Goal: Information Seeking & Learning: Learn about a topic

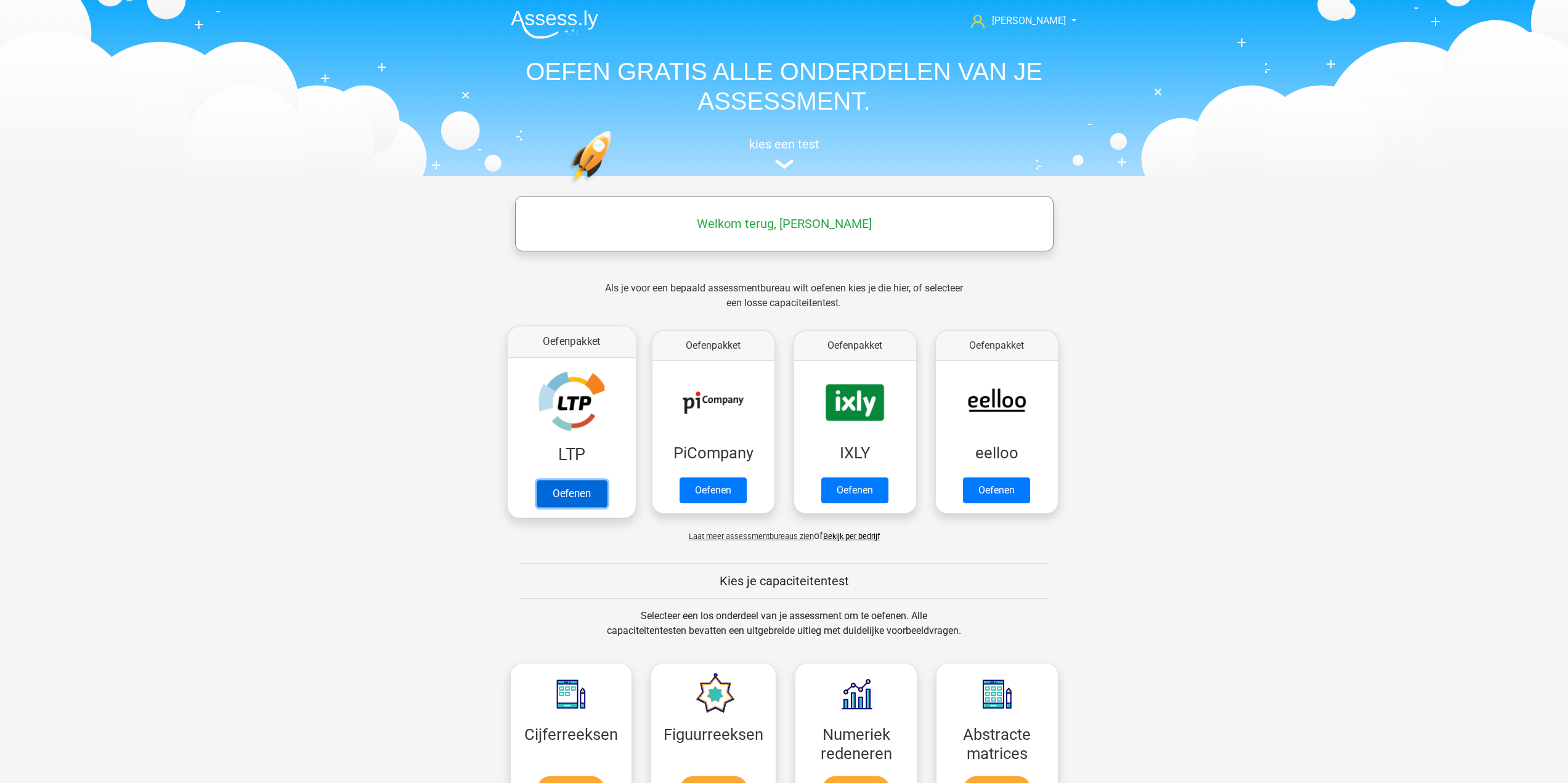
click at [536, 480] on link "Oefenen" at bounding box center [572, 494] width 71 height 27
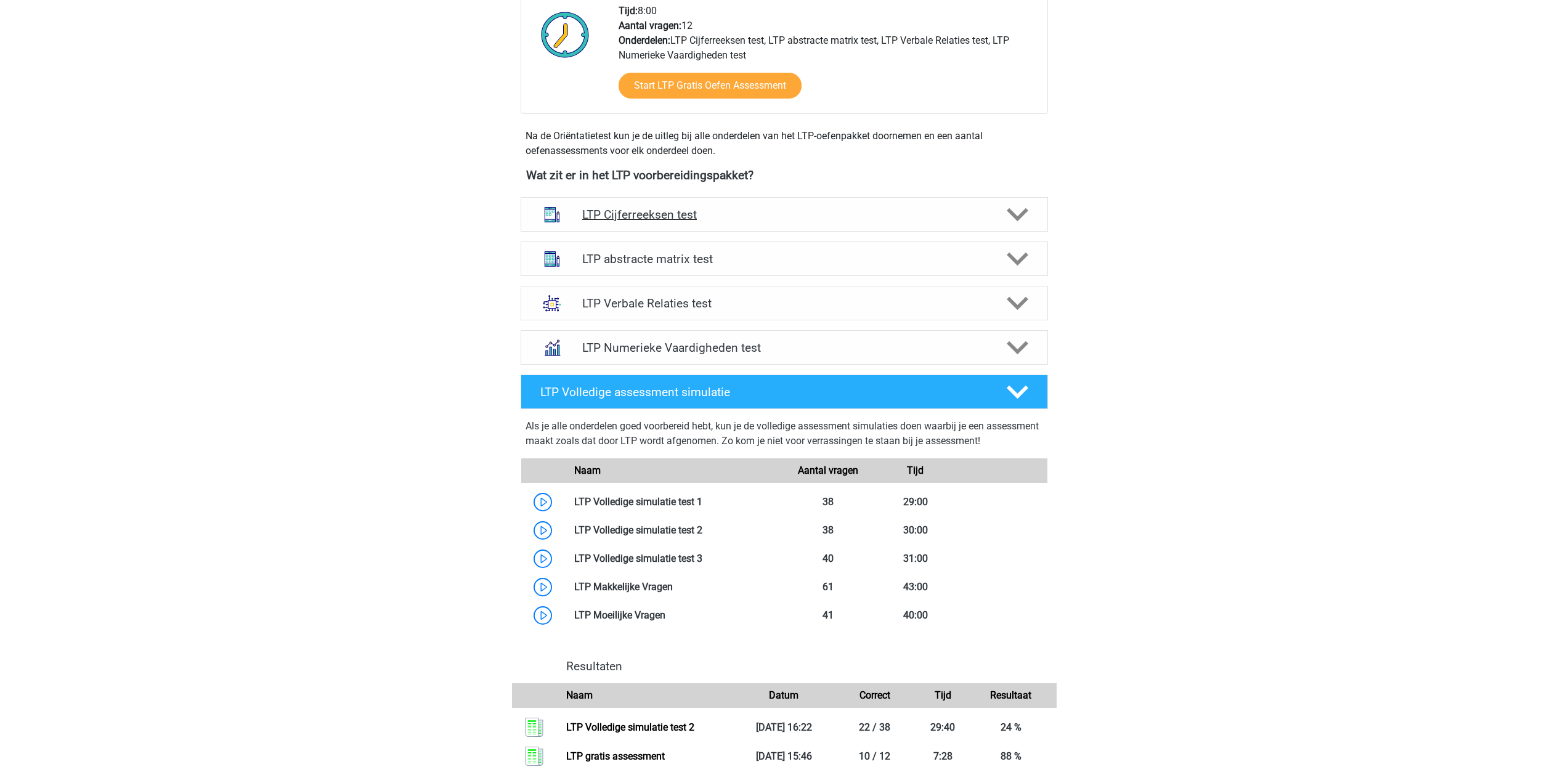
scroll to position [493, 0]
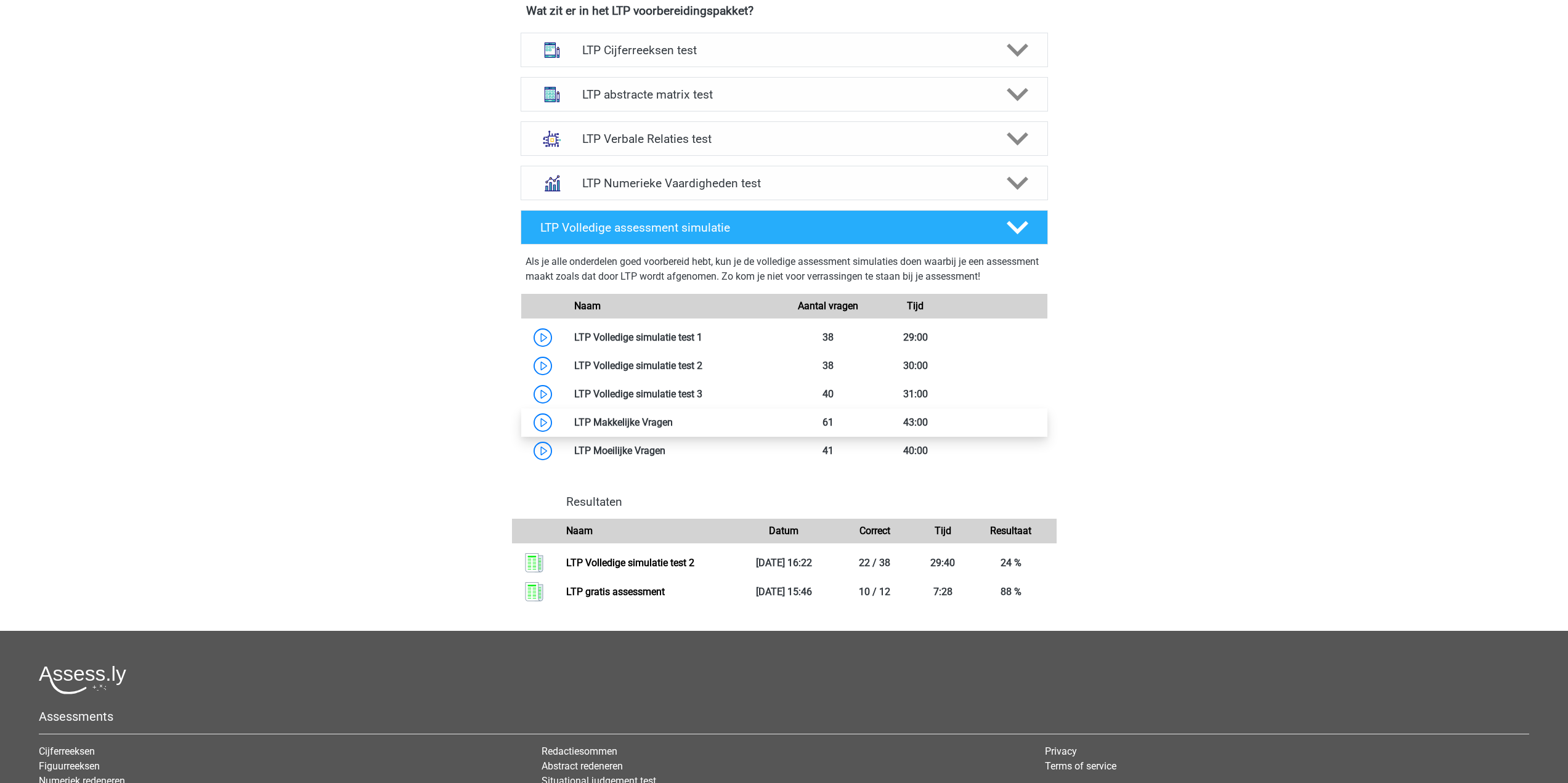
click at [673, 419] on link at bounding box center [673, 422] width 0 height 12
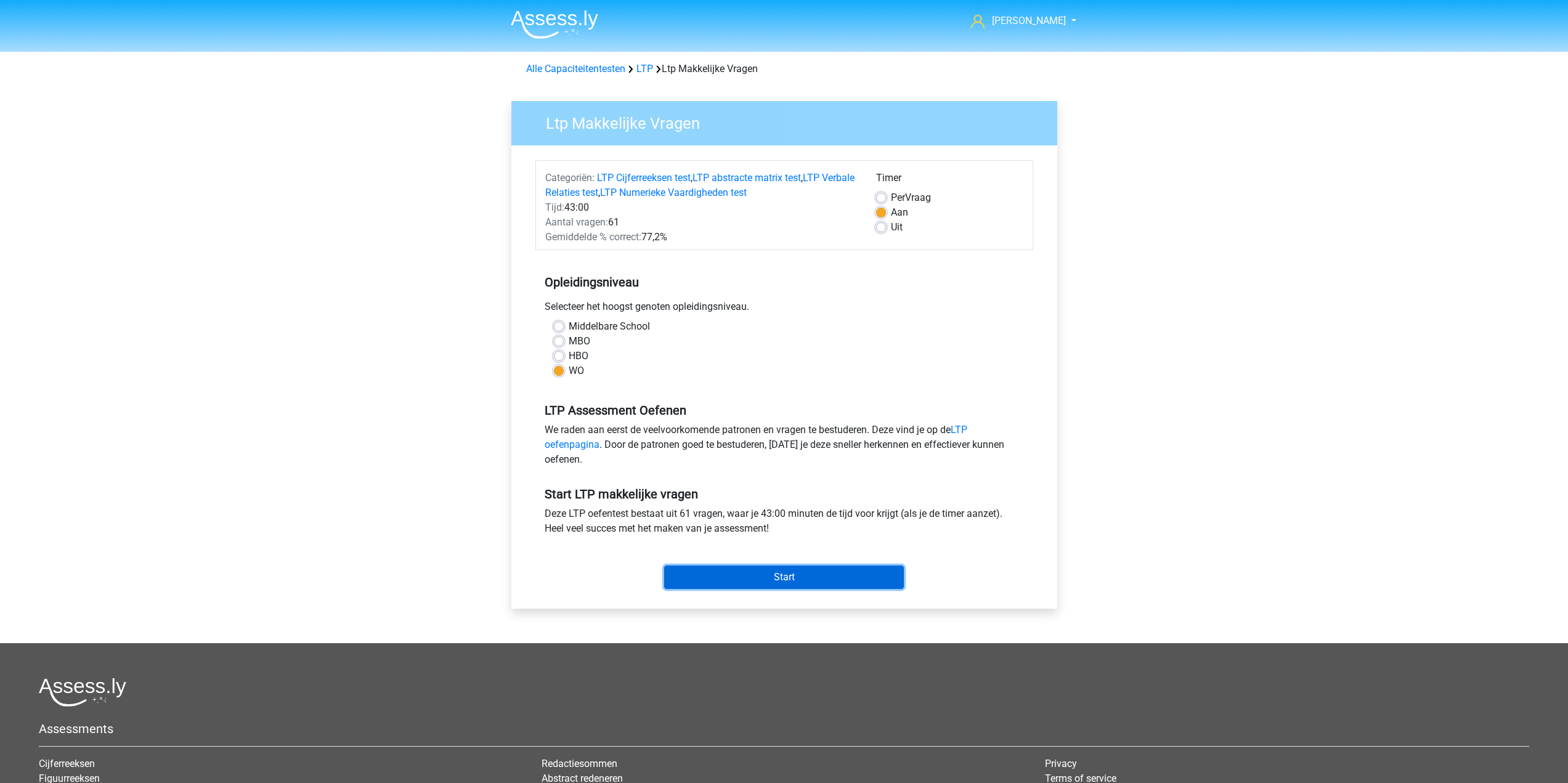
click at [767, 578] on input "Start" at bounding box center [784, 578] width 240 height 24
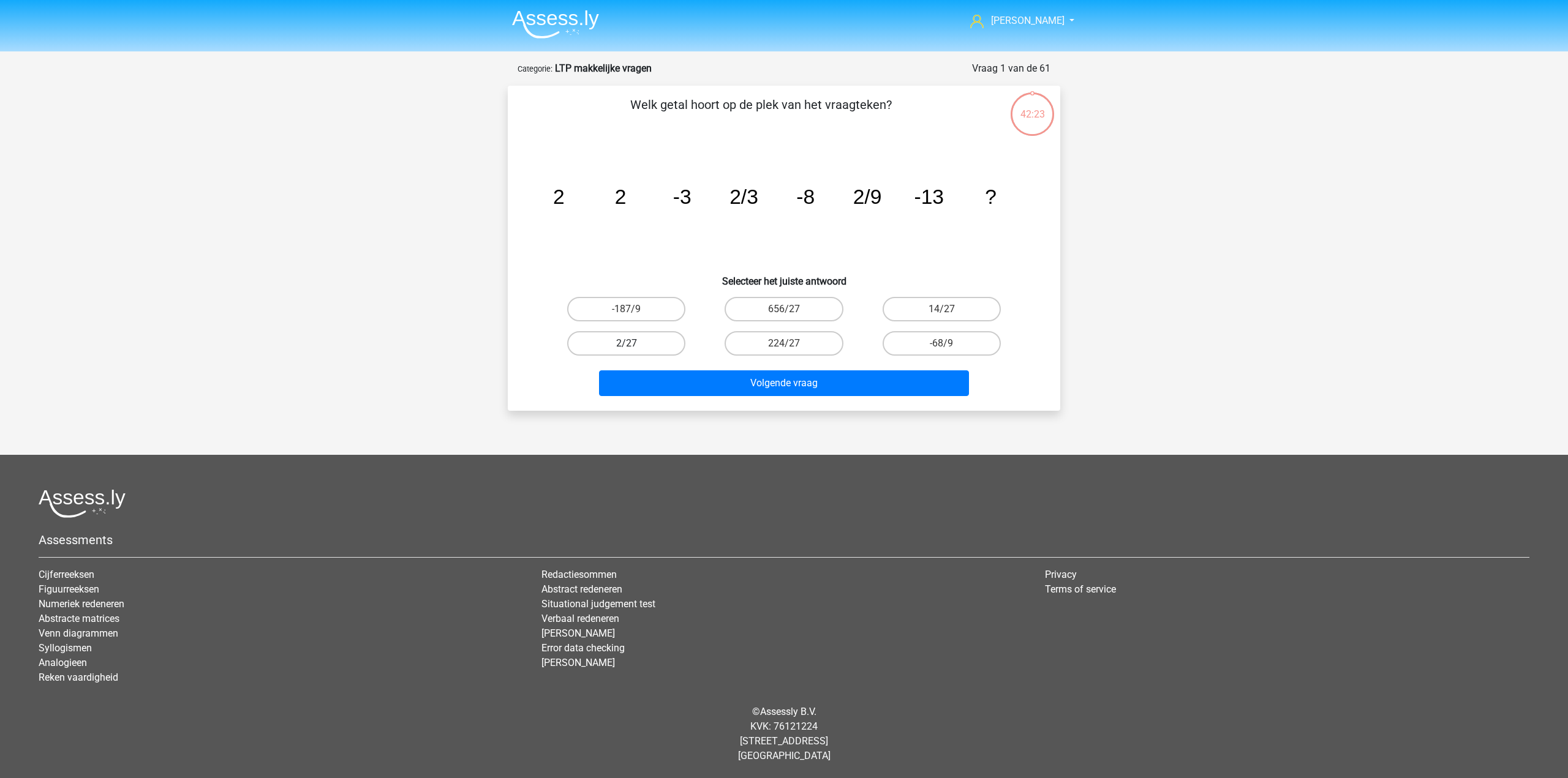
click at [633, 340] on label "2/27" at bounding box center [627, 344] width 118 height 25
click at [633, 344] on input "2/27" at bounding box center [630, 347] width 8 height 8
radio input "true"
click at [749, 406] on div "Welk getal hoort op de plek van het vraagteken? image/svg+xml 2 2 -3 2/3 -8 2/9…" at bounding box center [784, 248] width 553 height 325
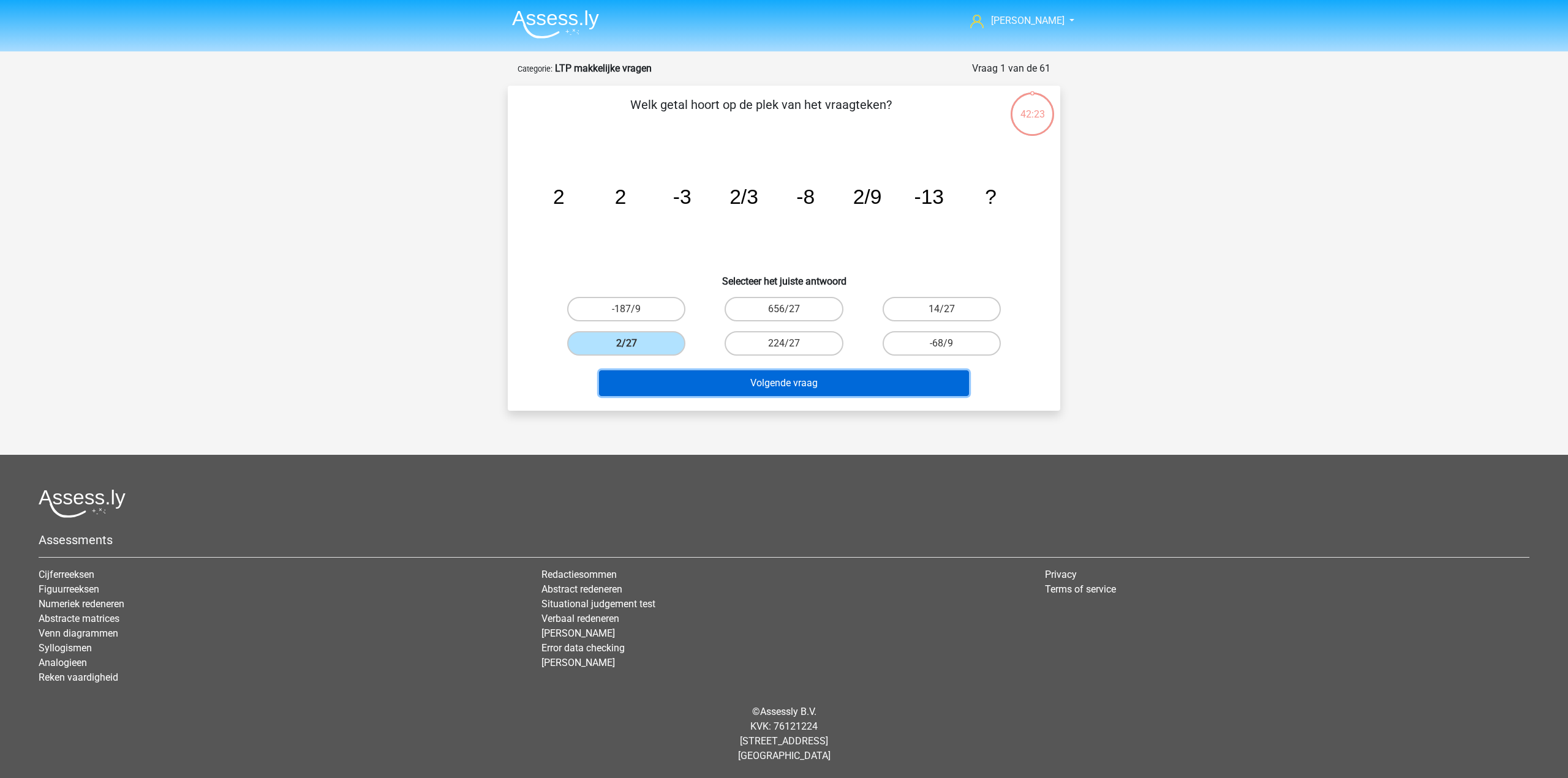
click at [765, 395] on button "Volgende vraag" at bounding box center [784, 383] width 371 height 26
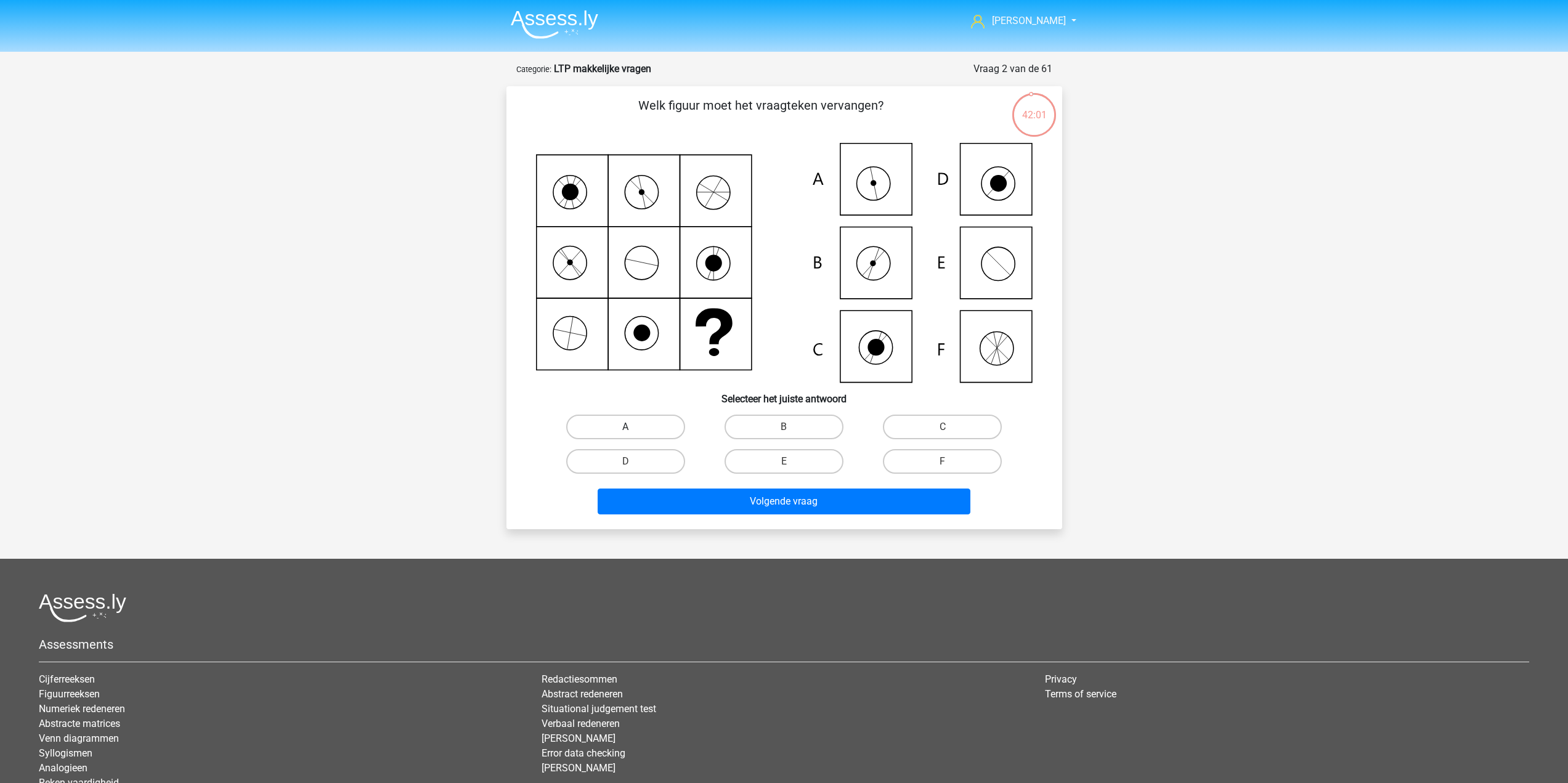
click at [663, 419] on label "A" at bounding box center [626, 427] width 119 height 25
click at [633, 427] on input "A" at bounding box center [629, 430] width 8 height 8
radio input "true"
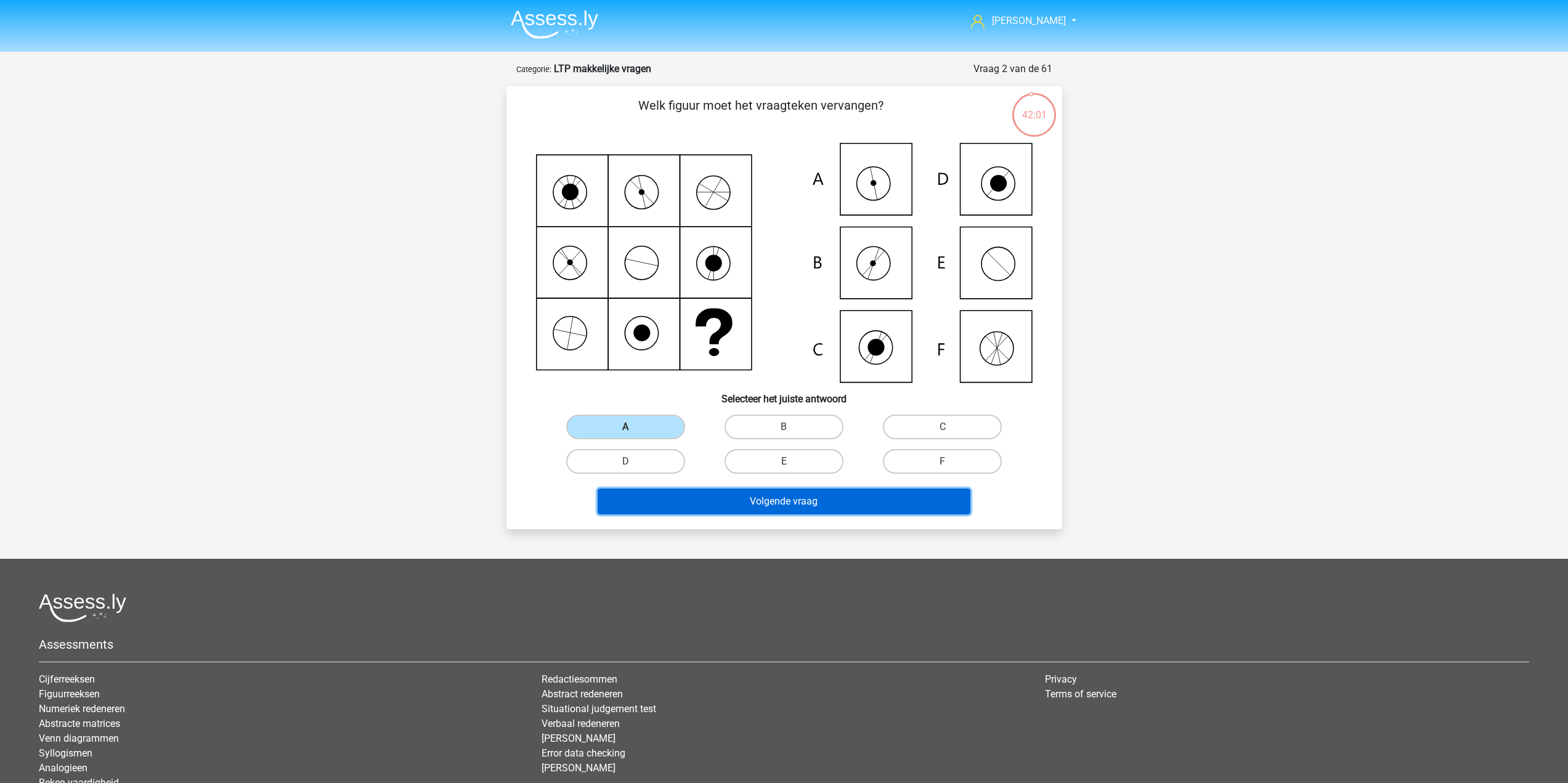
click at [734, 503] on button "Volgende vraag" at bounding box center [784, 502] width 373 height 26
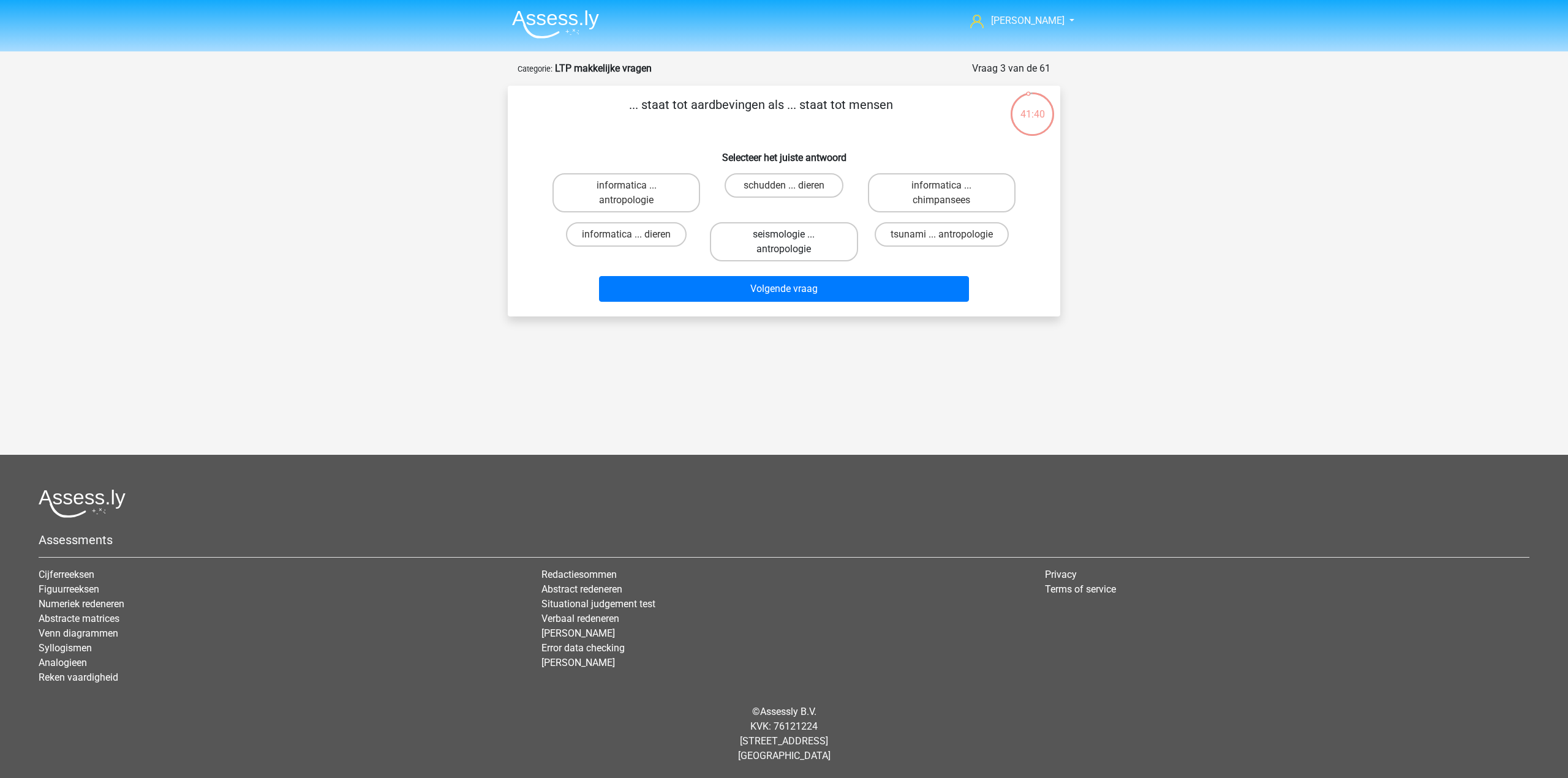
click at [786, 243] on label "seismologie ... antropologie" at bounding box center [784, 242] width 148 height 39
click at [786, 243] on input "seismologie ... antropologie" at bounding box center [788, 238] width 8 height 8
radio input "true"
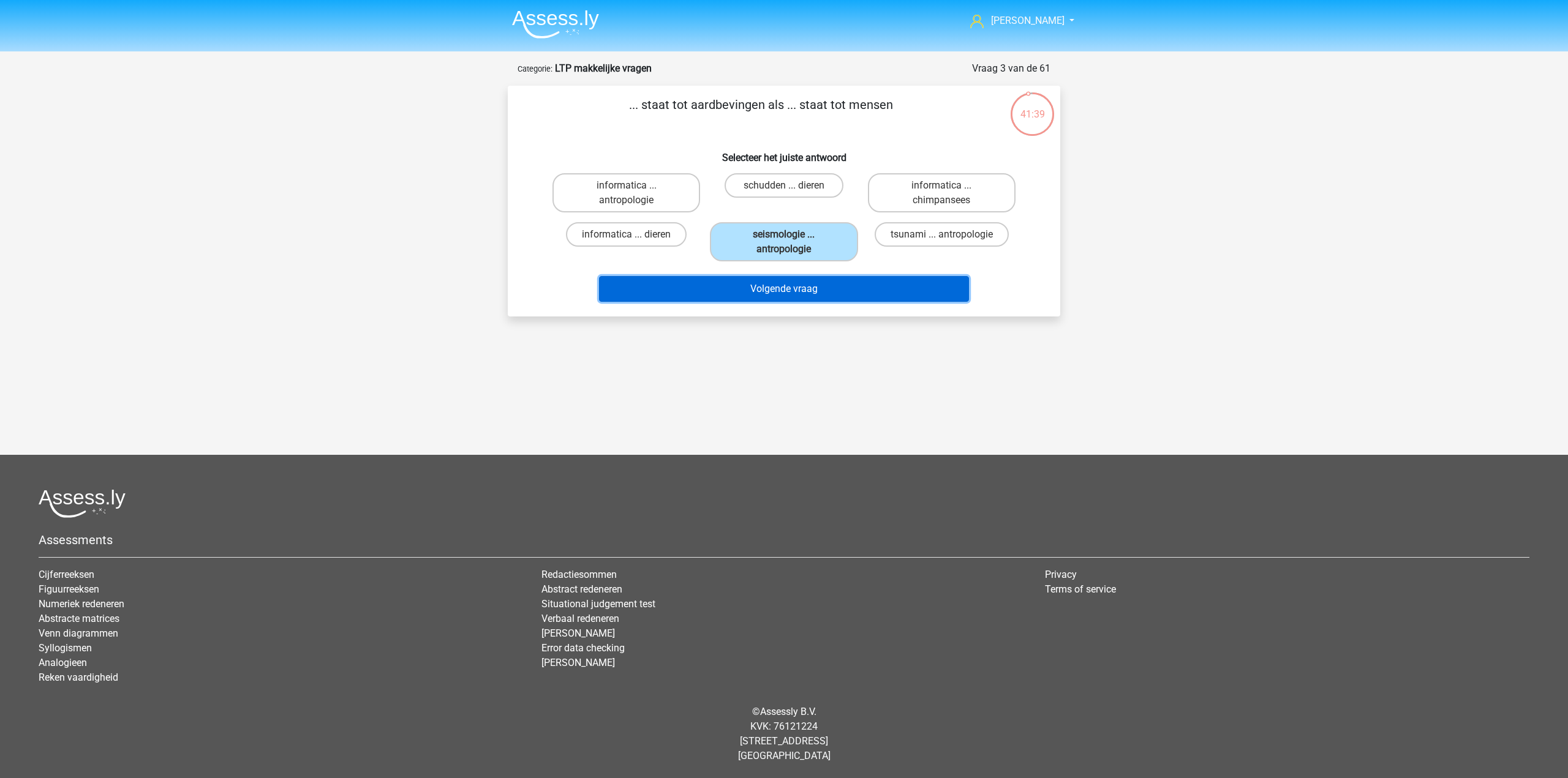
click at [817, 294] on button "Volgende vraag" at bounding box center [784, 289] width 371 height 26
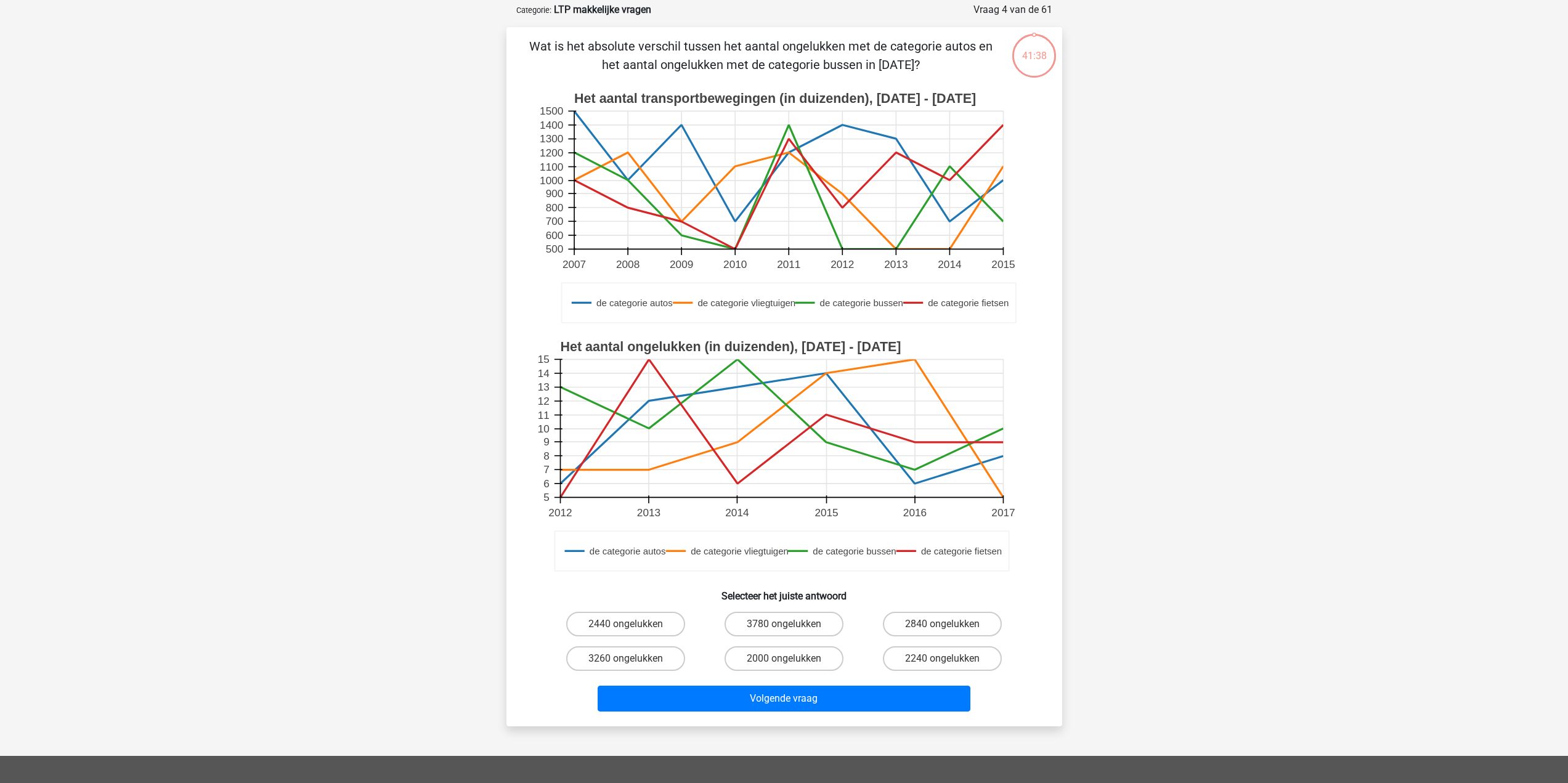
scroll to position [62, 0]
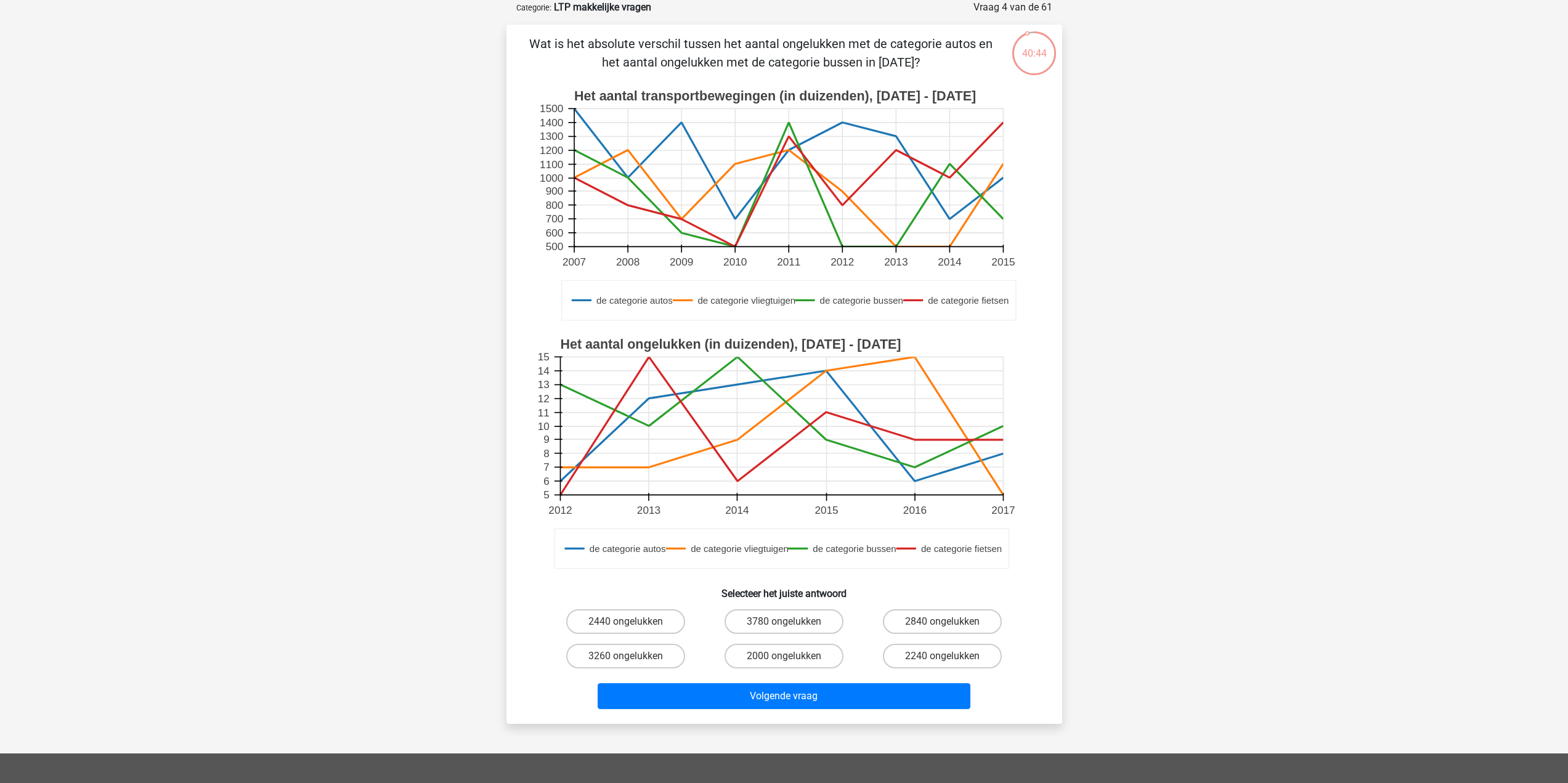
click at [790, 661] on input "2000 ongelukken" at bounding box center [787, 660] width 8 height 8
radio input "true"
click at [795, 712] on div "Volgende vraag" at bounding box center [784, 699] width 476 height 31
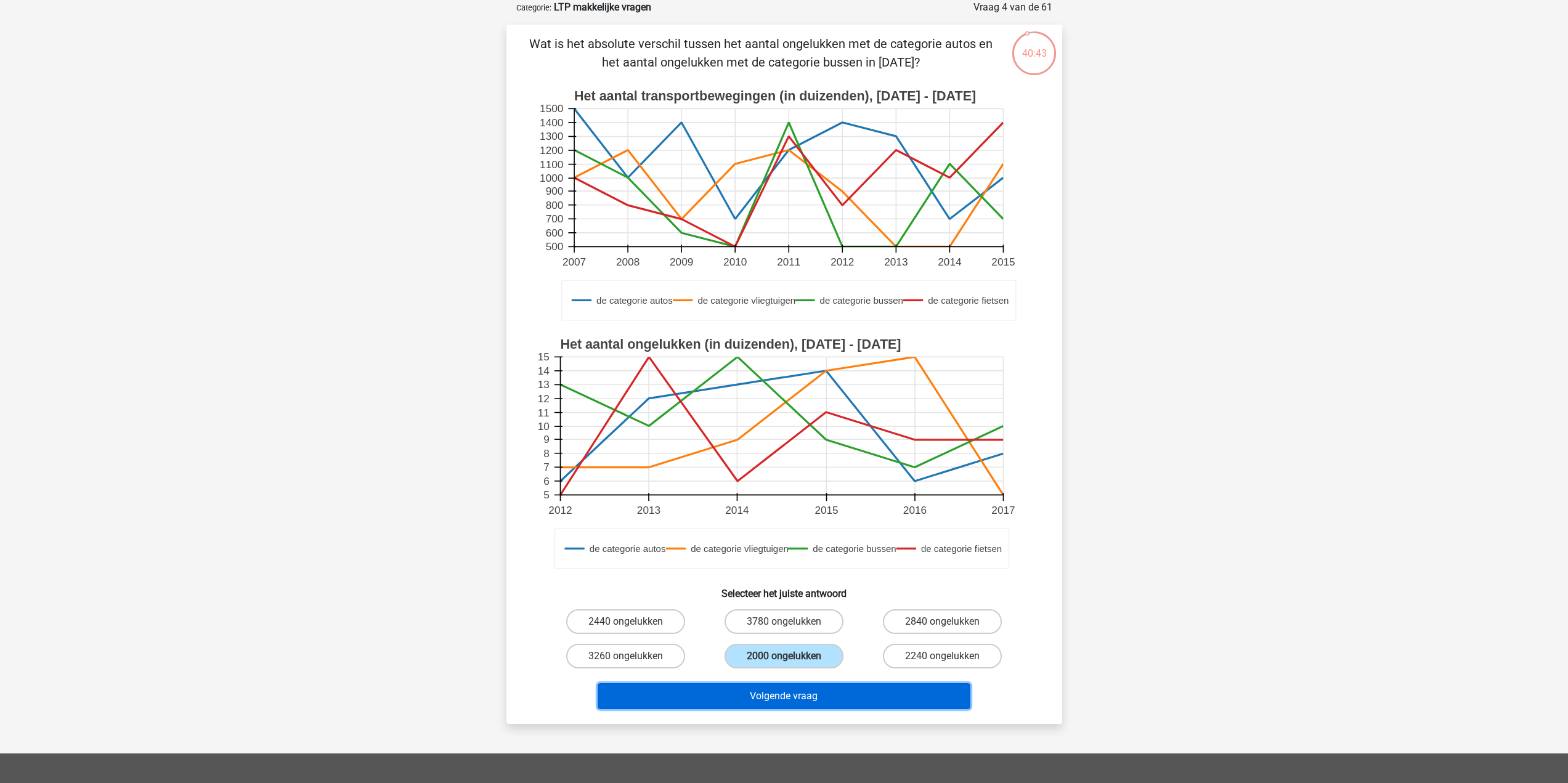
click at [795, 703] on button "Volgende vraag" at bounding box center [784, 696] width 373 height 26
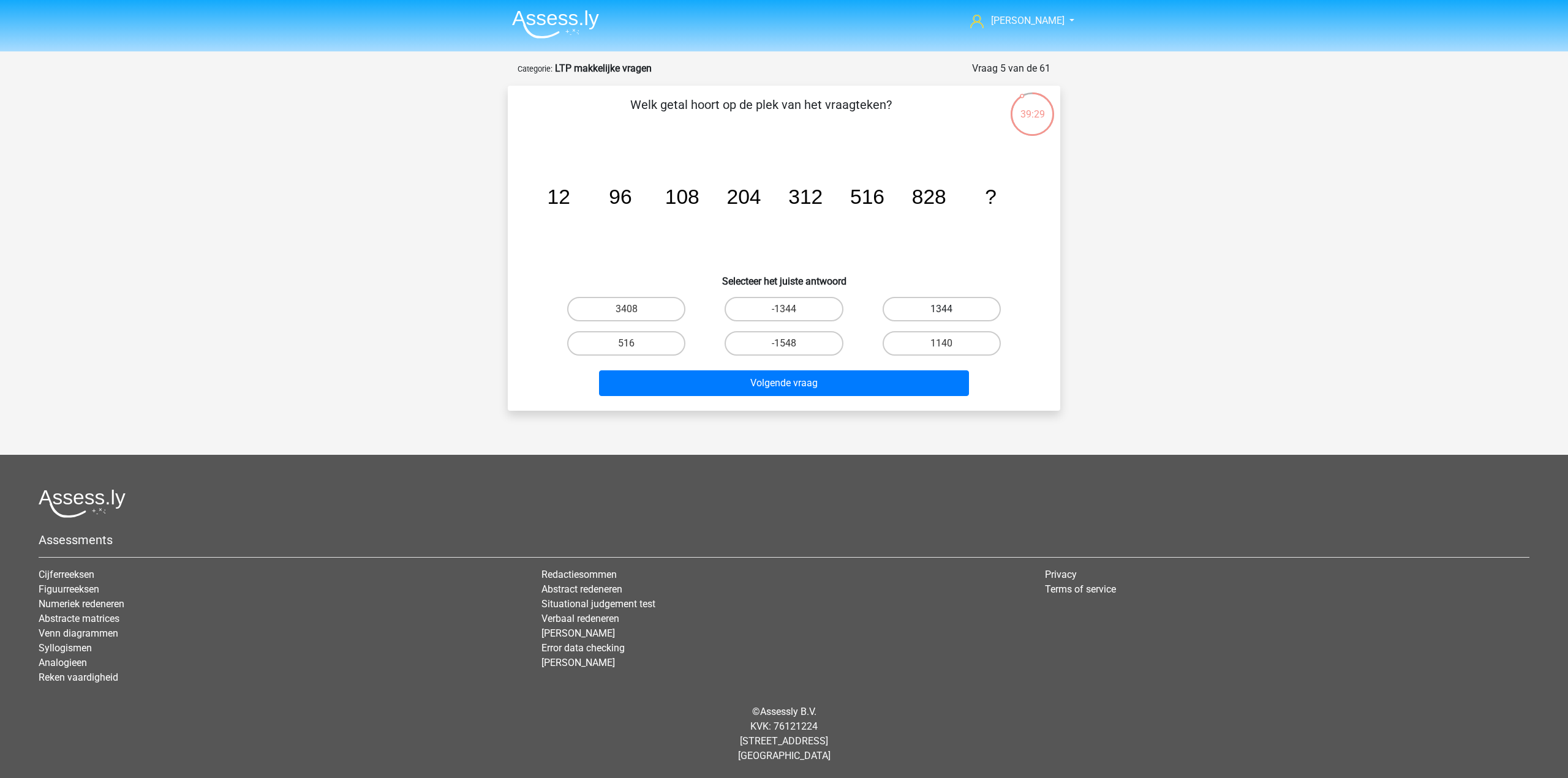
click at [972, 313] on label "1344" at bounding box center [942, 309] width 118 height 25
click at [949, 313] on input "1344" at bounding box center [945, 313] width 8 height 8
radio input "true"
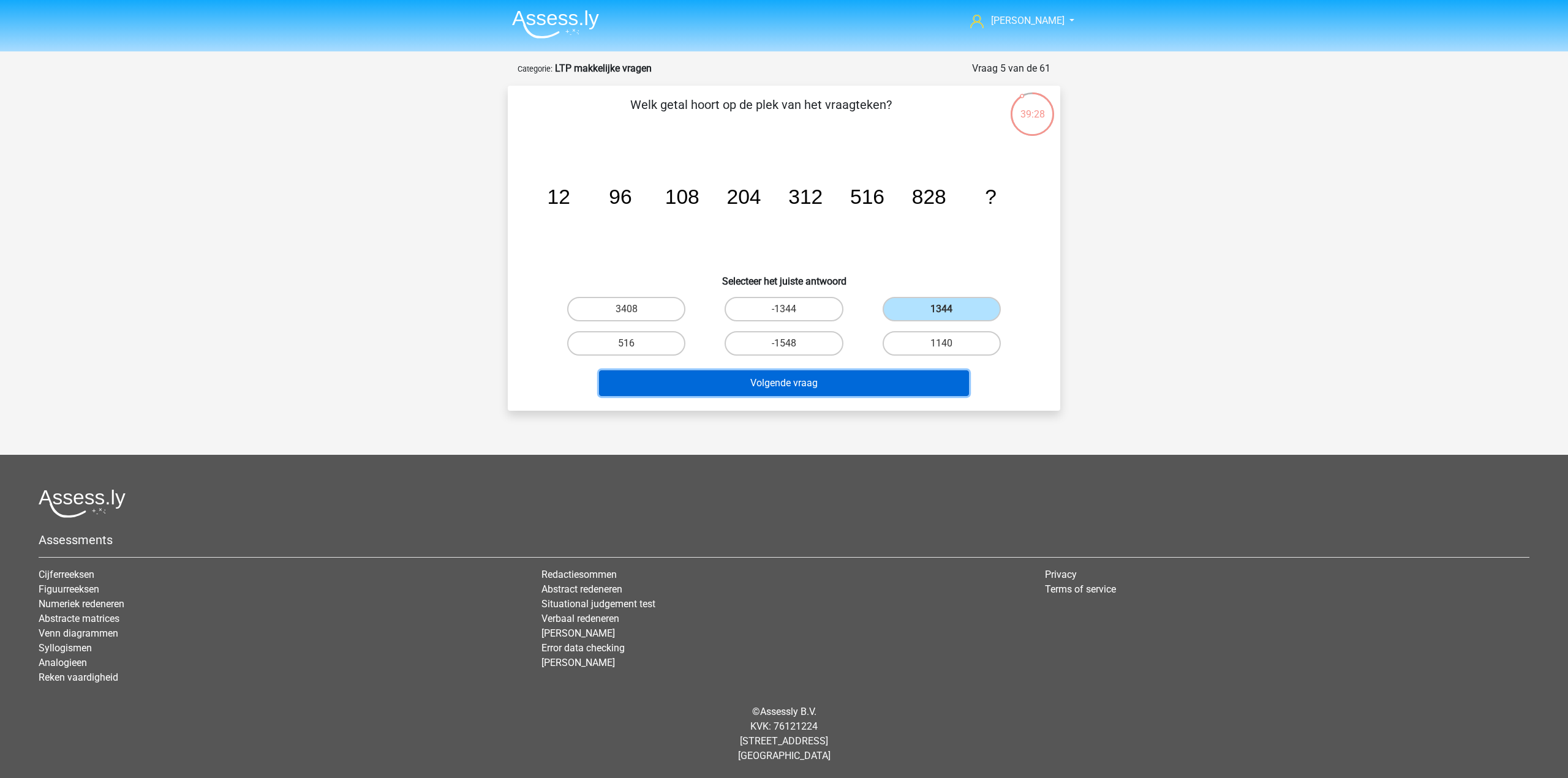
click at [889, 387] on button "Volgende vraag" at bounding box center [784, 383] width 371 height 26
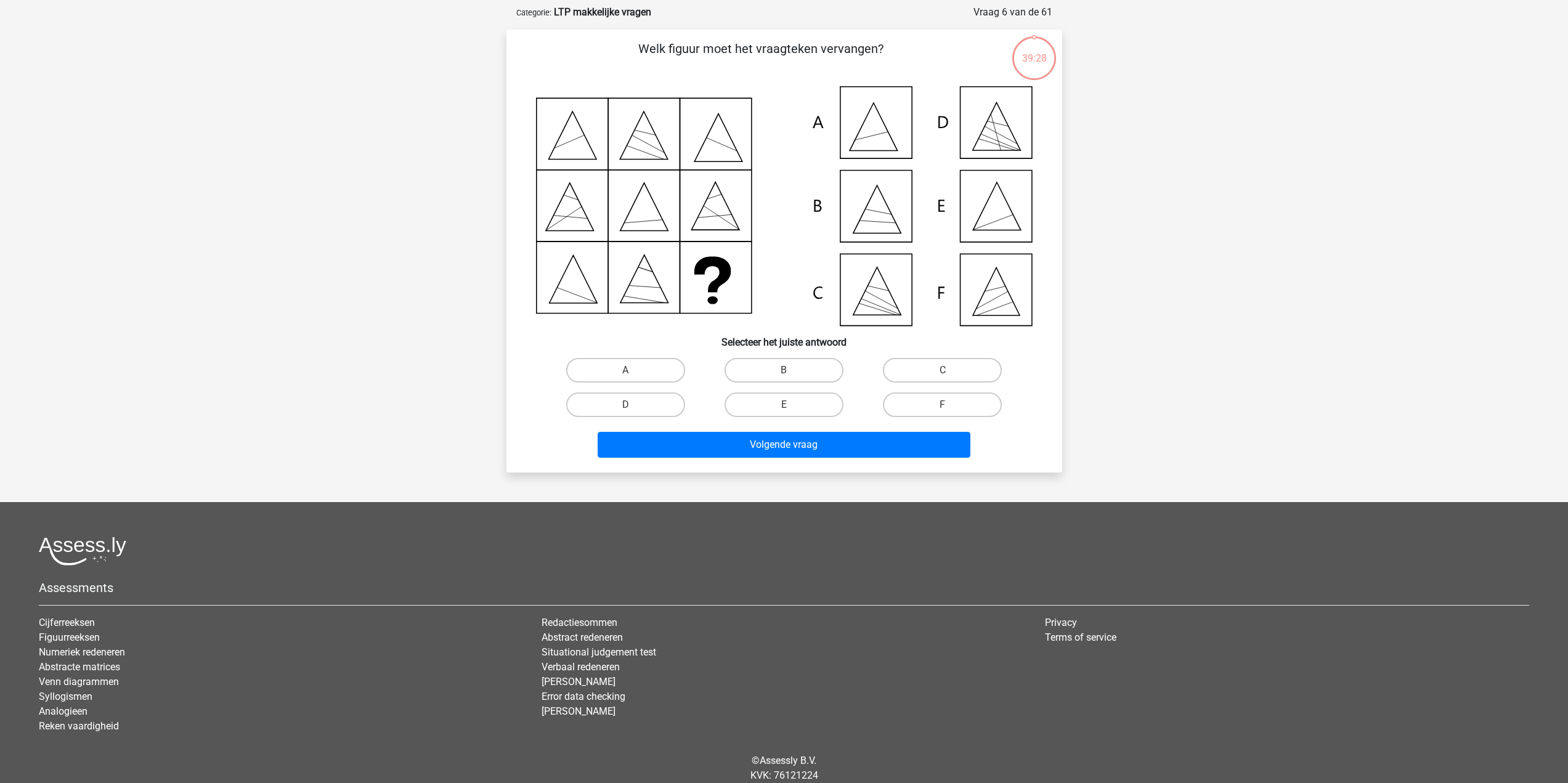
scroll to position [62, 0]
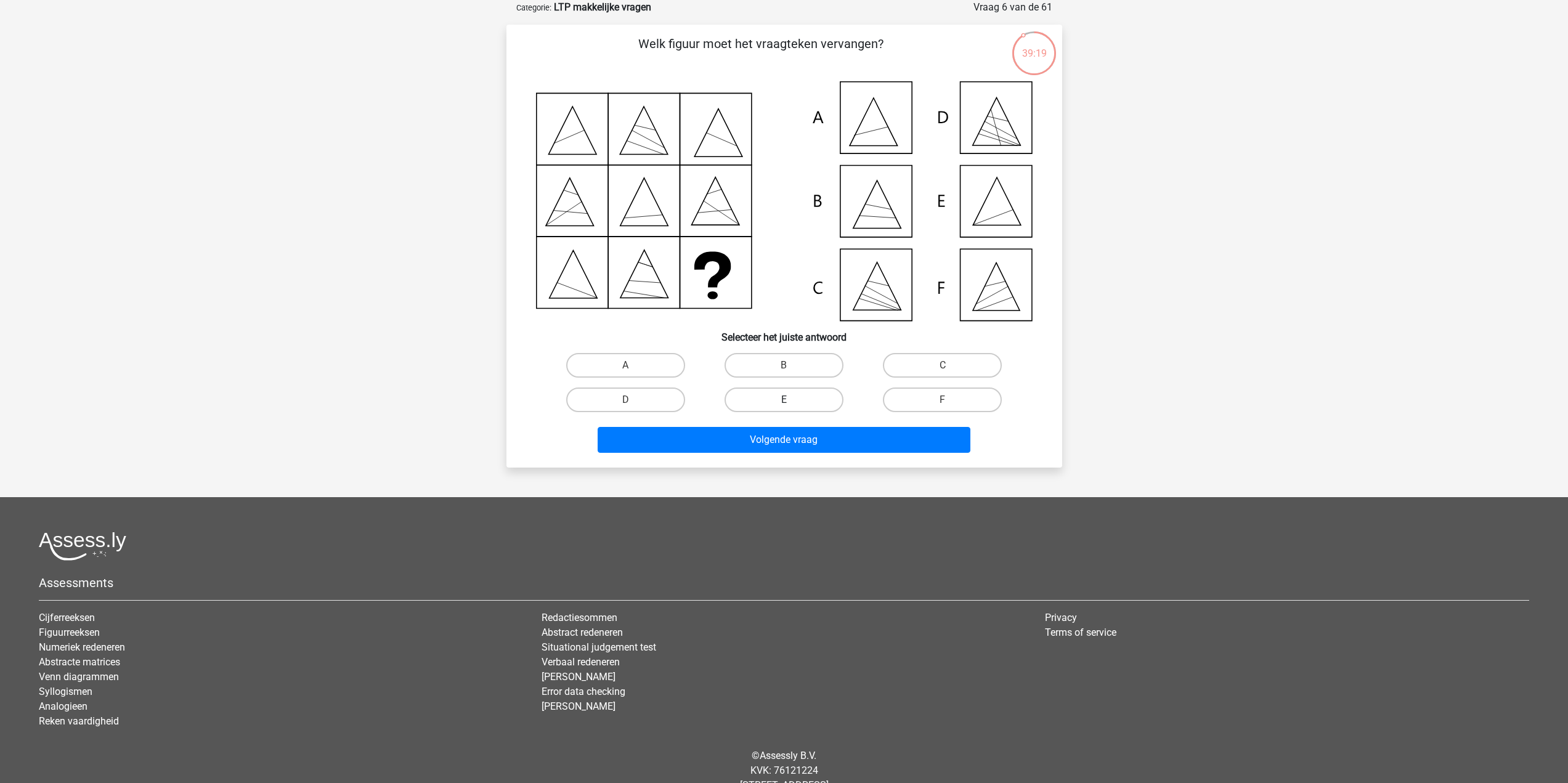
click at [781, 394] on label "E" at bounding box center [784, 400] width 119 height 25
click at [784, 400] on input "E" at bounding box center [787, 404] width 8 height 8
radio input "true"
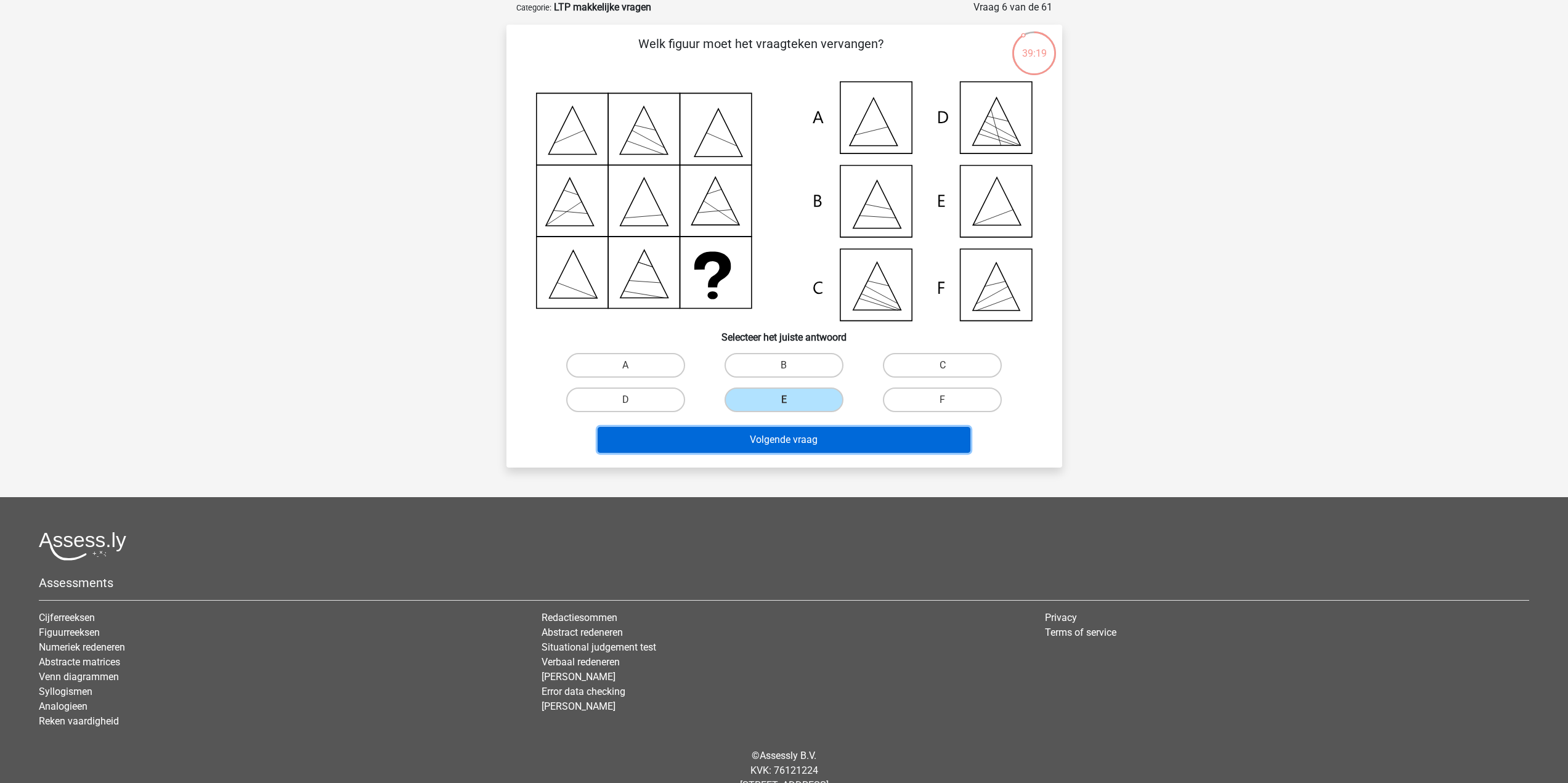
click at [820, 442] on button "Volgende vraag" at bounding box center [784, 440] width 373 height 26
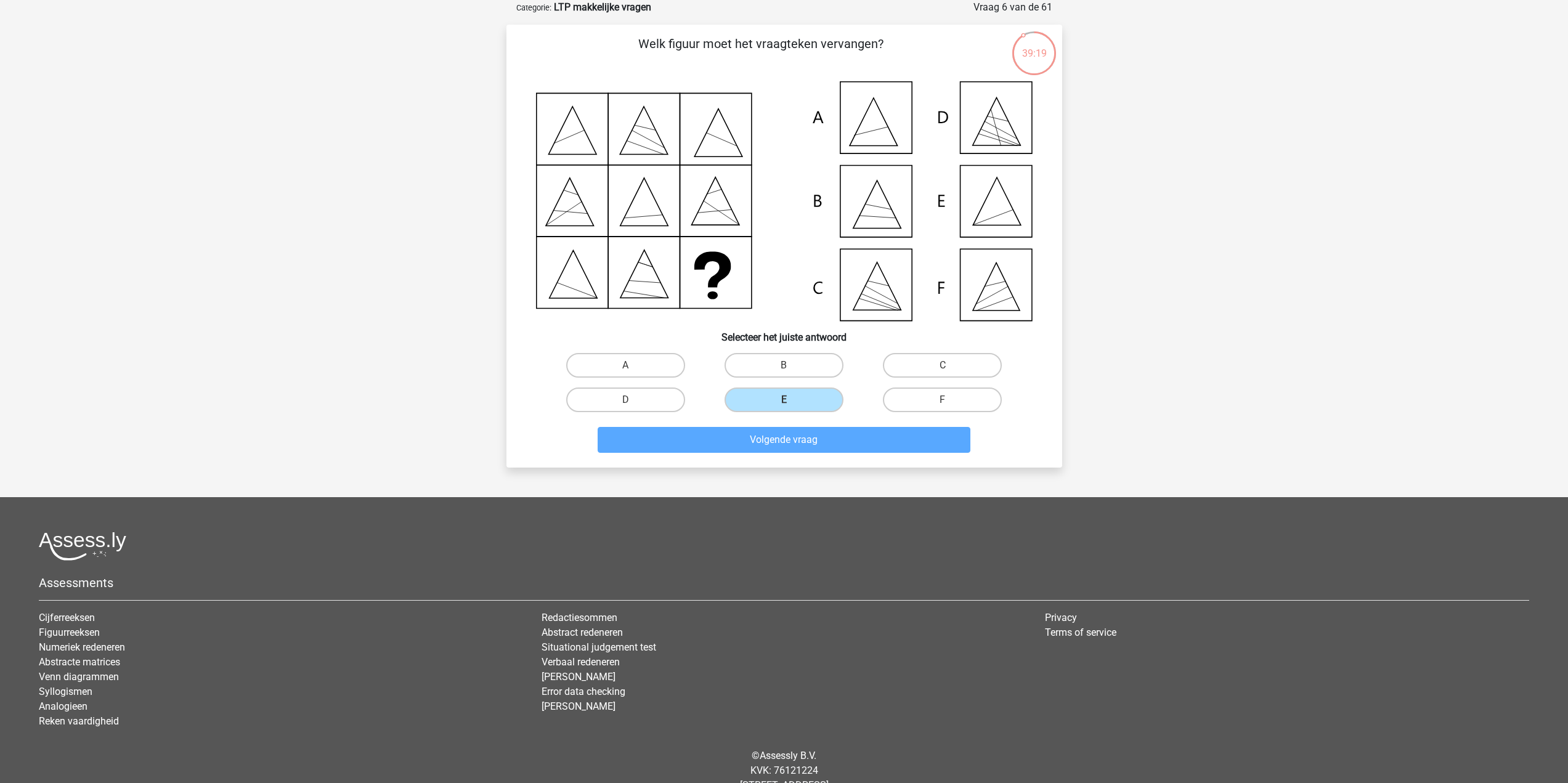
scroll to position [0, 0]
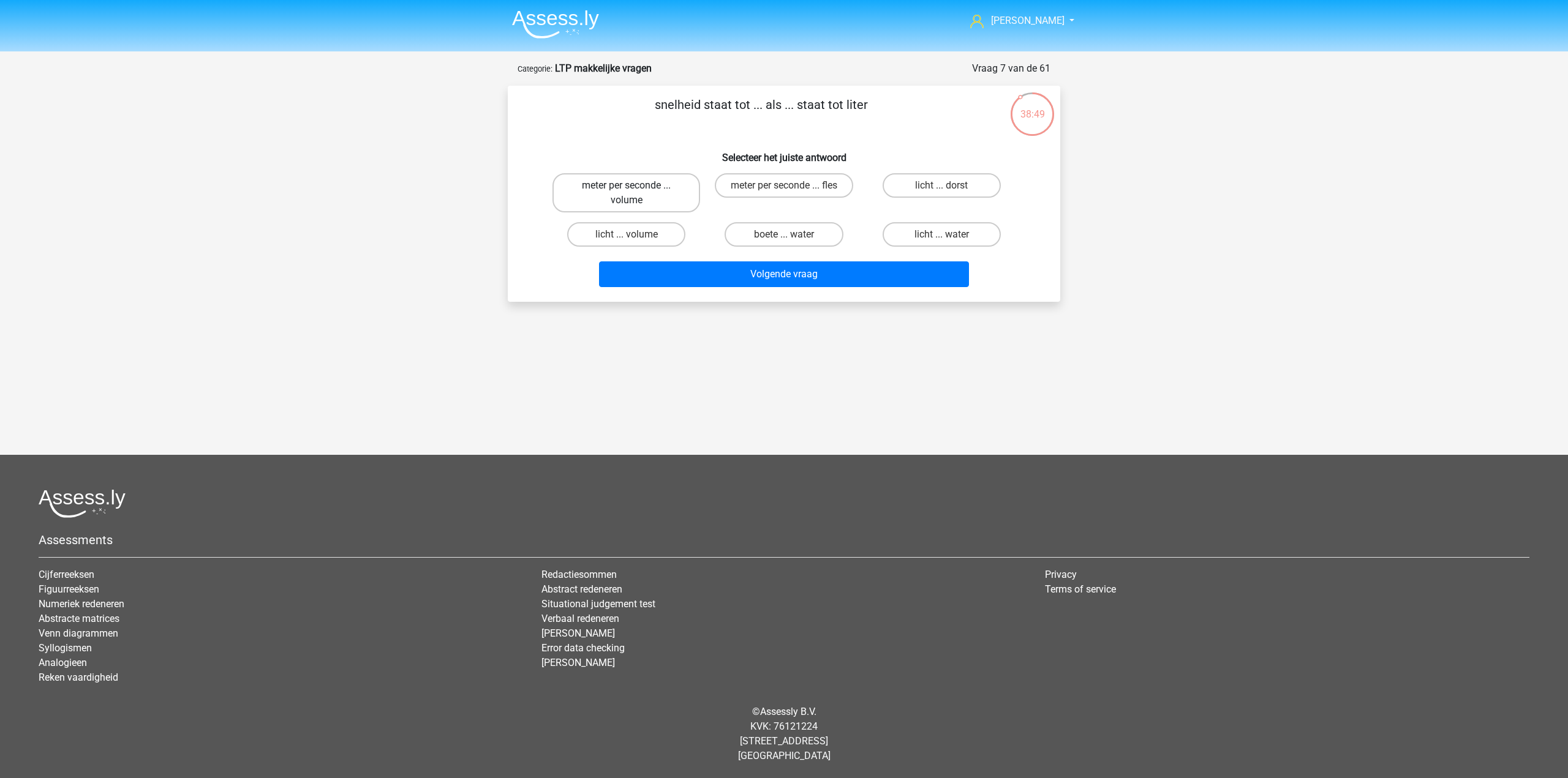
click at [665, 183] on label "meter per seconde ... volume" at bounding box center [627, 193] width 148 height 39
click at [635, 186] on input "meter per seconde ... volume" at bounding box center [630, 189] width 8 height 8
radio input "true"
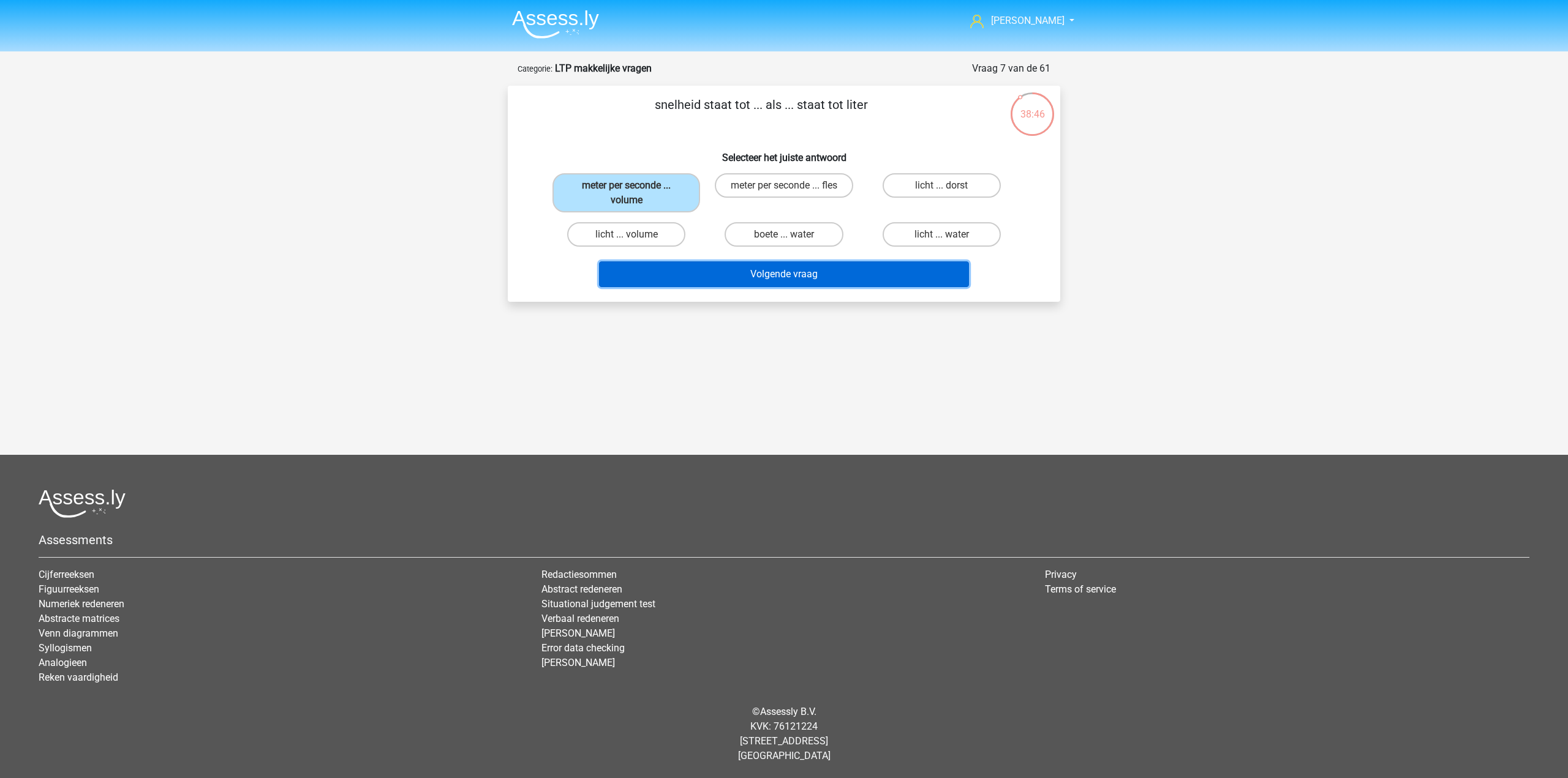
click at [773, 273] on button "Volgende vraag" at bounding box center [784, 274] width 371 height 26
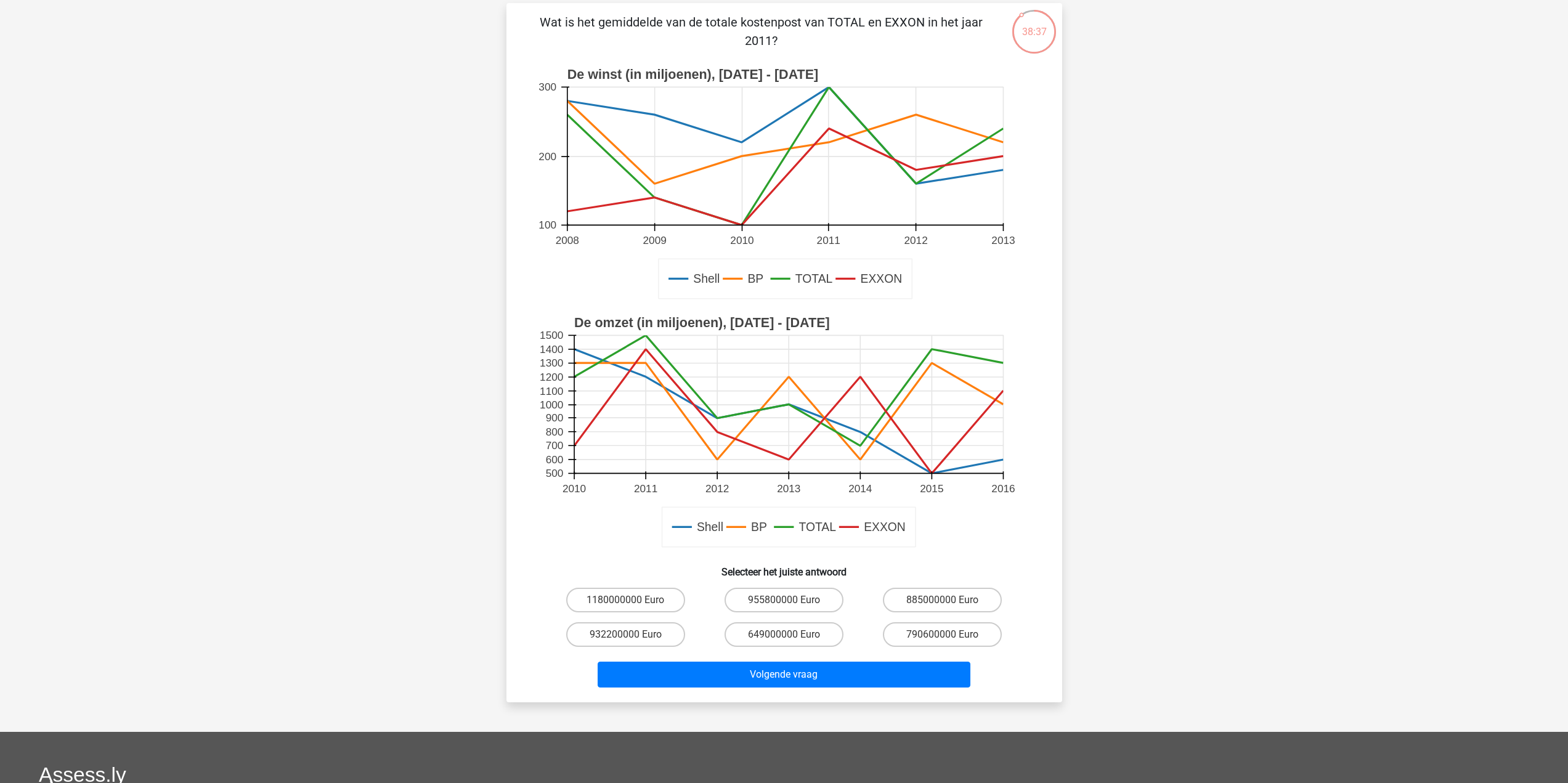
scroll to position [62, 0]
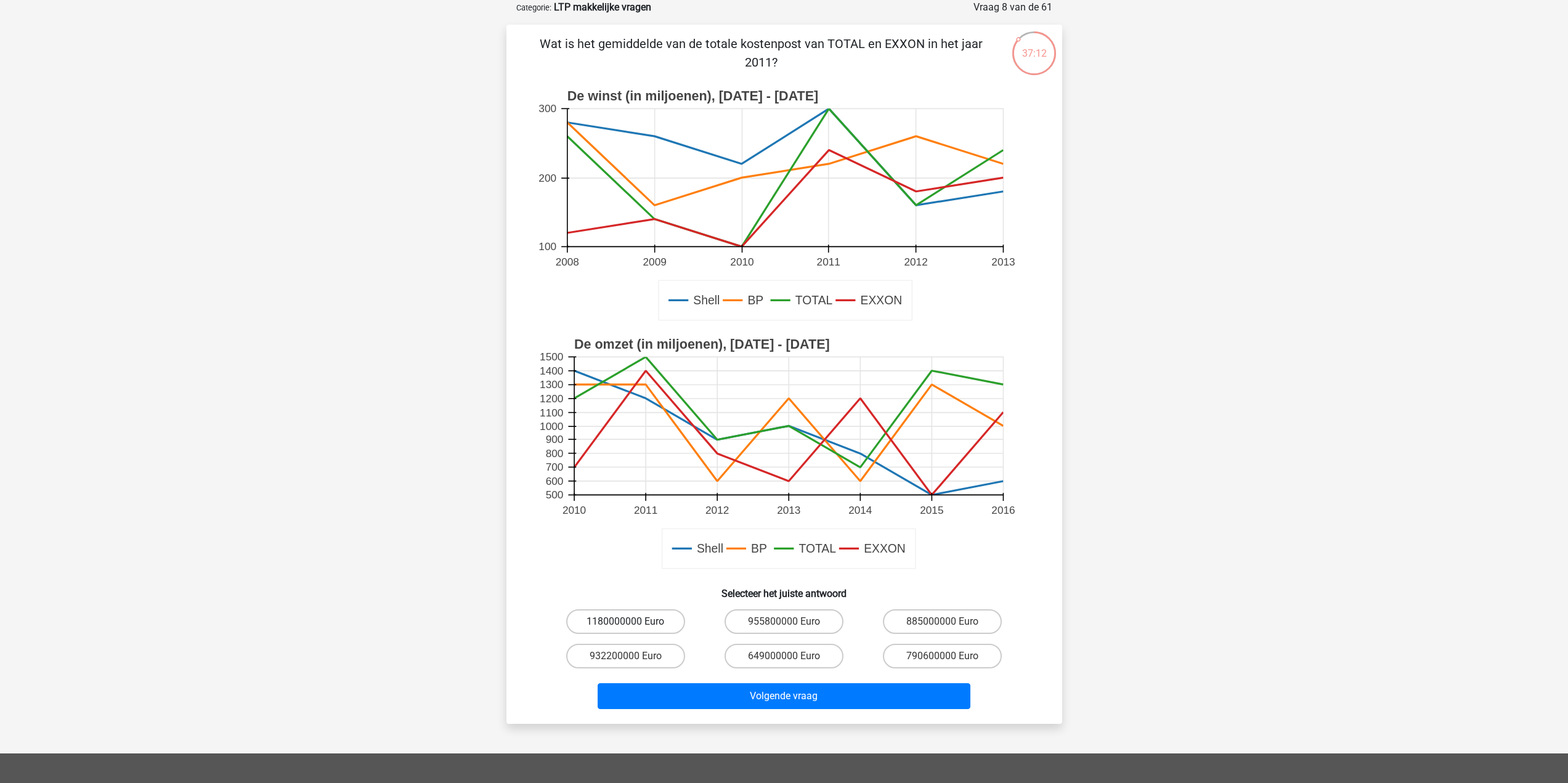
click at [664, 612] on label "1180000000 Euro" at bounding box center [626, 622] width 119 height 25
click at [633, 622] on input "1180000000 Euro" at bounding box center [629, 625] width 8 height 8
radio input "true"
click at [834, 698] on button "Volgende vraag" at bounding box center [784, 696] width 373 height 26
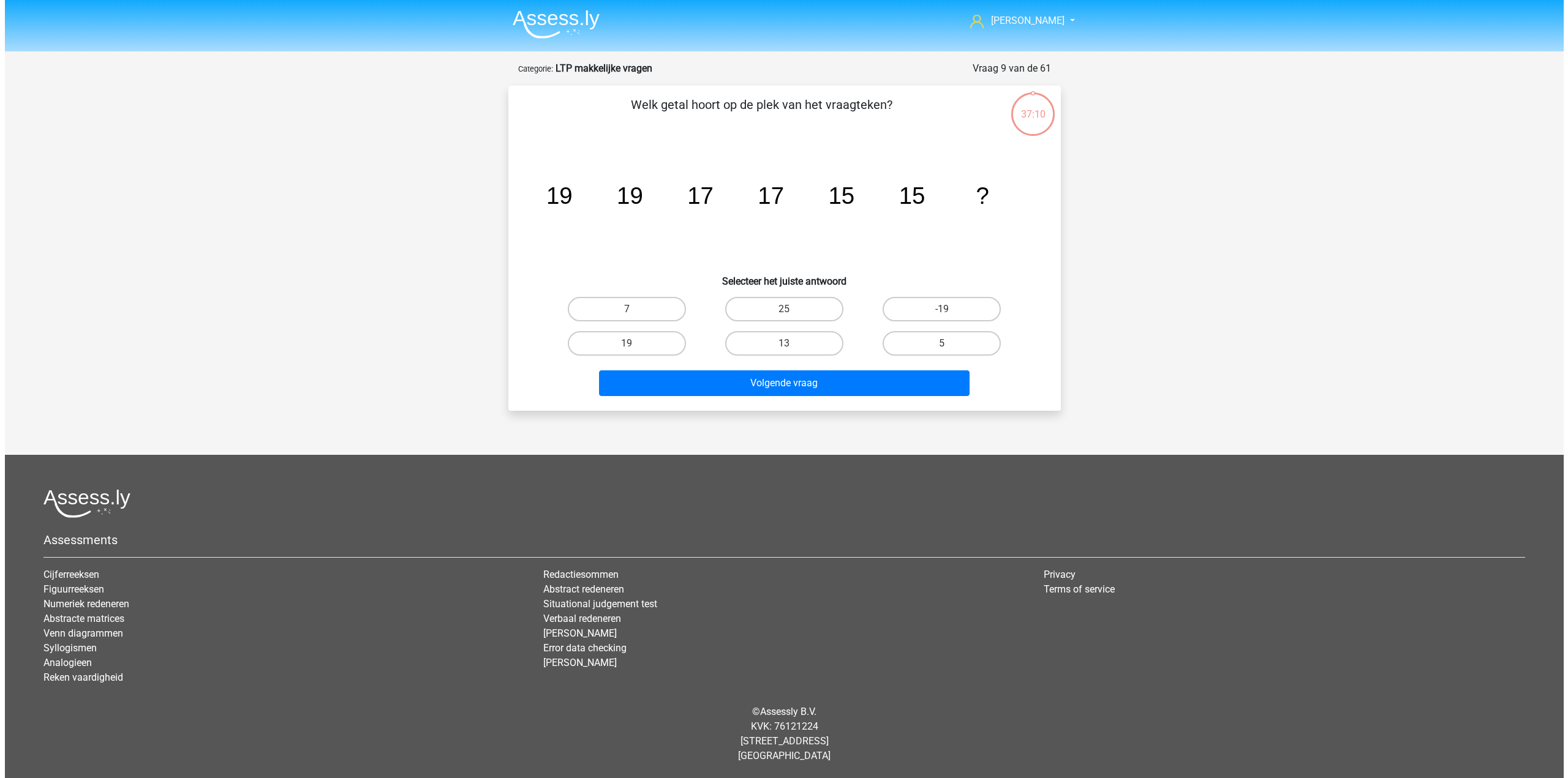
scroll to position [0, 0]
click at [786, 332] on label "13" at bounding box center [784, 344] width 118 height 25
click at [786, 344] on input "13" at bounding box center [788, 347] width 8 height 8
radio input "true"
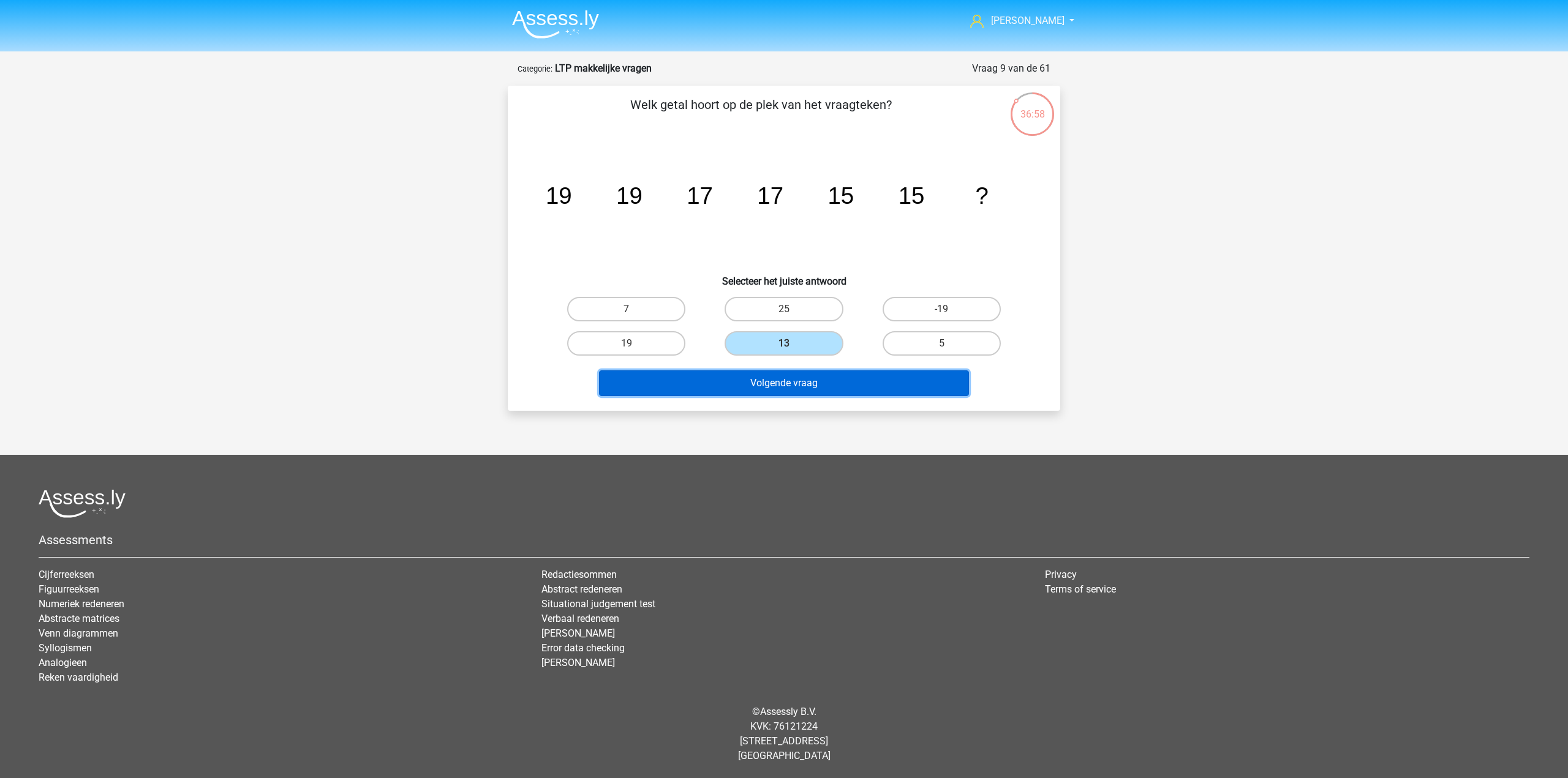
click at [821, 392] on button "Volgende vraag" at bounding box center [784, 383] width 371 height 26
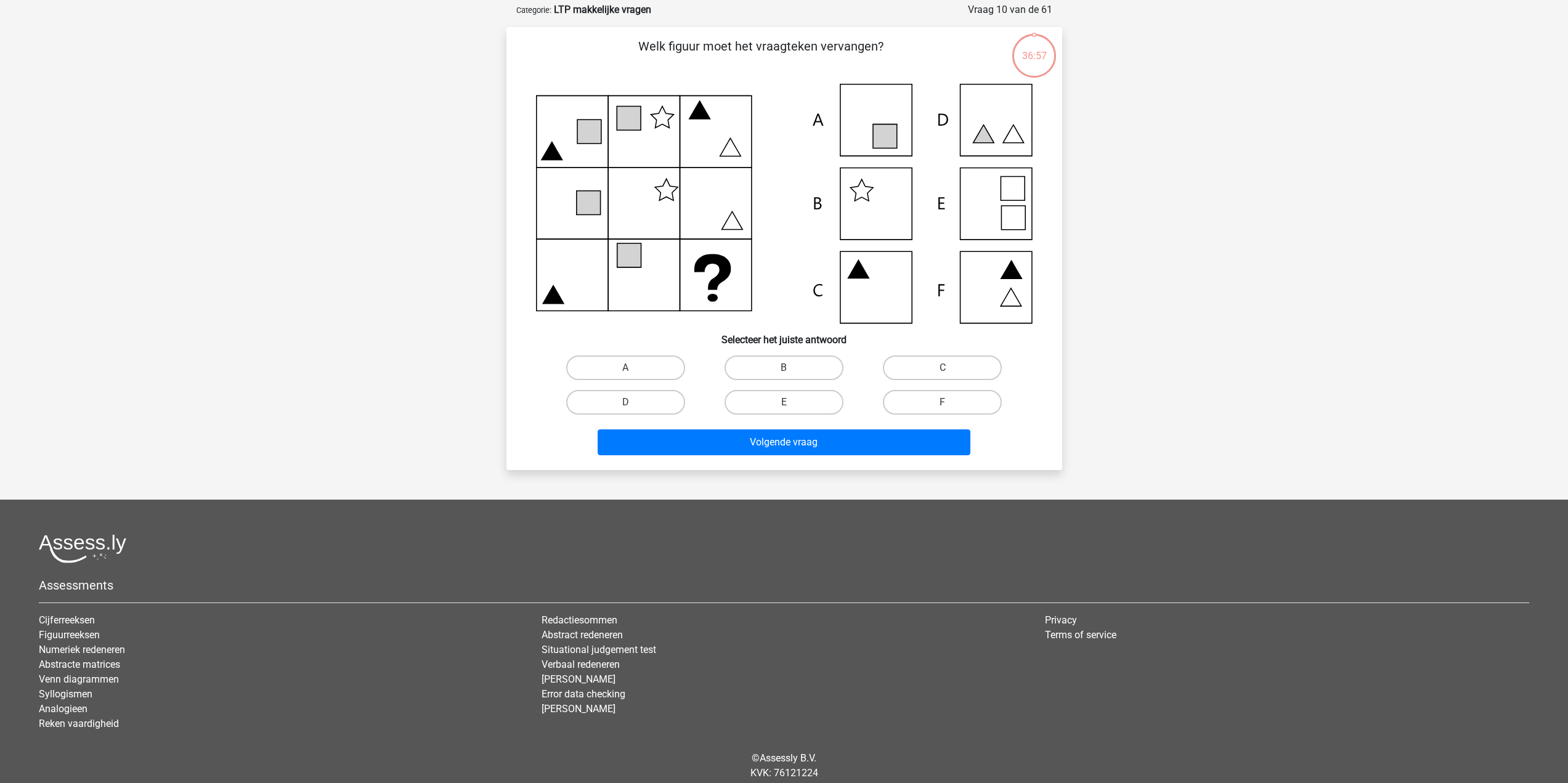
scroll to position [62, 0]
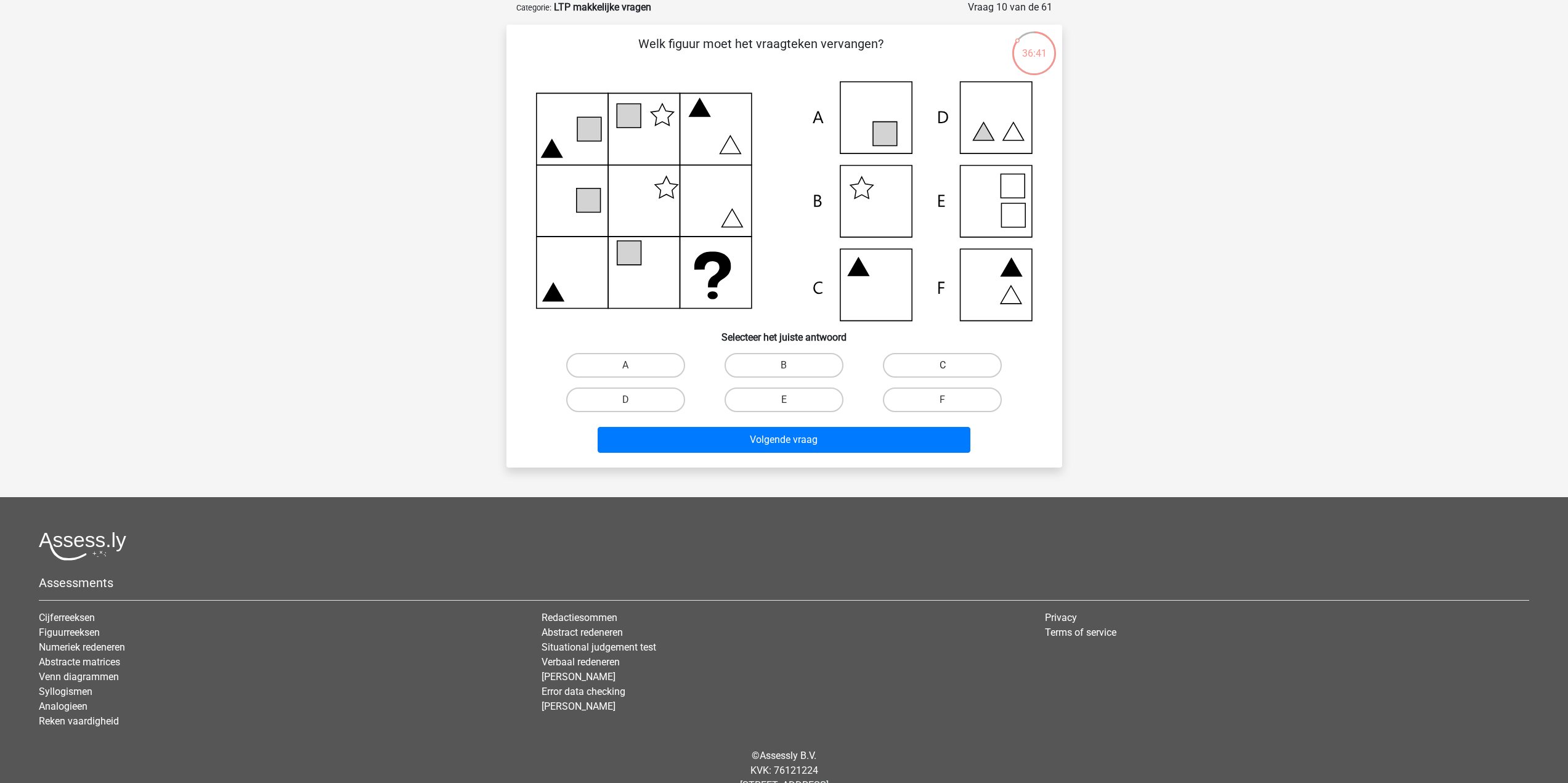
click at [958, 359] on label "C" at bounding box center [943, 366] width 119 height 25
click at [951, 366] on input "C" at bounding box center [946, 369] width 8 height 8
radio input "true"
click at [834, 437] on button "Volgende vraag" at bounding box center [784, 440] width 373 height 26
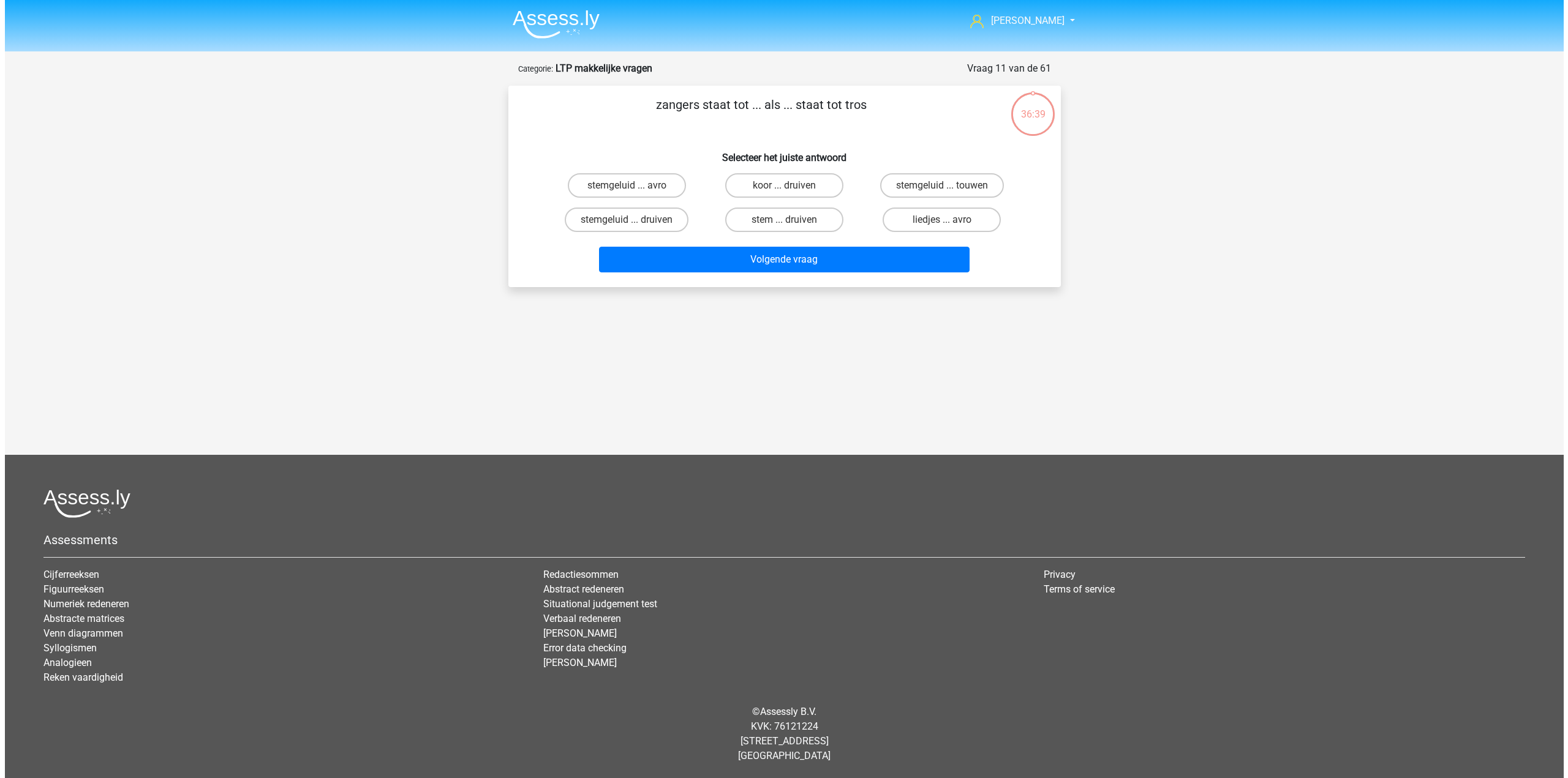
scroll to position [0, 0]
click at [815, 221] on label "stem ... druiven" at bounding box center [784, 220] width 118 height 25
click at [792, 221] on input "stem ... druiven" at bounding box center [788, 224] width 8 height 8
radio input "true"
click at [810, 192] on label "koor ... druiven" at bounding box center [784, 186] width 118 height 25
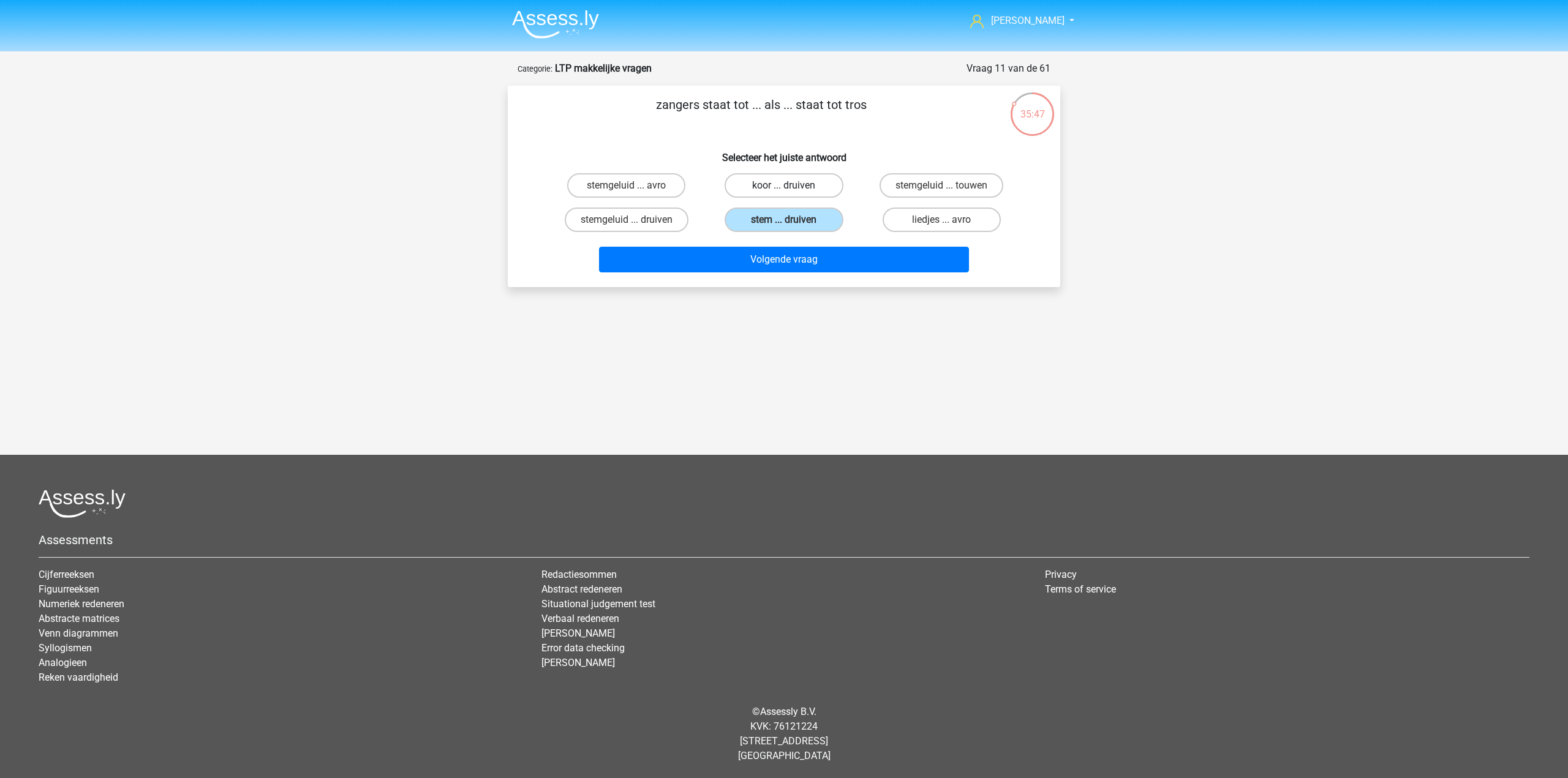
click at [792, 192] on input "koor ... druiven" at bounding box center [788, 189] width 8 height 8
radio input "true"
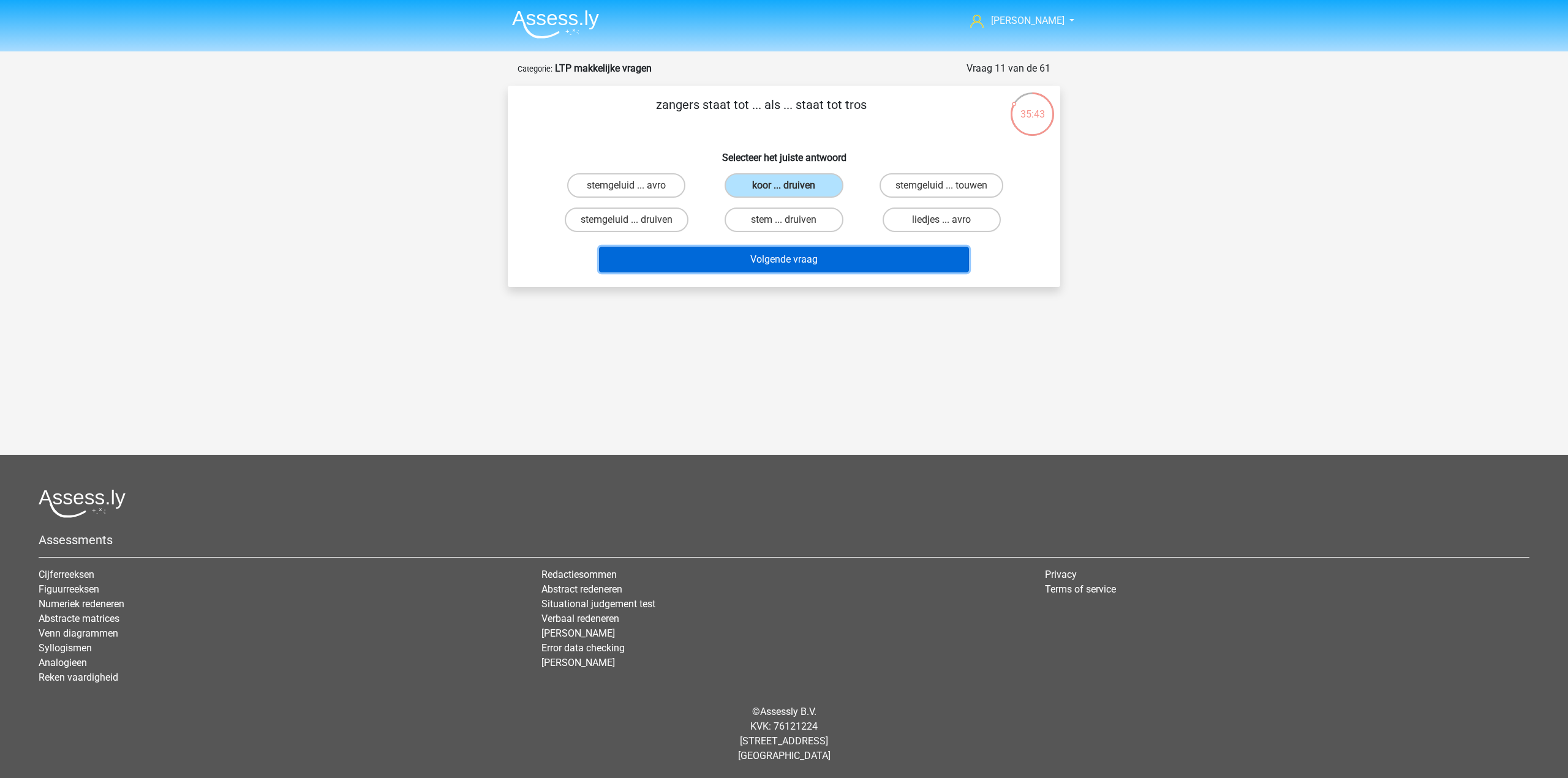
click at [820, 254] on button "Volgende vraag" at bounding box center [784, 259] width 371 height 26
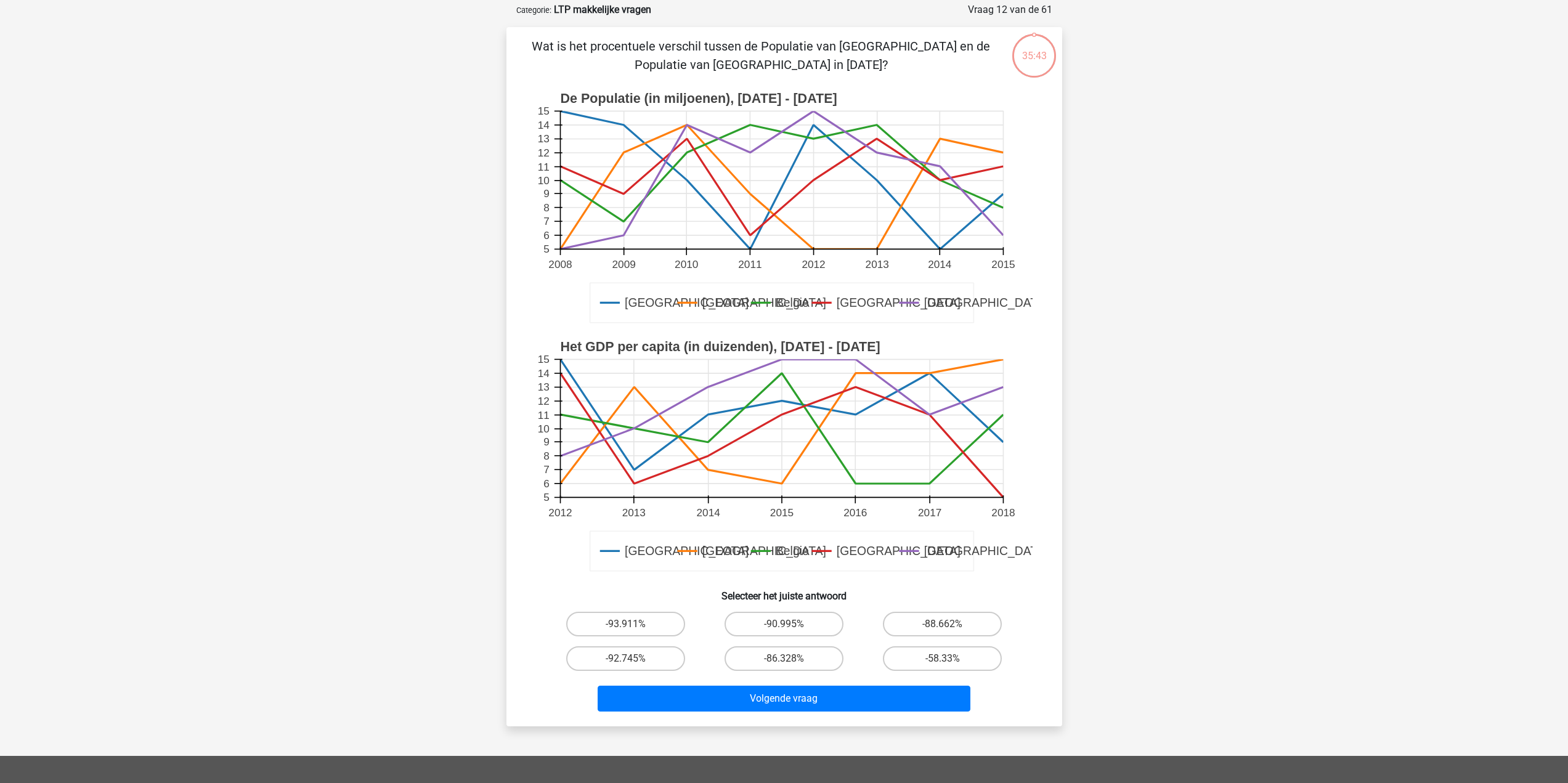
scroll to position [62, 0]
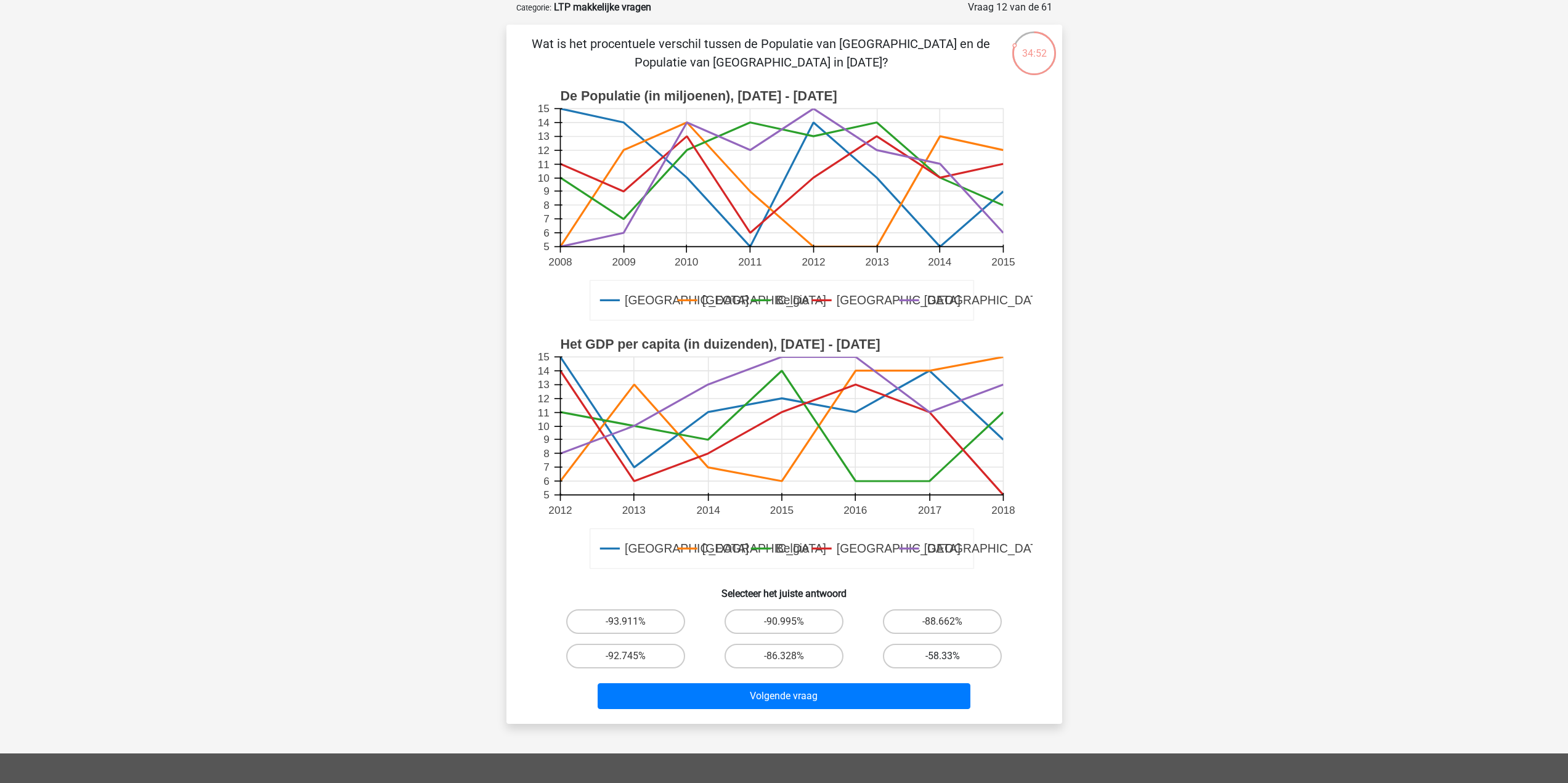
click at [974, 656] on label "-58.33%" at bounding box center [943, 656] width 119 height 25
click at [951, 656] on input "-58.33%" at bounding box center [946, 660] width 8 height 8
radio input "true"
click at [880, 693] on button "Volgende vraag" at bounding box center [784, 696] width 373 height 26
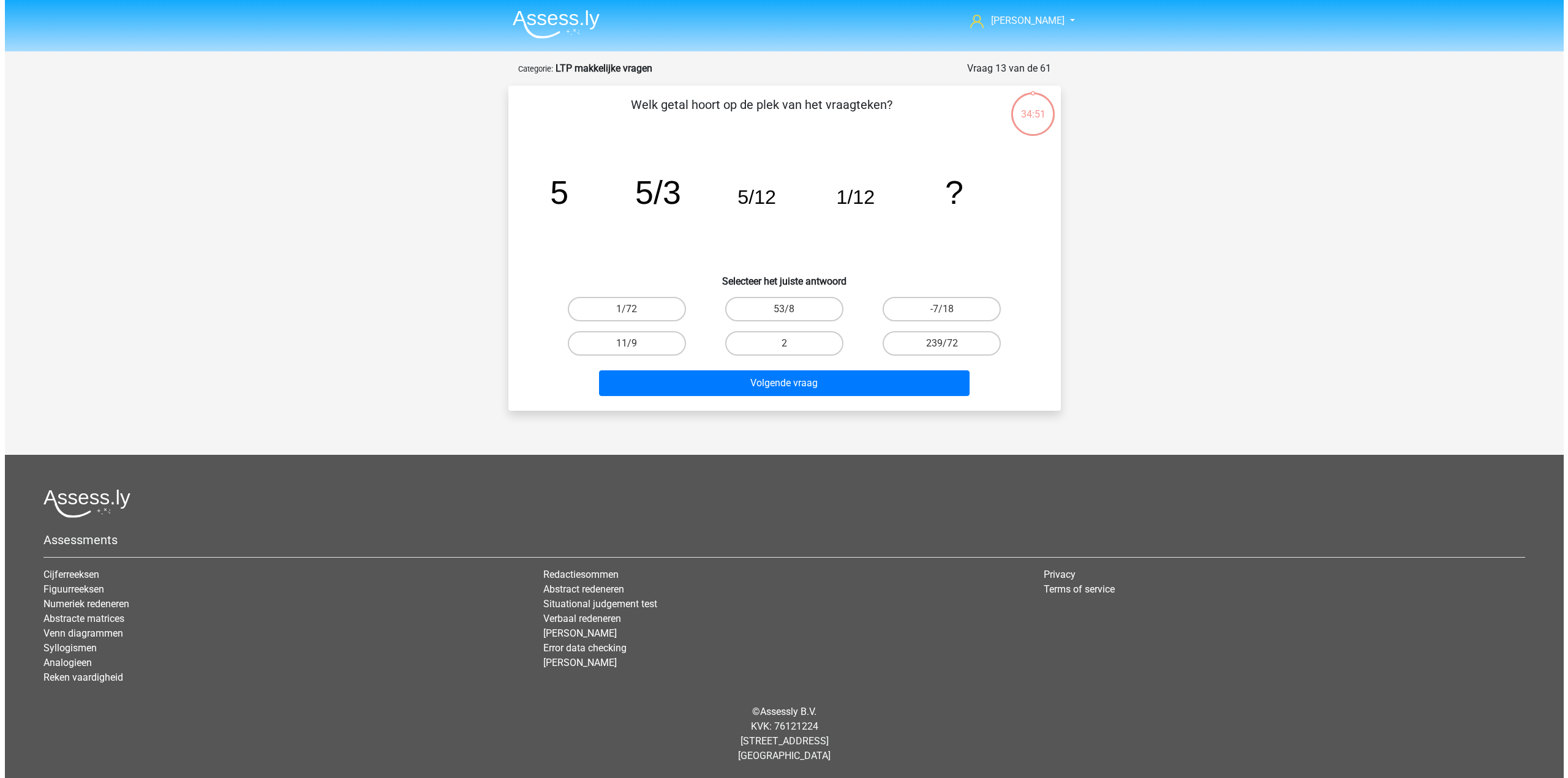
scroll to position [0, 0]
click at [639, 303] on label "1/72" at bounding box center [627, 309] width 118 height 25
click at [635, 309] on input "1/72" at bounding box center [630, 313] width 8 height 8
radio input "true"
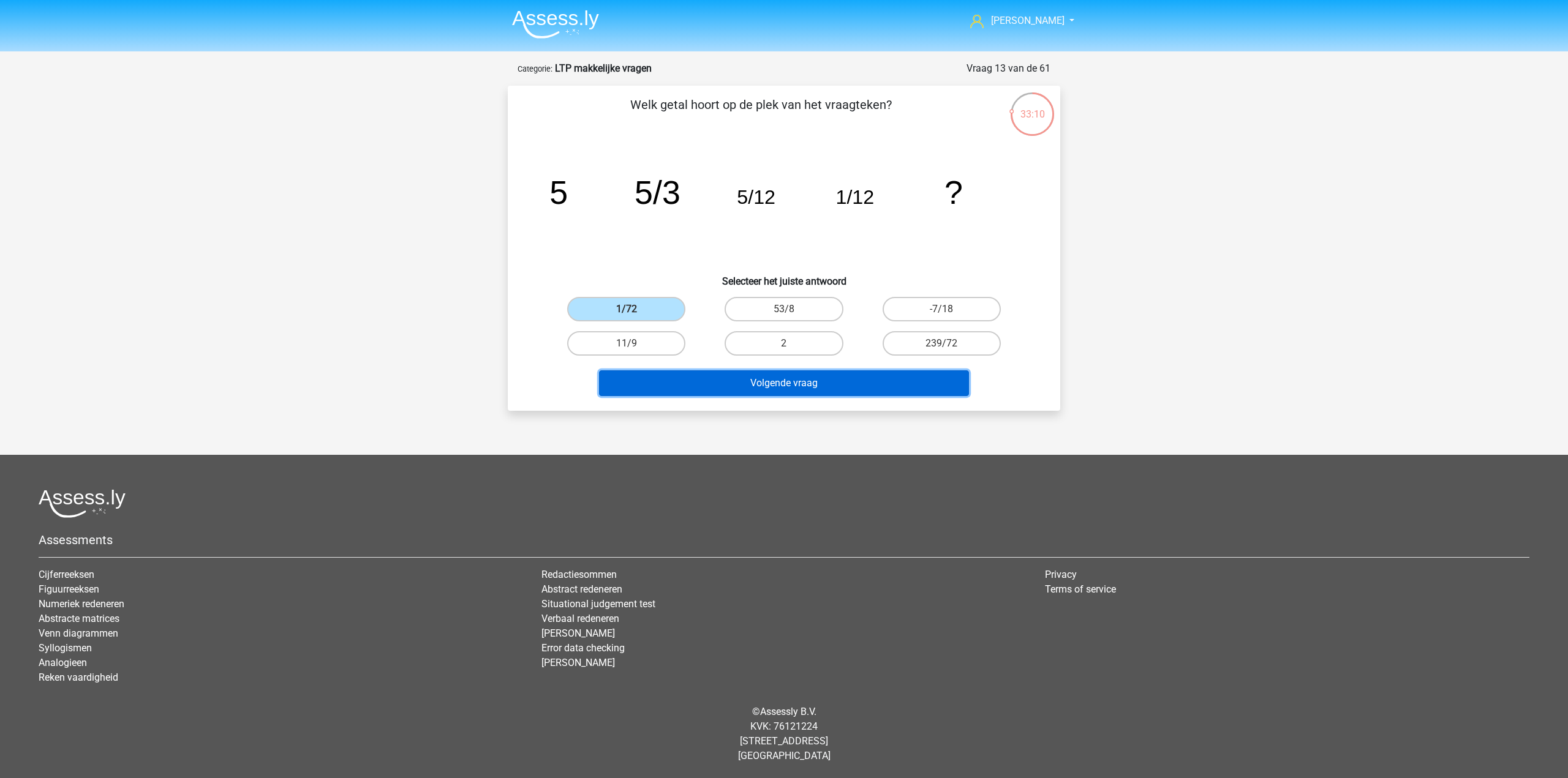
click at [715, 385] on button "Volgende vraag" at bounding box center [784, 383] width 371 height 26
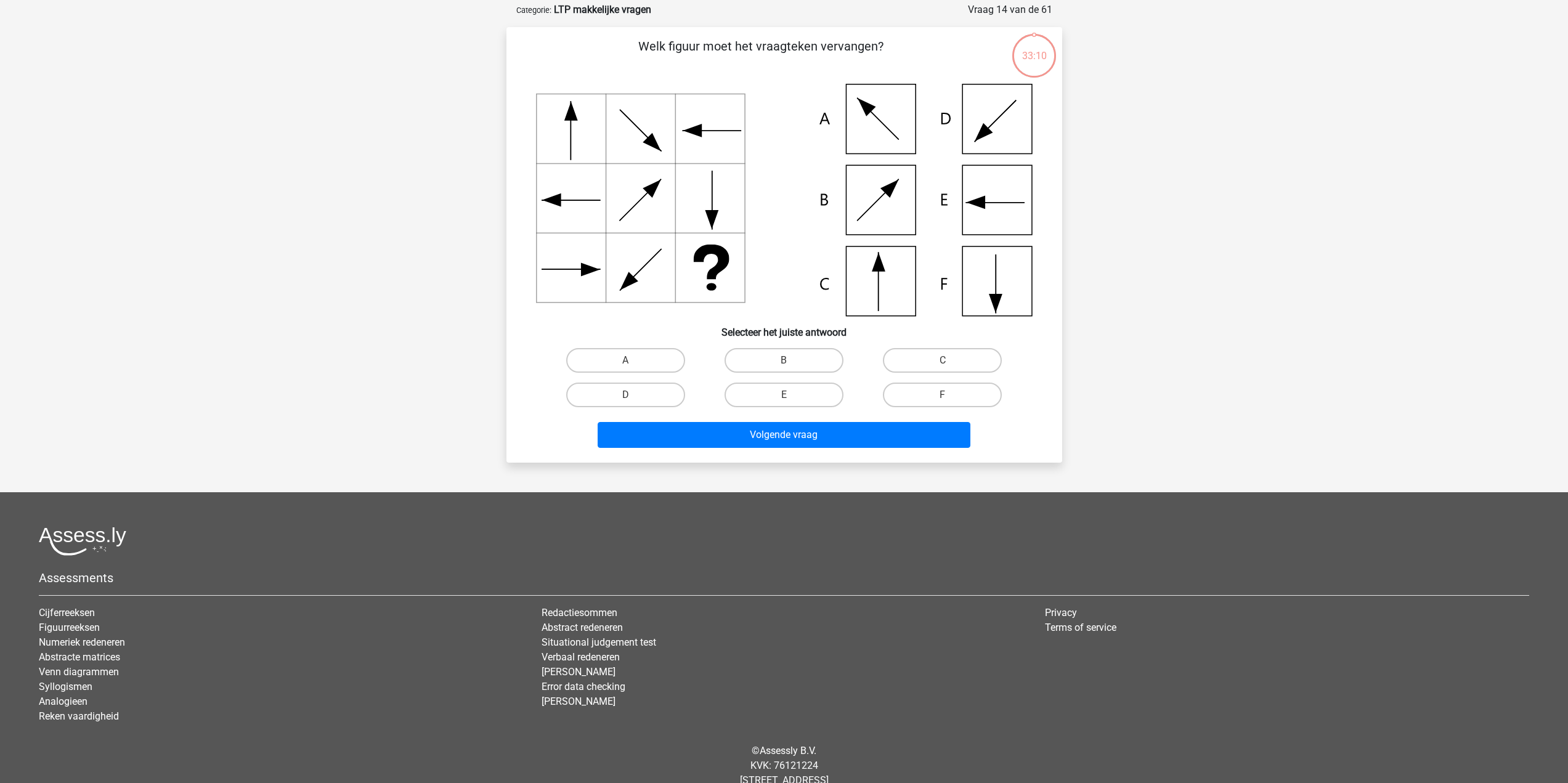
scroll to position [62, 0]
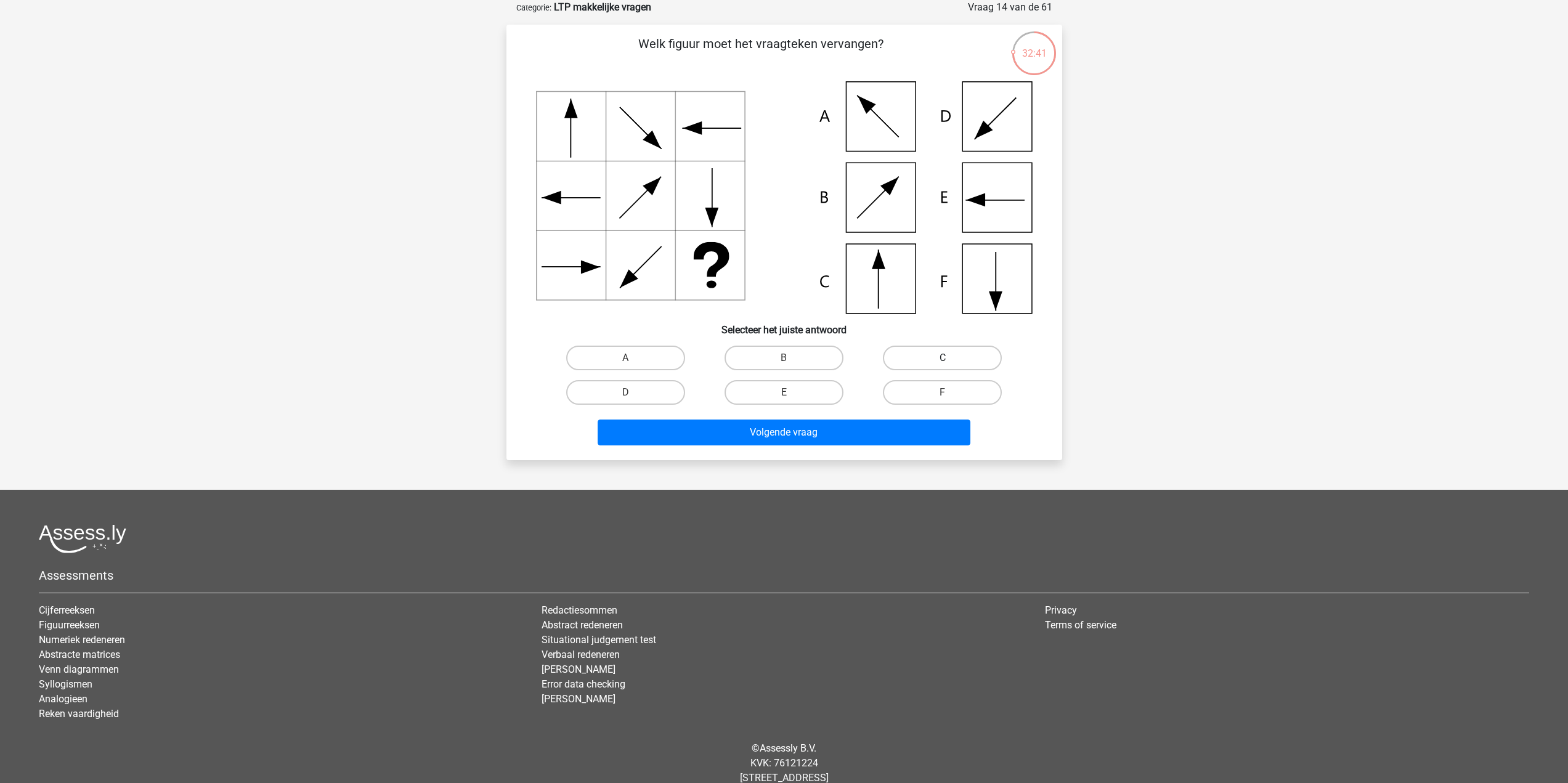
click at [928, 358] on label "C" at bounding box center [943, 358] width 119 height 25
click at [943, 358] on input "C" at bounding box center [946, 362] width 8 height 8
radio input "true"
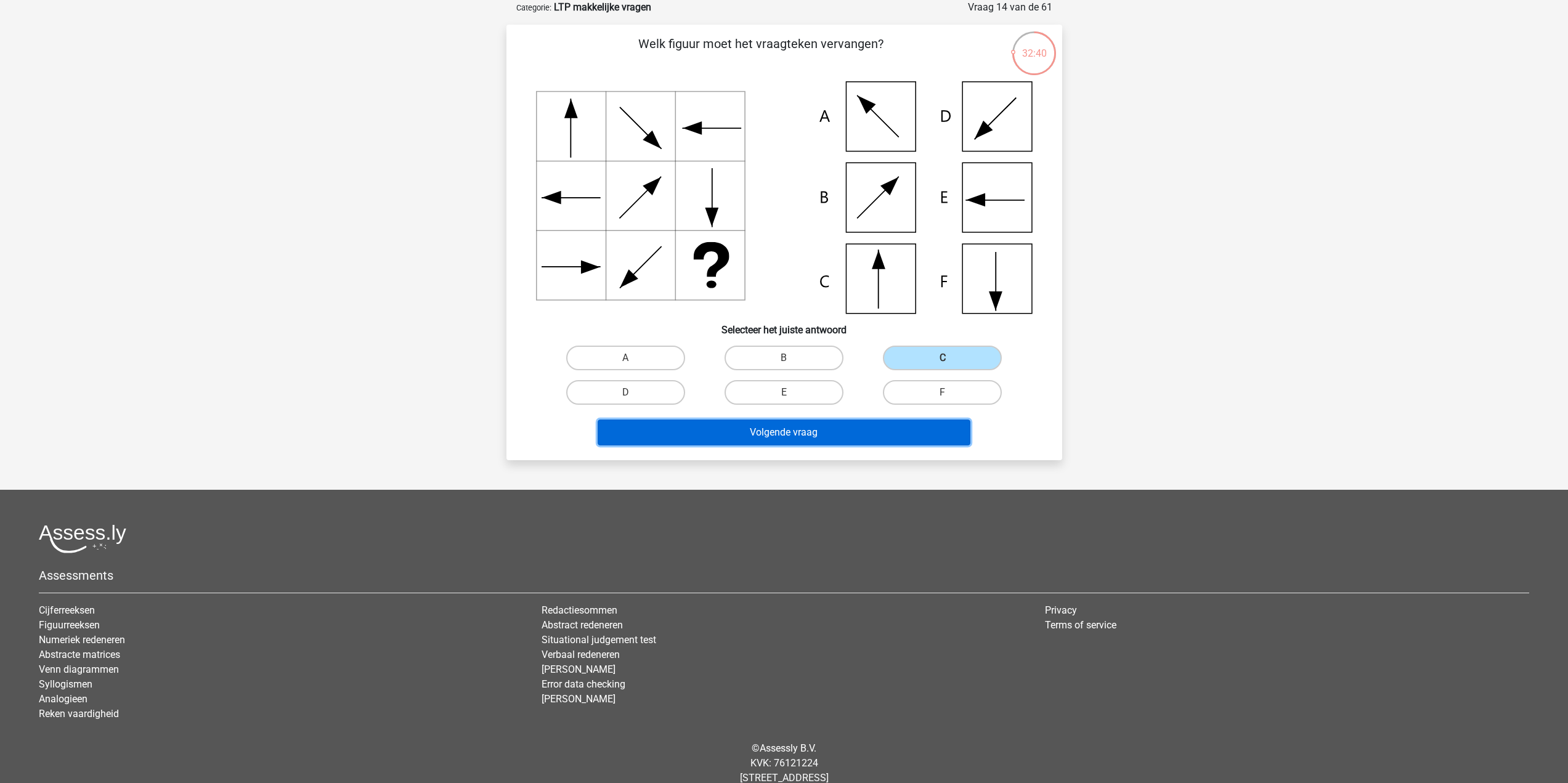
click at [877, 441] on button "Volgende vraag" at bounding box center [784, 432] width 373 height 26
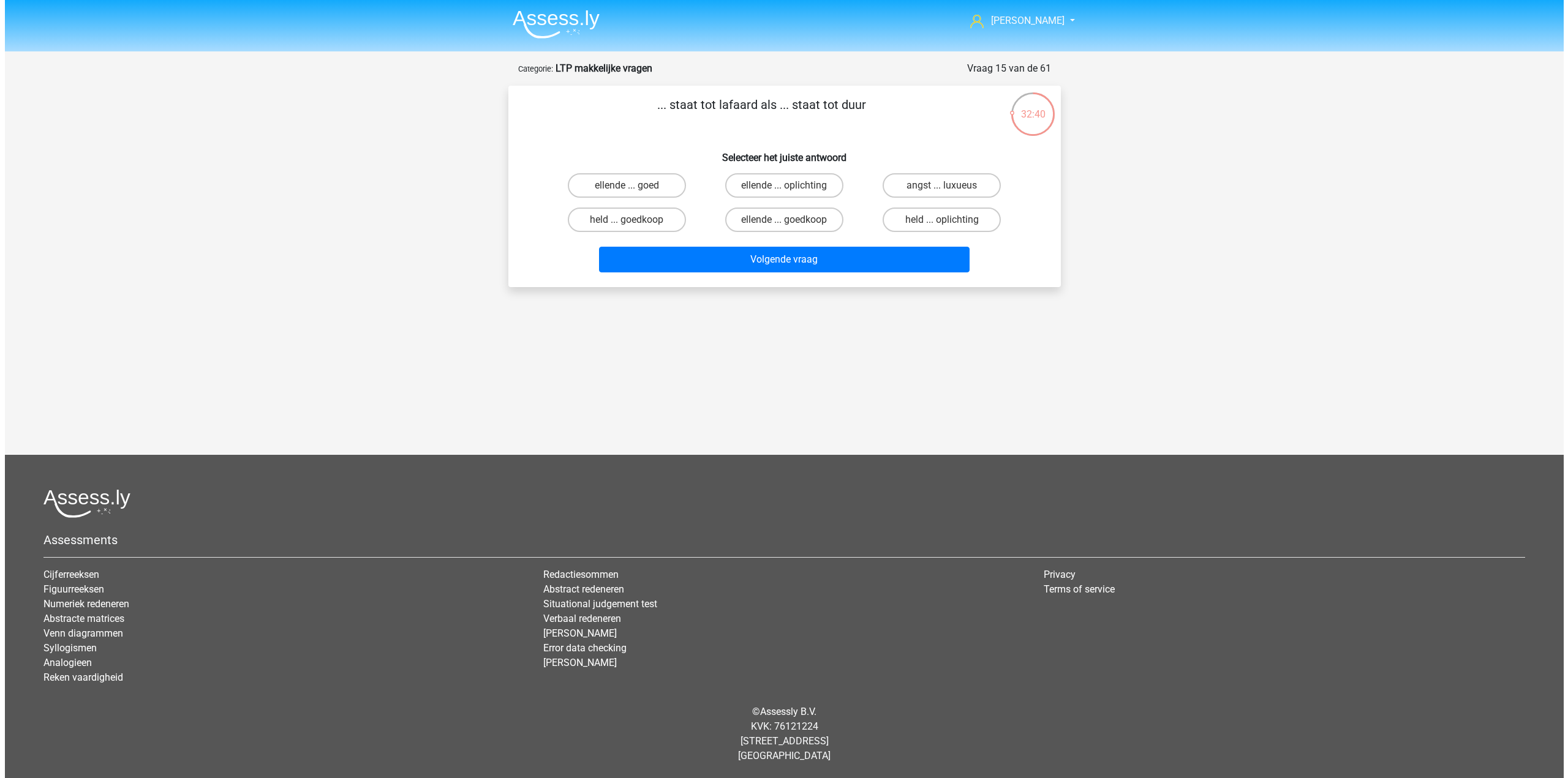
scroll to position [0, 0]
click at [651, 225] on label "held ... goedkoop" at bounding box center [627, 220] width 118 height 25
click at [635, 225] on input "held ... goedkoop" at bounding box center [630, 224] width 8 height 8
radio input "true"
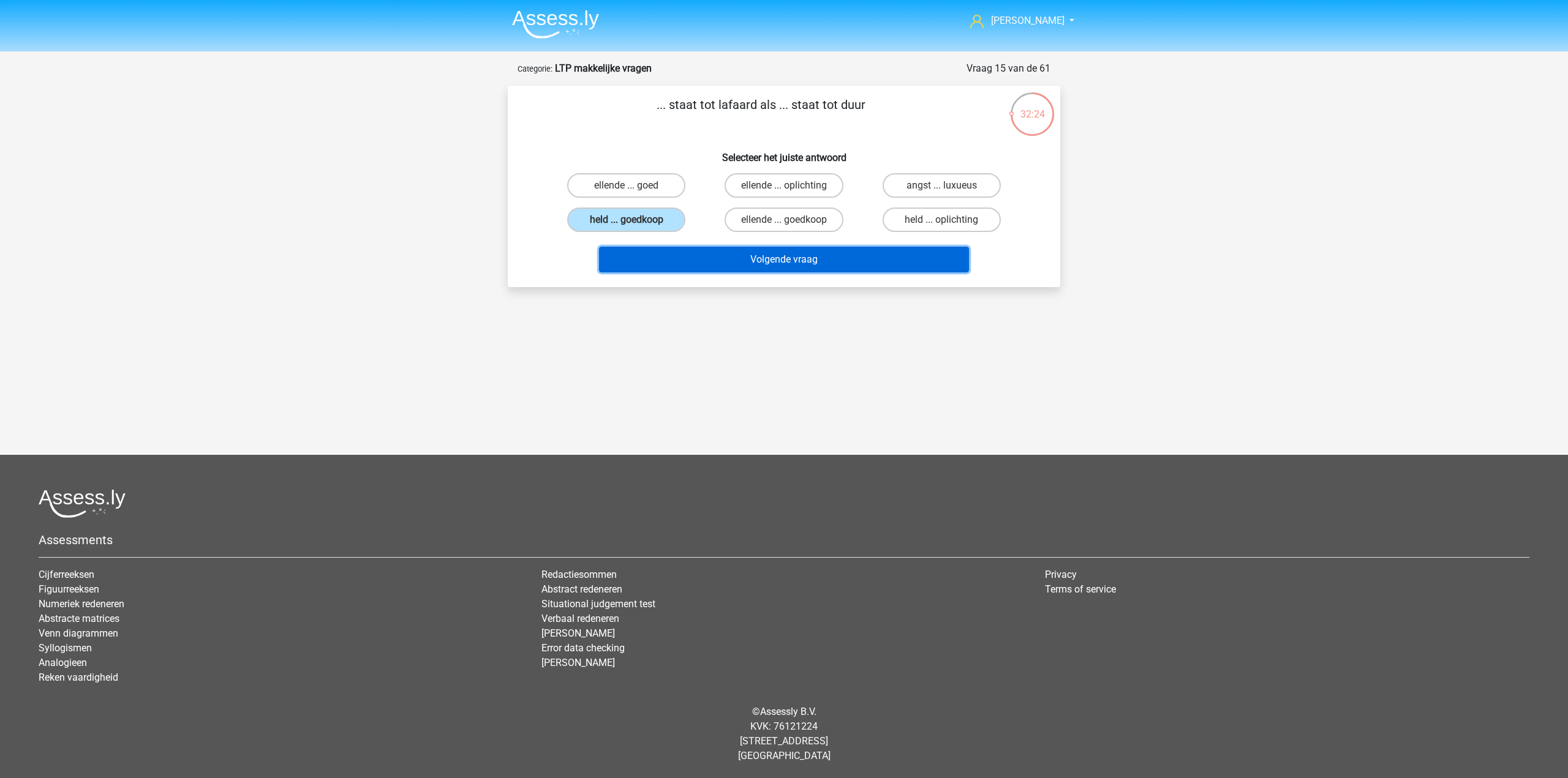
click at [701, 265] on button "Volgende vraag" at bounding box center [784, 259] width 371 height 26
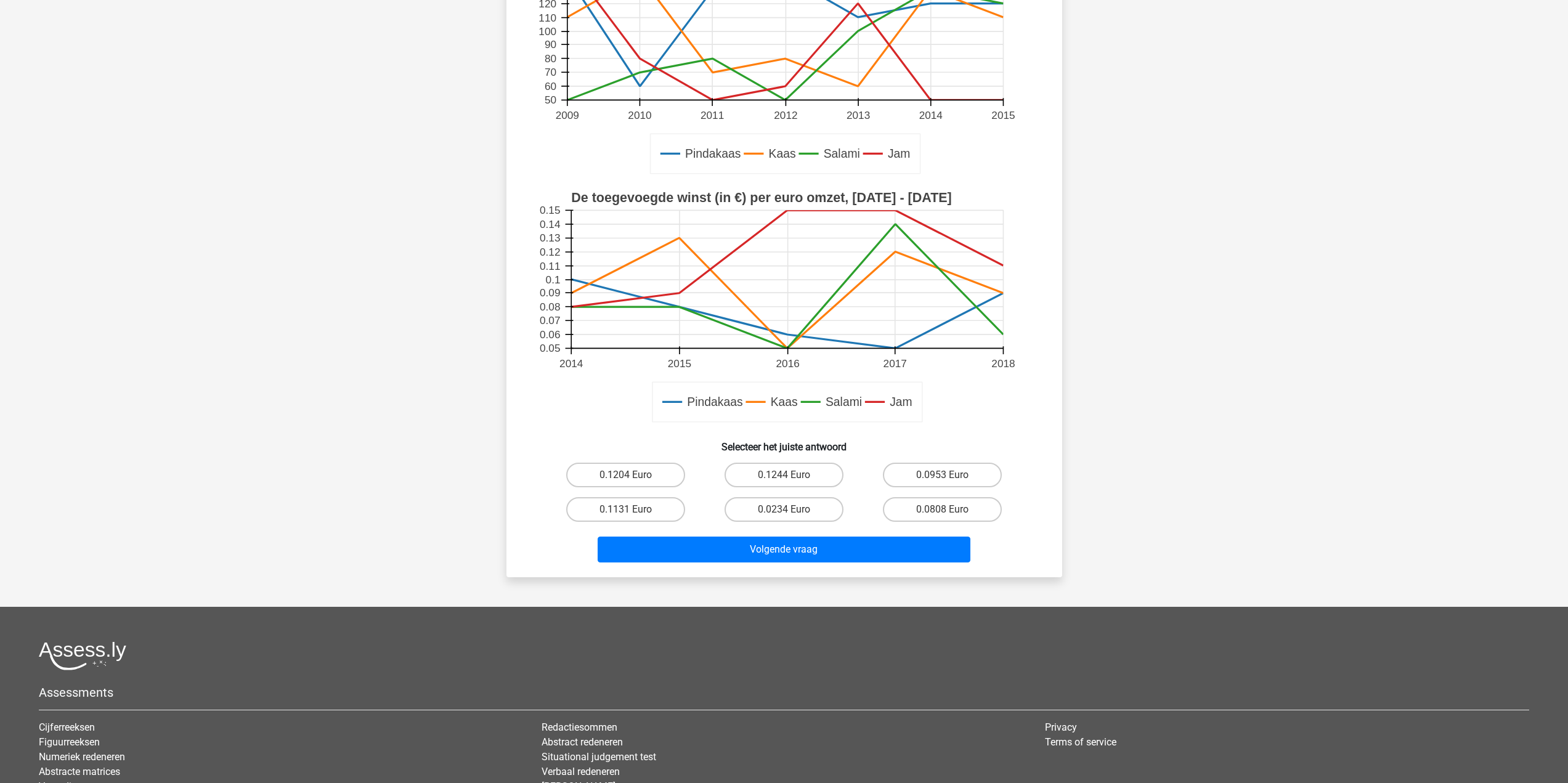
scroll to position [308, 0]
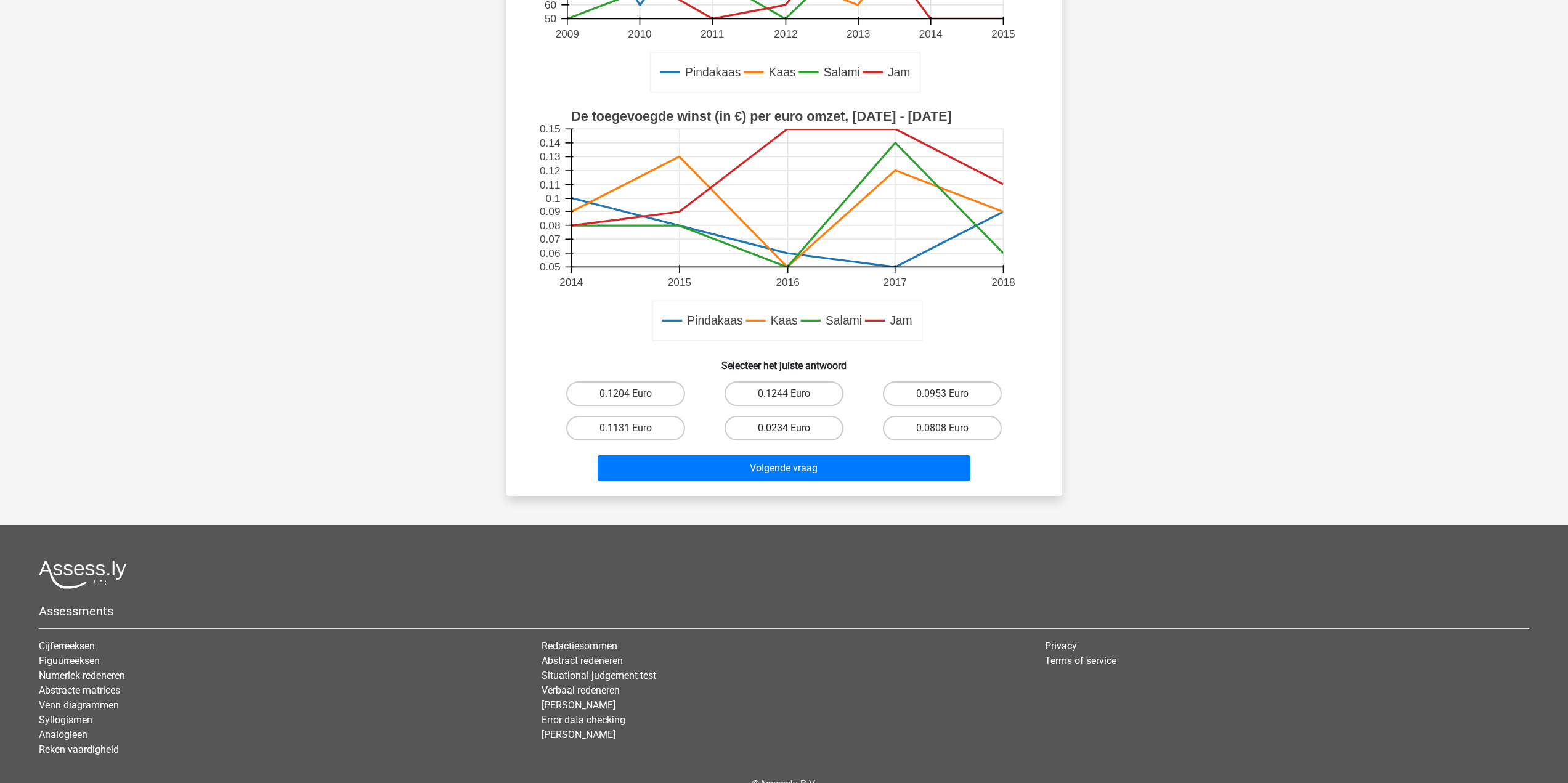
click at [794, 419] on label "0.0234 Euro" at bounding box center [784, 428] width 119 height 25
click at [792, 428] on input "0.0234 Euro" at bounding box center [787, 432] width 8 height 8
radio input "true"
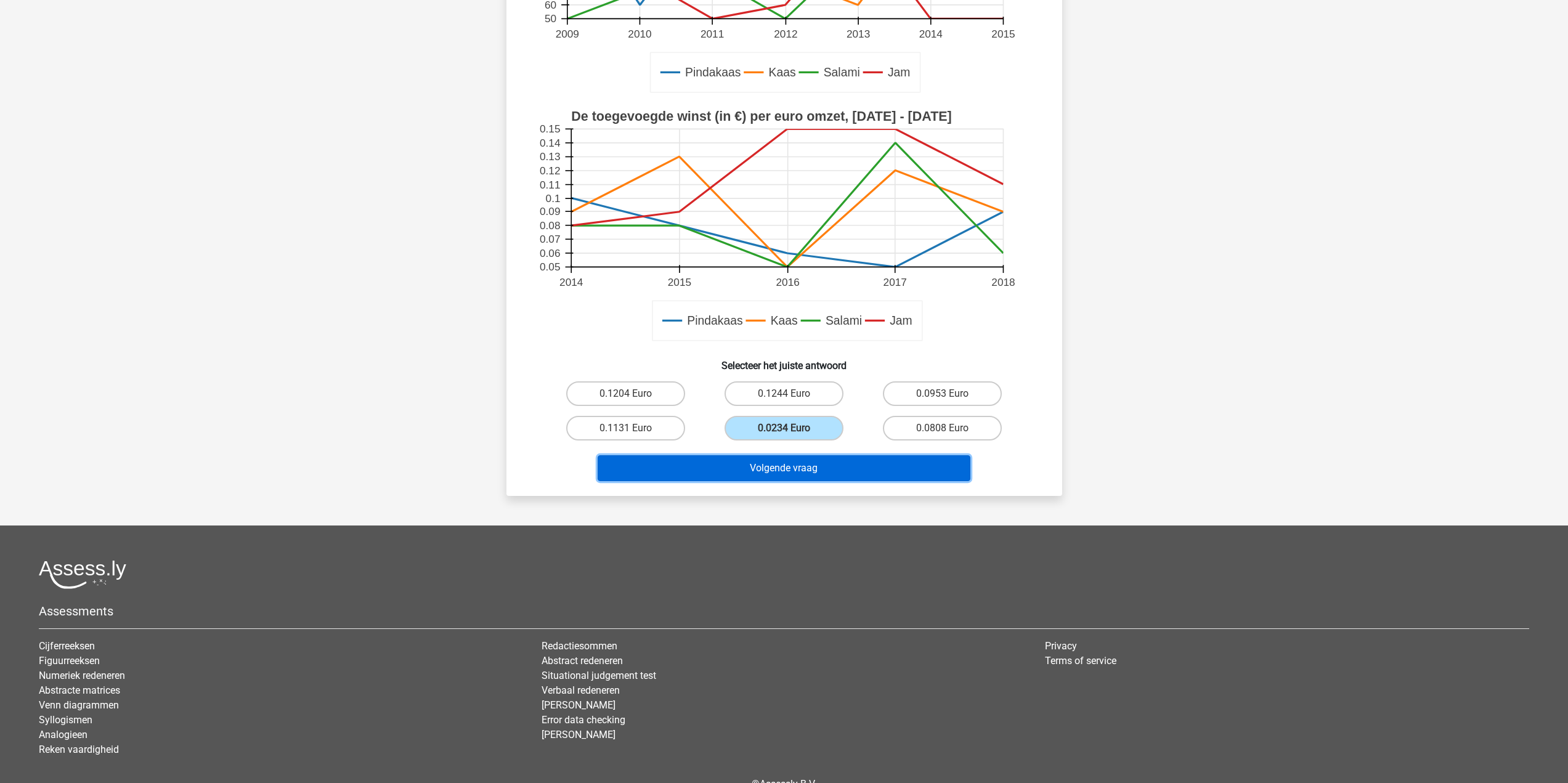
click at [779, 471] on button "Volgende vraag" at bounding box center [784, 468] width 373 height 26
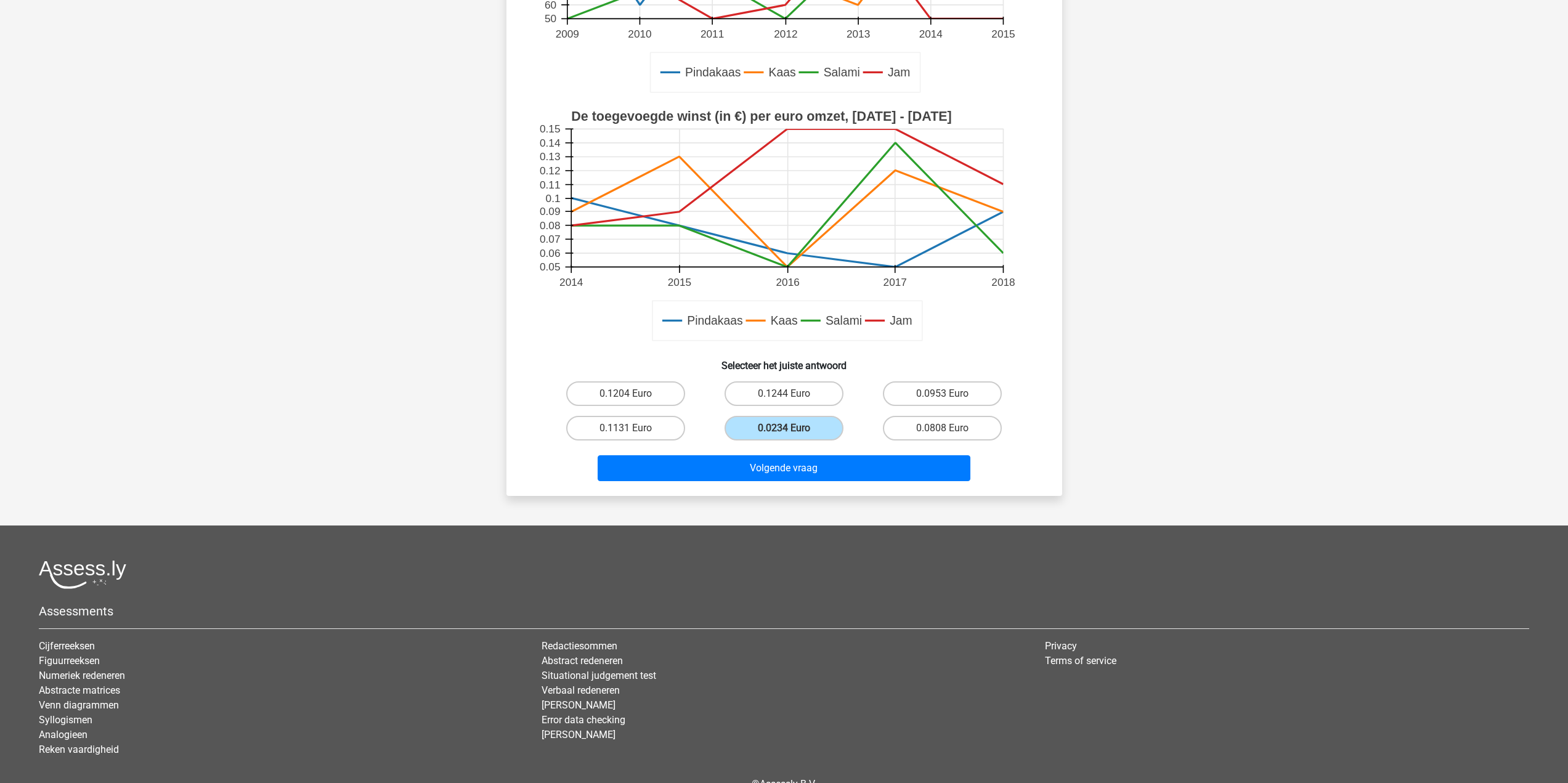
scroll to position [0, 0]
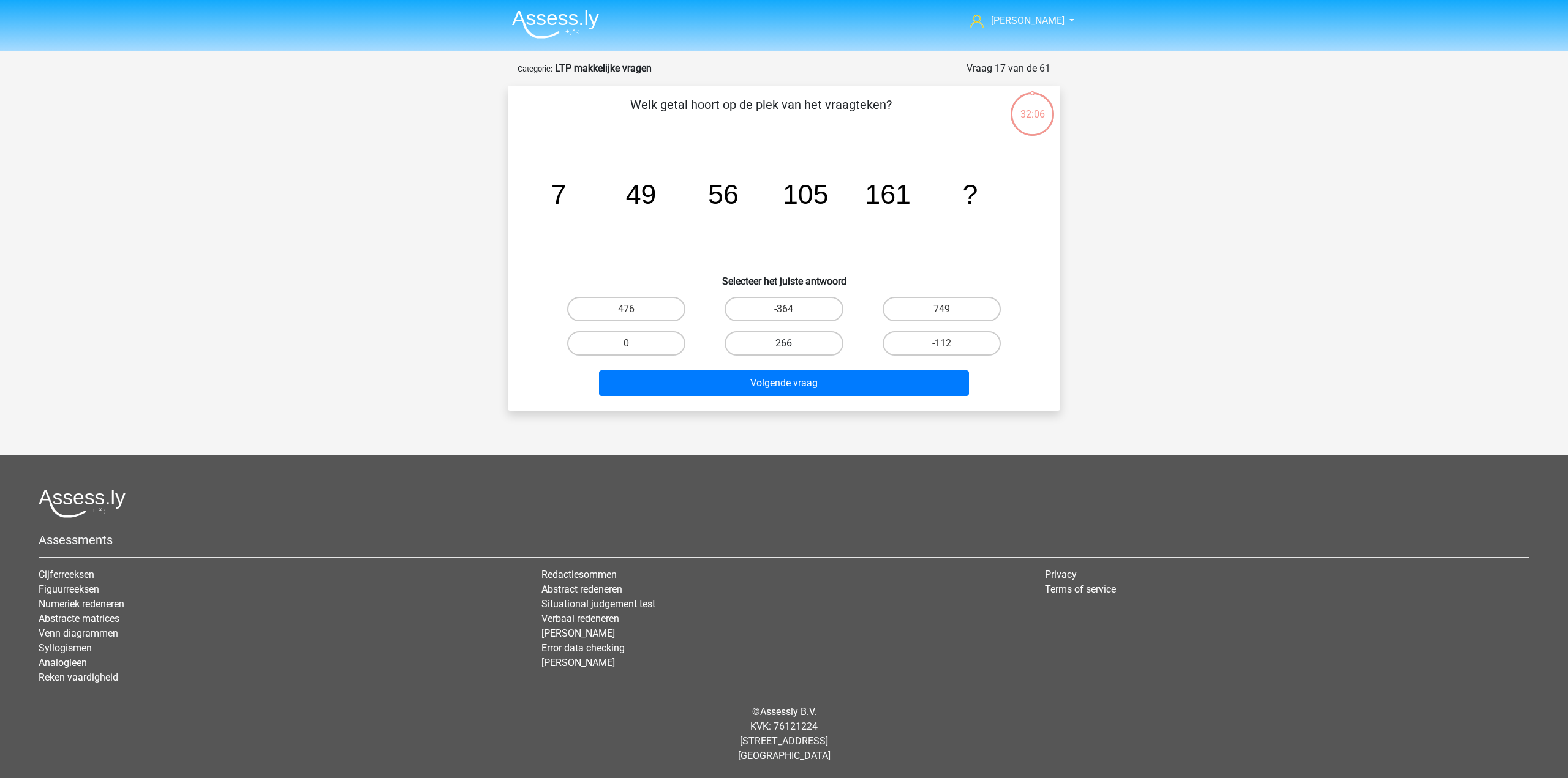
click at [797, 342] on label "266" at bounding box center [784, 344] width 118 height 25
click at [792, 344] on input "266" at bounding box center [788, 347] width 8 height 8
radio input "true"
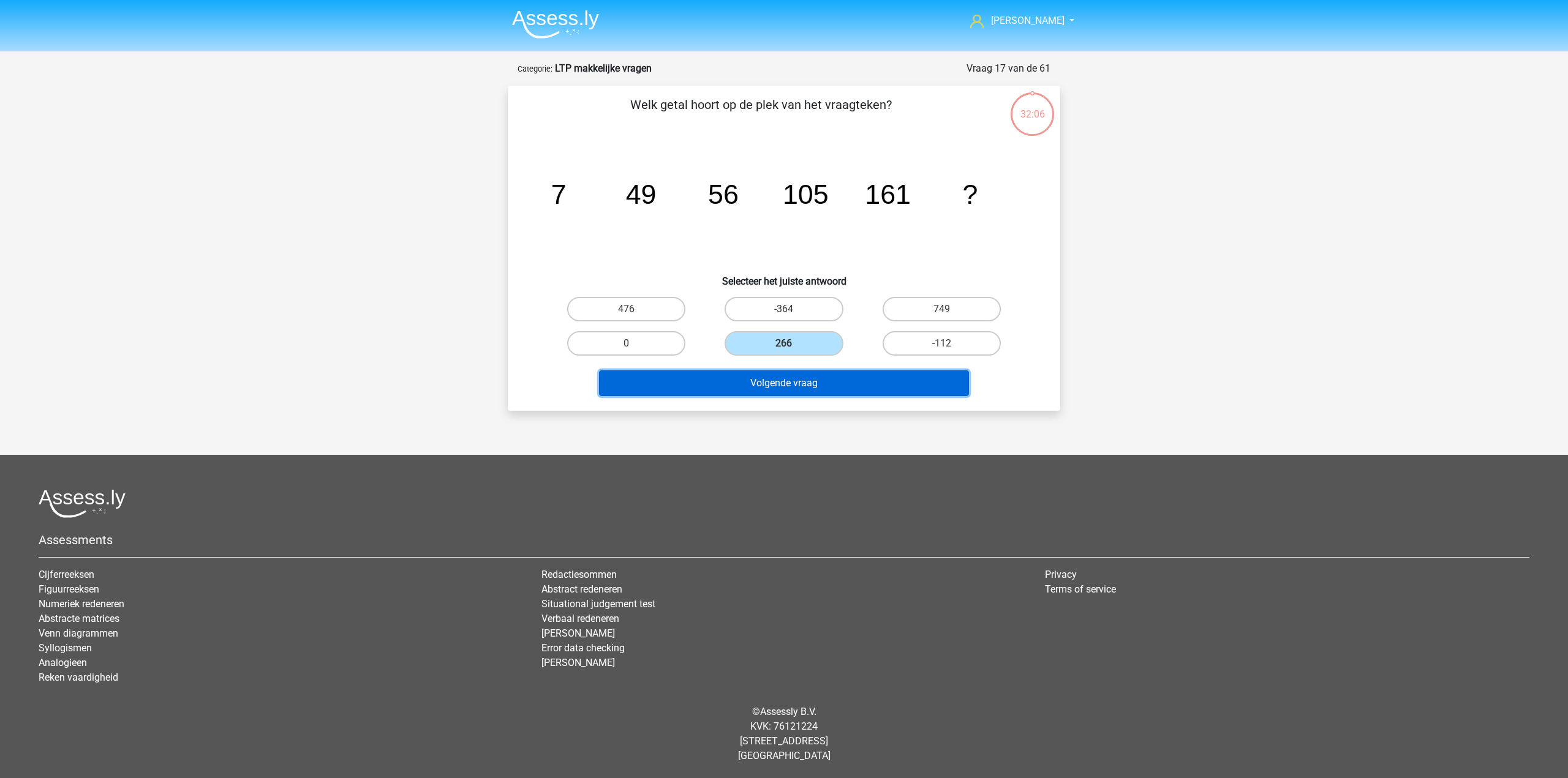
click at [796, 395] on button "Volgende vraag" at bounding box center [784, 383] width 371 height 26
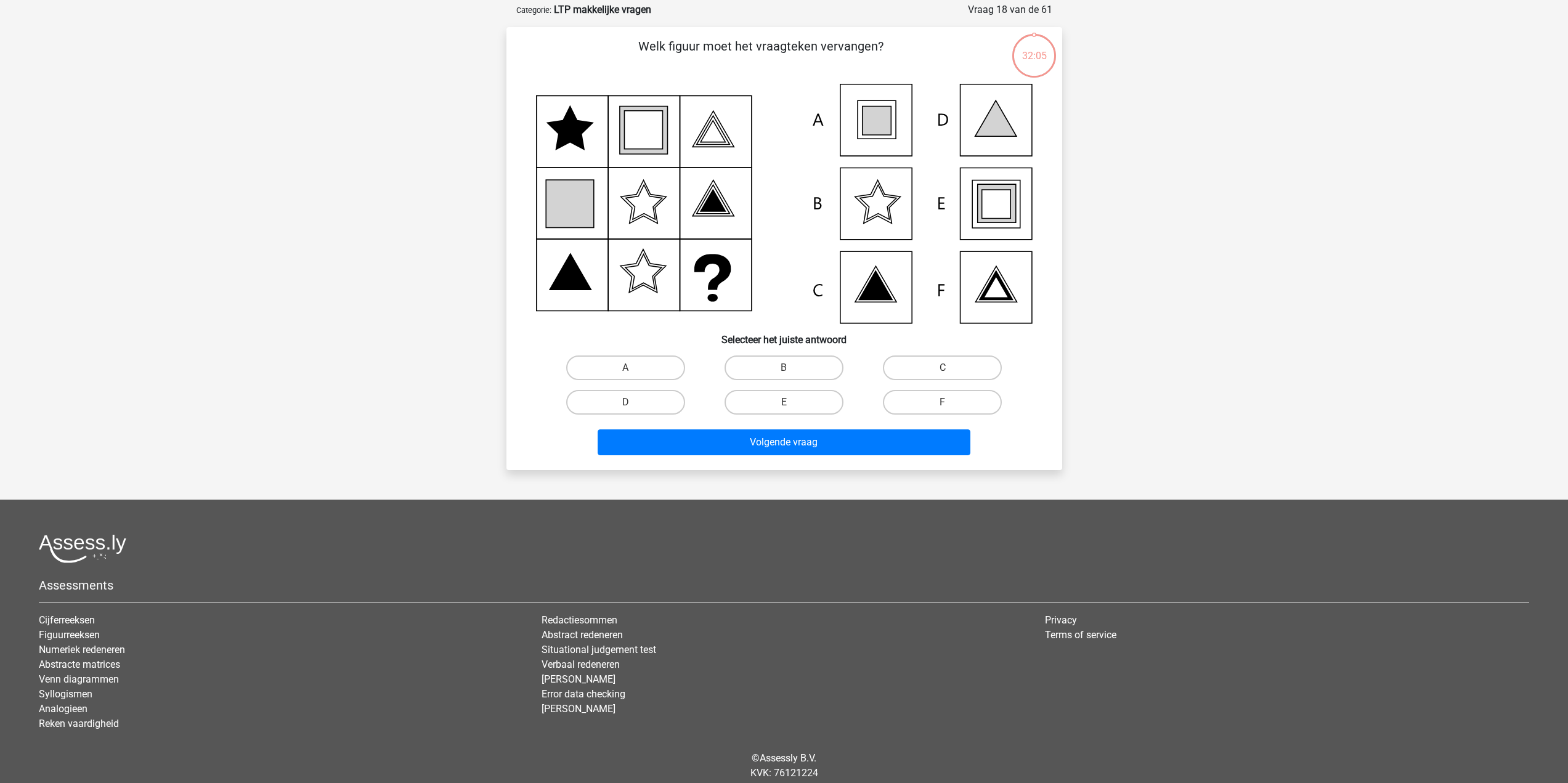
scroll to position [62, 0]
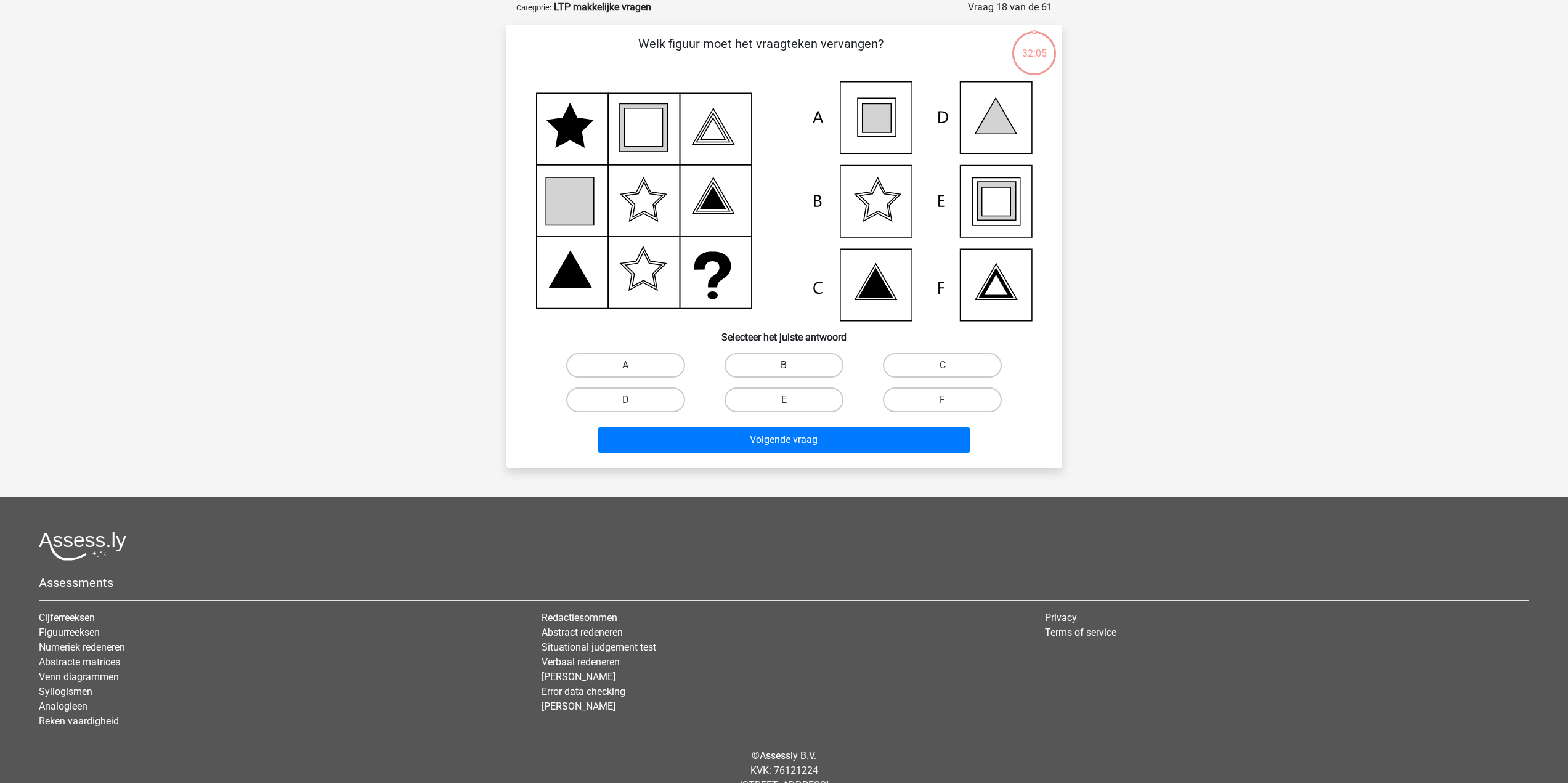
click at [773, 371] on label "B" at bounding box center [784, 366] width 119 height 25
click at [784, 371] on input "B" at bounding box center [787, 369] width 8 height 8
radio input "true"
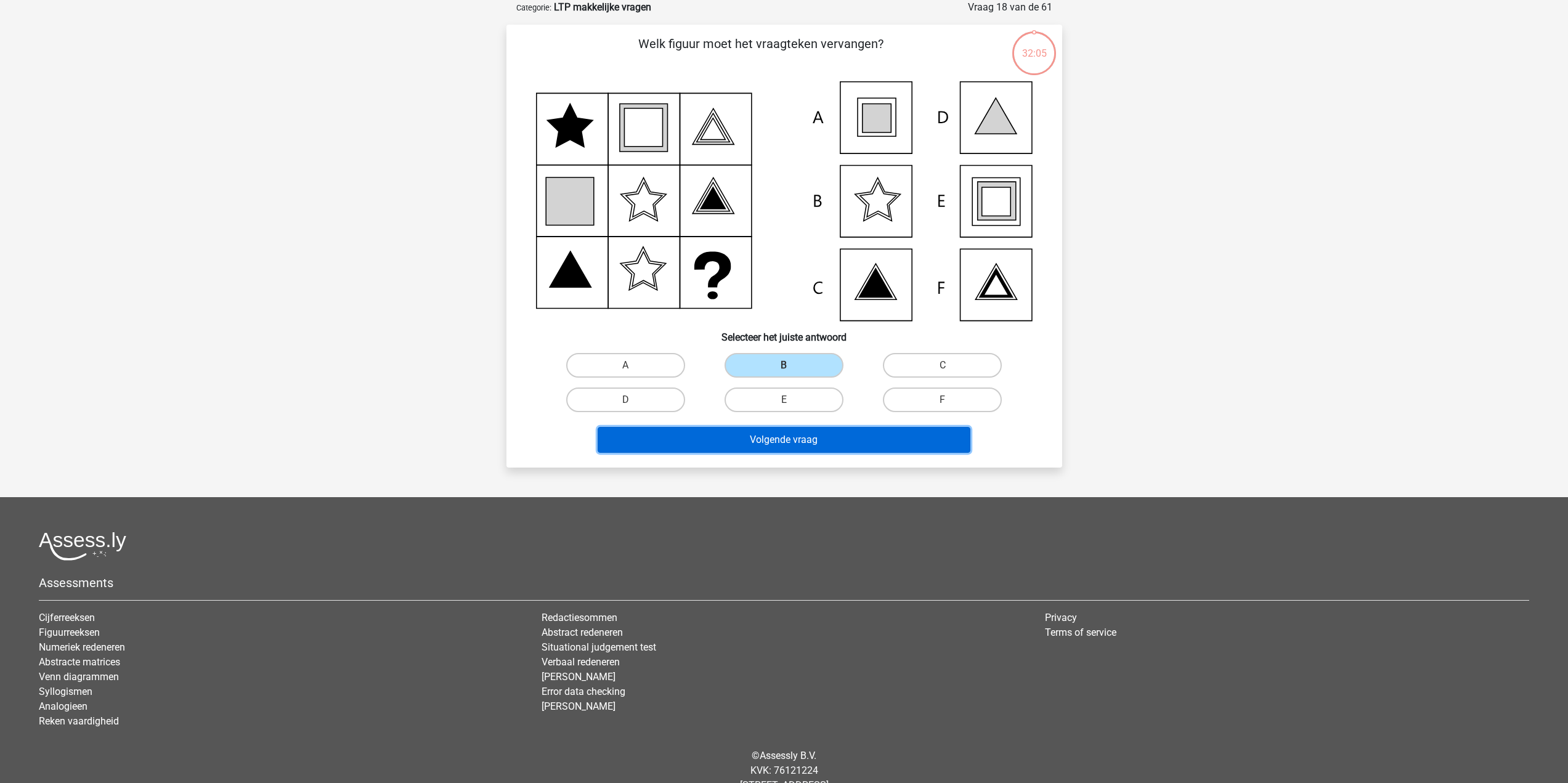
click at [754, 446] on button "Volgende vraag" at bounding box center [784, 440] width 373 height 26
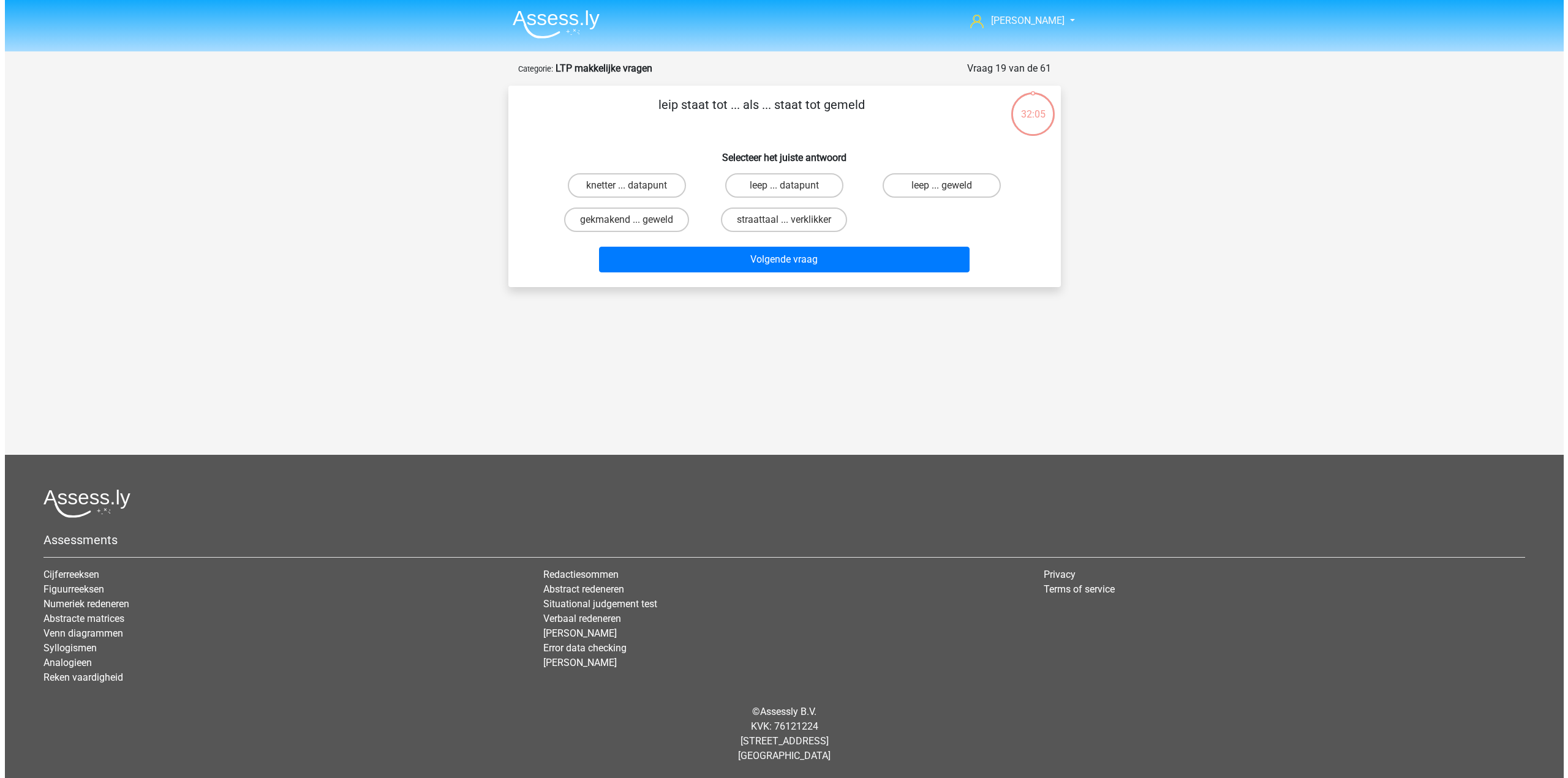
scroll to position [0, 0]
click at [765, 220] on label "straattaal ... verklikker" at bounding box center [784, 220] width 126 height 25
click at [784, 220] on input "straattaal ... verklikker" at bounding box center [788, 224] width 8 height 8
radio input "true"
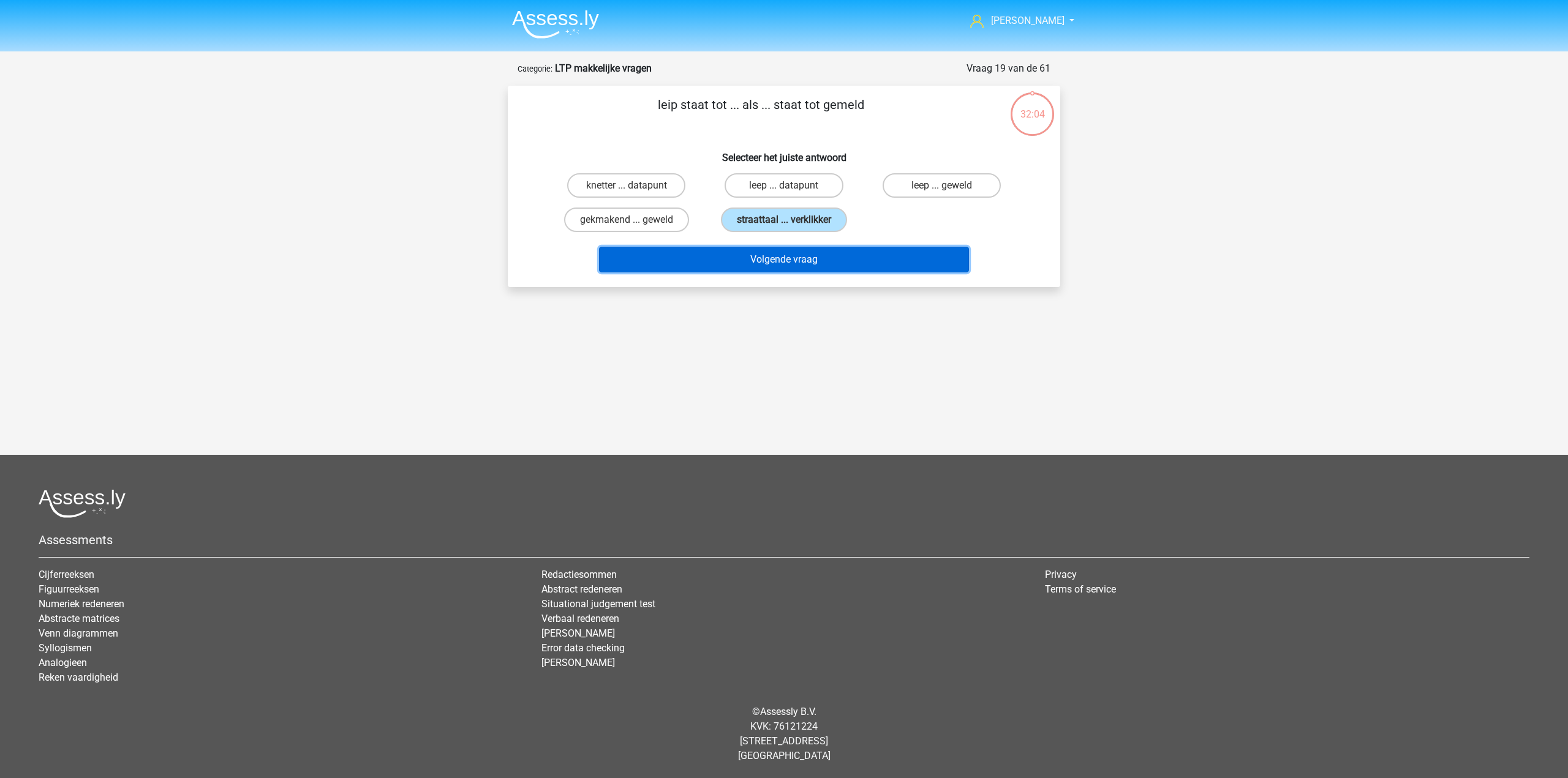
click at [757, 261] on button "Volgende vraag" at bounding box center [784, 259] width 371 height 26
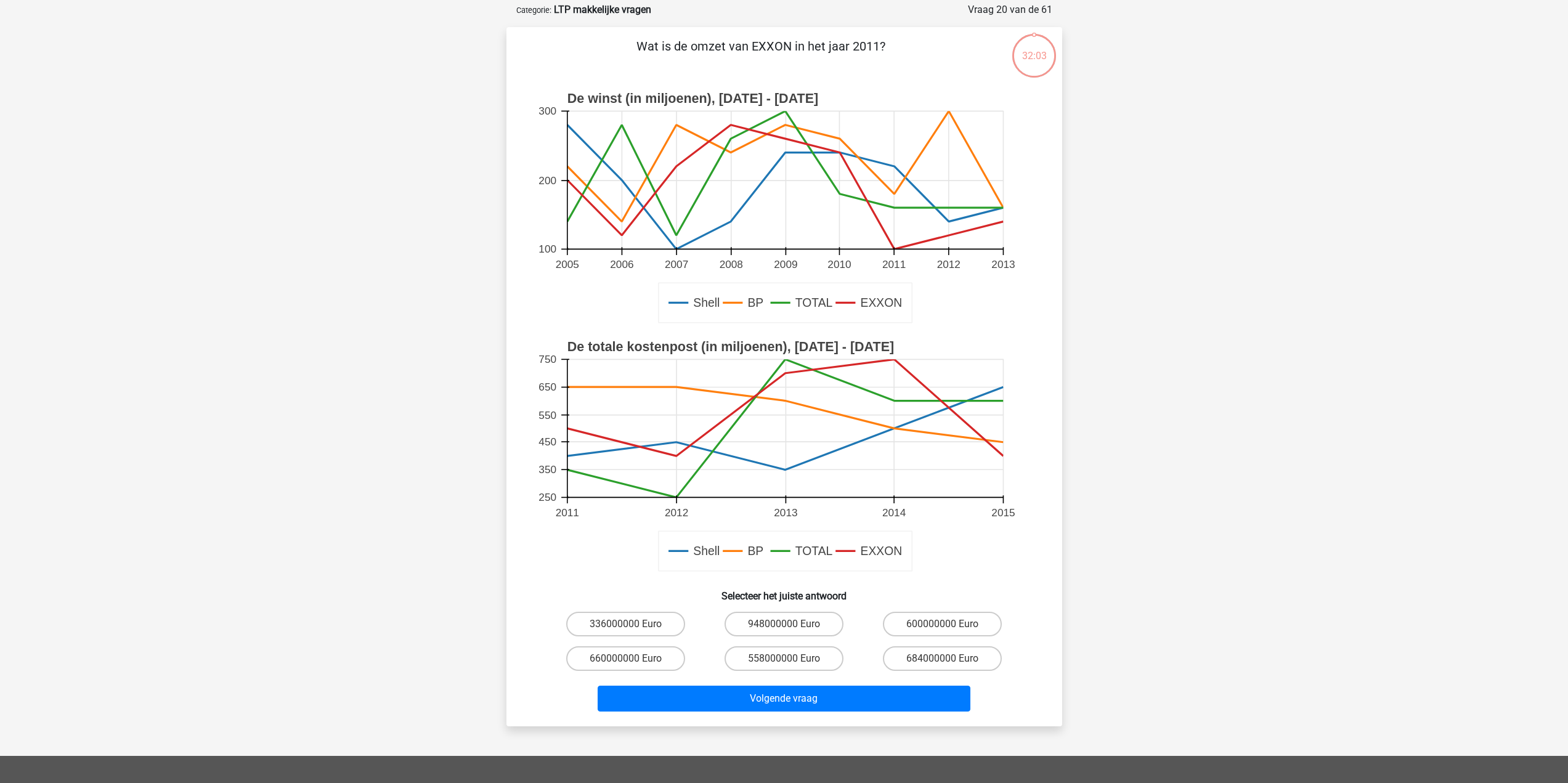
scroll to position [62, 0]
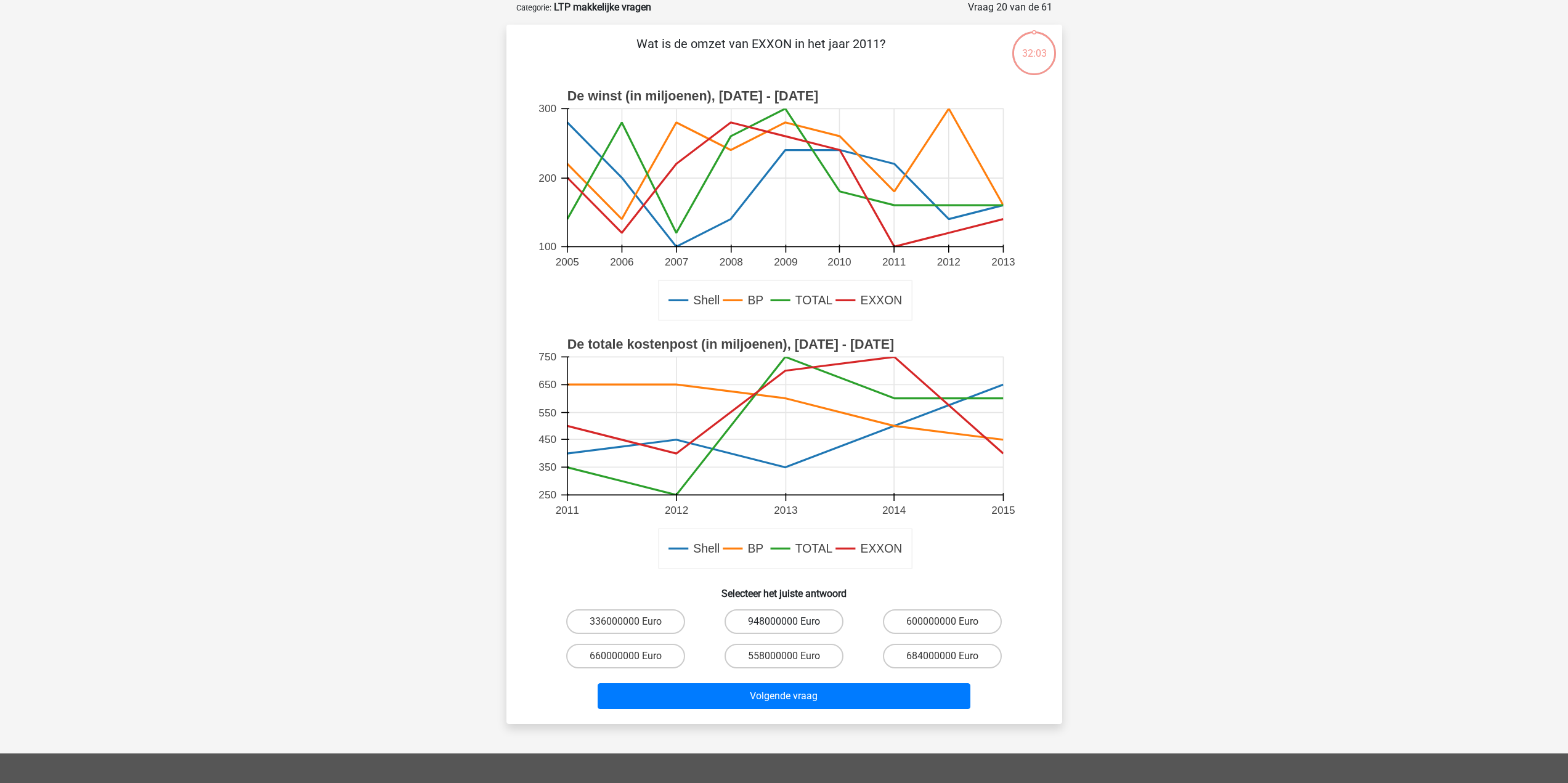
click at [793, 624] on label "948000000 Euro" at bounding box center [784, 622] width 119 height 25
click at [792, 624] on input "948000000 Euro" at bounding box center [787, 625] width 8 height 8
radio input "true"
click at [771, 688] on button "Volgende vraag" at bounding box center [784, 696] width 373 height 26
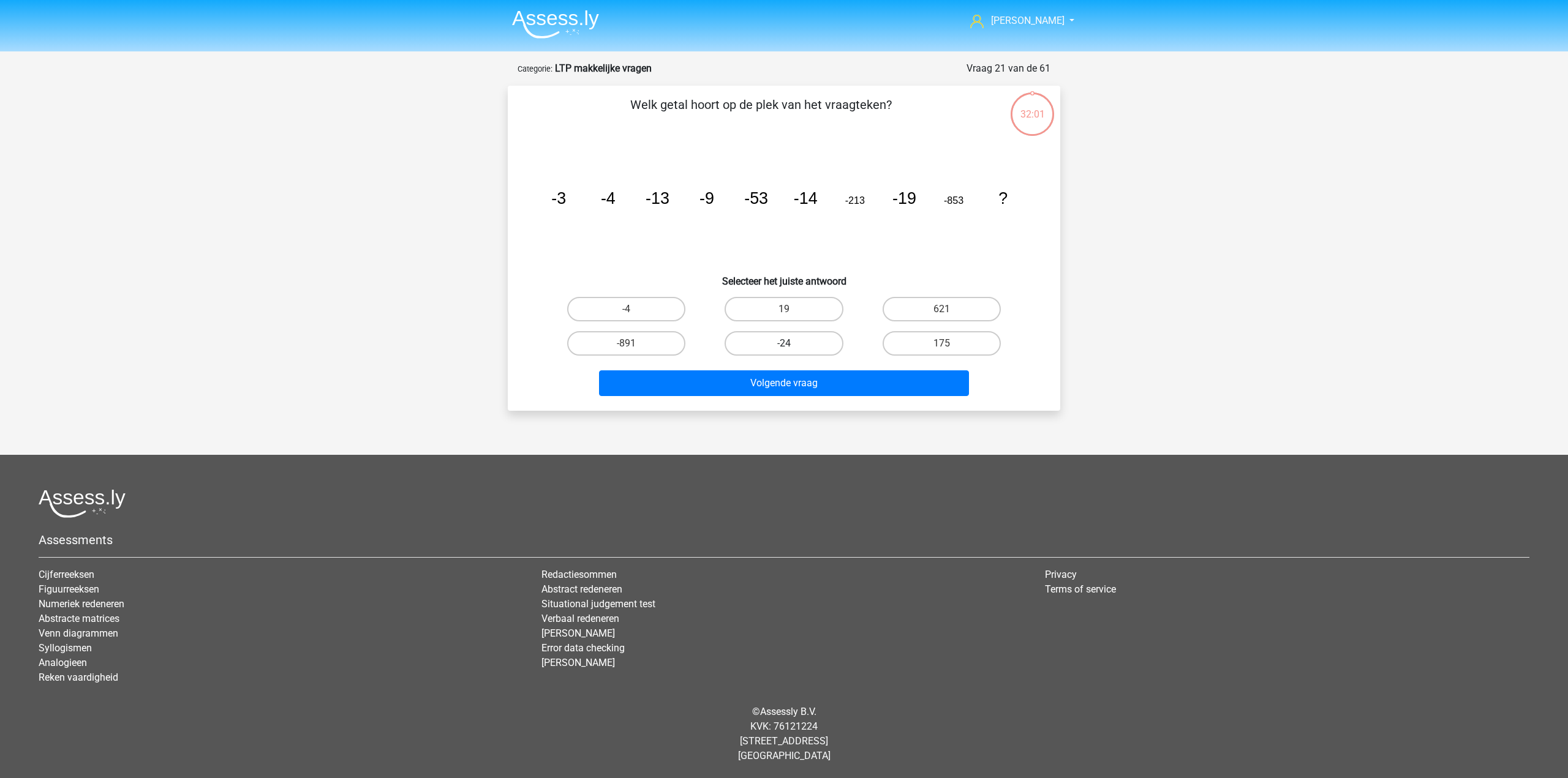
click at [782, 342] on label "-24" at bounding box center [784, 344] width 118 height 25
click at [784, 344] on input "-24" at bounding box center [788, 347] width 8 height 8
radio input "true"
click at [778, 399] on div "Volgende vraag" at bounding box center [784, 386] width 473 height 31
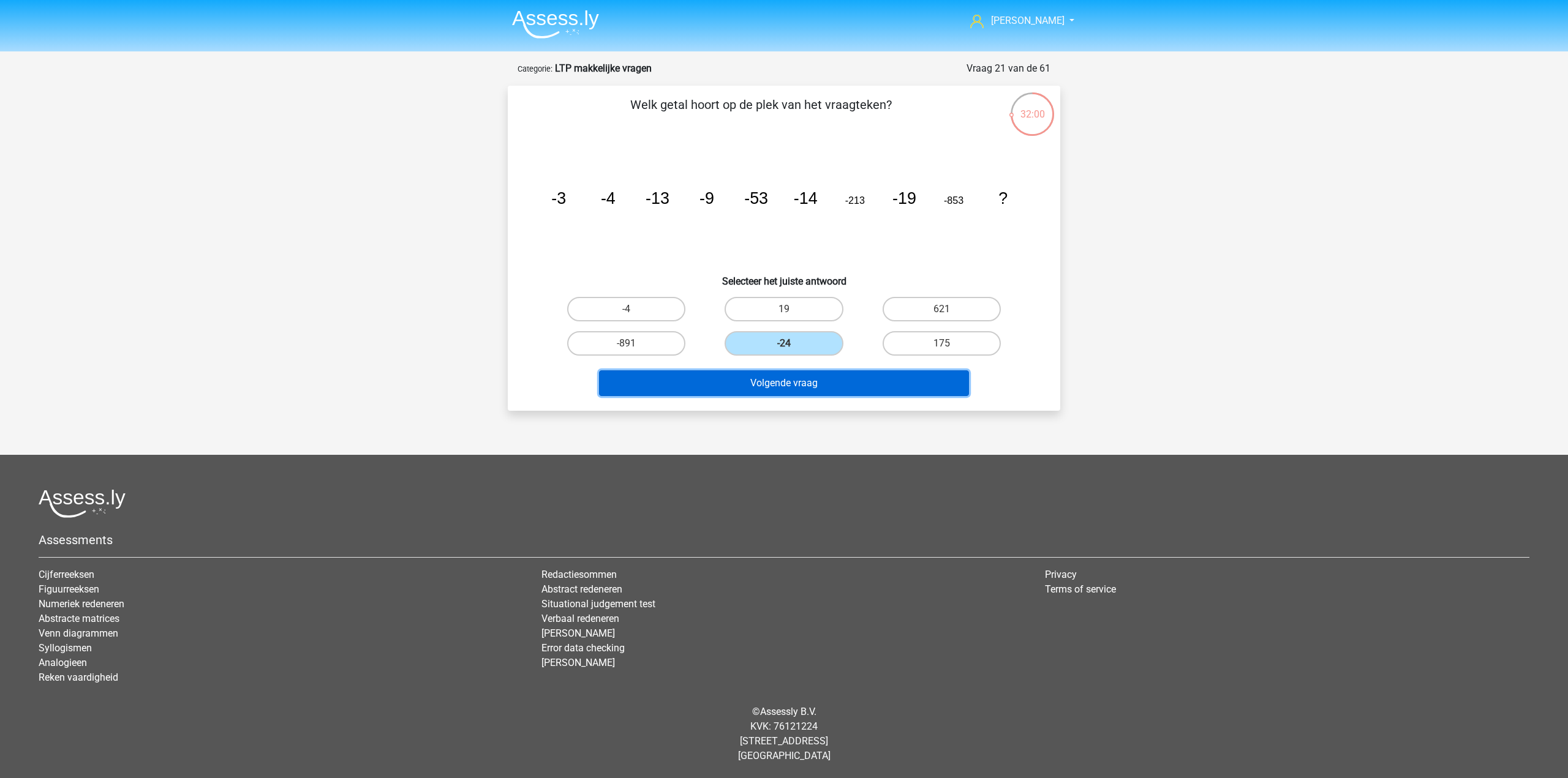
click at [795, 388] on button "Volgende vraag" at bounding box center [784, 383] width 371 height 26
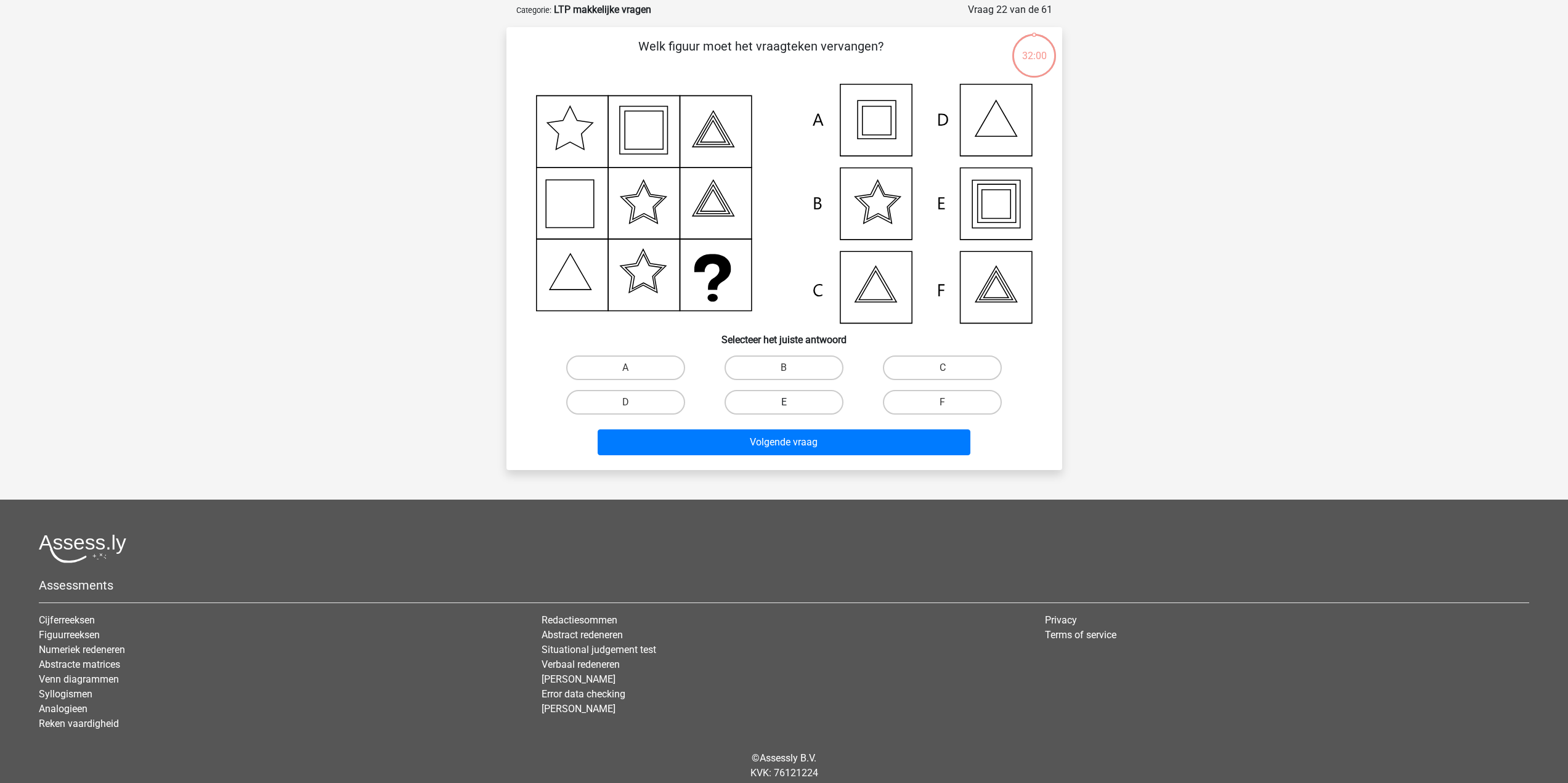
scroll to position [62, 0]
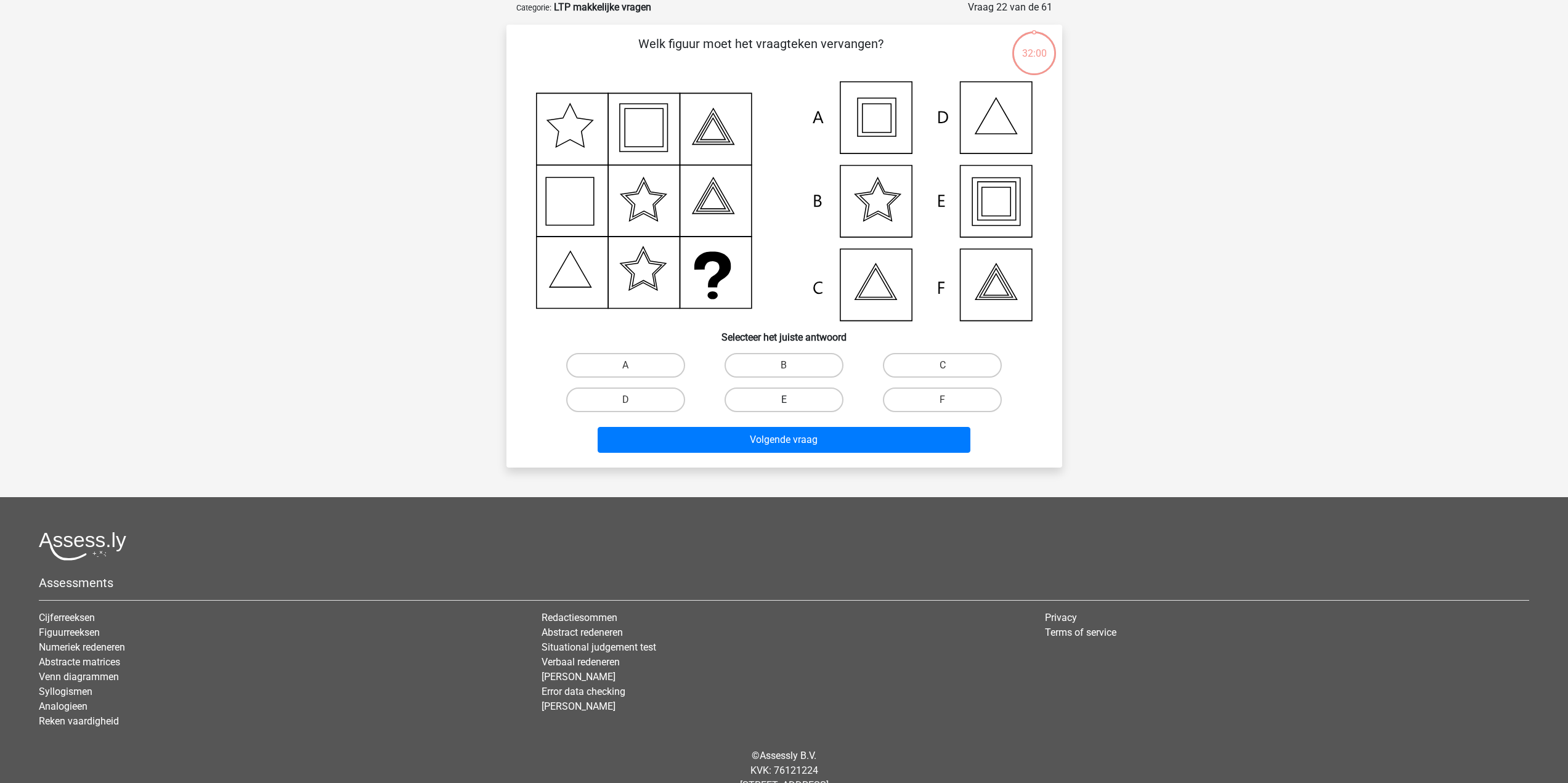
click at [738, 393] on label "E" at bounding box center [784, 400] width 119 height 25
click at [784, 400] on input "E" at bounding box center [787, 404] width 8 height 8
radio input "true"
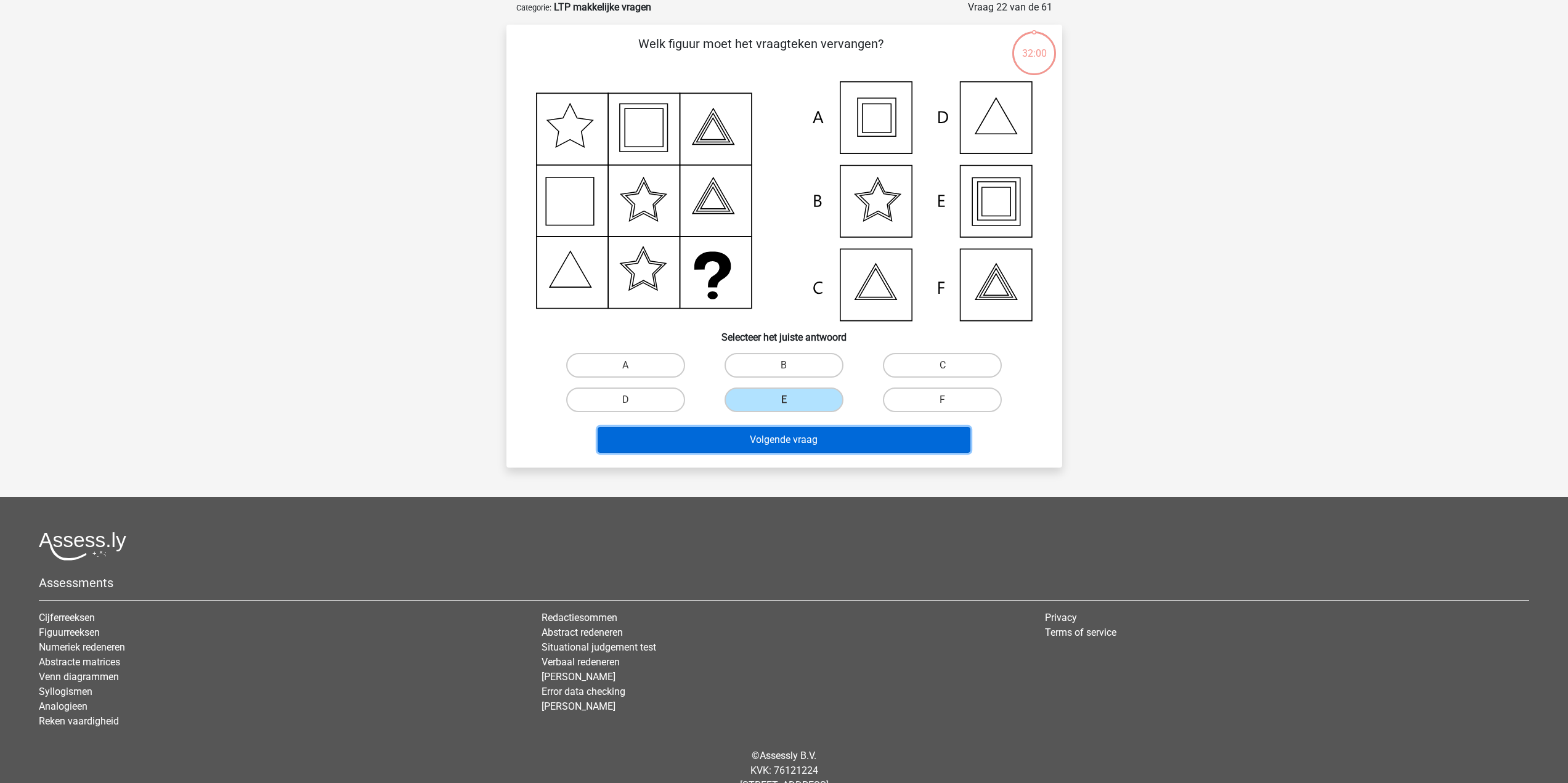
click at [754, 440] on button "Volgende vraag" at bounding box center [784, 440] width 373 height 26
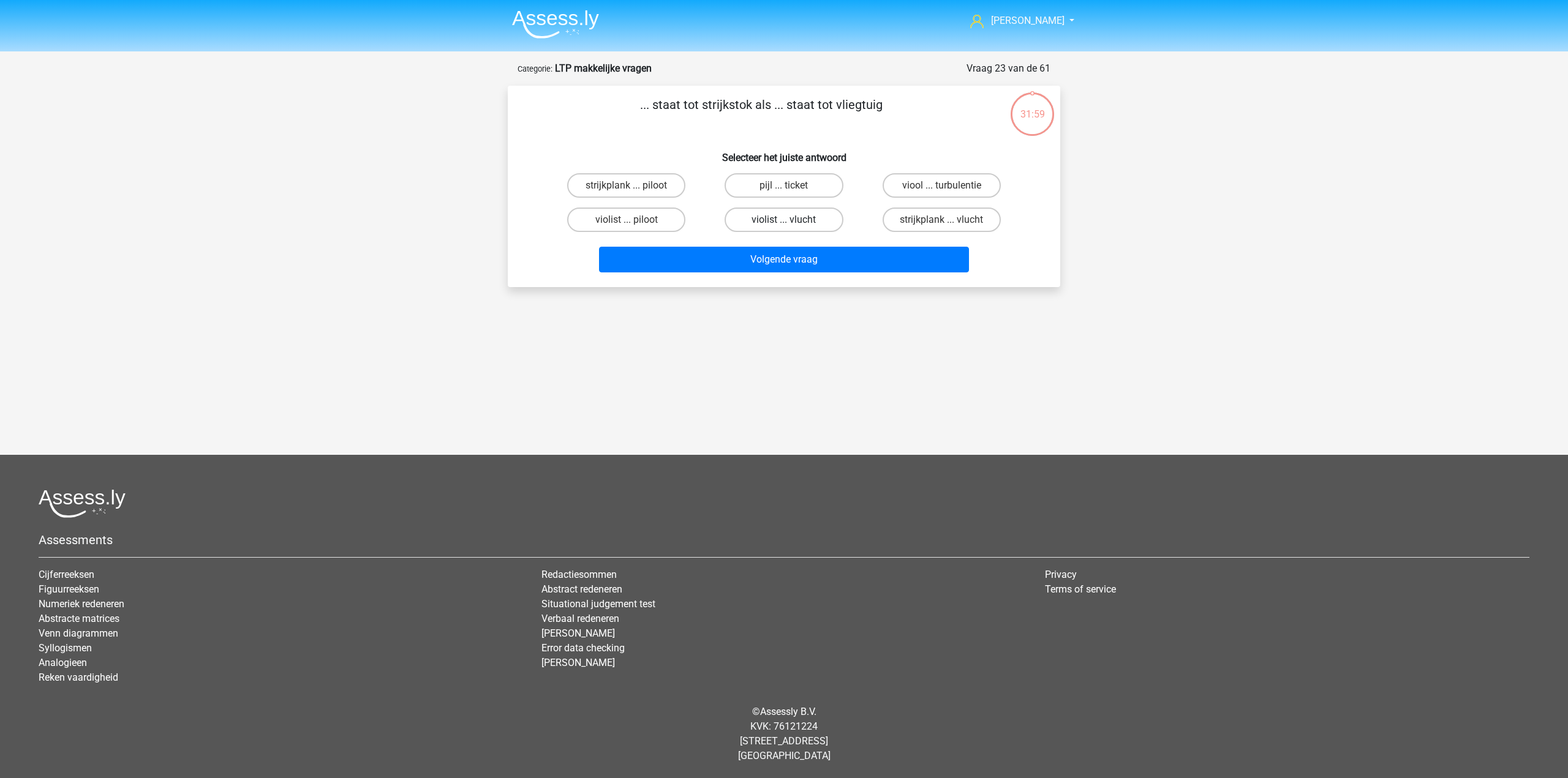
click at [756, 219] on label "violist ... vlucht" at bounding box center [784, 220] width 118 height 25
click at [784, 220] on input "violist ... vlucht" at bounding box center [788, 224] width 8 height 8
radio input "true"
click at [724, 276] on div "Volgende vraag" at bounding box center [784, 262] width 473 height 31
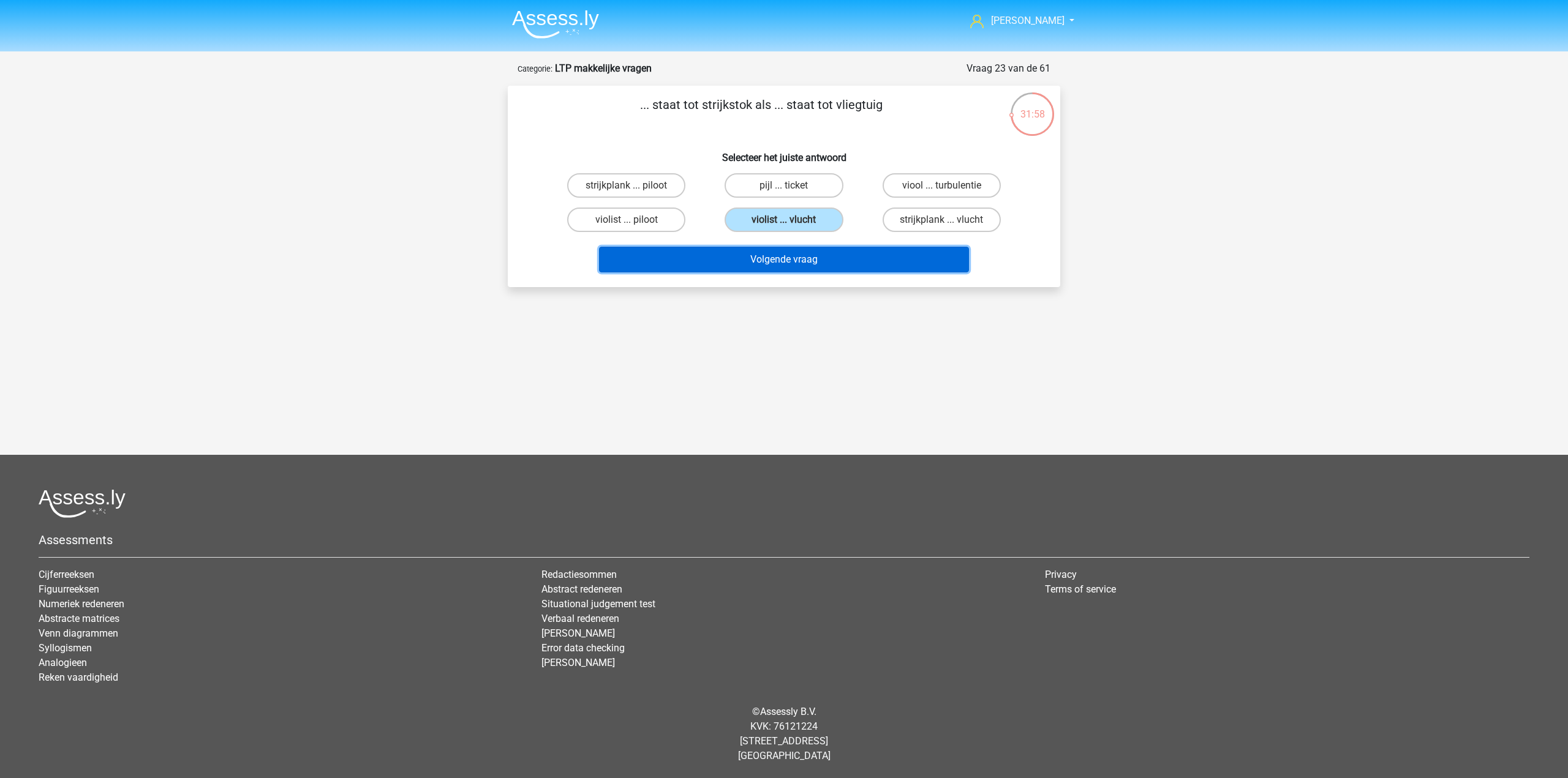
click at [724, 261] on button "Volgende vraag" at bounding box center [784, 259] width 371 height 26
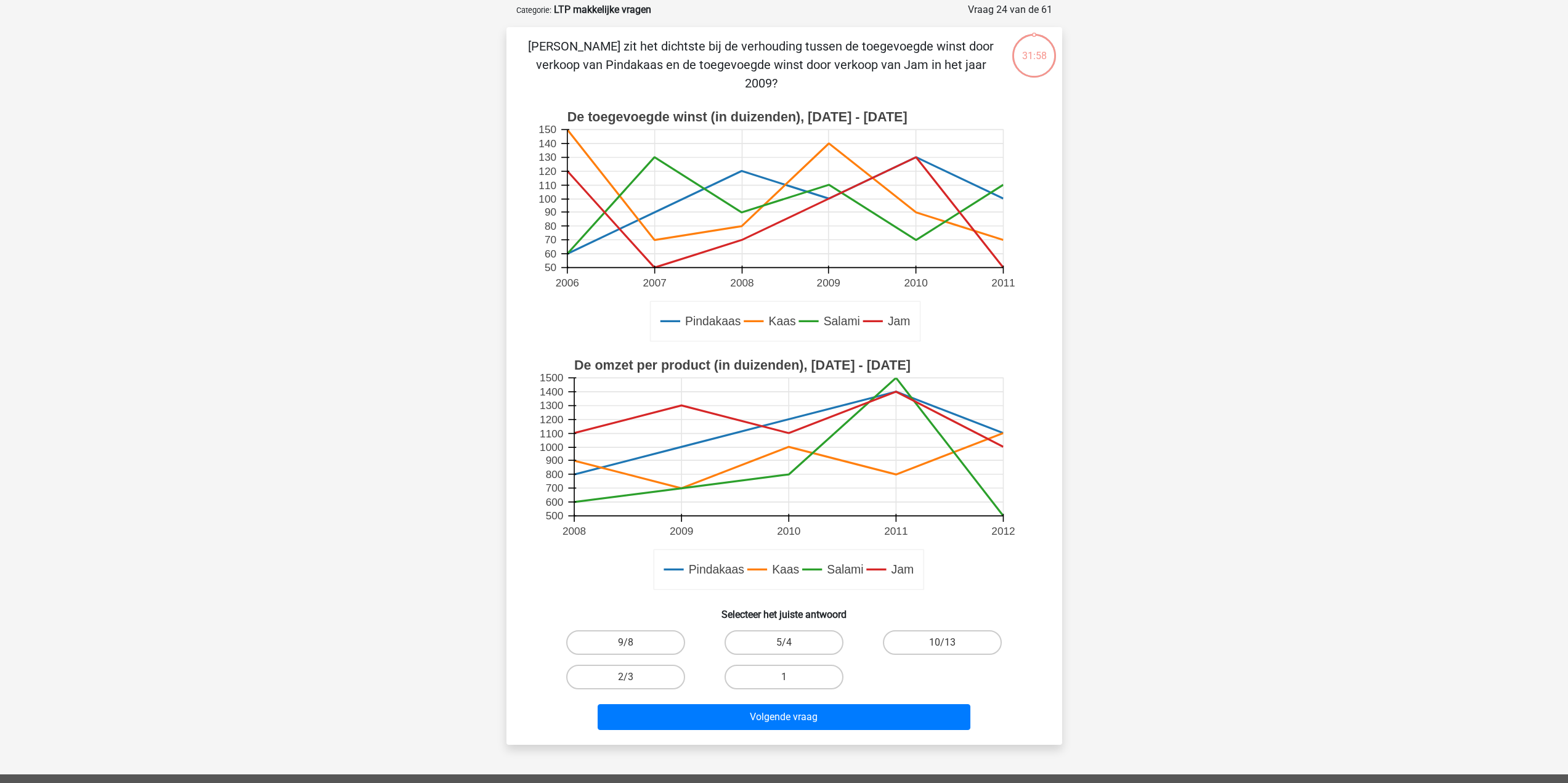
scroll to position [62, 0]
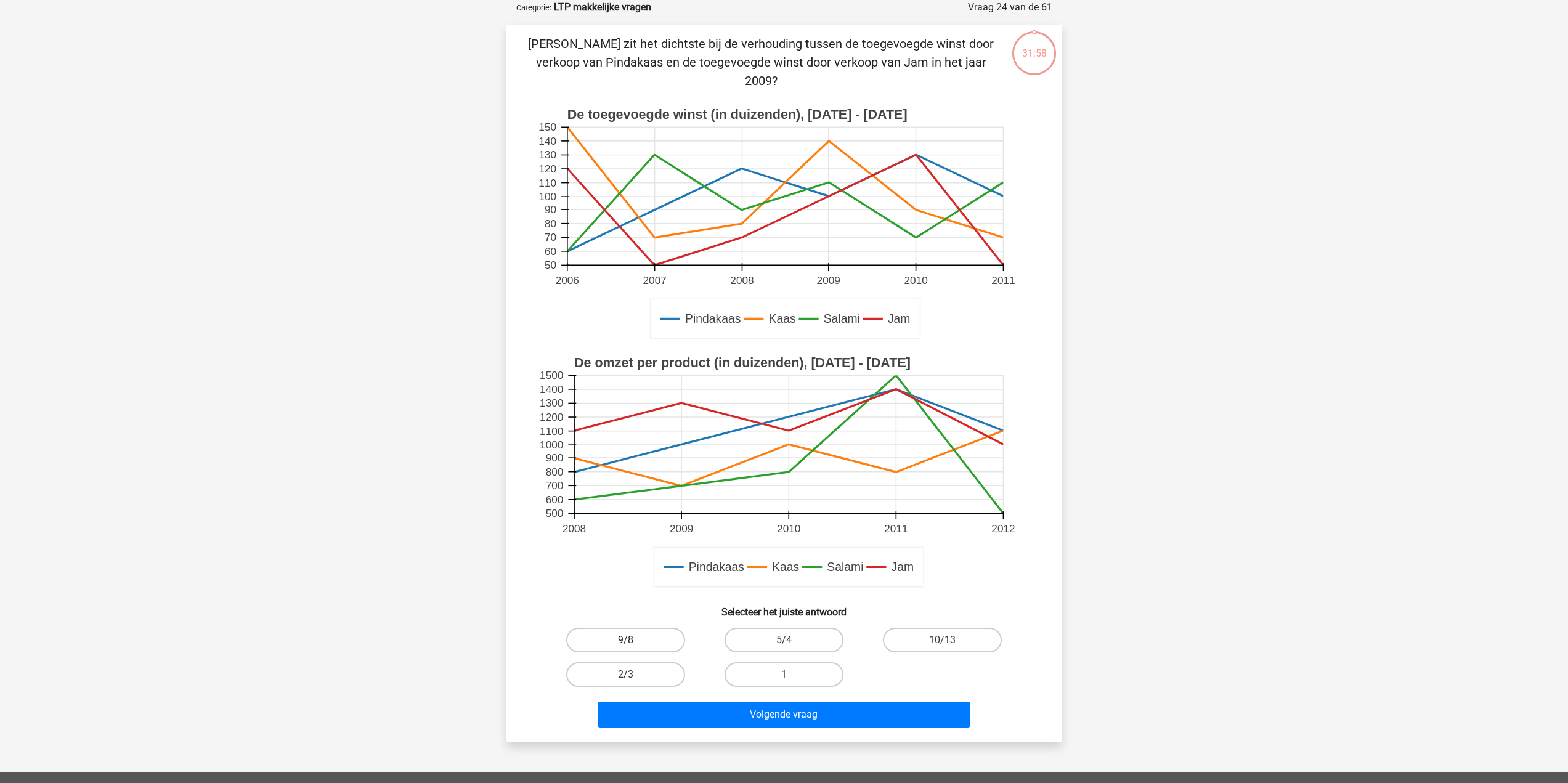
click at [649, 640] on label "9/8" at bounding box center [626, 640] width 119 height 25
click at [633, 640] on input "9/8" at bounding box center [629, 644] width 8 height 8
radio input "true"
click at [777, 742] on div "Welke breuk zit het dichtste bij de verhouding tussen de toegevoegde winst door…" at bounding box center [784, 383] width 556 height 718
click at [772, 715] on button "Volgende vraag" at bounding box center [784, 715] width 373 height 26
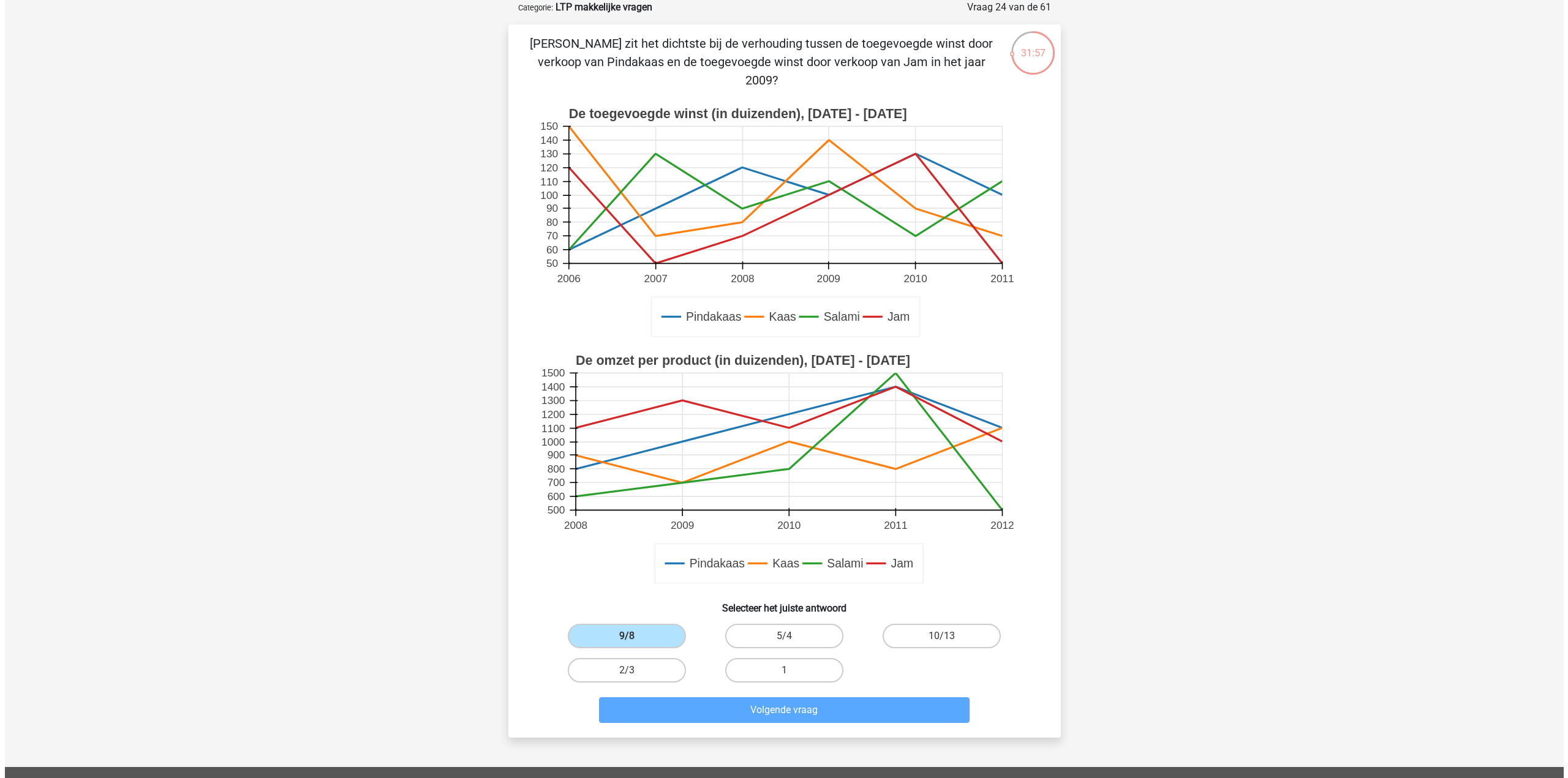
scroll to position [0, 0]
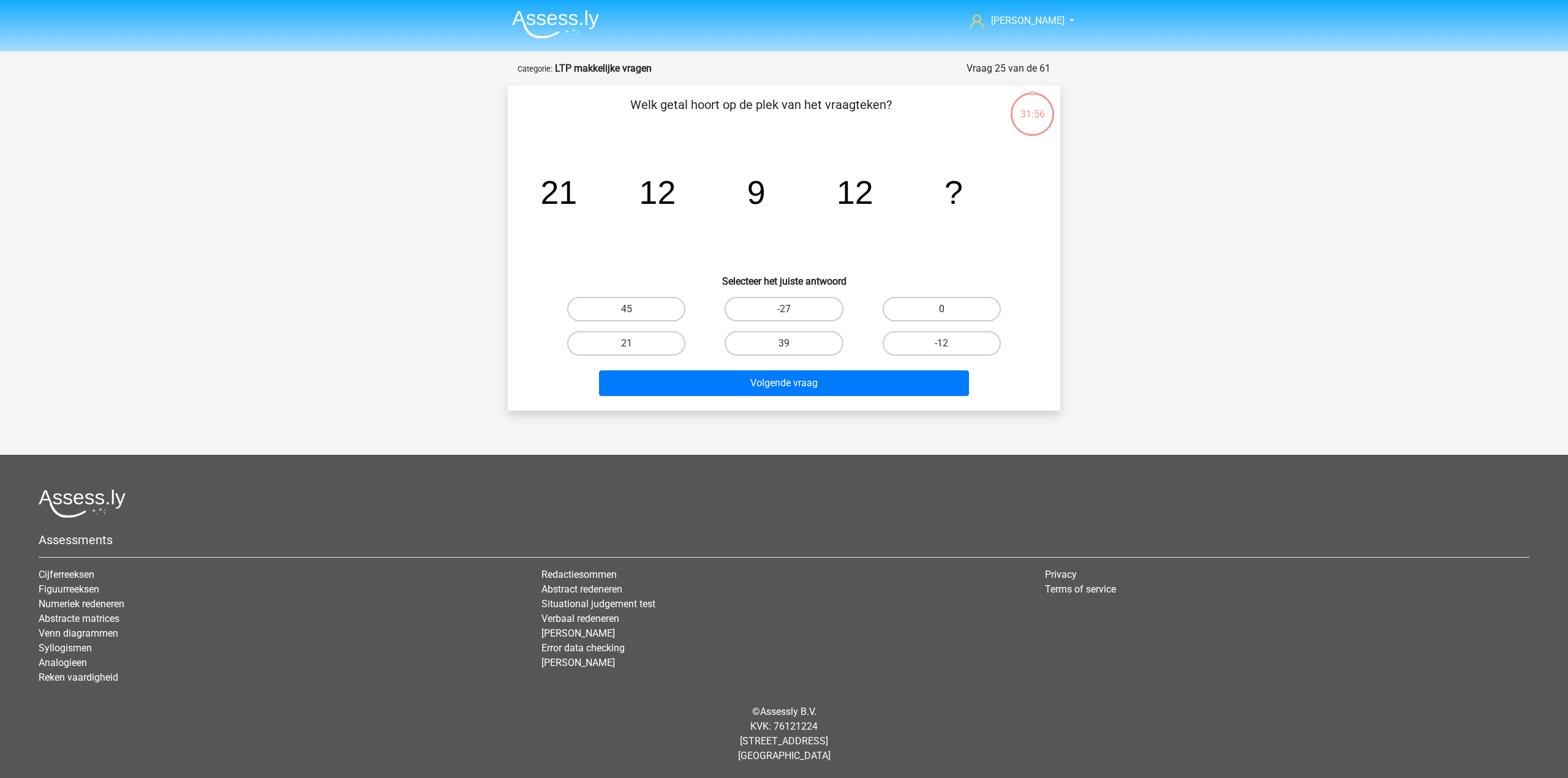
click at [927, 308] on label "0" at bounding box center [942, 309] width 118 height 25
click at [941, 309] on input "0" at bounding box center [945, 313] width 8 height 8
radio input "true"
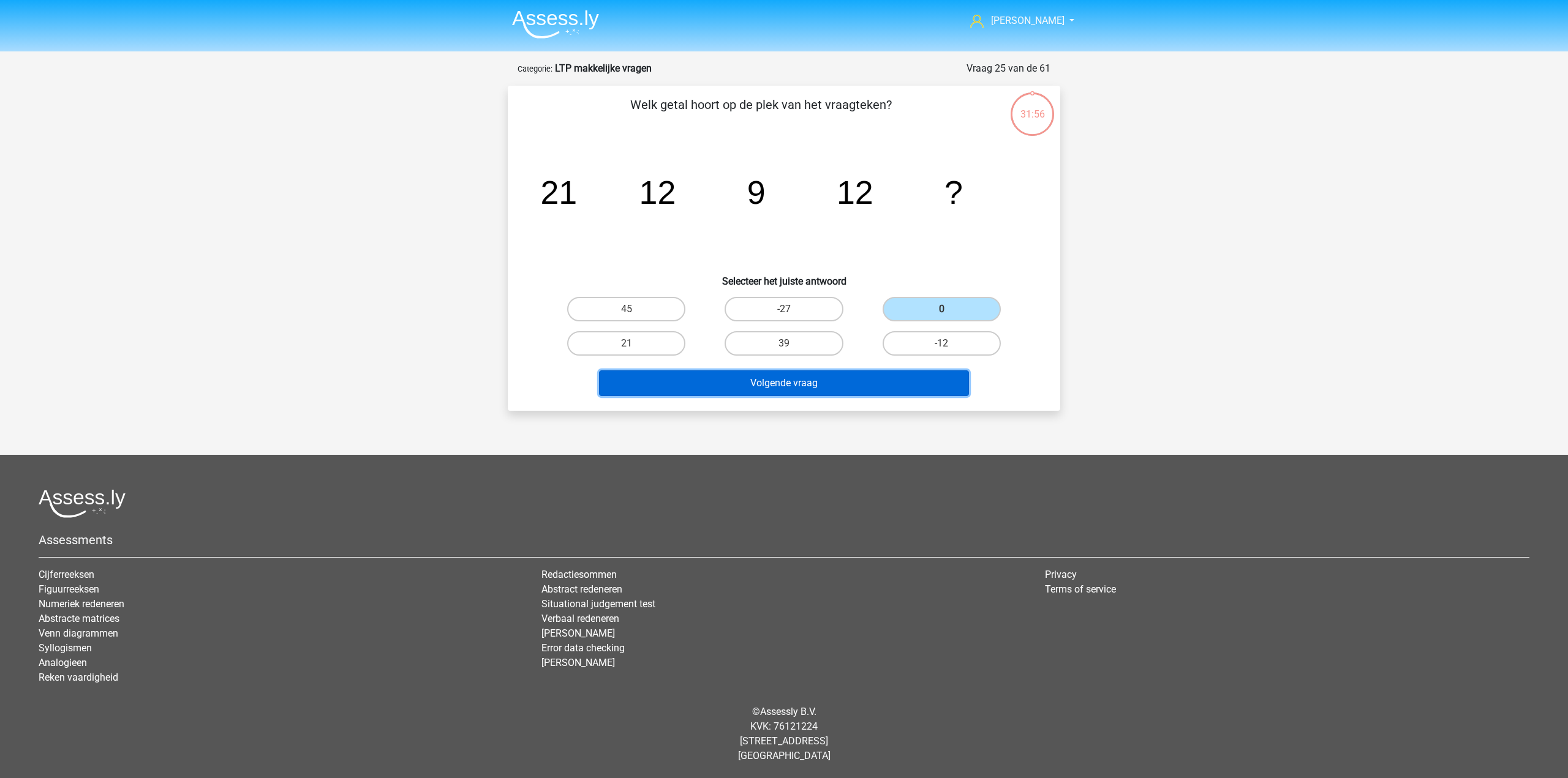
click at [900, 380] on button "Volgende vraag" at bounding box center [784, 383] width 371 height 26
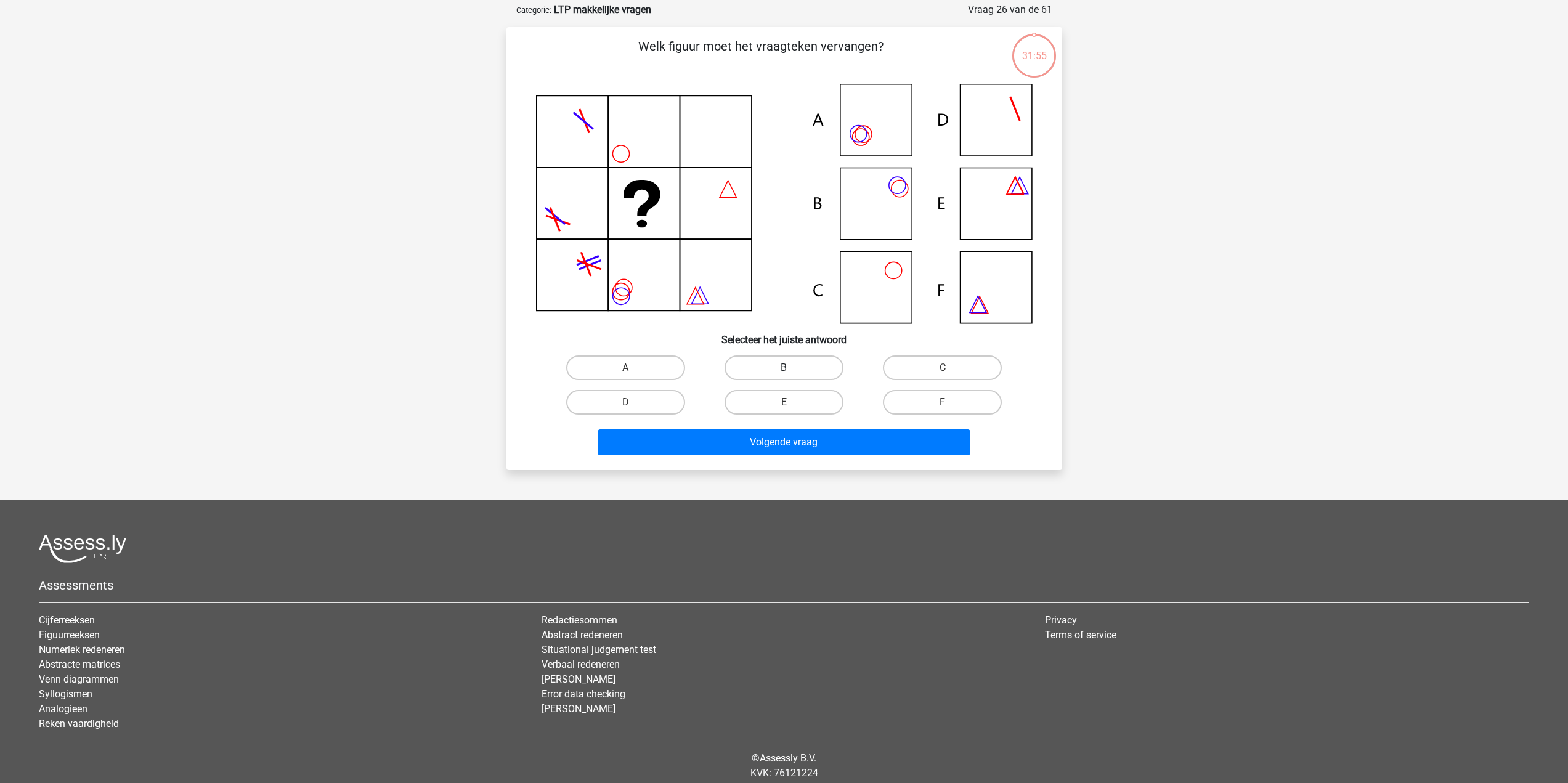
scroll to position [62, 0]
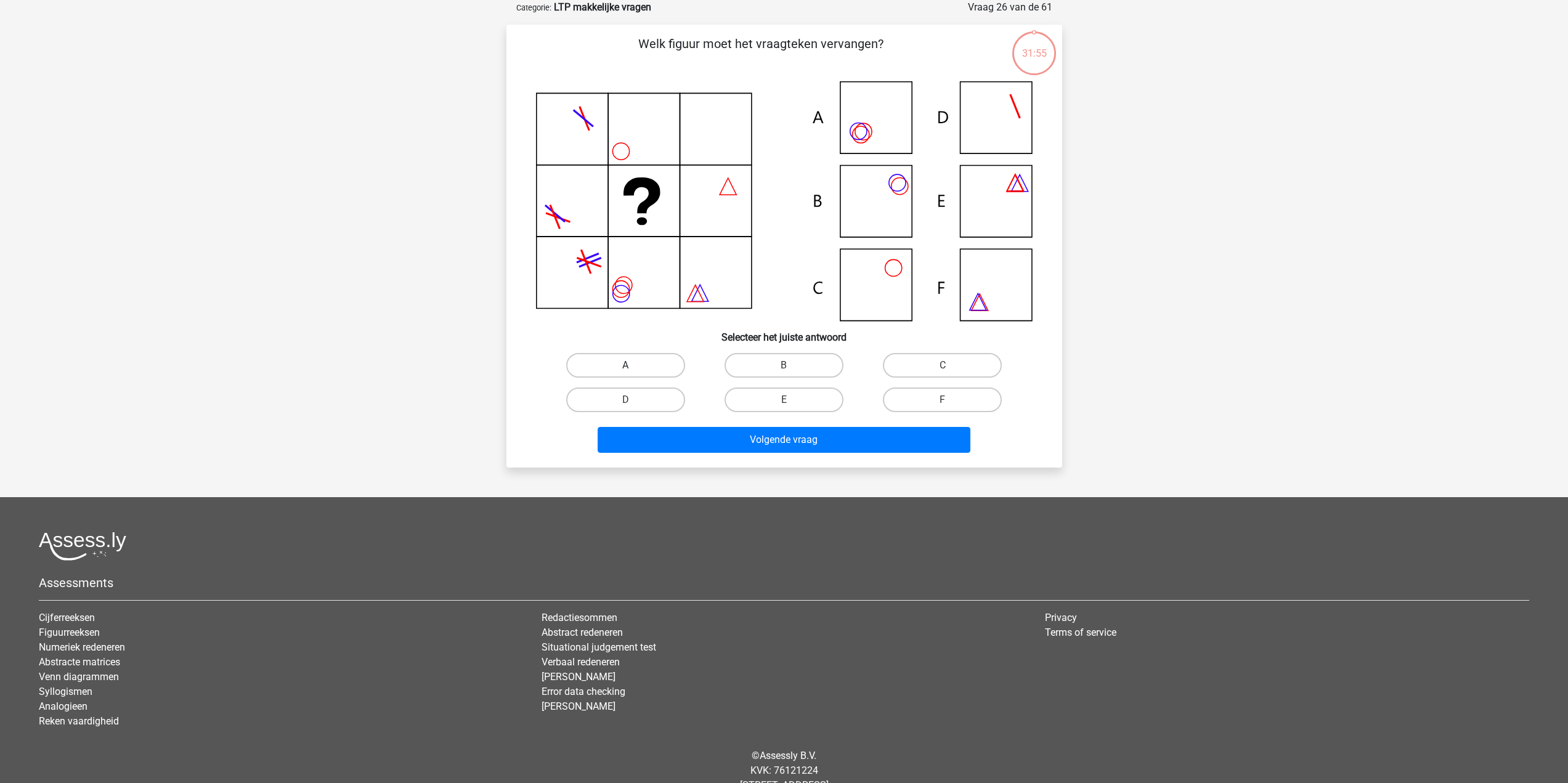
click at [669, 363] on label "A" at bounding box center [626, 366] width 119 height 25
click at [633, 366] on input "A" at bounding box center [629, 369] width 8 height 8
radio input "true"
click at [667, 437] on button "Volgende vraag" at bounding box center [784, 440] width 373 height 26
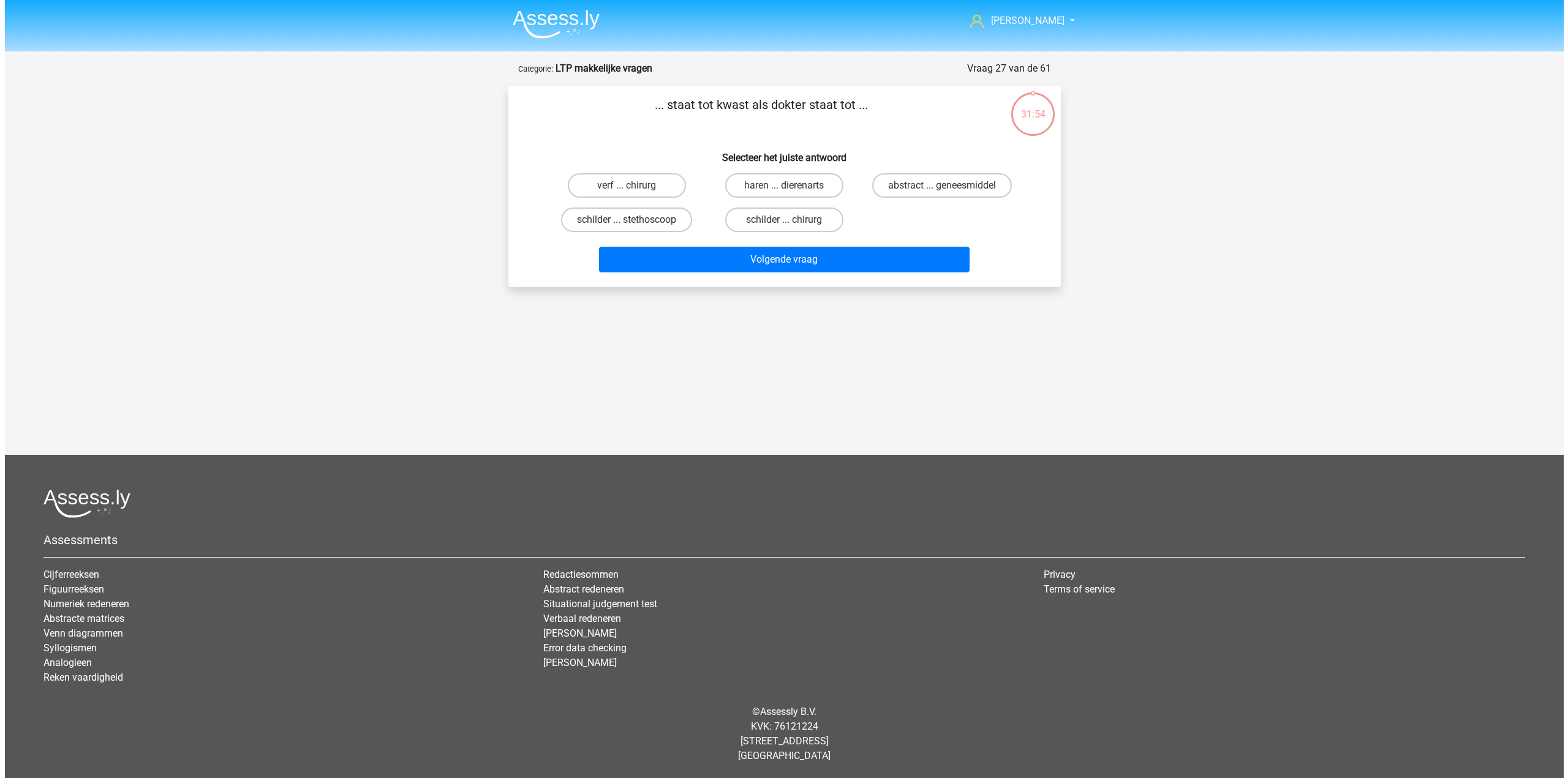
scroll to position [0, 0]
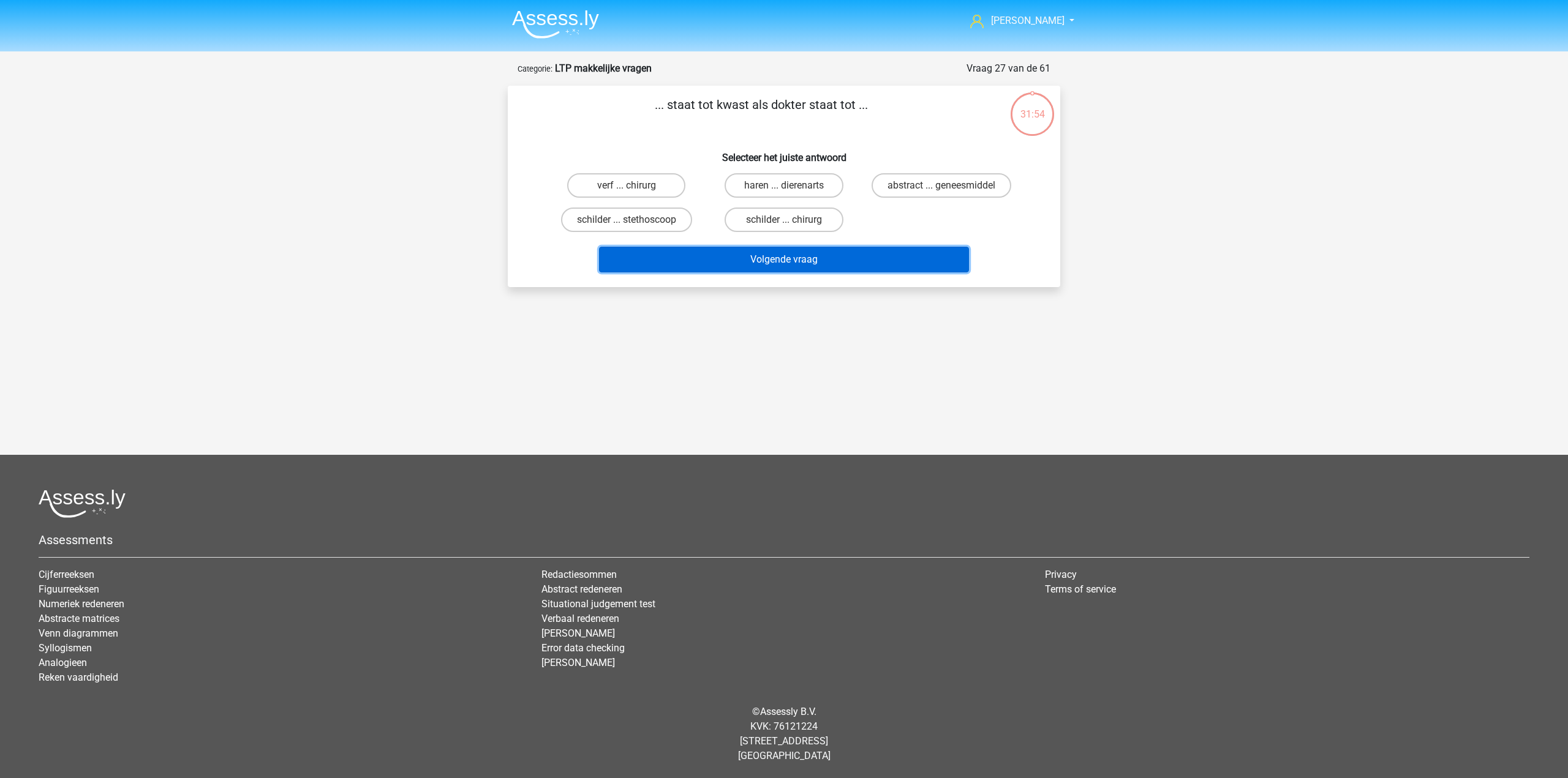
click at [798, 267] on button "Volgende vraag" at bounding box center [784, 259] width 371 height 26
click at [797, 229] on label "schilder ... chirurg" at bounding box center [784, 220] width 118 height 25
click at [792, 228] on input "schilder ... chirurg" at bounding box center [788, 224] width 8 height 8
radio input "true"
click at [779, 256] on button "Volgende vraag" at bounding box center [784, 259] width 371 height 26
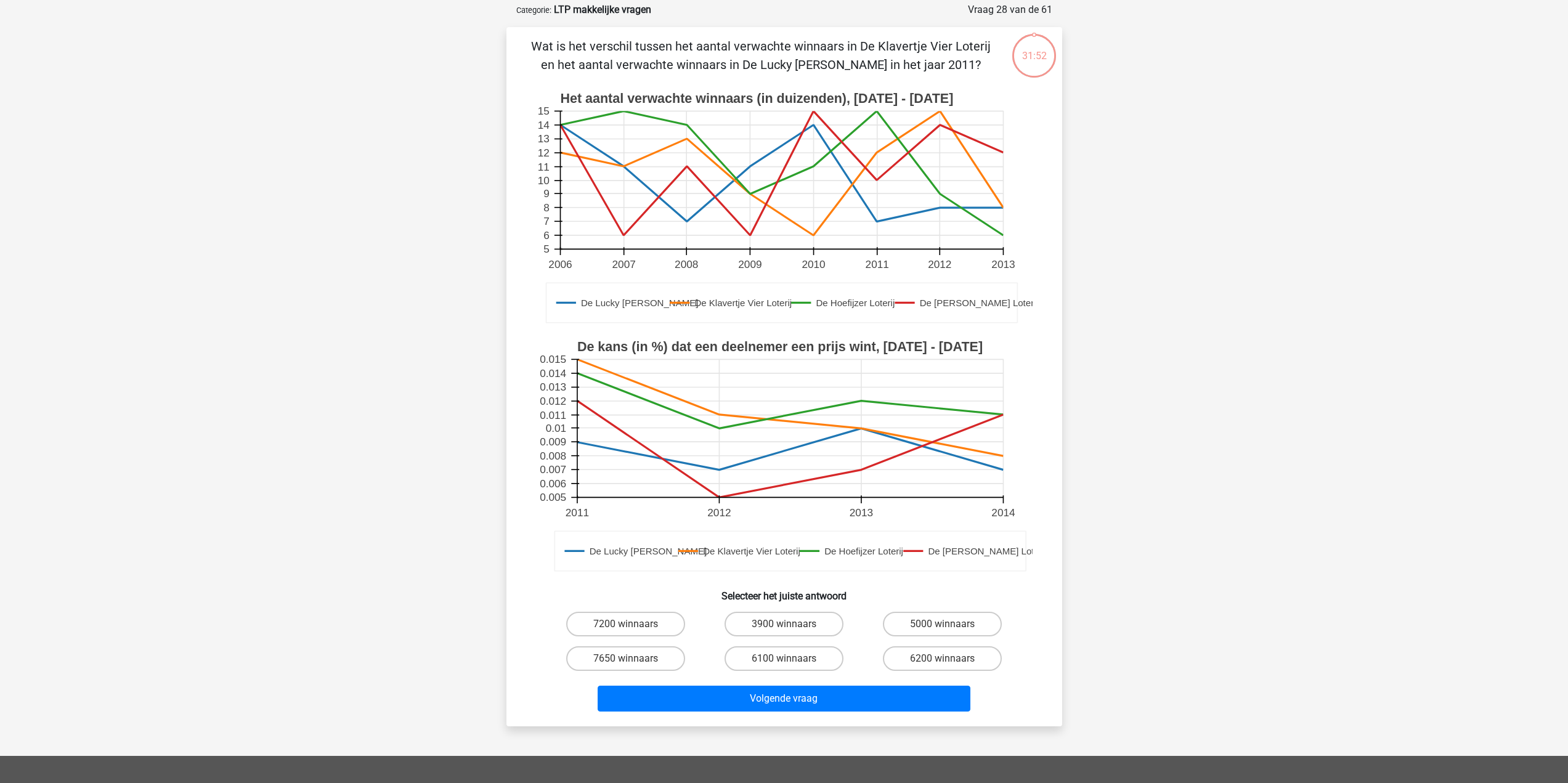
scroll to position [62, 0]
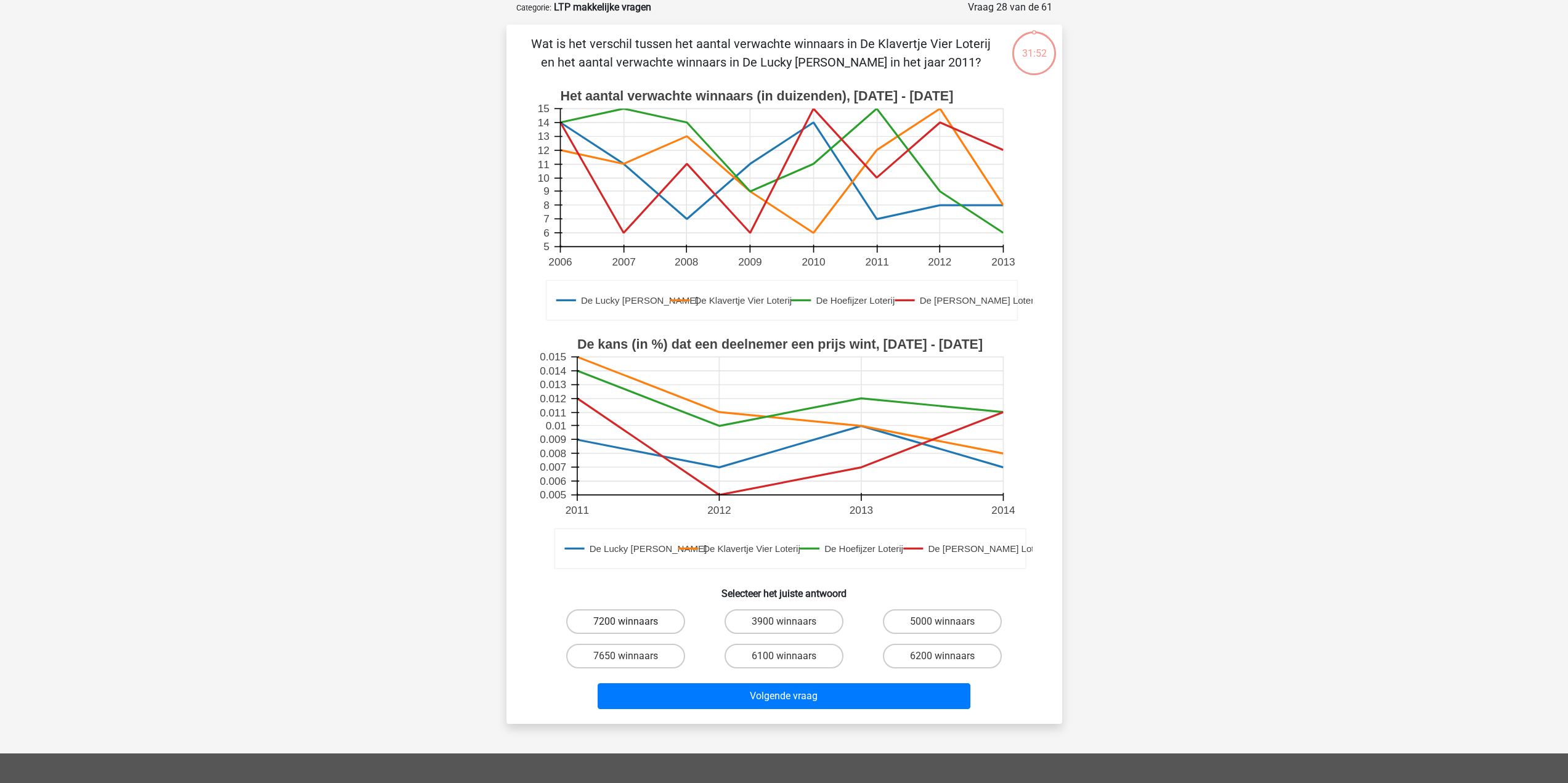
click at [654, 622] on label "7200 winnaars" at bounding box center [626, 622] width 119 height 25
click at [633, 622] on input "7200 winnaars" at bounding box center [629, 625] width 8 height 8
radio input "true"
click at [708, 708] on button "Volgende vraag" at bounding box center [784, 696] width 373 height 26
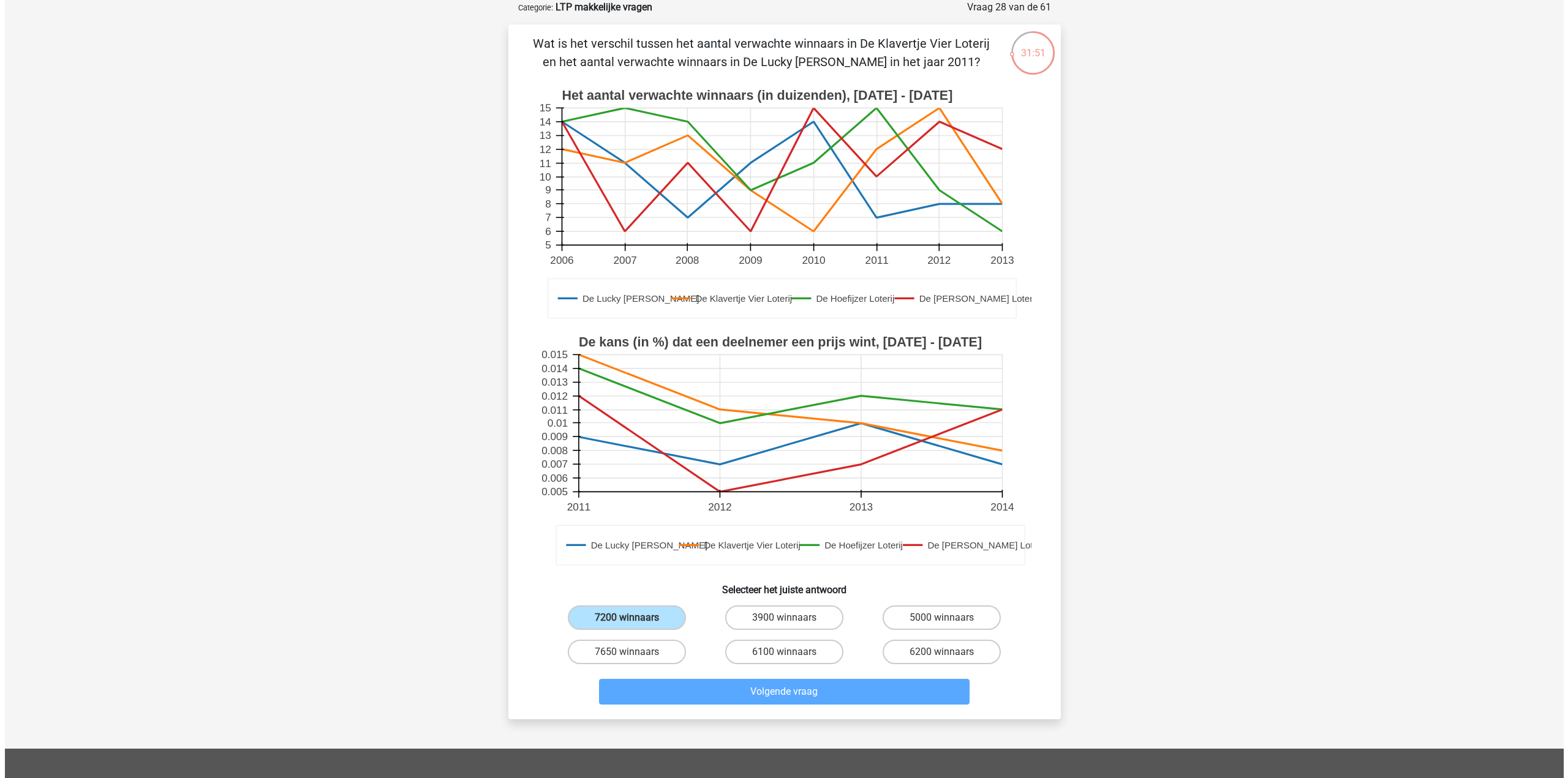
scroll to position [0, 0]
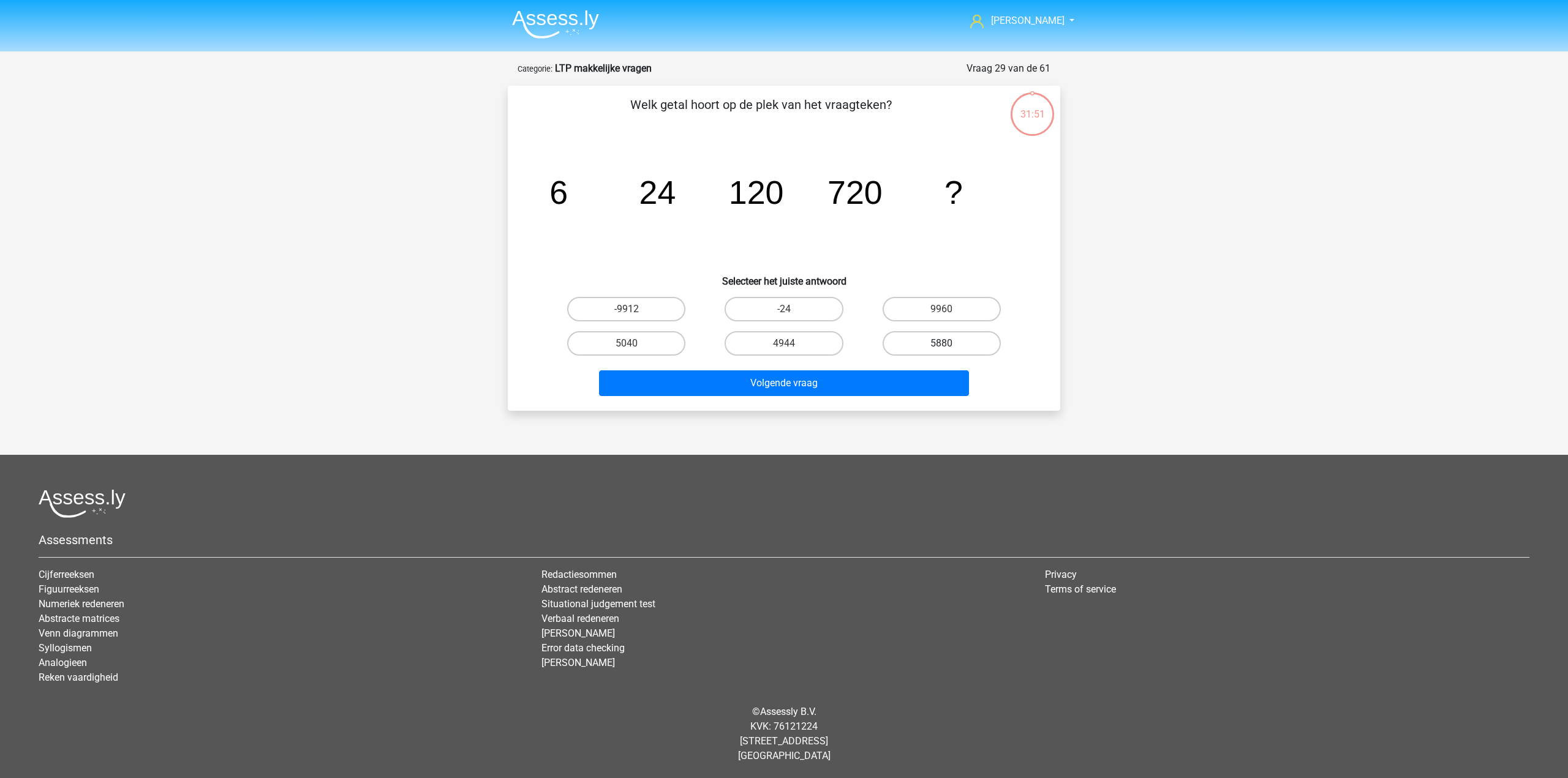
click at [929, 332] on label "5880" at bounding box center [942, 344] width 118 height 25
click at [941, 344] on input "5880" at bounding box center [945, 347] width 8 height 8
radio input "true"
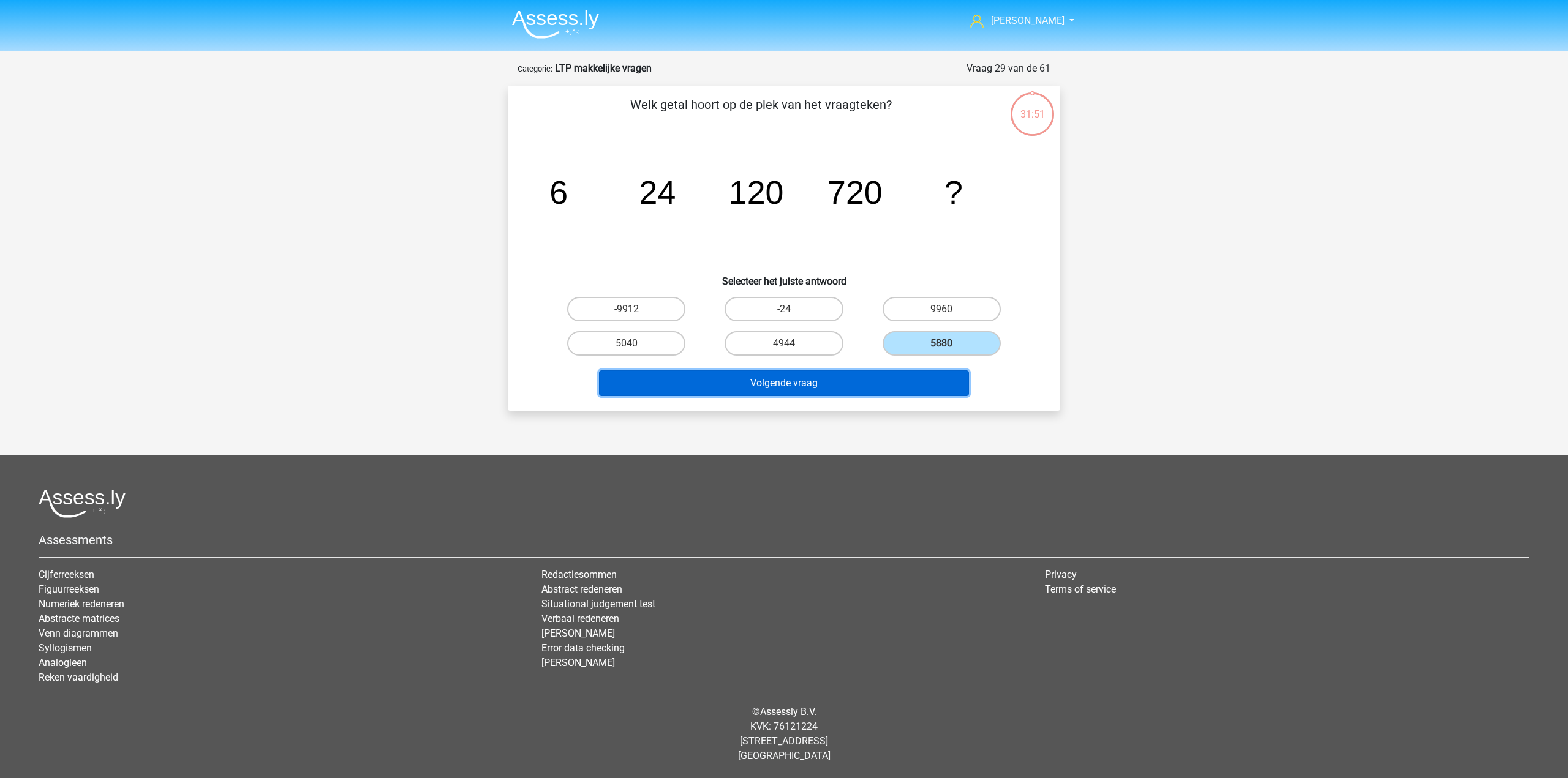
click at [901, 380] on button "Volgende vraag" at bounding box center [784, 383] width 371 height 26
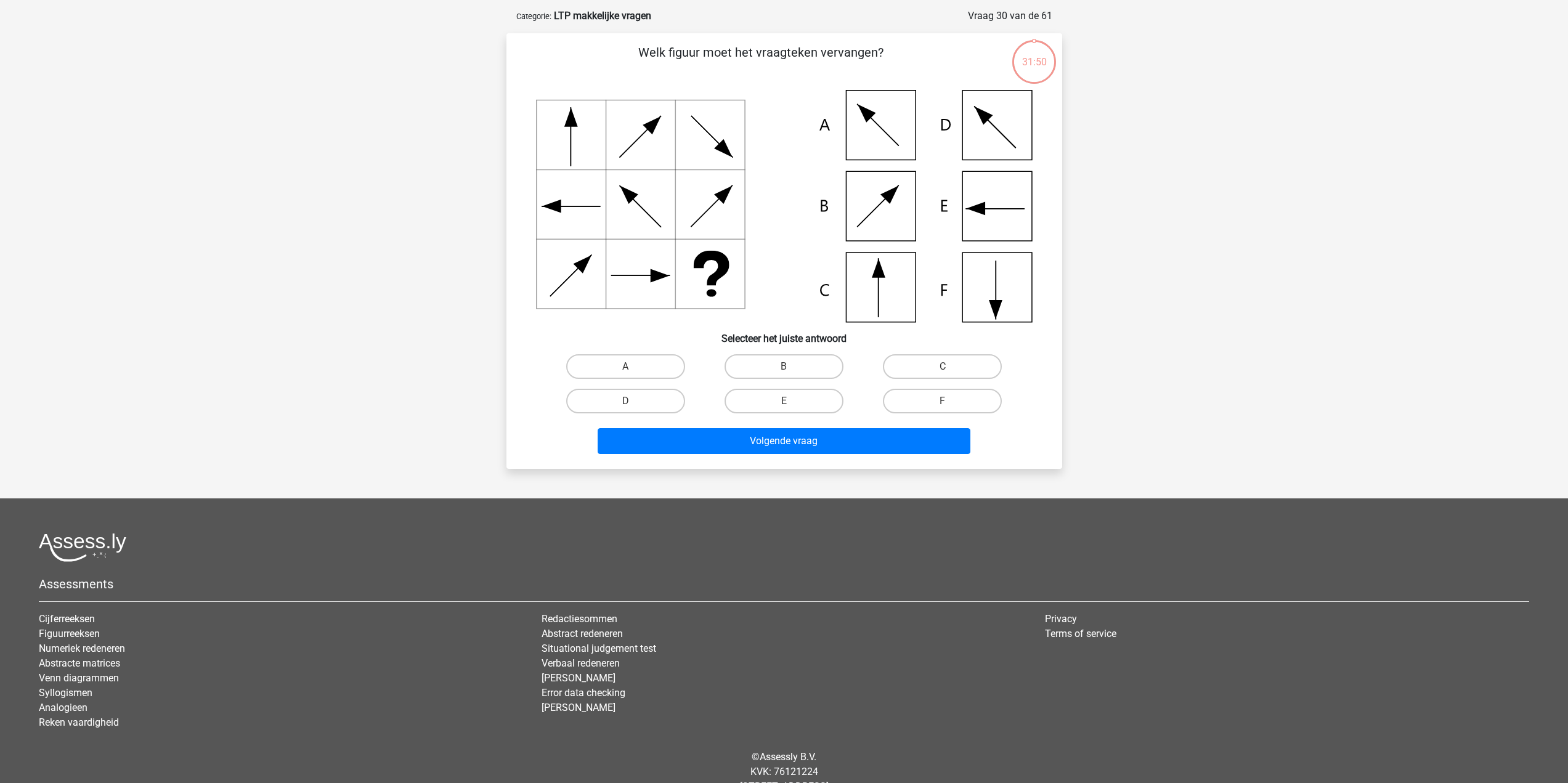
scroll to position [62, 0]
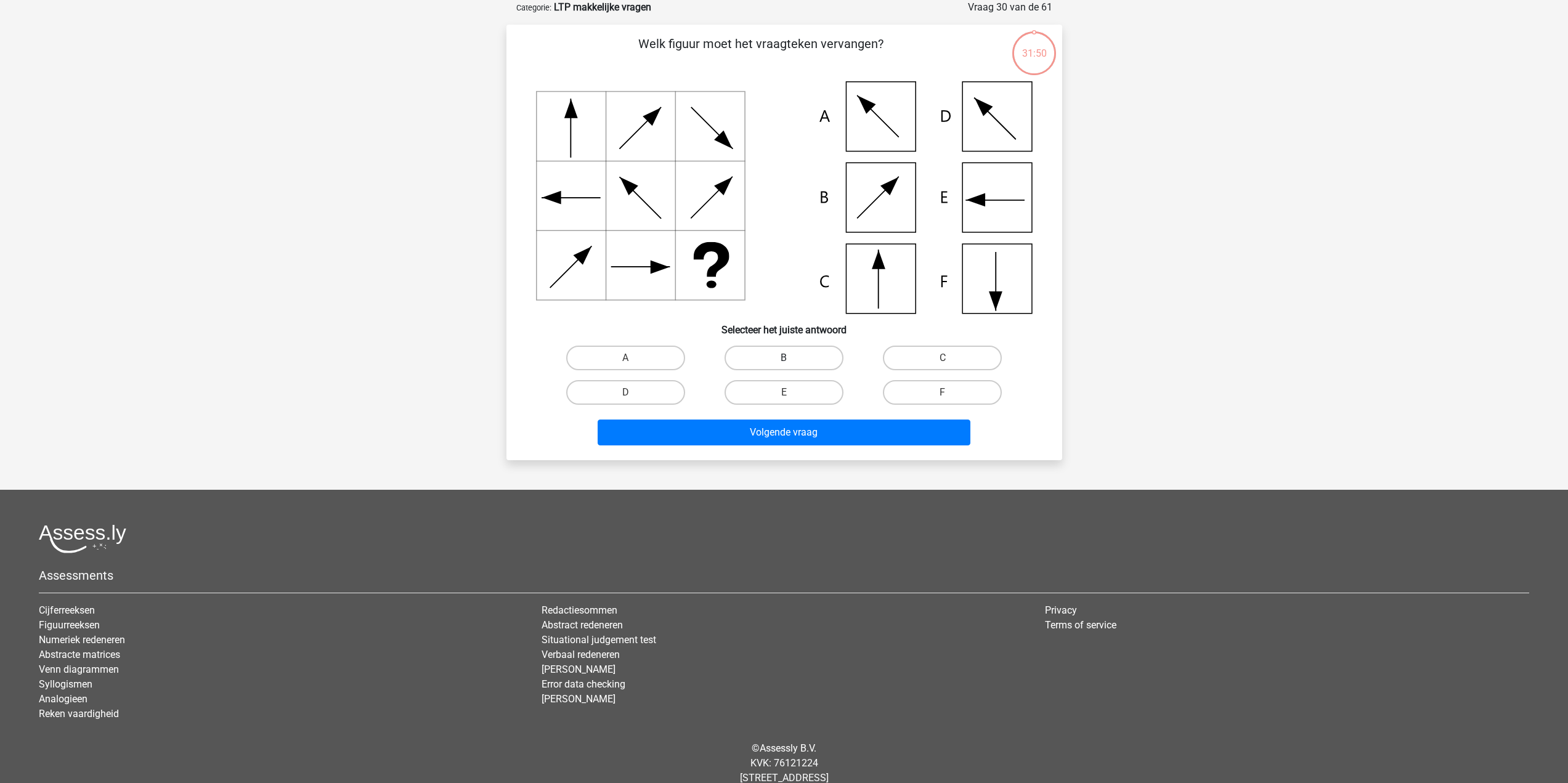
click at [744, 353] on label "B" at bounding box center [784, 358] width 119 height 25
click at [784, 358] on input "B" at bounding box center [787, 362] width 8 height 8
radio input "true"
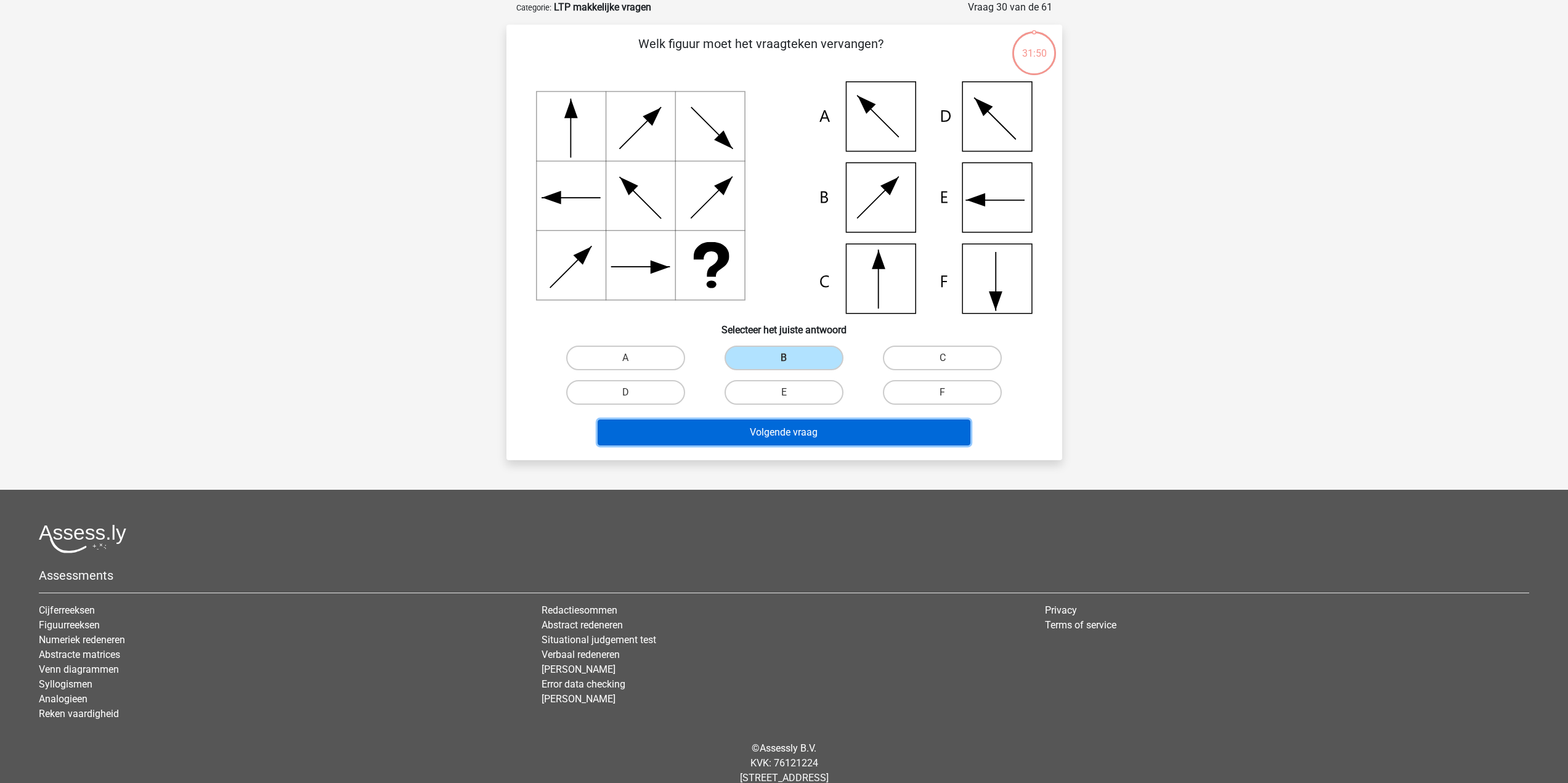
click at [730, 425] on button "Volgende vraag" at bounding box center [784, 432] width 373 height 26
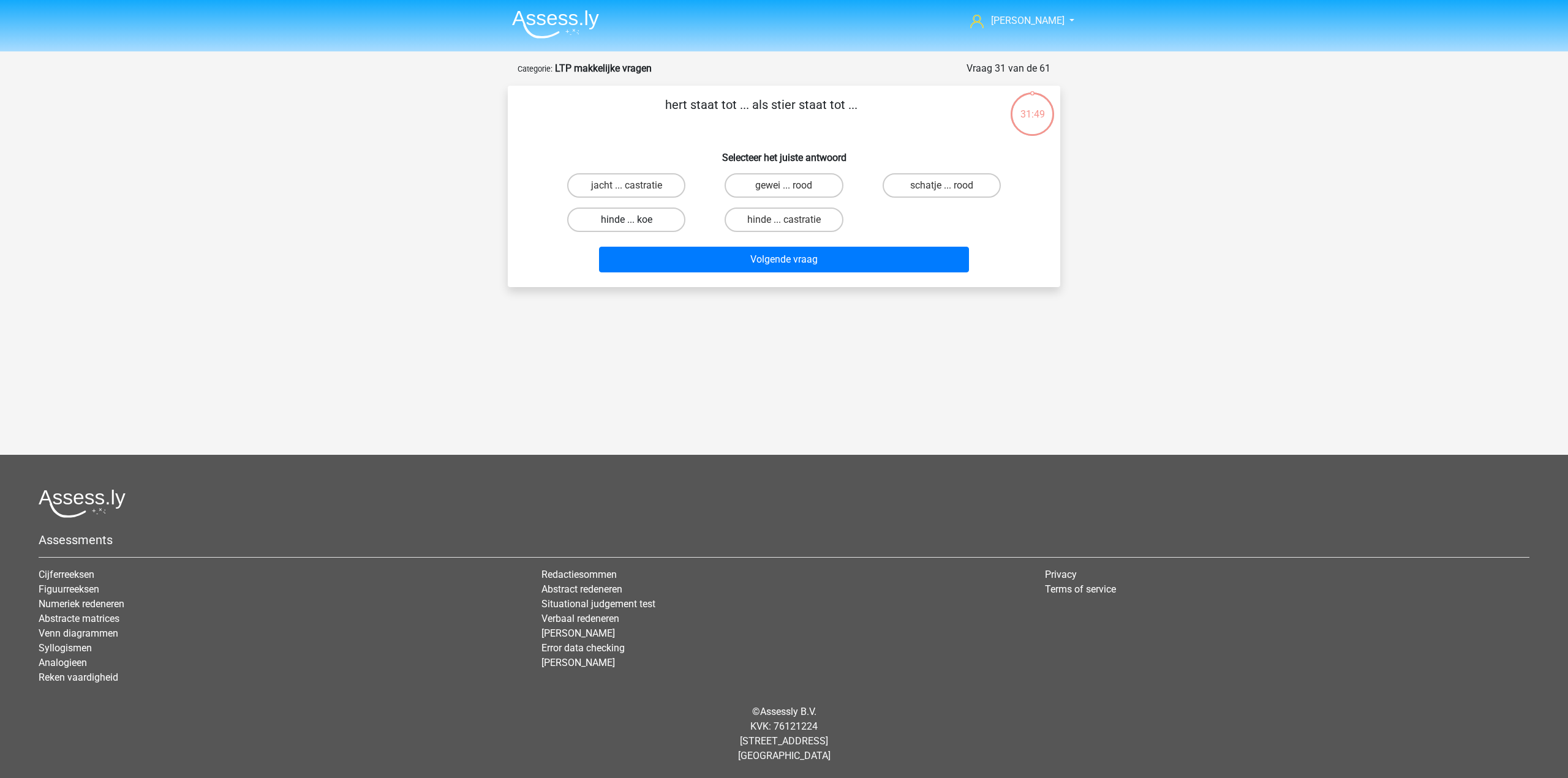
click at [675, 215] on label "hinde ... koe" at bounding box center [627, 220] width 118 height 25
click at [635, 220] on input "hinde ... koe" at bounding box center [630, 224] width 8 height 8
radio input "true"
click at [688, 254] on button "Volgende vraag" at bounding box center [784, 259] width 371 height 26
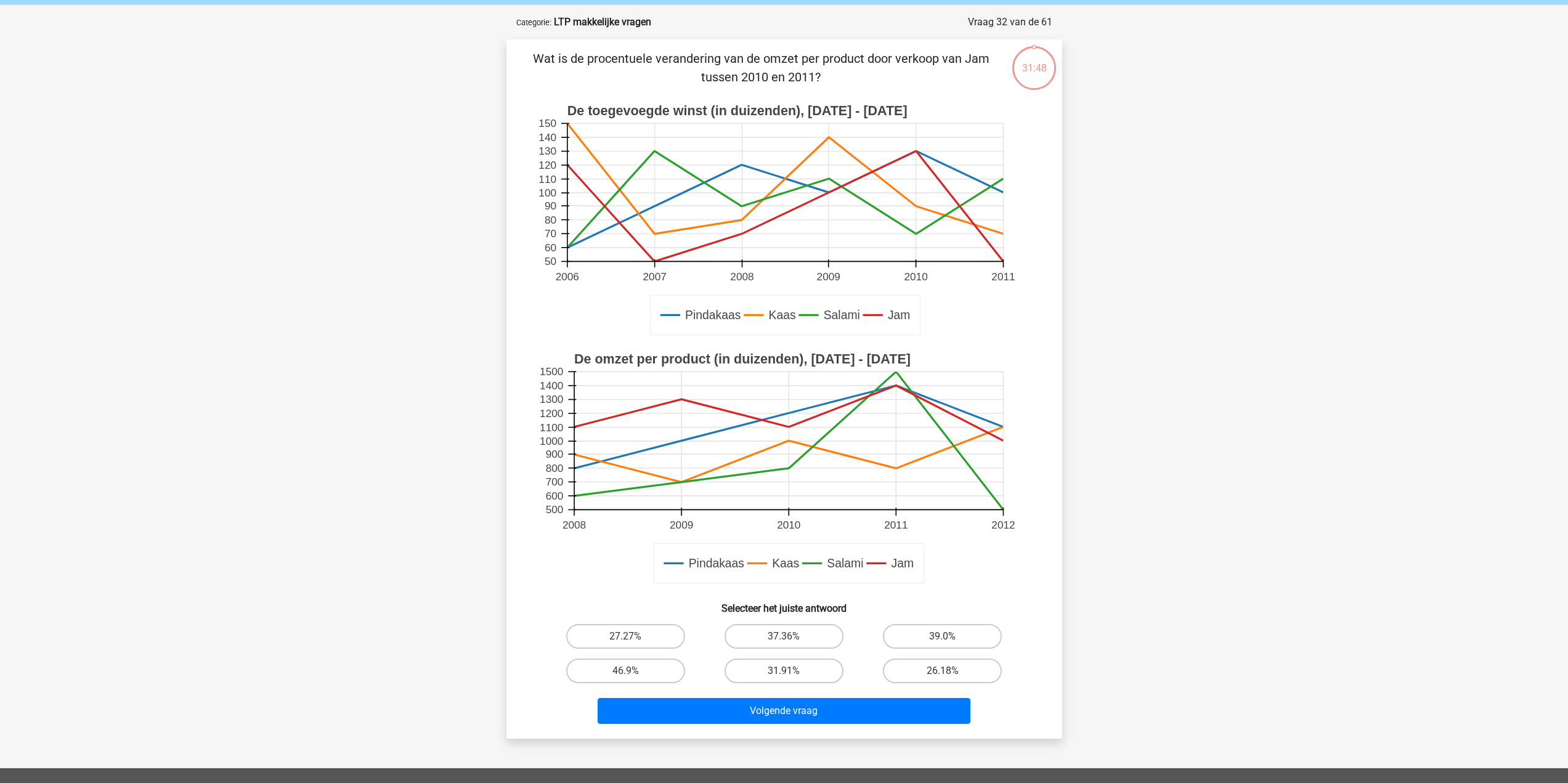
scroll to position [62, 0]
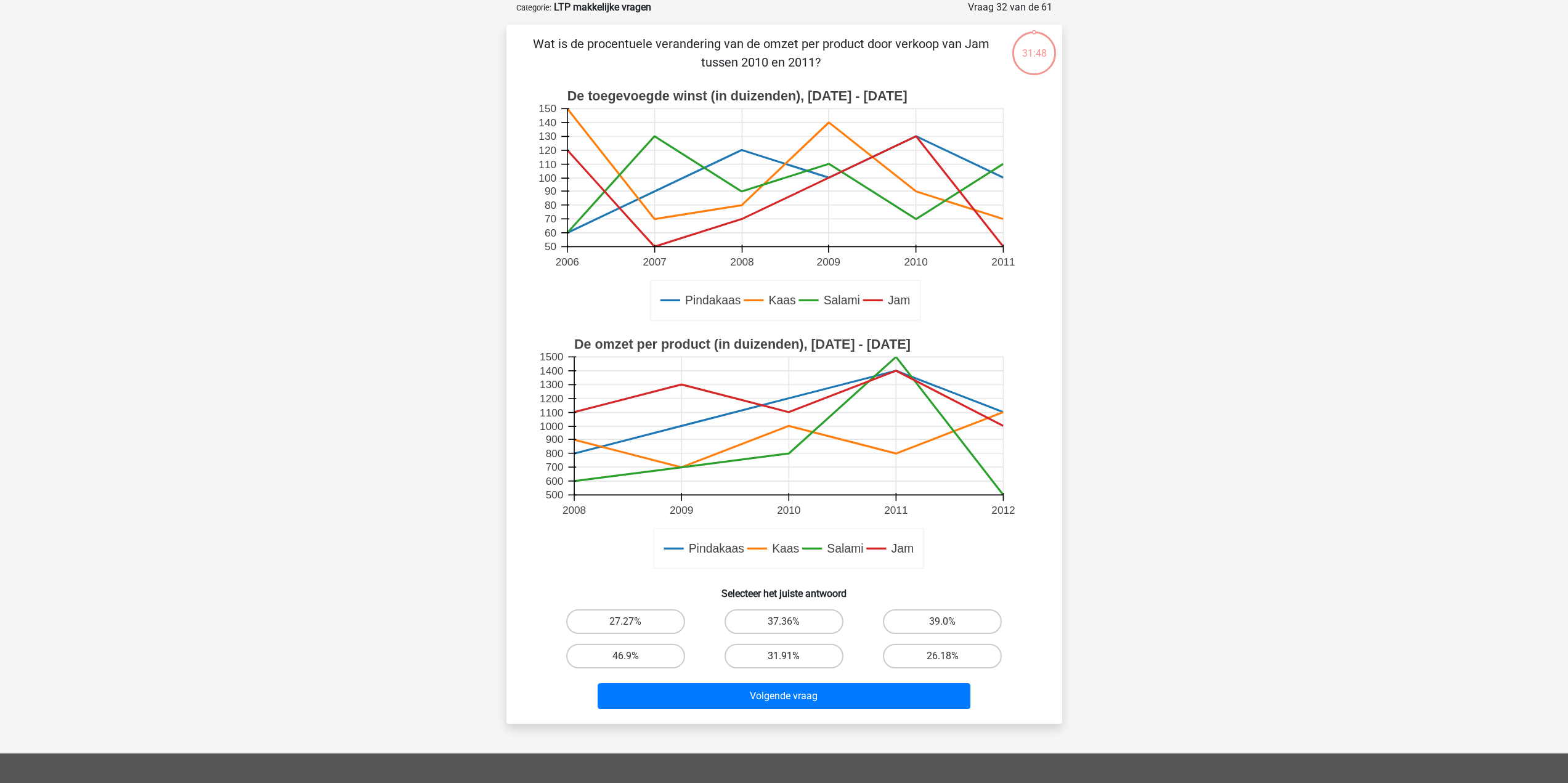
click at [814, 656] on label "31.91%" at bounding box center [784, 656] width 119 height 25
click at [792, 656] on input "31.91%" at bounding box center [787, 660] width 8 height 8
radio input "true"
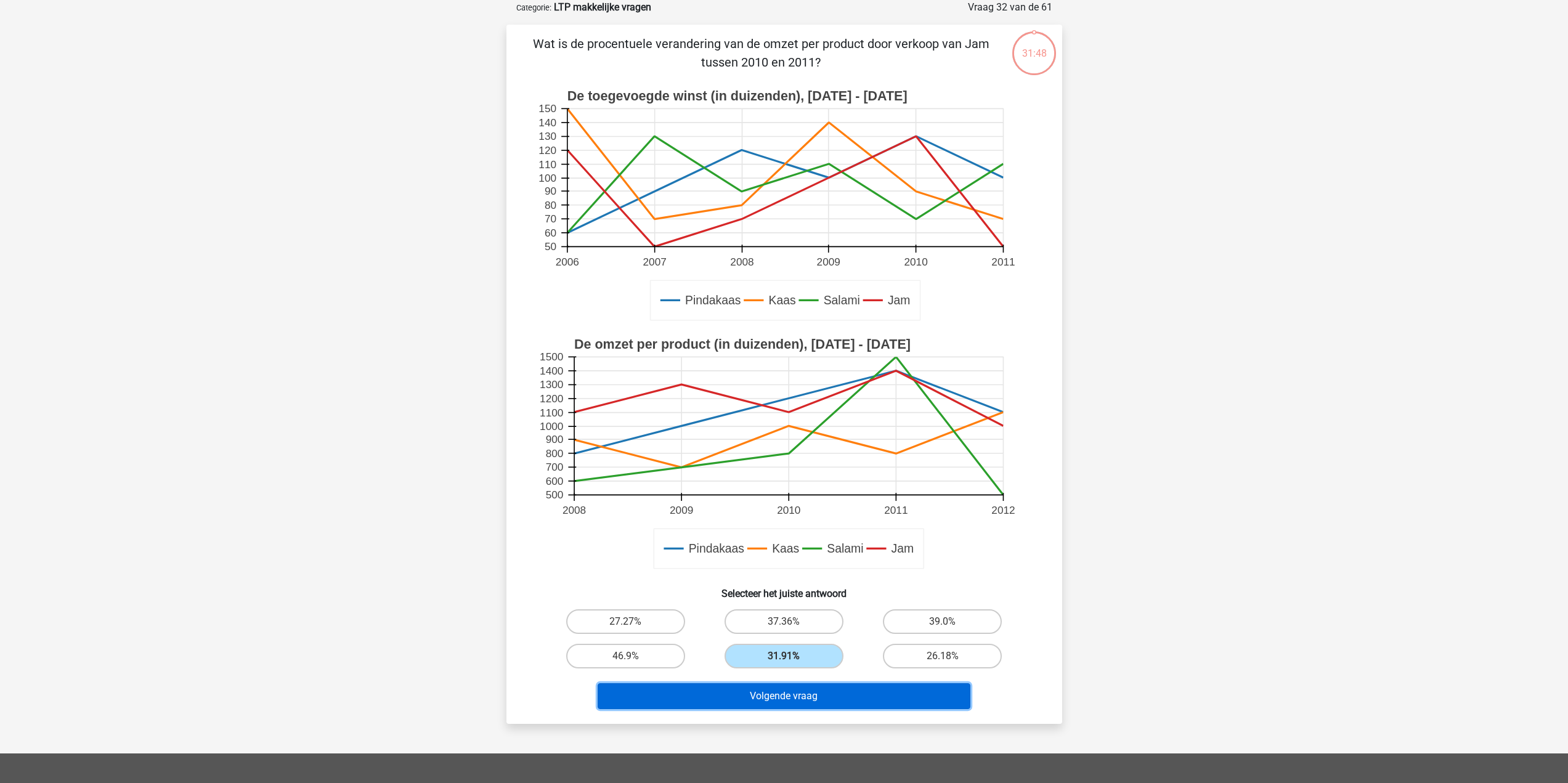
click at [805, 706] on button "Volgende vraag" at bounding box center [784, 696] width 373 height 26
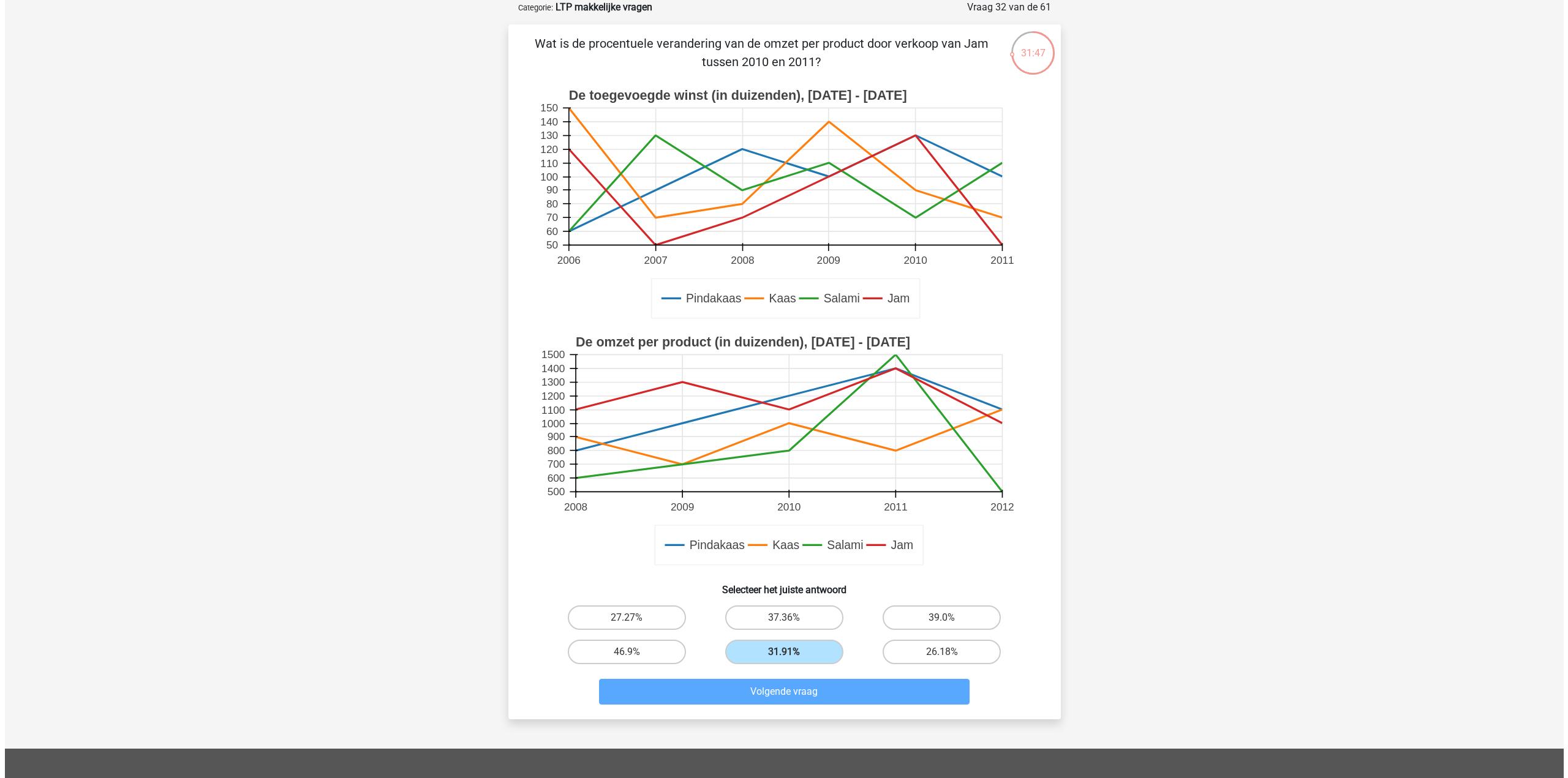
scroll to position [0, 0]
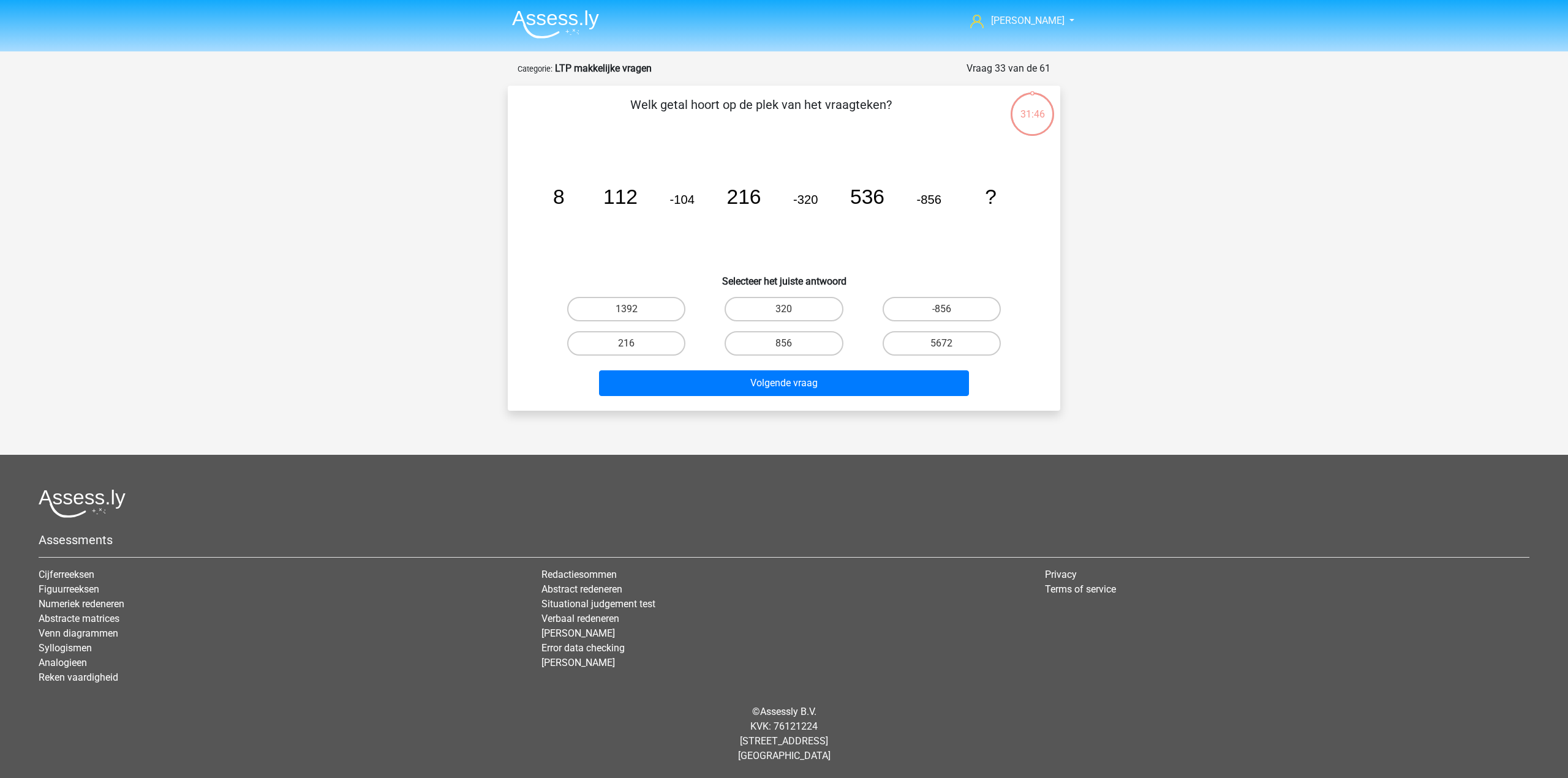
click at [789, 312] on input "320" at bounding box center [788, 313] width 8 height 8
radio input "true"
click at [741, 360] on div "856" at bounding box center [784, 344] width 157 height 34
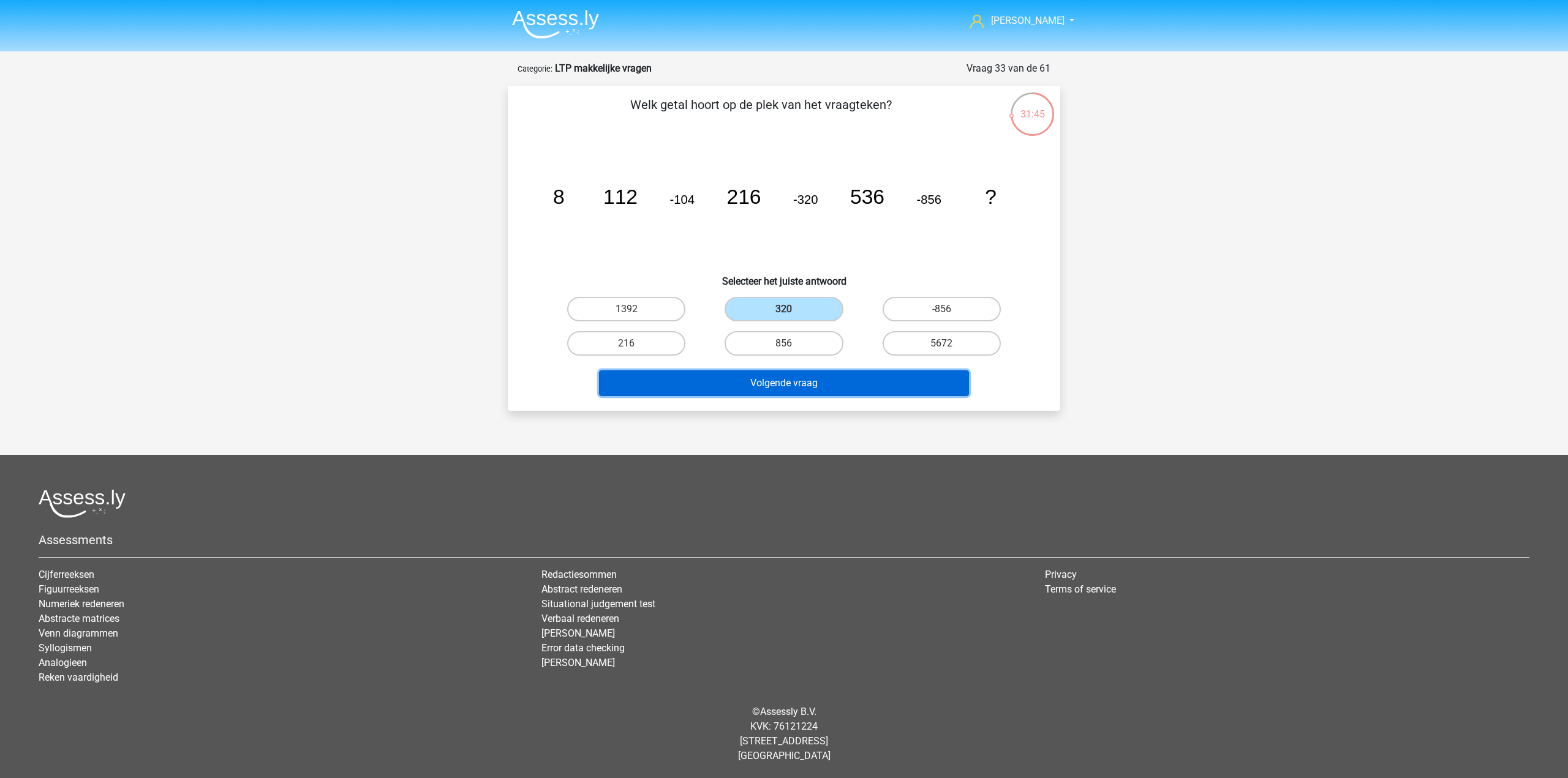
click at [737, 374] on button "Volgende vraag" at bounding box center [784, 383] width 371 height 26
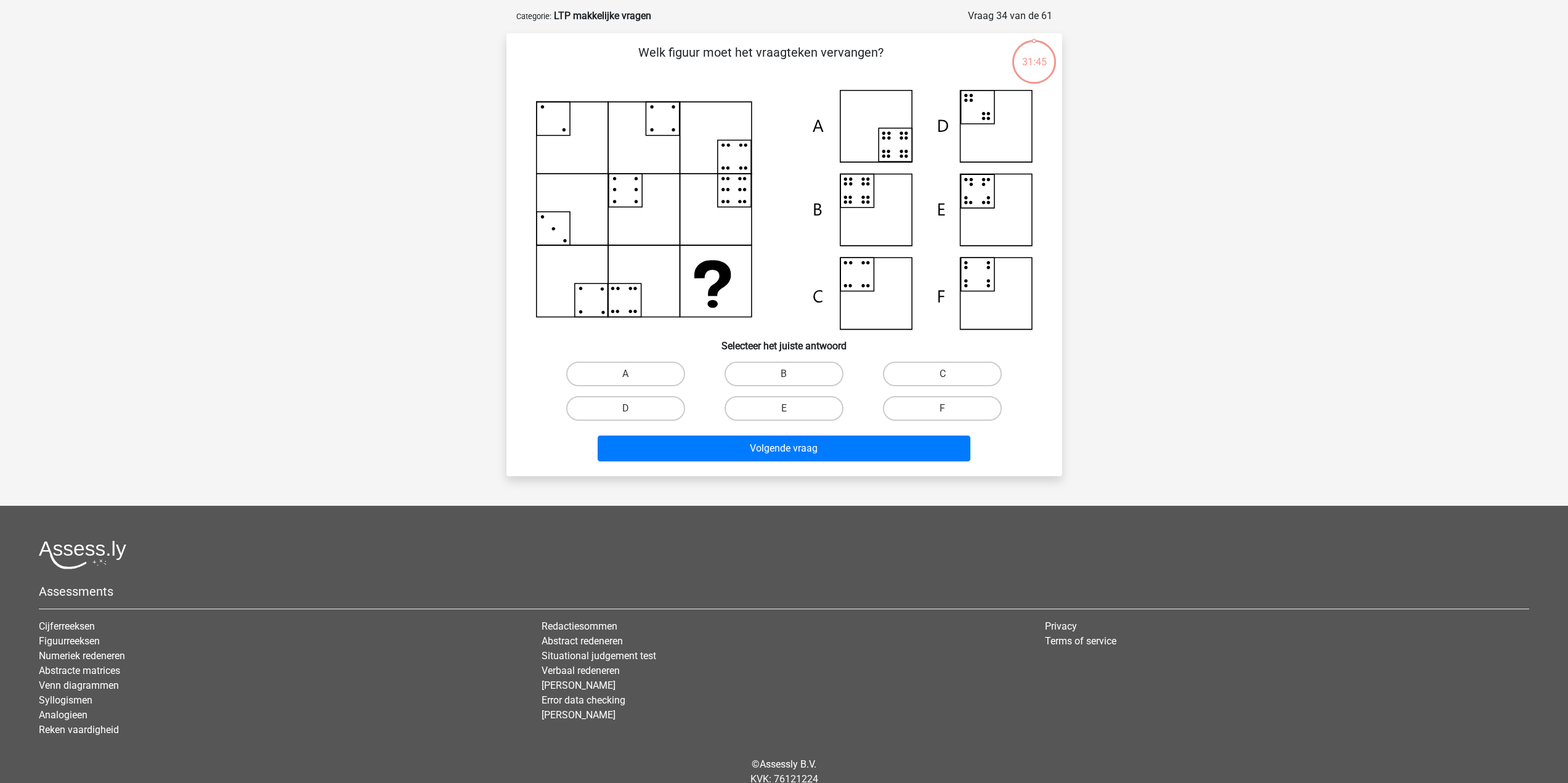
scroll to position [62, 0]
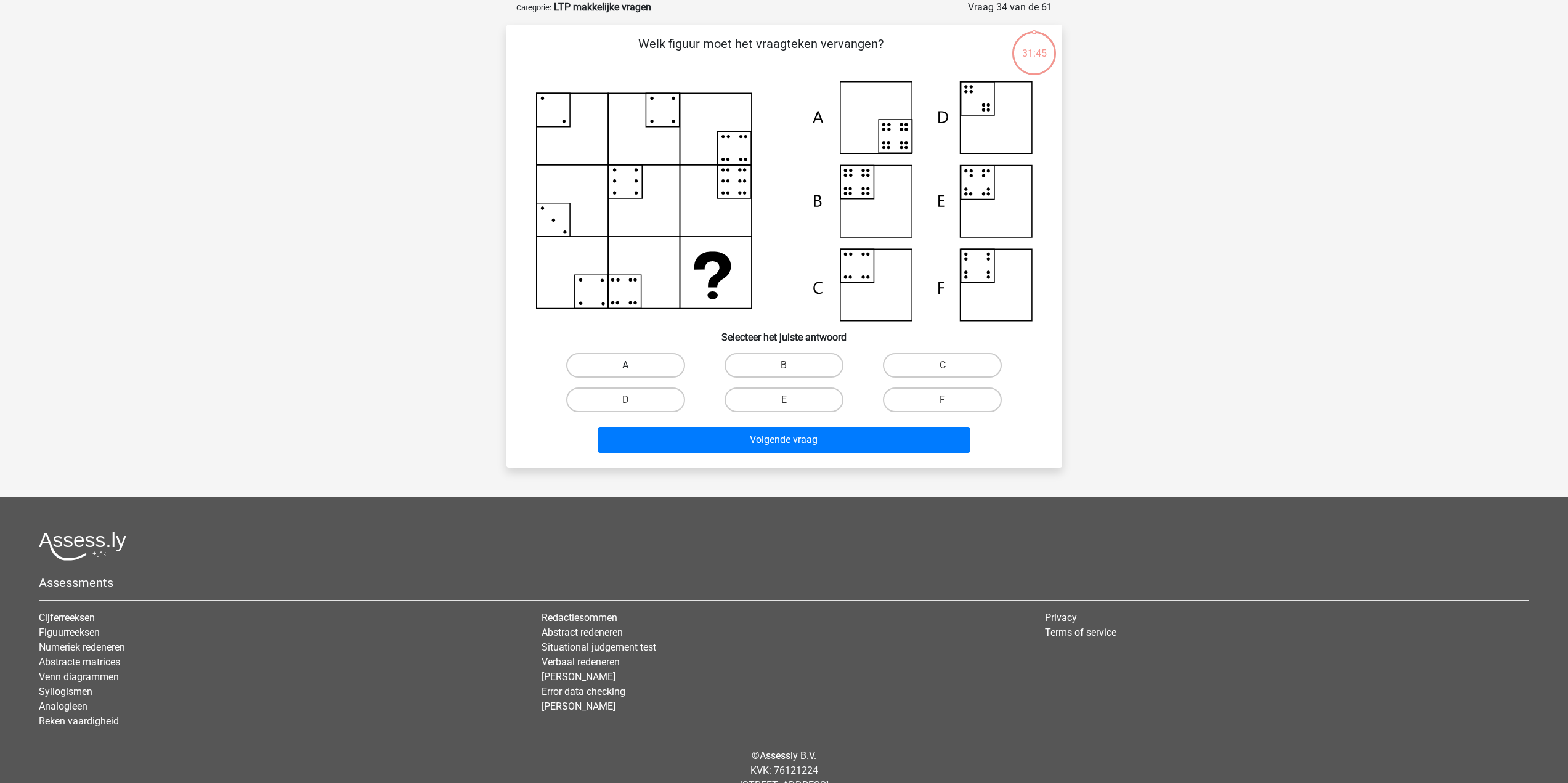
click at [603, 372] on label "A" at bounding box center [626, 366] width 119 height 25
click at [625, 372] on input "A" at bounding box center [629, 369] width 8 height 8
radio input "true"
click at [661, 430] on button "Volgende vraag" at bounding box center [784, 440] width 373 height 26
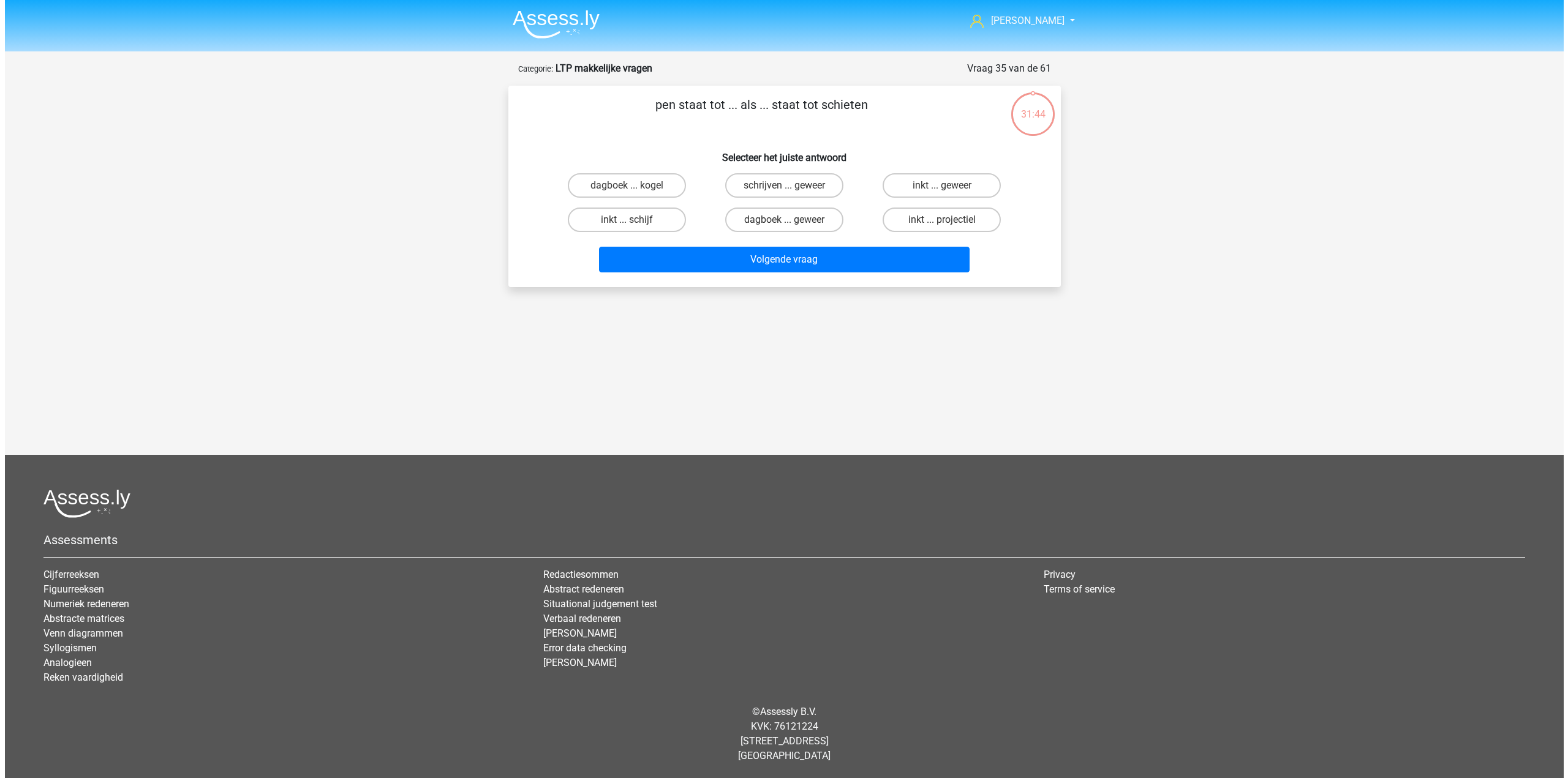
scroll to position [0, 0]
click at [804, 232] on label "dagboek ... geweer" at bounding box center [784, 220] width 118 height 25
click at [792, 228] on input "dagboek ... geweer" at bounding box center [788, 224] width 8 height 8
radio input "true"
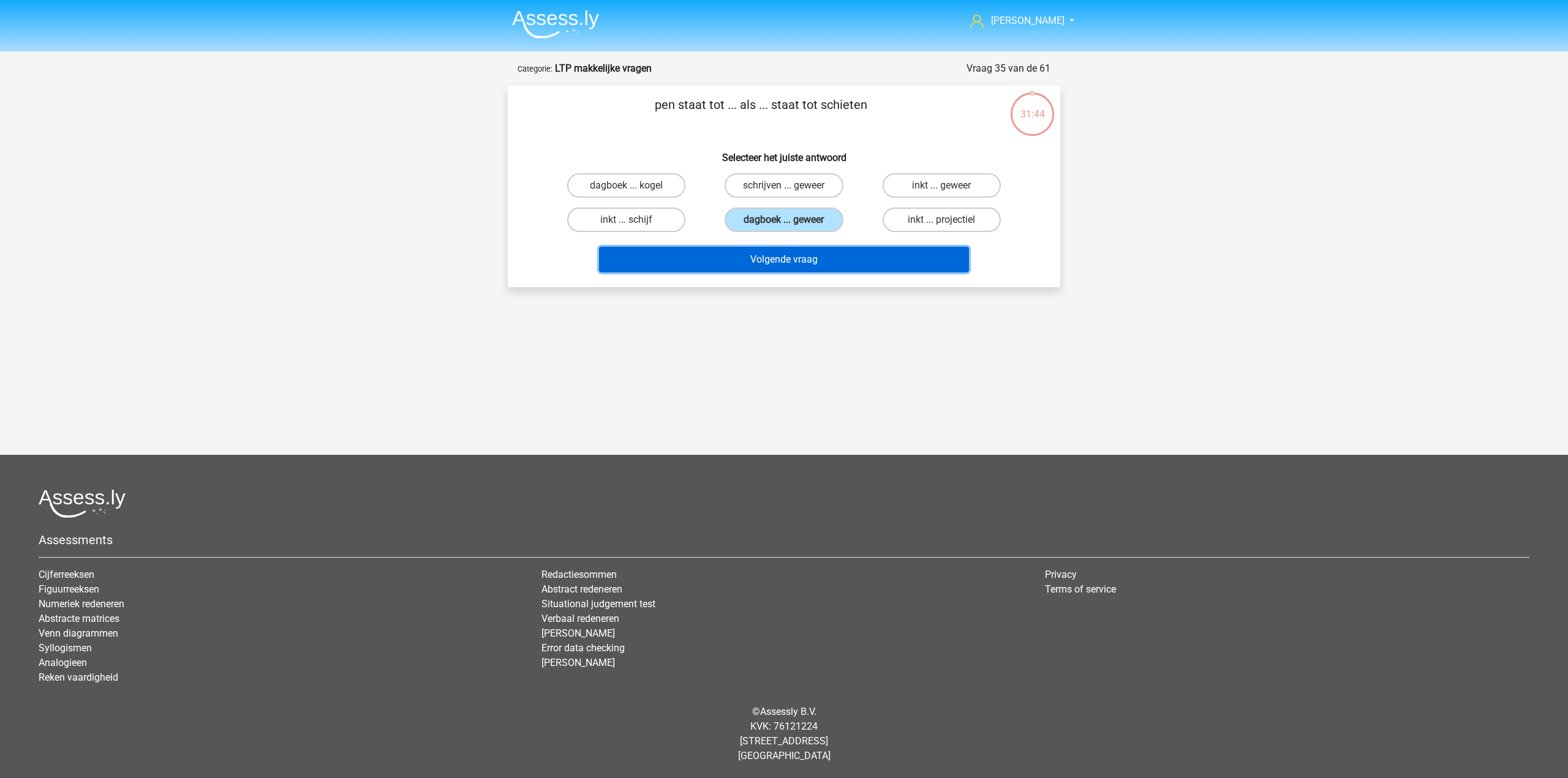
click at [803, 267] on button "Volgende vraag" at bounding box center [784, 259] width 371 height 26
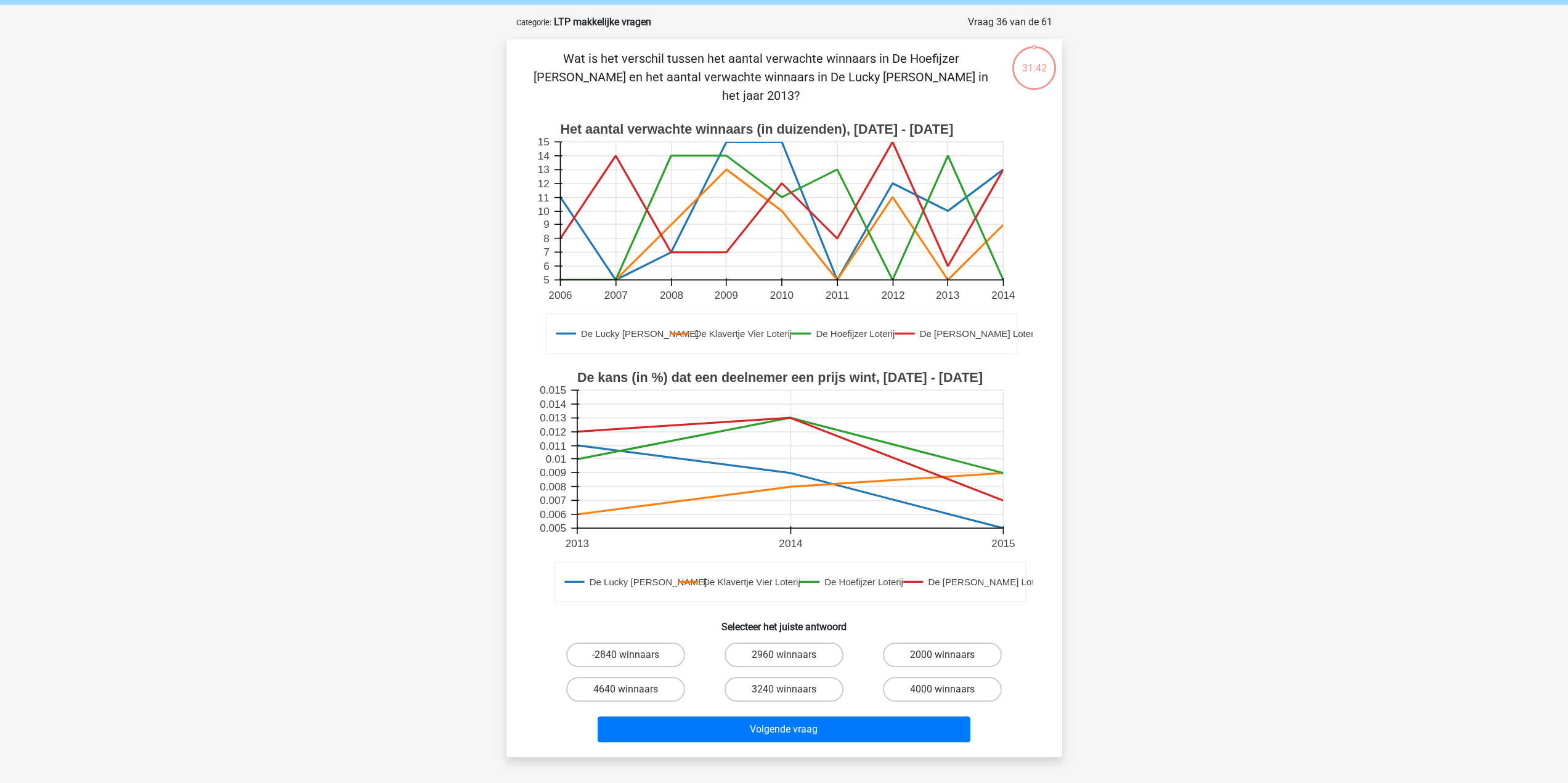
scroll to position [62, 0]
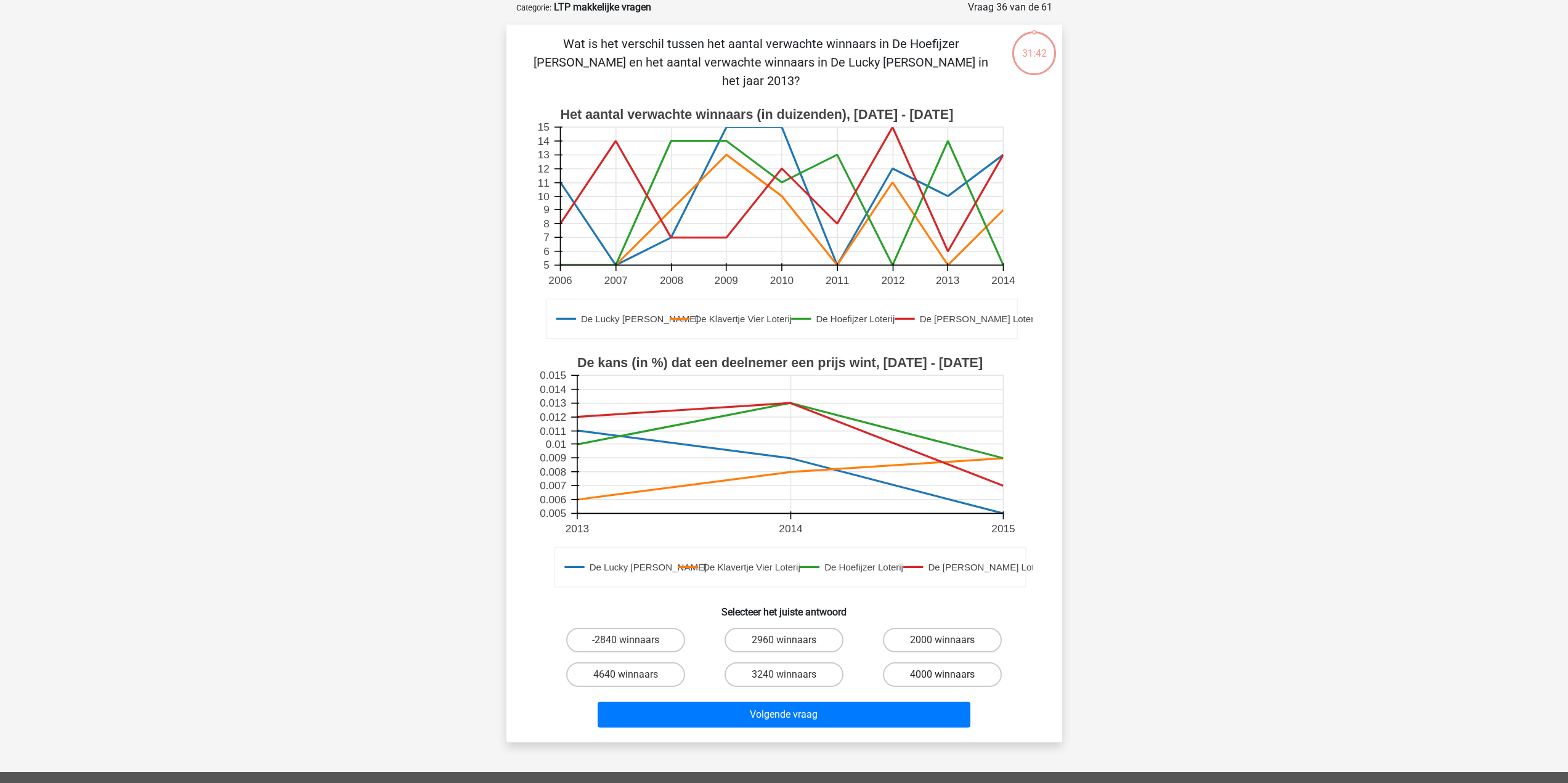
click at [963, 662] on label "4000 winnaars" at bounding box center [943, 675] width 119 height 25
click at [951, 675] on input "4000 winnaars" at bounding box center [946, 678] width 8 height 8
radio input "true"
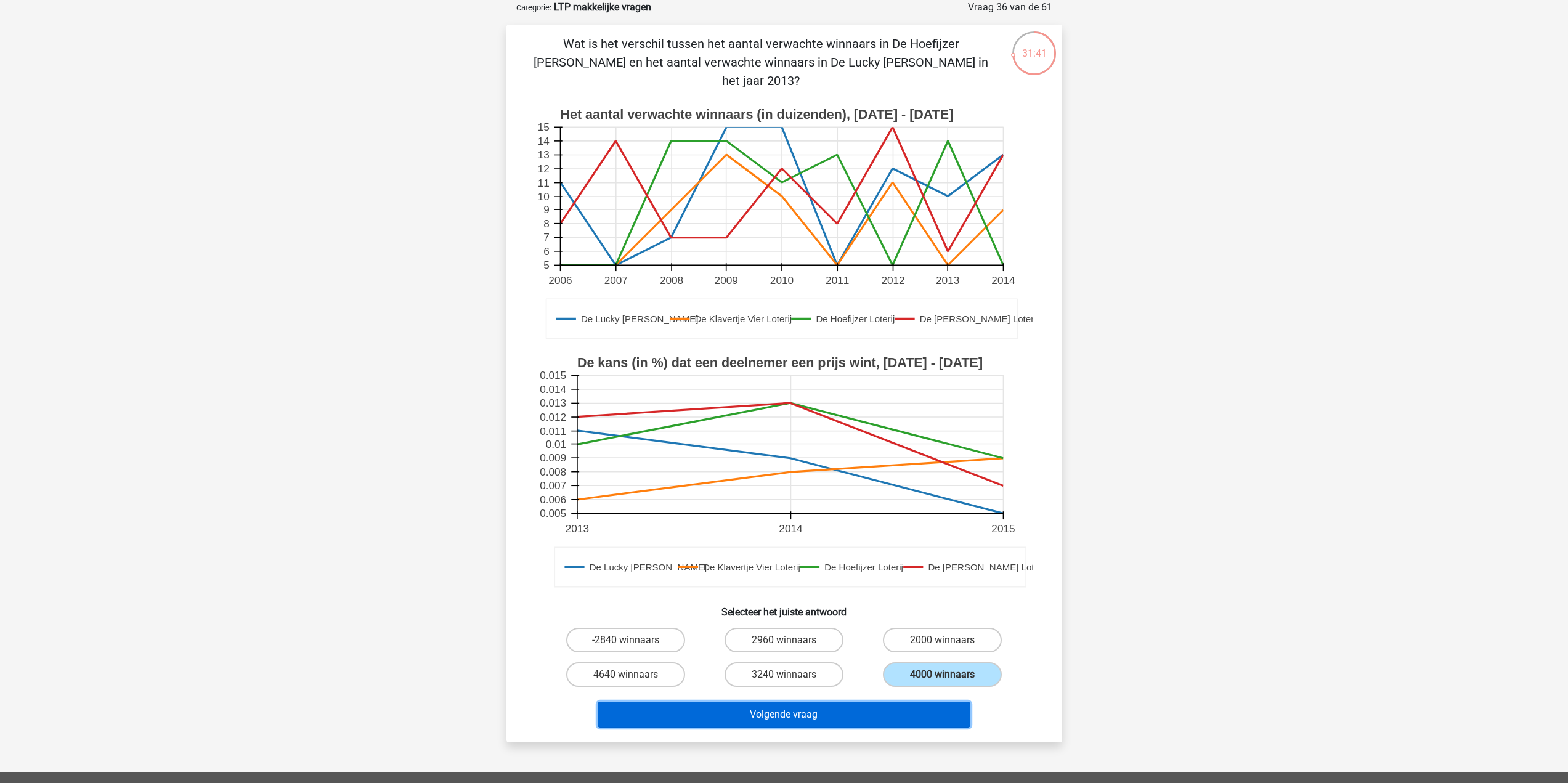
drag, startPoint x: 838, startPoint y: 698, endPoint x: 826, endPoint y: 659, distance: 40.8
click at [838, 702] on button "Volgende vraag" at bounding box center [784, 715] width 373 height 26
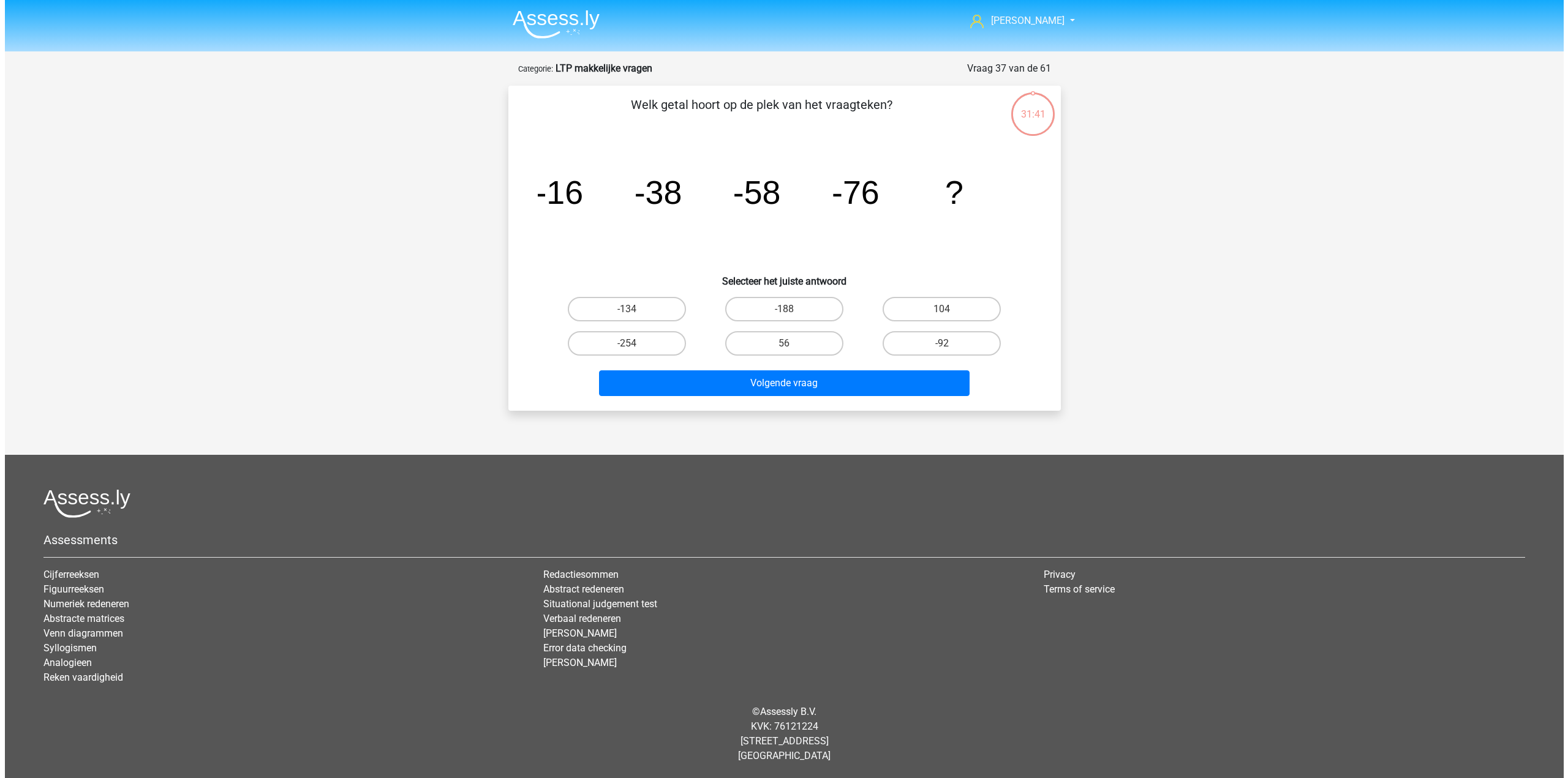
scroll to position [0, 0]
click at [665, 299] on label "-134" at bounding box center [627, 309] width 118 height 25
click at [635, 309] on input "-134" at bounding box center [630, 313] width 8 height 8
radio input "true"
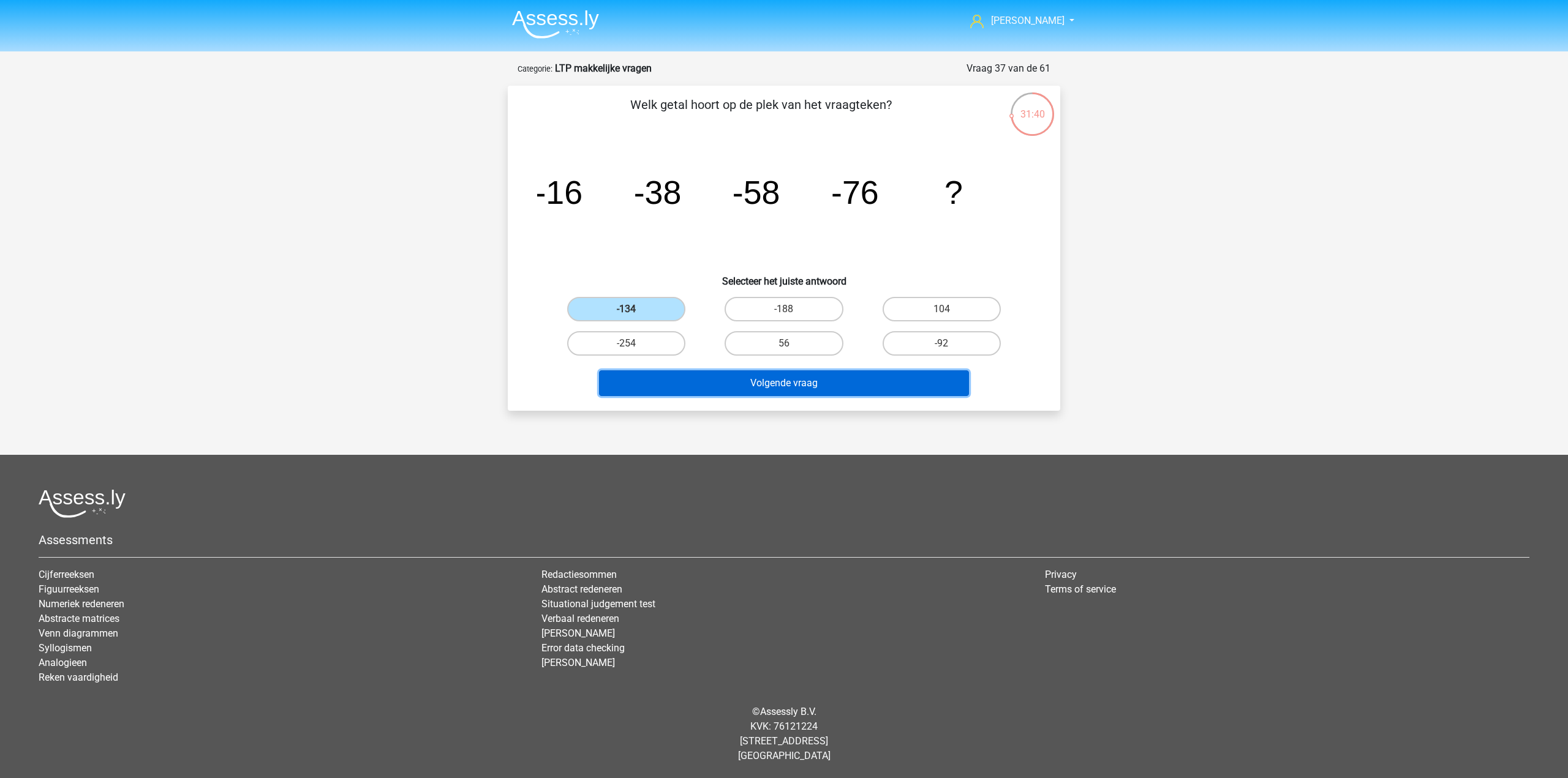
click at [657, 385] on button "Volgende vraag" at bounding box center [784, 383] width 371 height 26
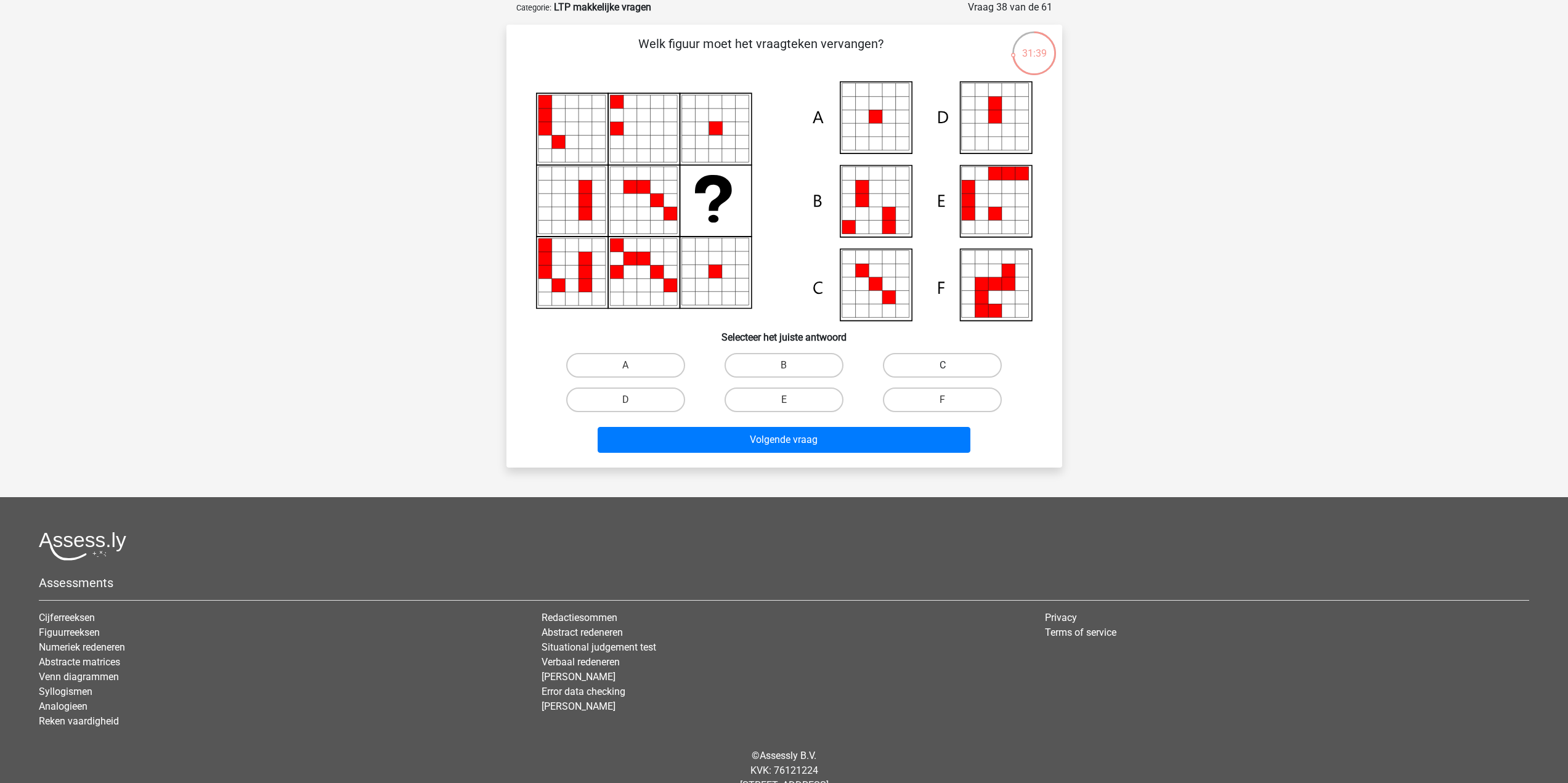
click at [953, 371] on label "C" at bounding box center [943, 366] width 119 height 25
click at [951, 371] on input "C" at bounding box center [946, 369] width 8 height 8
radio input "true"
click at [898, 443] on button "Volgende vraag" at bounding box center [784, 440] width 373 height 26
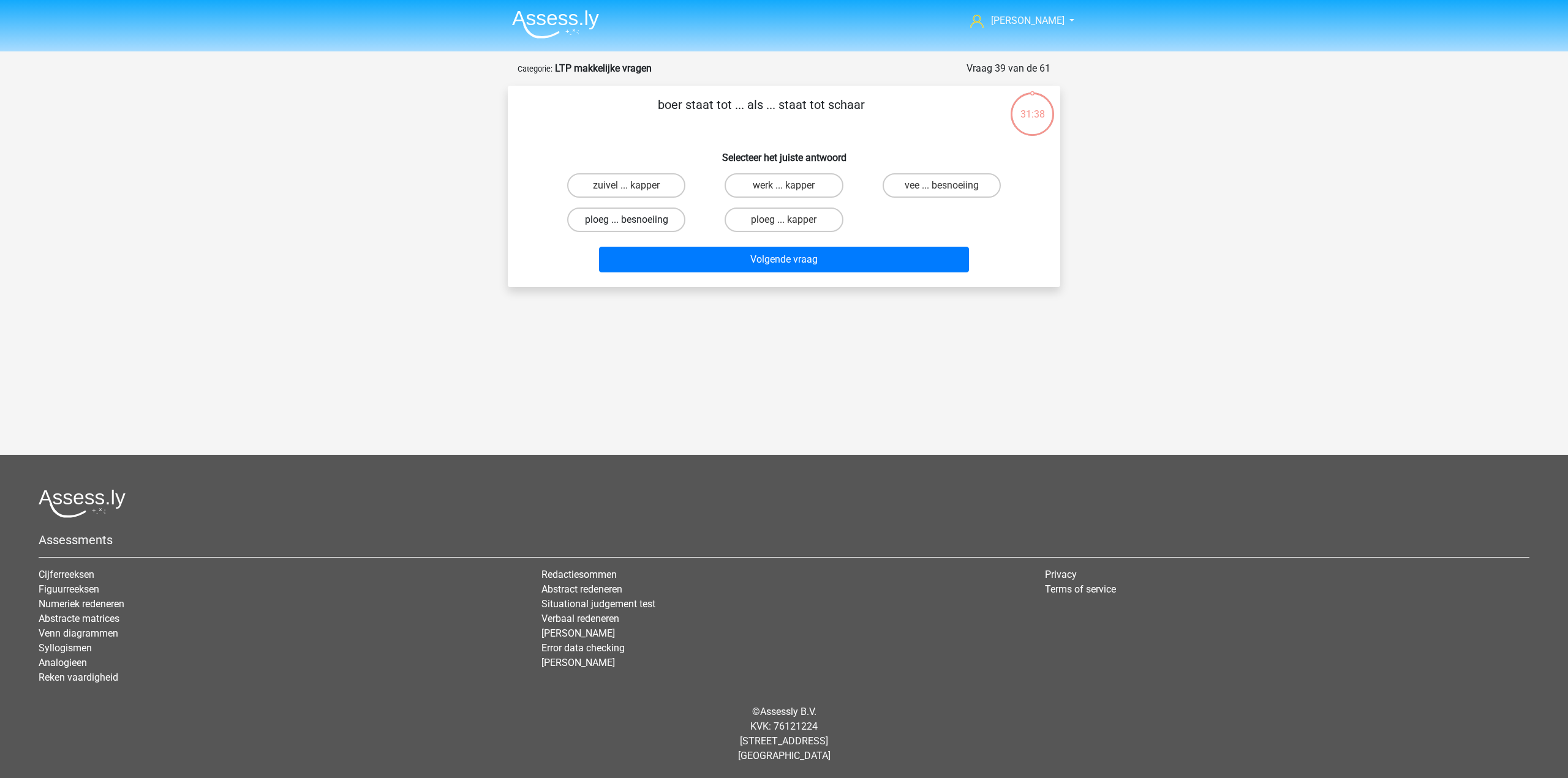
click at [624, 219] on label "ploeg ... besnoeiing" at bounding box center [627, 220] width 118 height 25
click at [627, 220] on input "ploeg ... besnoeiing" at bounding box center [630, 224] width 8 height 8
radio input "true"
click at [676, 254] on button "Volgende vraag" at bounding box center [784, 259] width 371 height 26
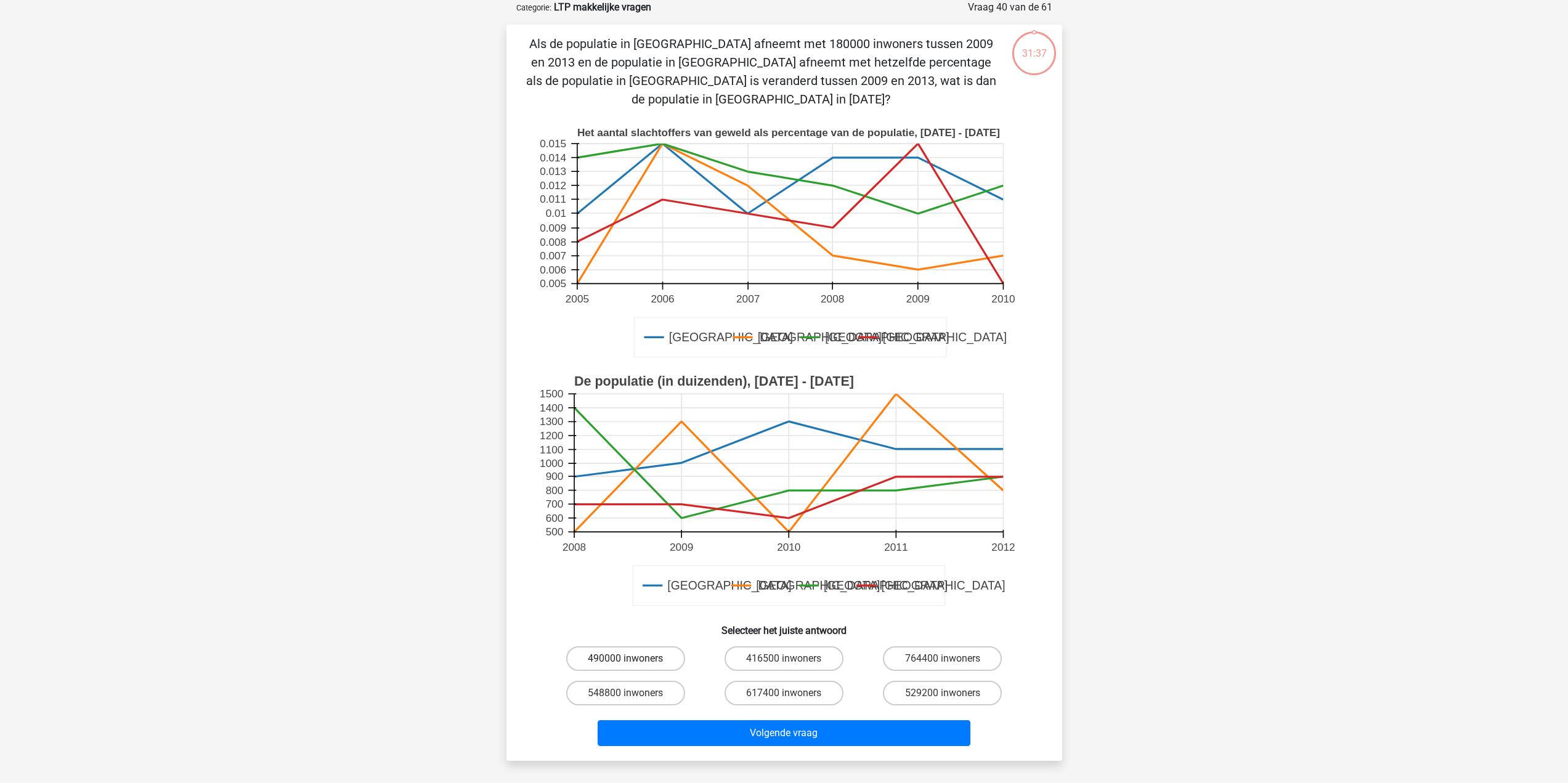
click at [649, 646] on label "490000 inwoners" at bounding box center [626, 659] width 119 height 25
click at [633, 659] on input "490000 inwoners" at bounding box center [629, 662] width 8 height 8
radio input "true"
click at [735, 722] on button "Volgende vraag" at bounding box center [784, 734] width 373 height 26
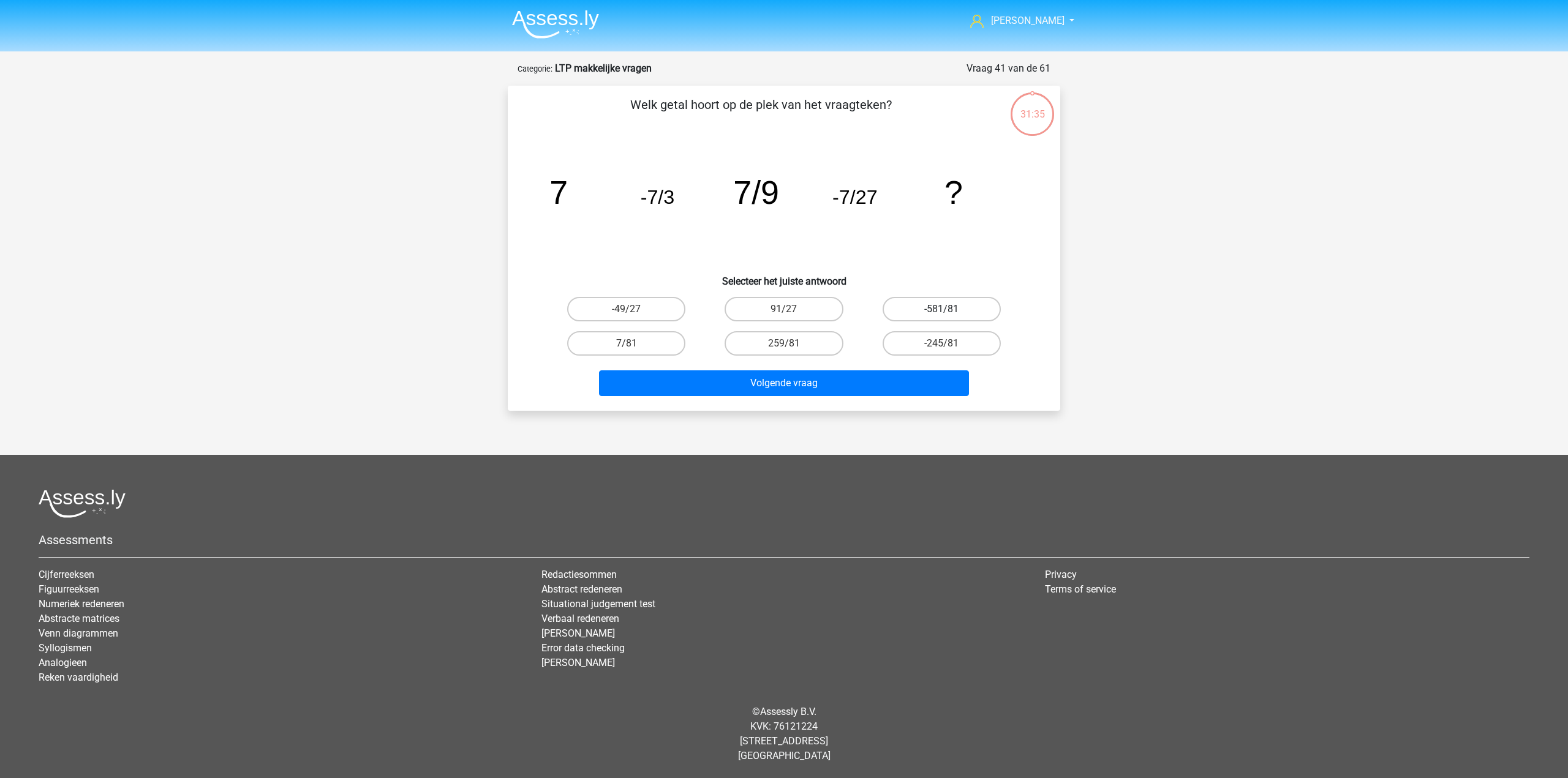
click at [975, 307] on label "-581/81" at bounding box center [942, 309] width 118 height 25
click at [949, 309] on input "-581/81" at bounding box center [945, 313] width 8 height 8
radio input "true"
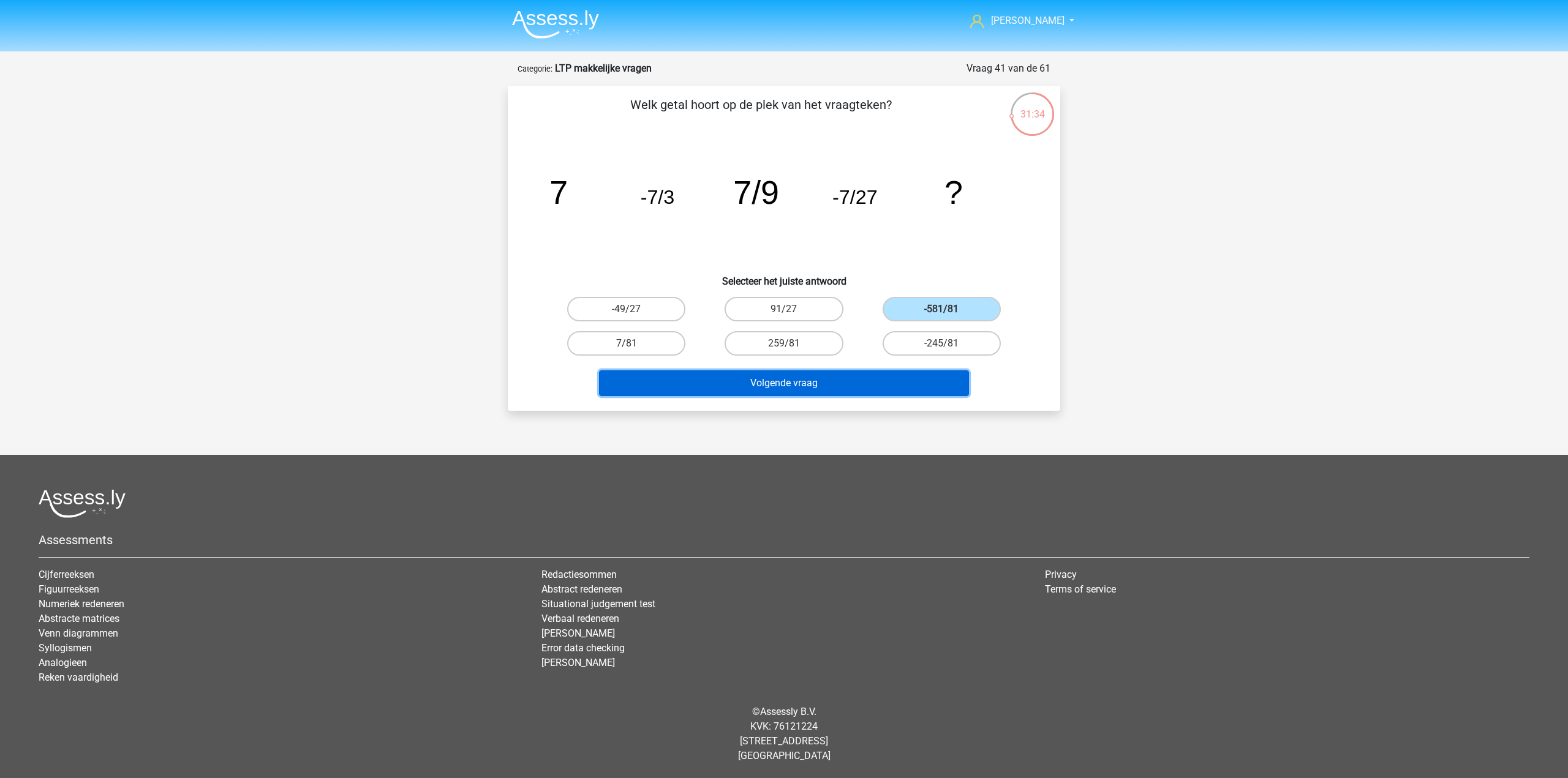
click at [853, 387] on button "Volgende vraag" at bounding box center [784, 383] width 371 height 26
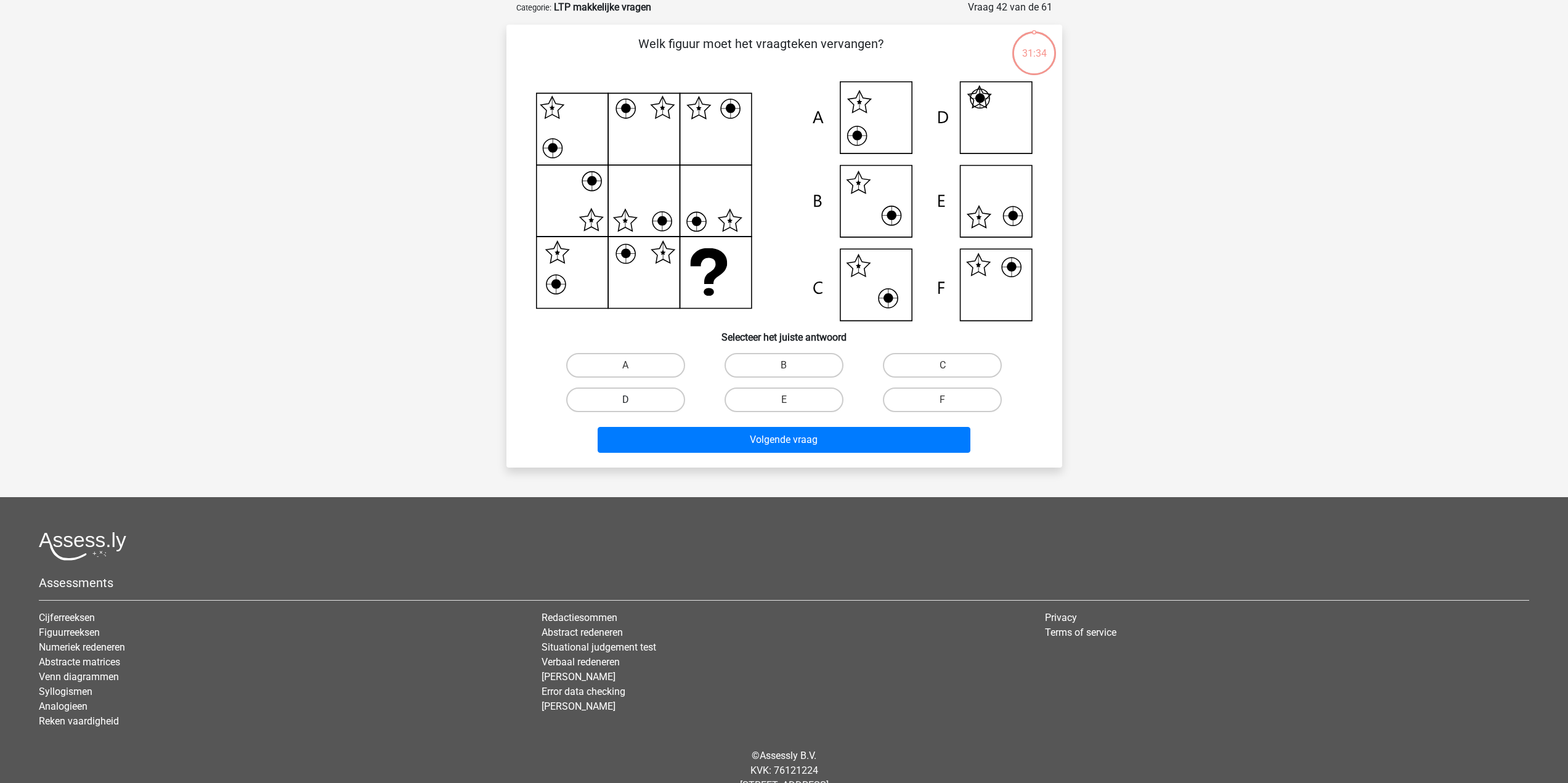
click at [654, 388] on label "D" at bounding box center [626, 400] width 119 height 25
click at [633, 400] on input "D" at bounding box center [629, 404] width 8 height 8
radio input "true"
click at [695, 426] on div "Volgende vraag" at bounding box center [784, 437] width 516 height 41
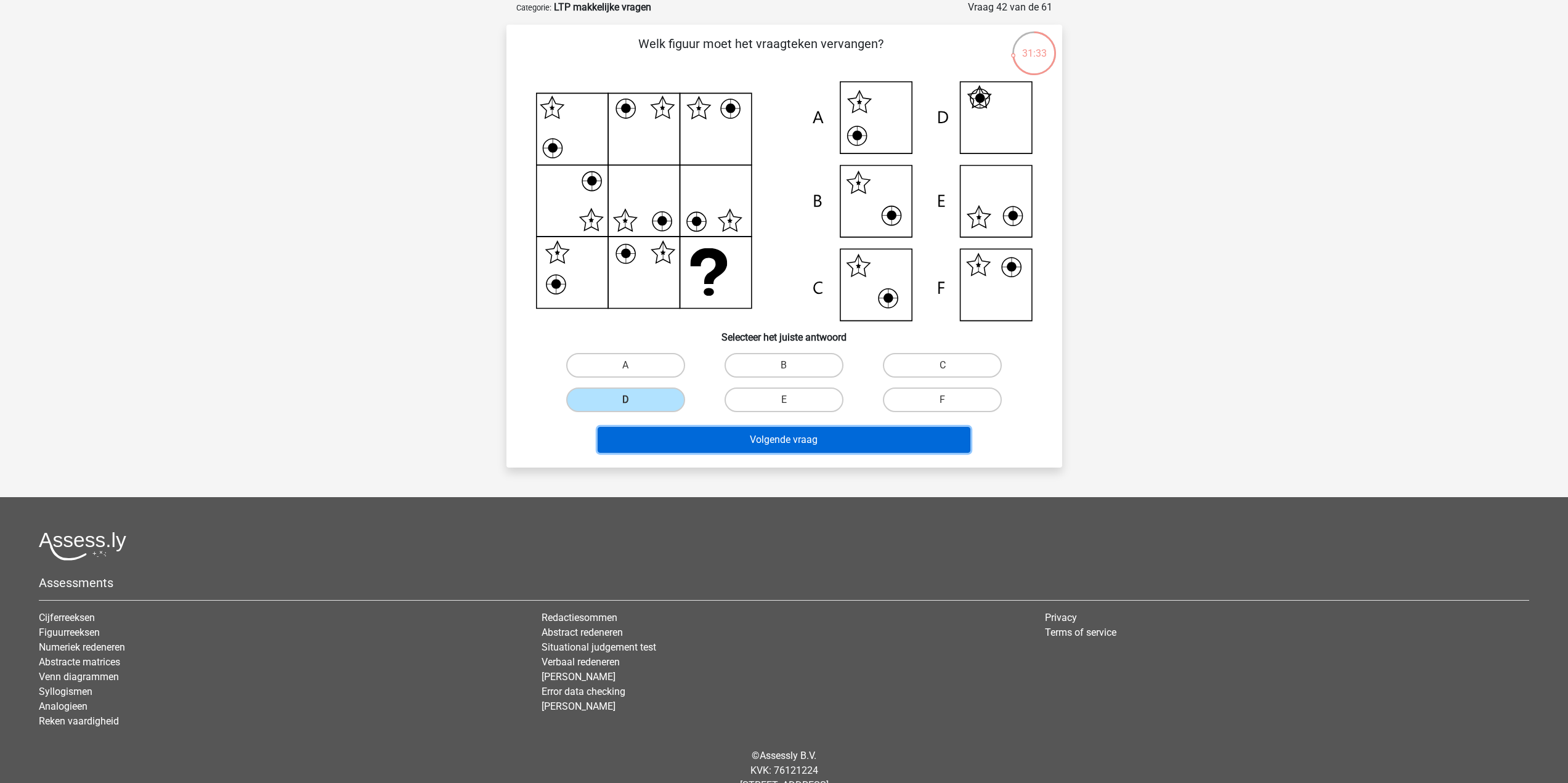
click at [714, 431] on button "Volgende vraag" at bounding box center [784, 440] width 373 height 26
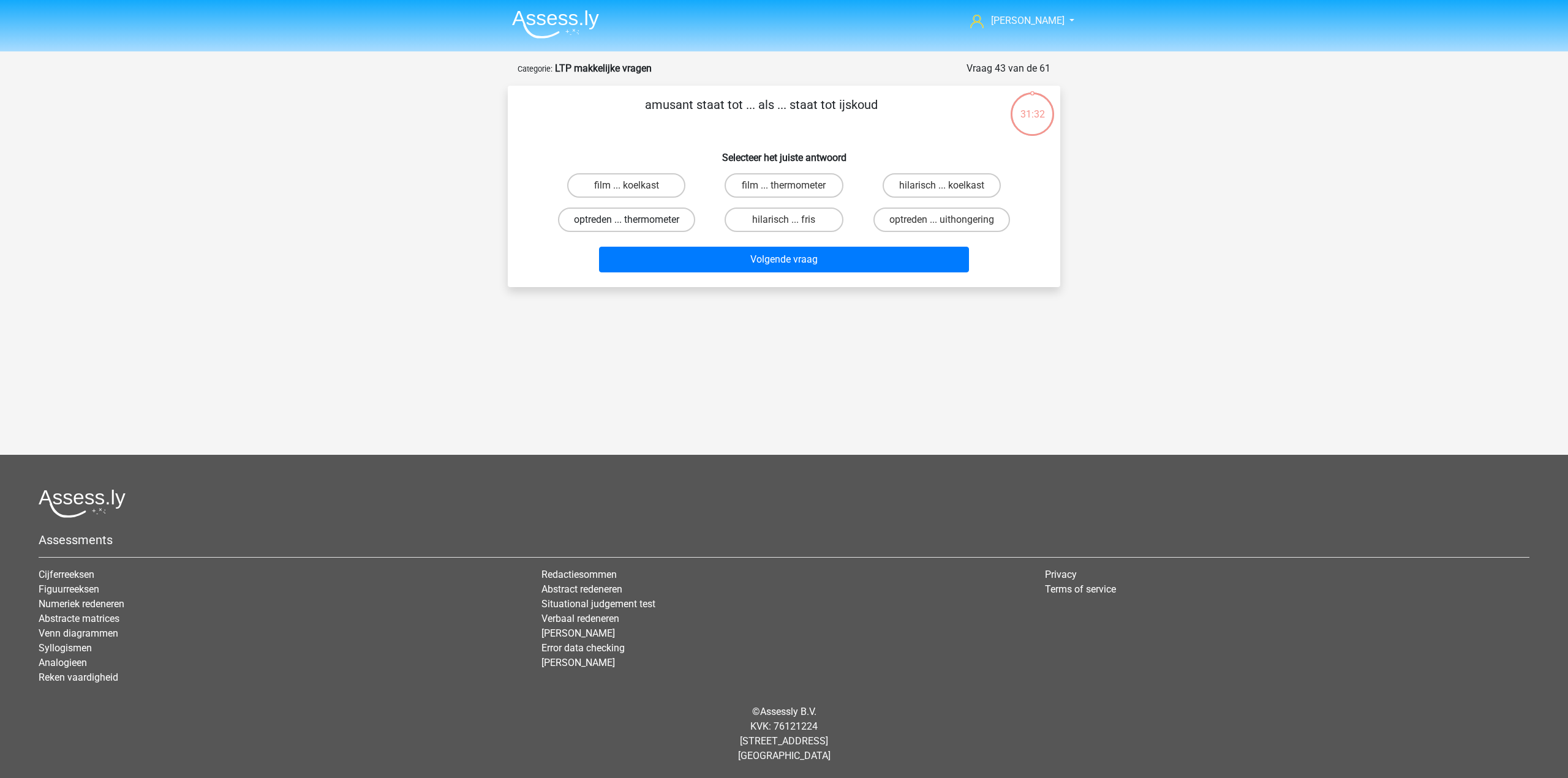
click at [668, 228] on label "optreden ... thermometer" at bounding box center [627, 220] width 137 height 25
click at [635, 228] on input "optreden ... thermometer" at bounding box center [630, 224] width 8 height 8
radio input "true"
click at [683, 241] on div "Volgende vraag" at bounding box center [784, 257] width 513 height 41
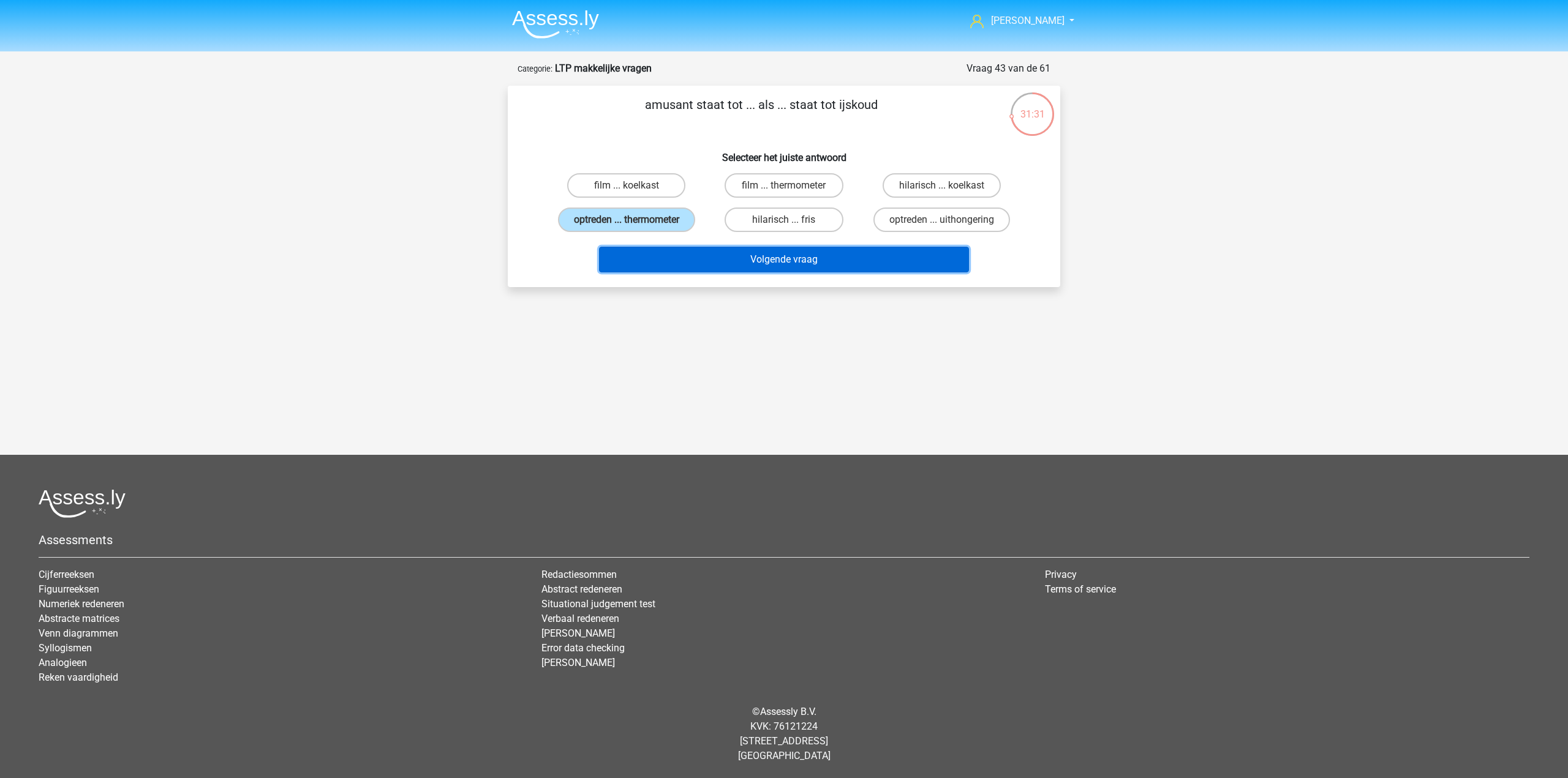
click at [689, 263] on button "Volgende vraag" at bounding box center [784, 259] width 371 height 26
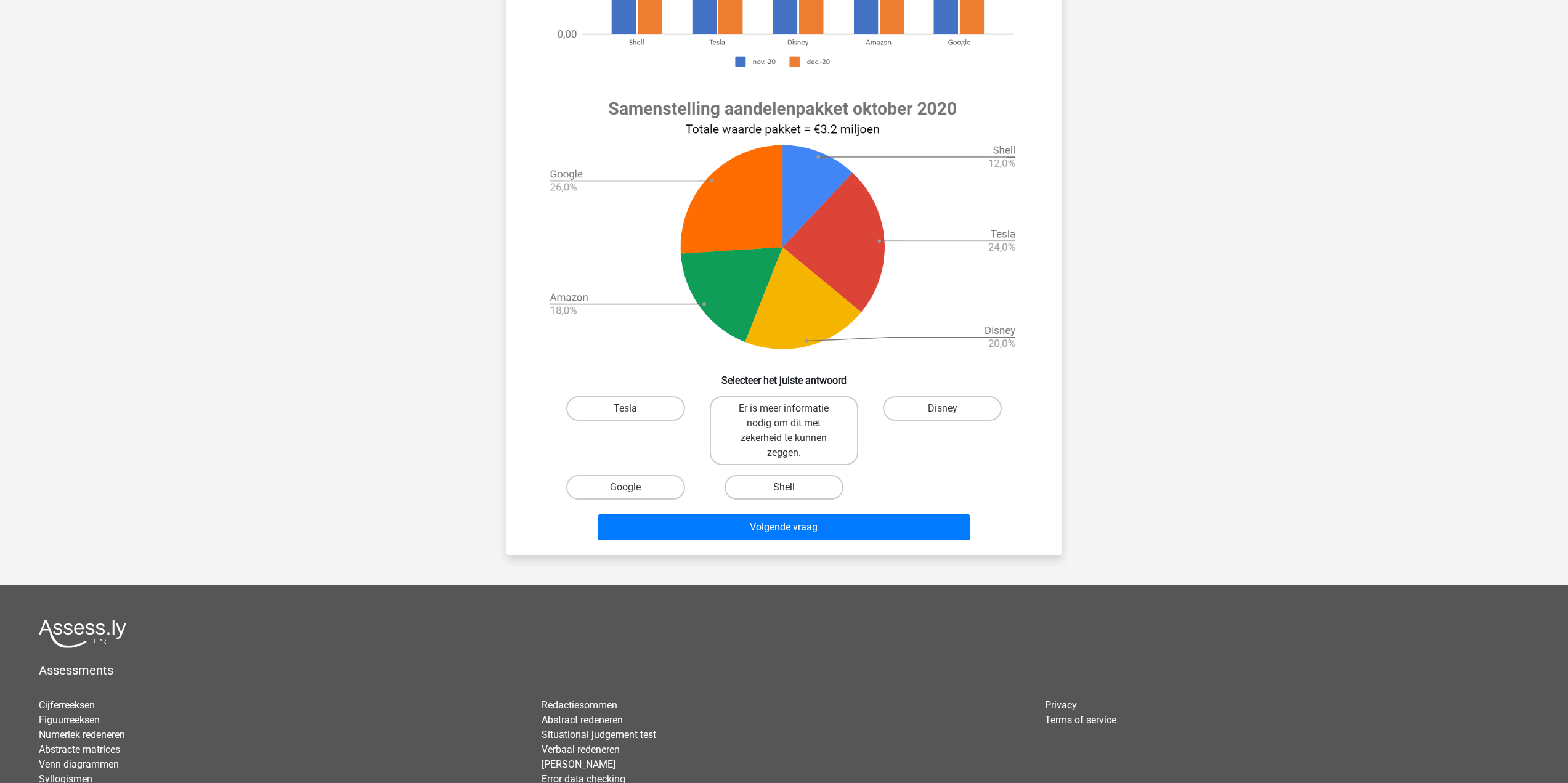
click at [790, 486] on label "Shell" at bounding box center [784, 487] width 119 height 25
click at [790, 487] on input "Shell" at bounding box center [787, 491] width 8 height 8
radio input "true"
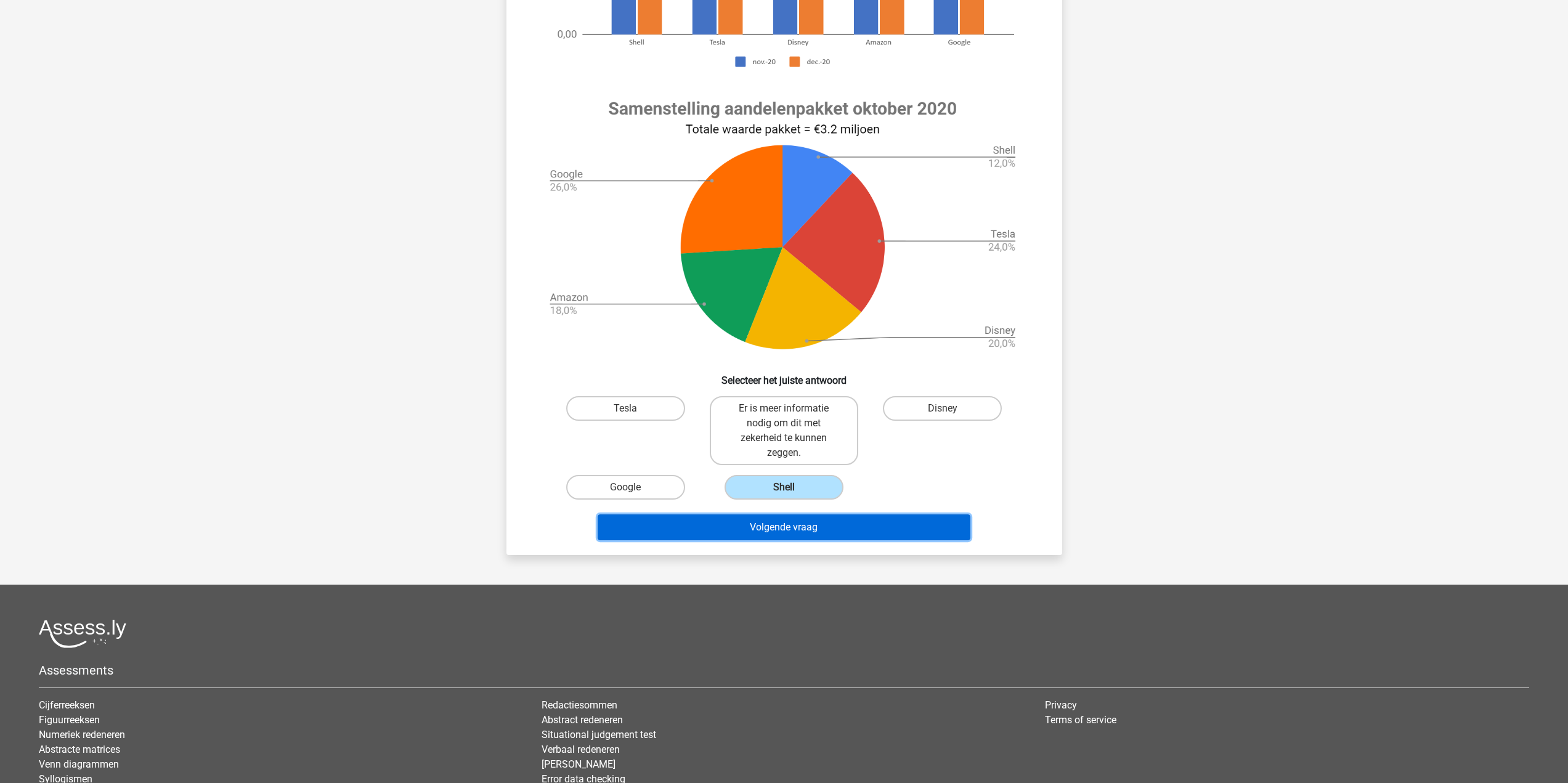
click at [797, 526] on button "Volgende vraag" at bounding box center [784, 528] width 373 height 26
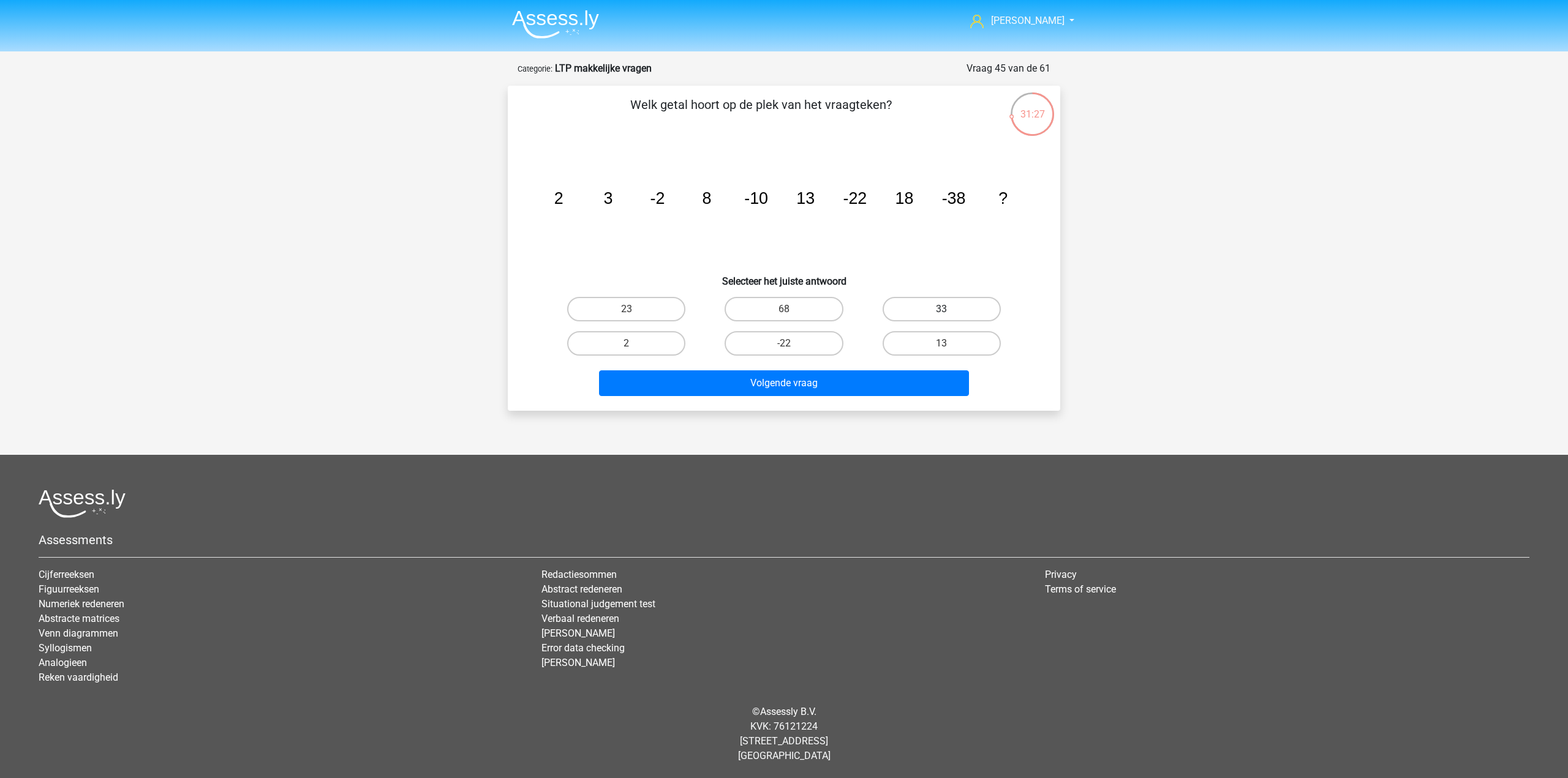
click at [932, 302] on label "33" at bounding box center [942, 309] width 118 height 25
click at [941, 309] on input "33" at bounding box center [945, 313] width 8 height 8
radio input "true"
click at [805, 413] on div "Lindsey lindseyvrolijk@gmail.com" at bounding box center [784, 382] width 1568 height 763
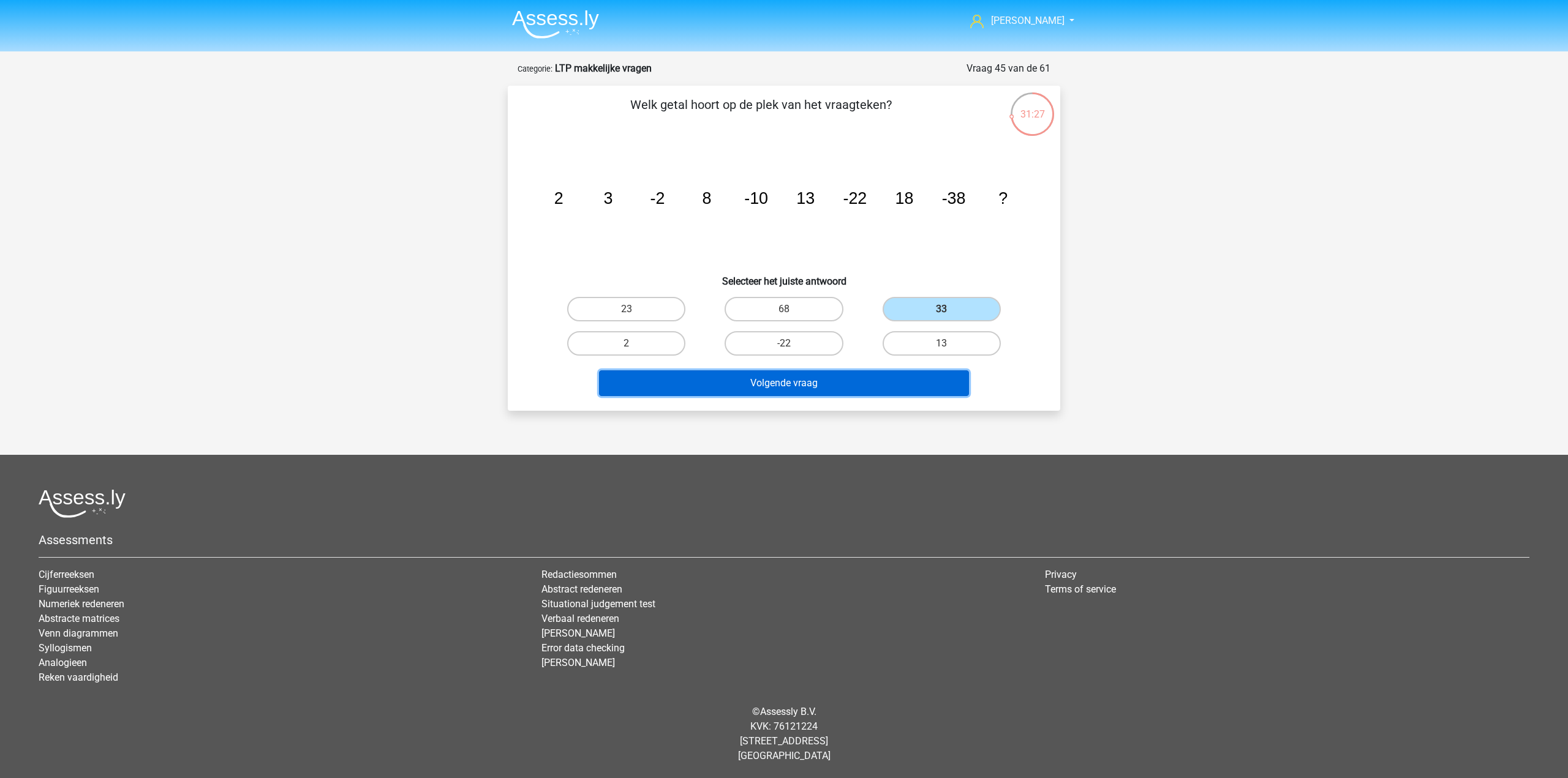
click at [783, 375] on button "Volgende vraag" at bounding box center [784, 383] width 371 height 26
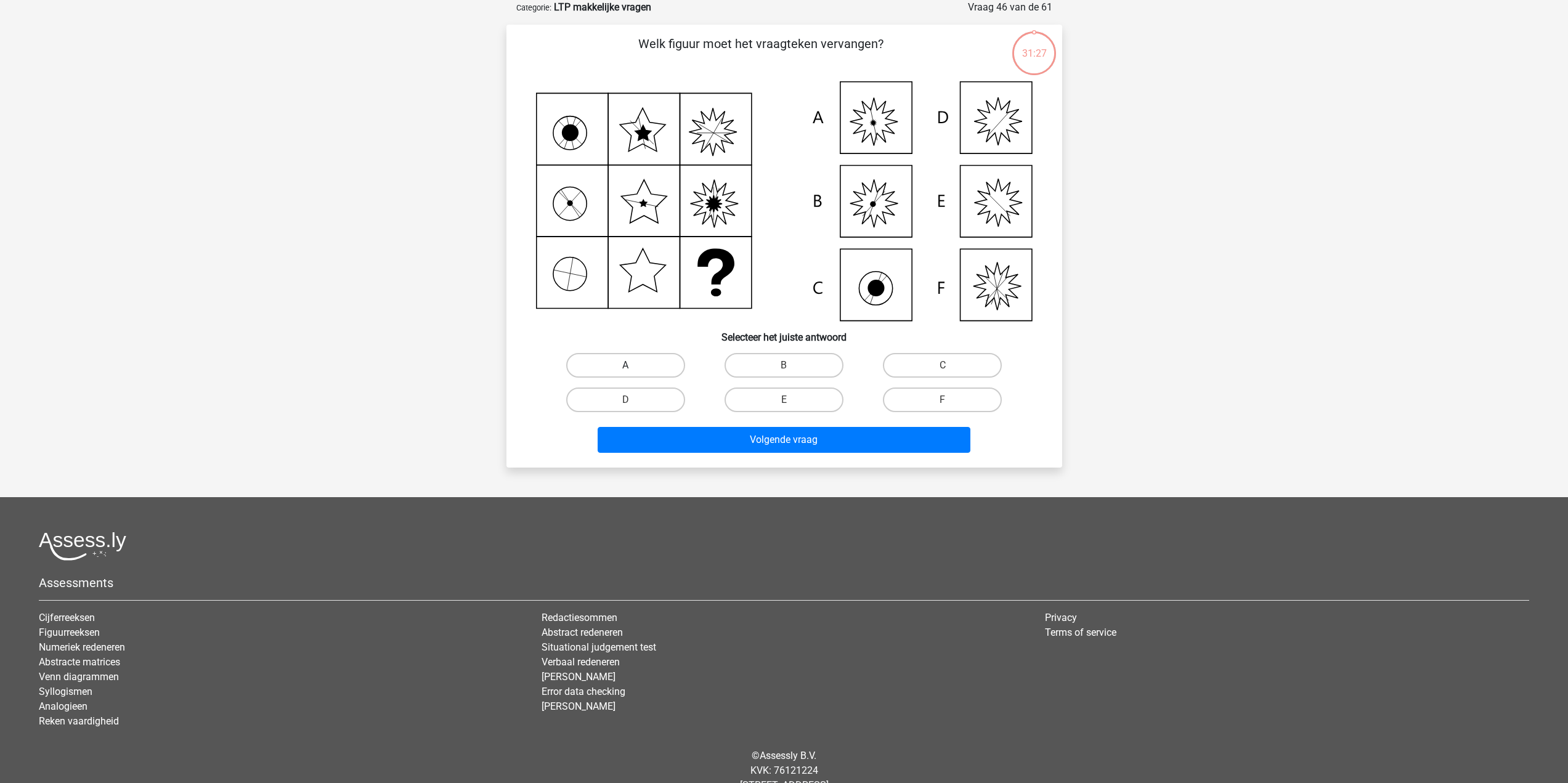
click at [655, 358] on label "A" at bounding box center [626, 366] width 119 height 25
click at [633, 366] on input "A" at bounding box center [629, 369] width 8 height 8
radio input "true"
click at [675, 432] on button "Volgende vraag" at bounding box center [784, 440] width 373 height 26
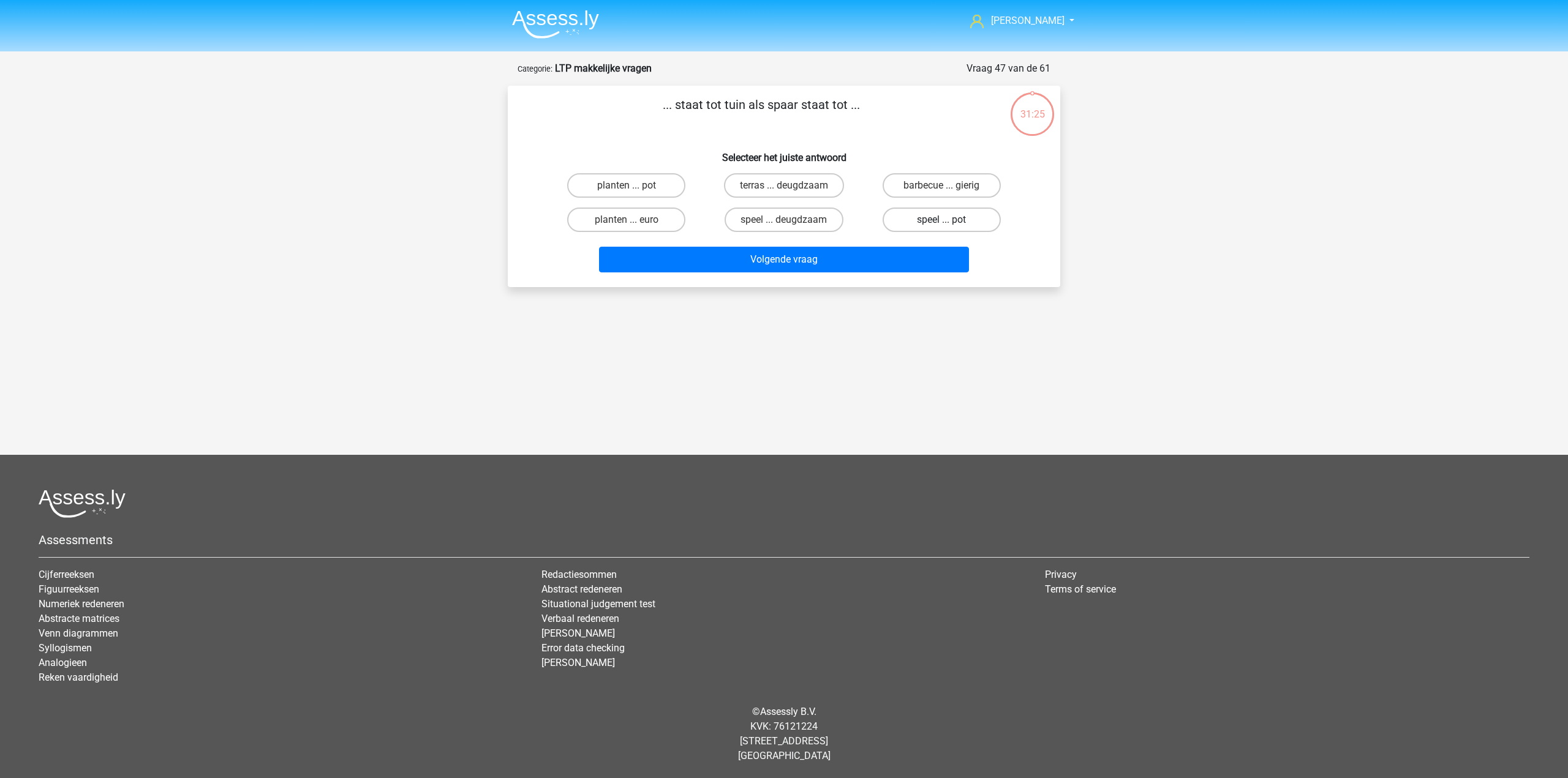
click at [924, 219] on label "speel ... pot" at bounding box center [942, 220] width 118 height 25
click at [941, 220] on input "speel ... pot" at bounding box center [945, 224] width 8 height 8
radio input "true"
click at [860, 266] on button "Volgende vraag" at bounding box center [784, 259] width 371 height 26
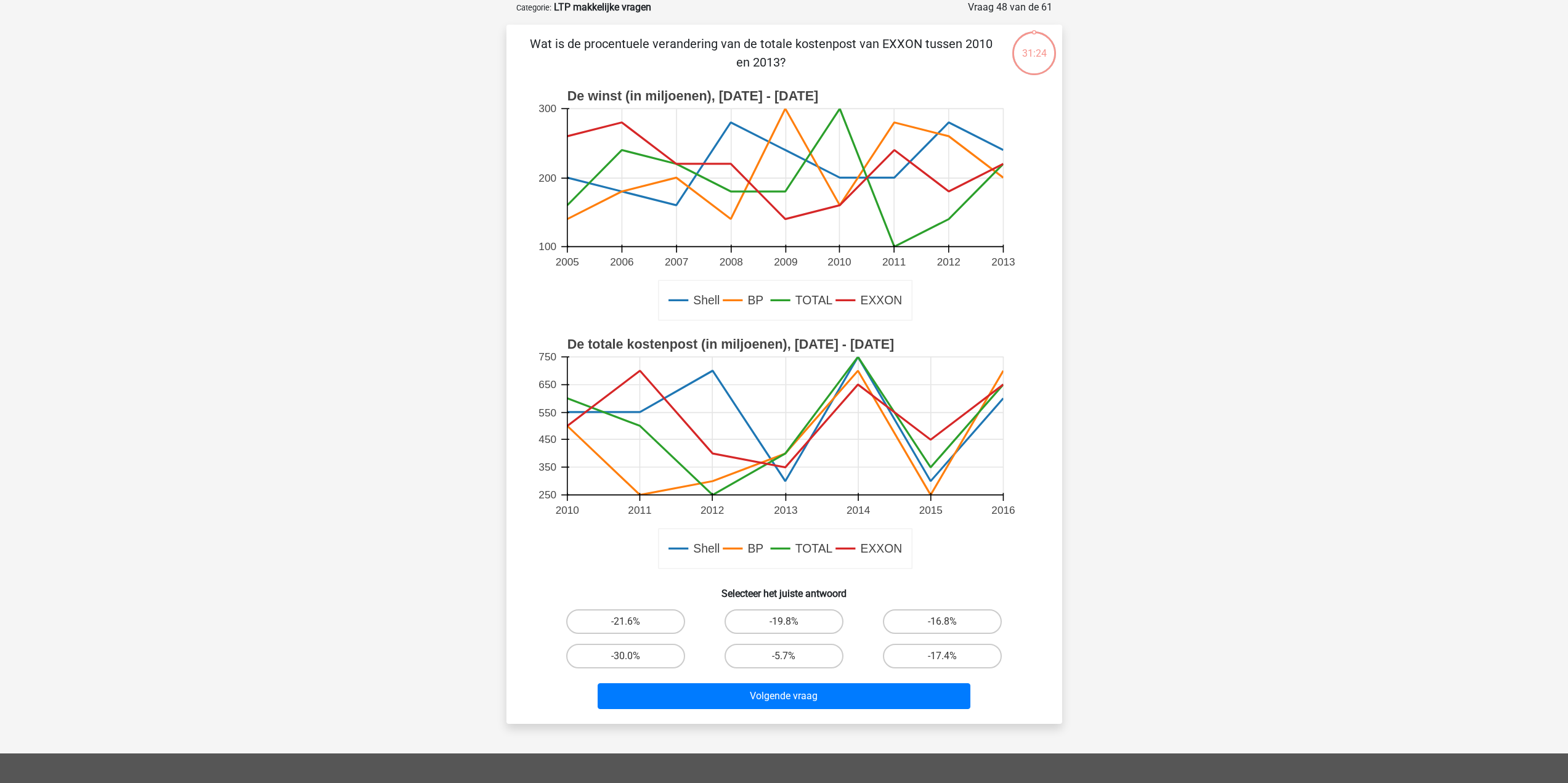
click at [609, 634] on label "-21.6%" at bounding box center [626, 622] width 119 height 25
click at [625, 630] on input "-21.6%" at bounding box center [629, 625] width 8 height 8
radio input "true"
click at [734, 720] on div "Wat is de procentuele verandering van de totale kostenpost van EXXON tussen 201…" at bounding box center [784, 374] width 556 height 700
click at [737, 695] on button "Volgende vraag" at bounding box center [784, 696] width 373 height 26
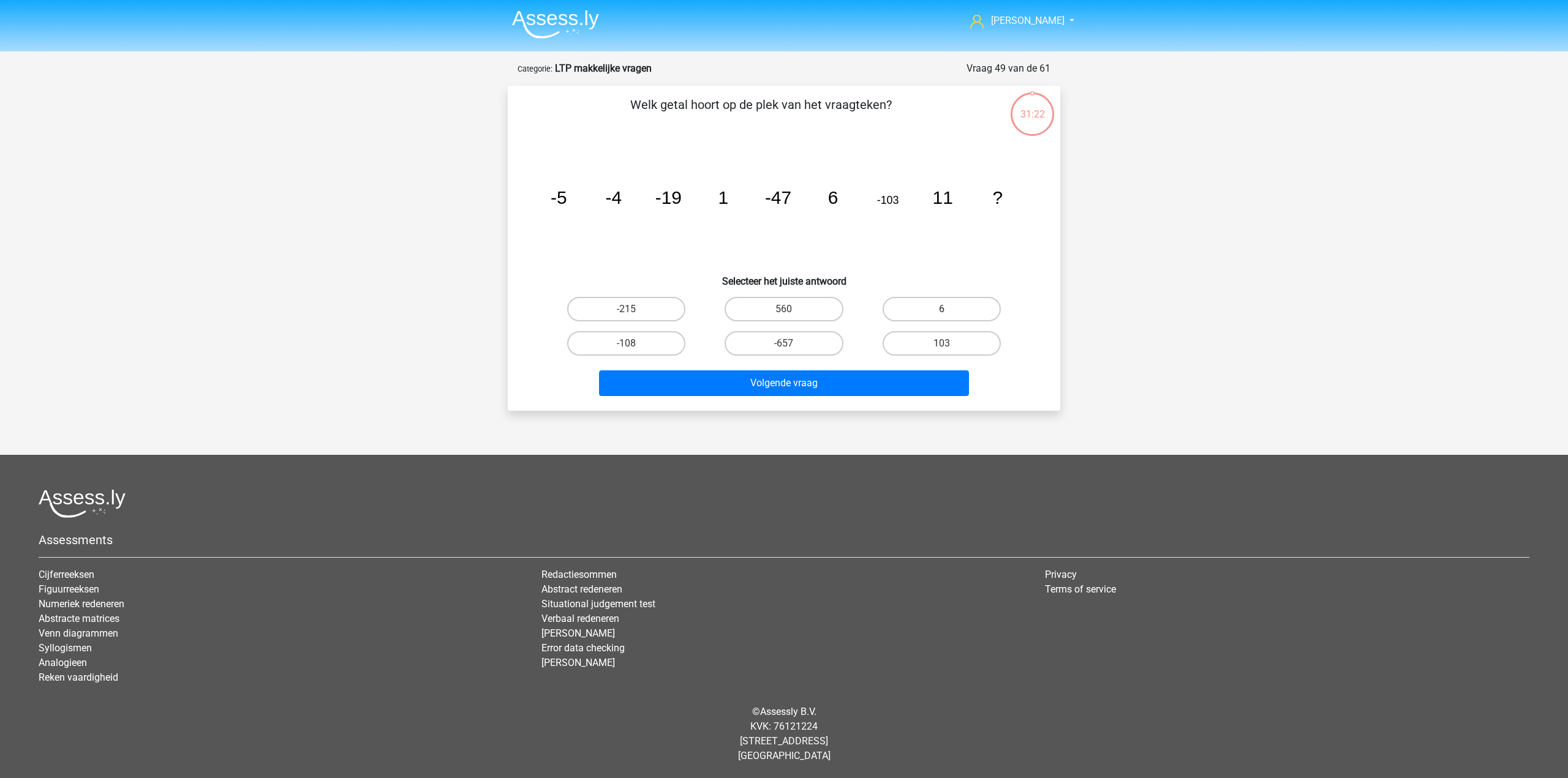
click at [936, 301] on label "6" at bounding box center [942, 309] width 118 height 25
click at [941, 309] on input "6" at bounding box center [945, 313] width 8 height 8
radio input "true"
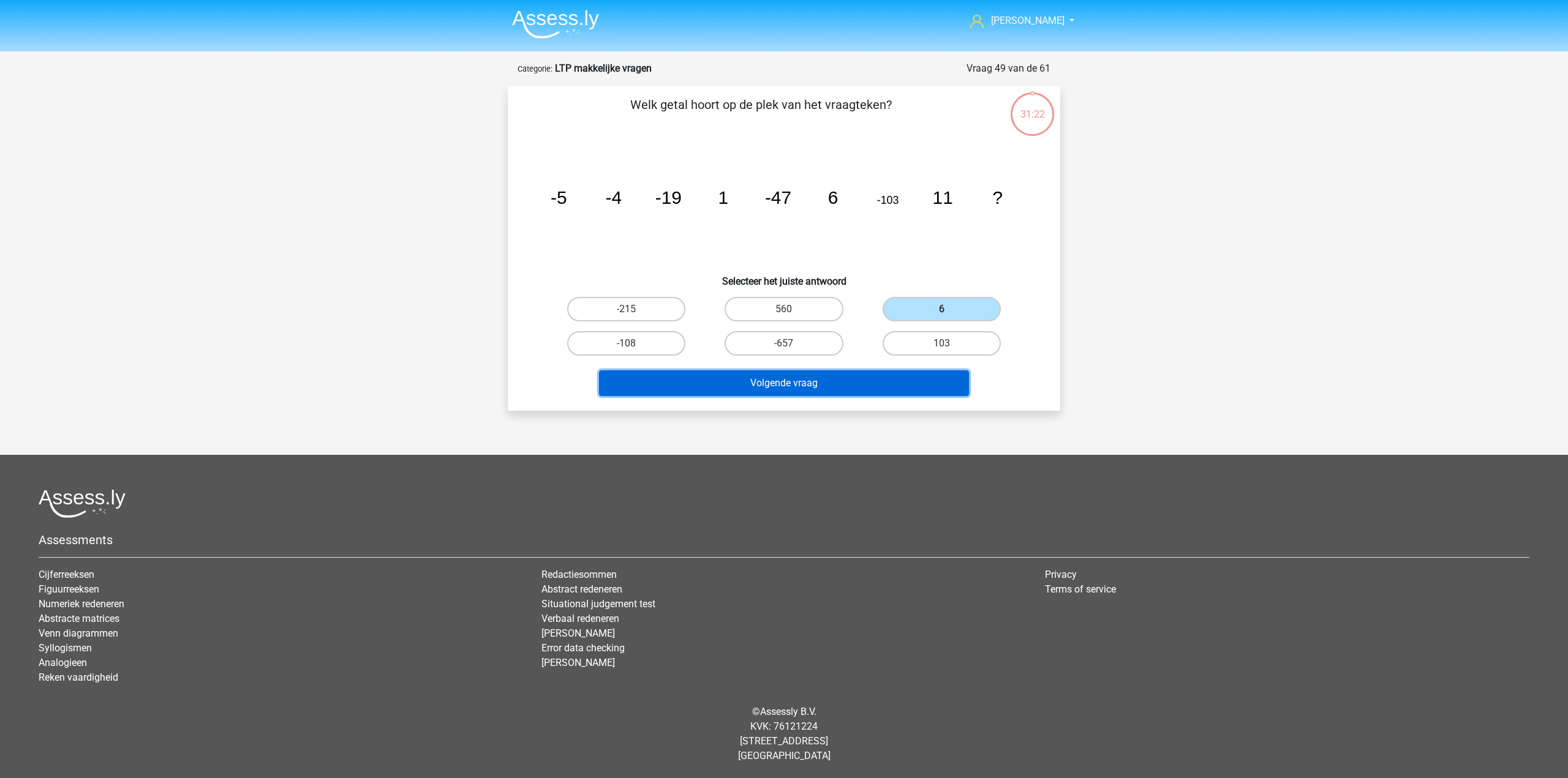
click at [852, 379] on button "Volgende vraag" at bounding box center [784, 383] width 371 height 26
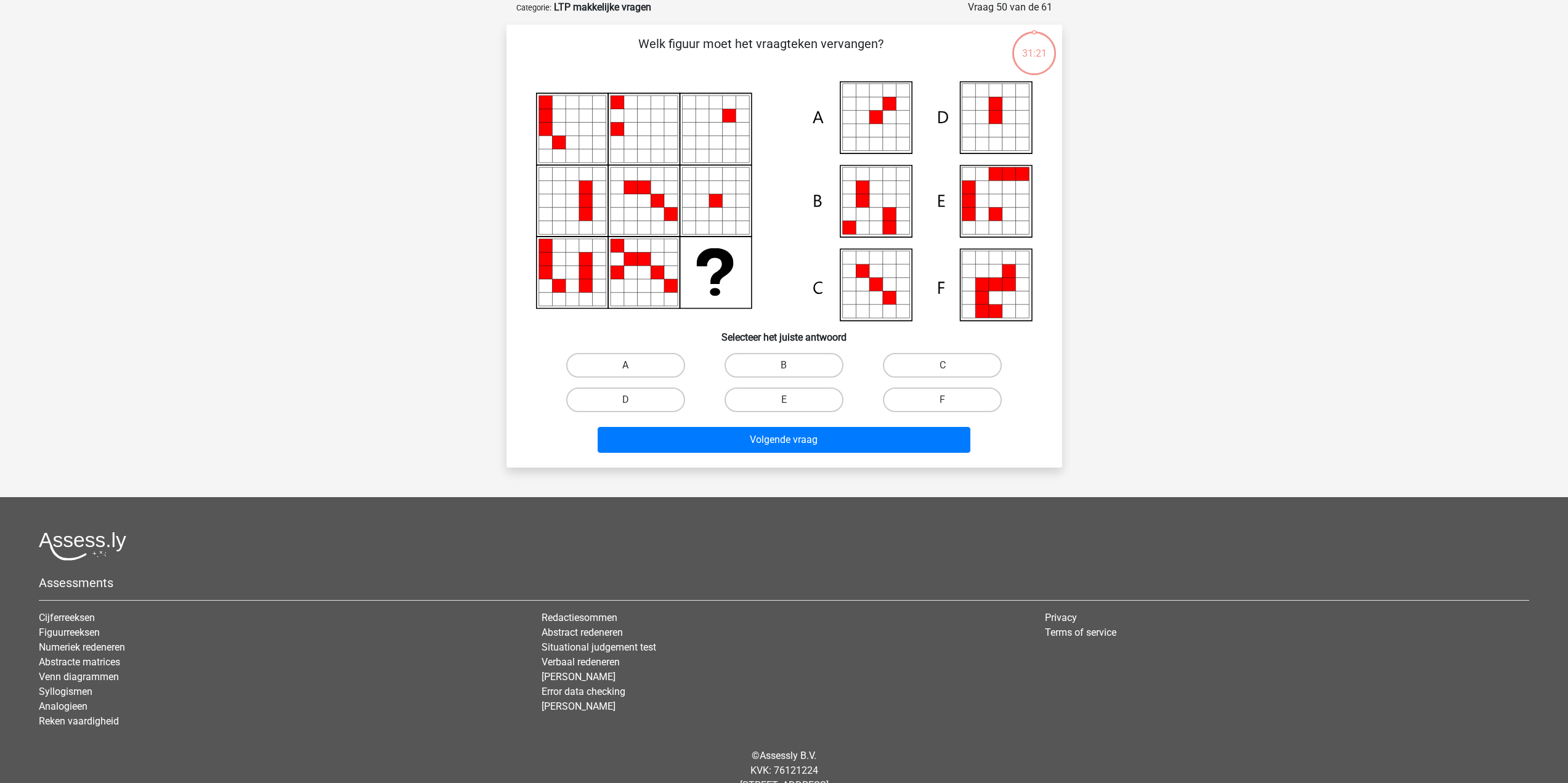
click at [643, 369] on label "A" at bounding box center [626, 366] width 119 height 25
click at [633, 369] on input "A" at bounding box center [629, 369] width 8 height 8
radio input "true"
click at [661, 442] on button "Volgende vraag" at bounding box center [784, 440] width 373 height 26
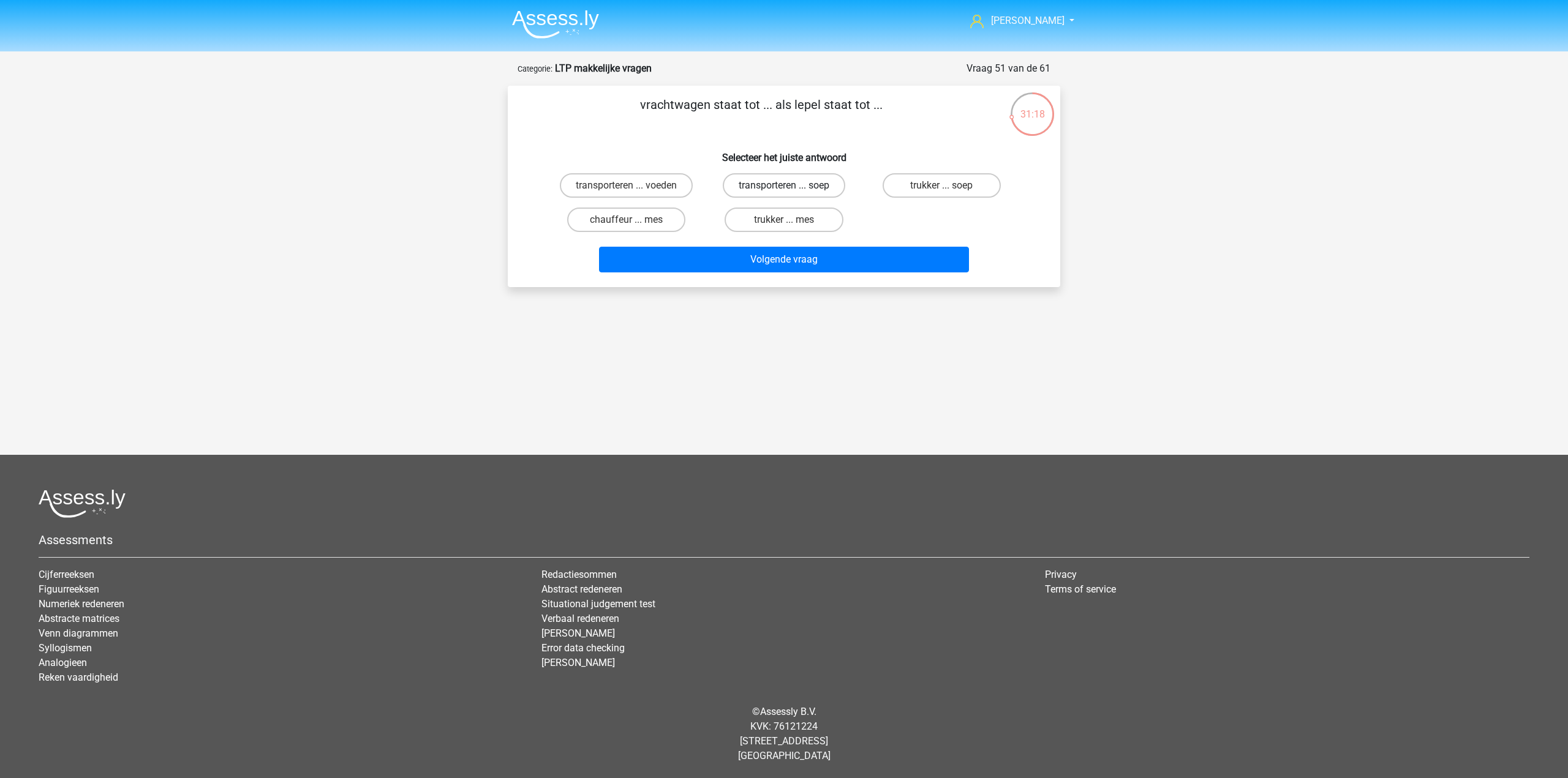
click at [796, 176] on label "transporteren ... soep" at bounding box center [784, 186] width 122 height 25
click at [792, 186] on input "transporteren ... soep" at bounding box center [788, 189] width 8 height 8
radio input "true"
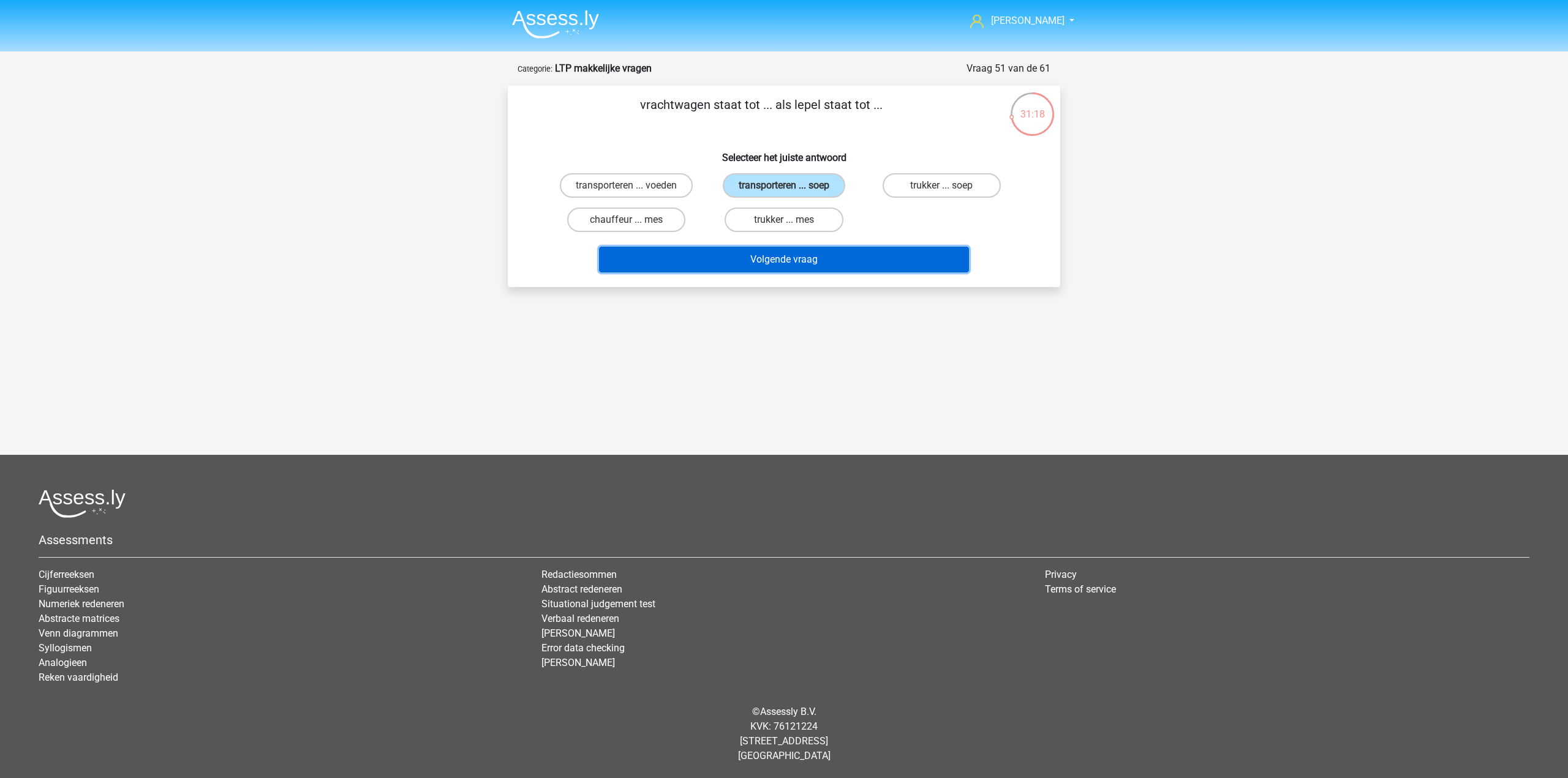
click at [777, 267] on button "Volgende vraag" at bounding box center [784, 259] width 371 height 26
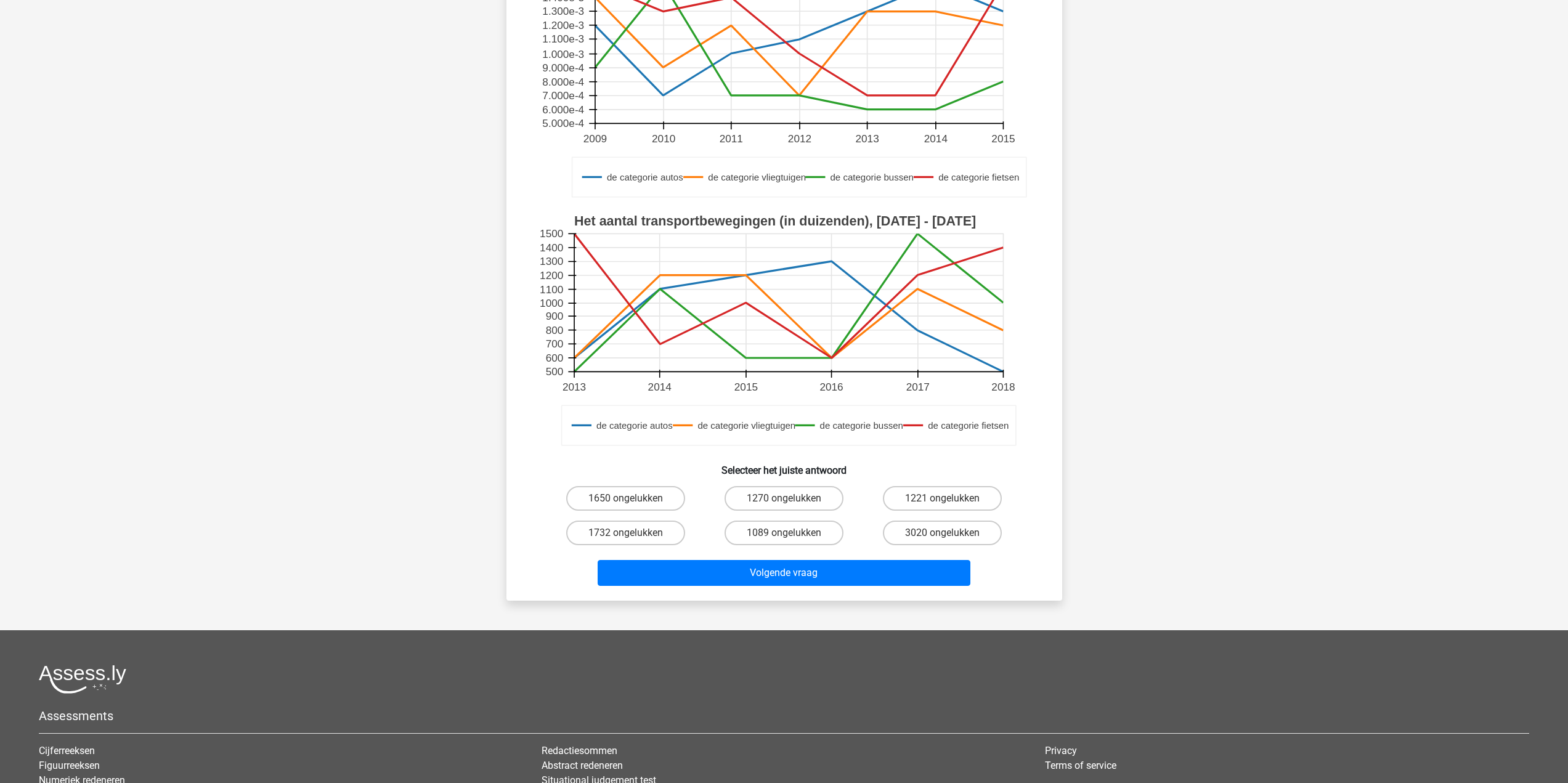
click at [955, 518] on div "3020 ongelukken" at bounding box center [943, 533] width 158 height 35
click at [950, 499] on input "1221 ongelukken" at bounding box center [946, 502] width 8 height 8
radio input "true"
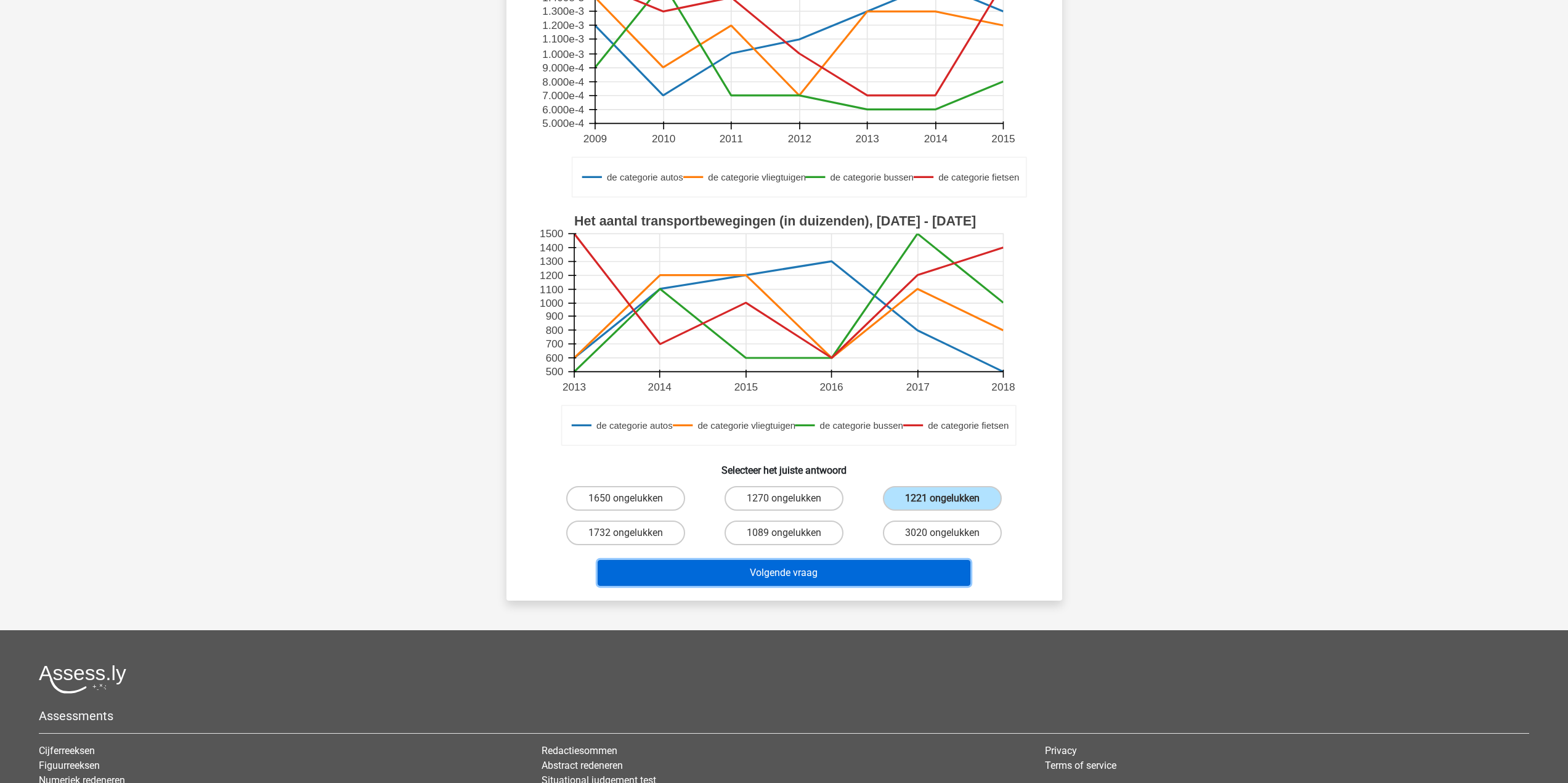
click at [820, 581] on button "Volgende vraag" at bounding box center [784, 573] width 373 height 26
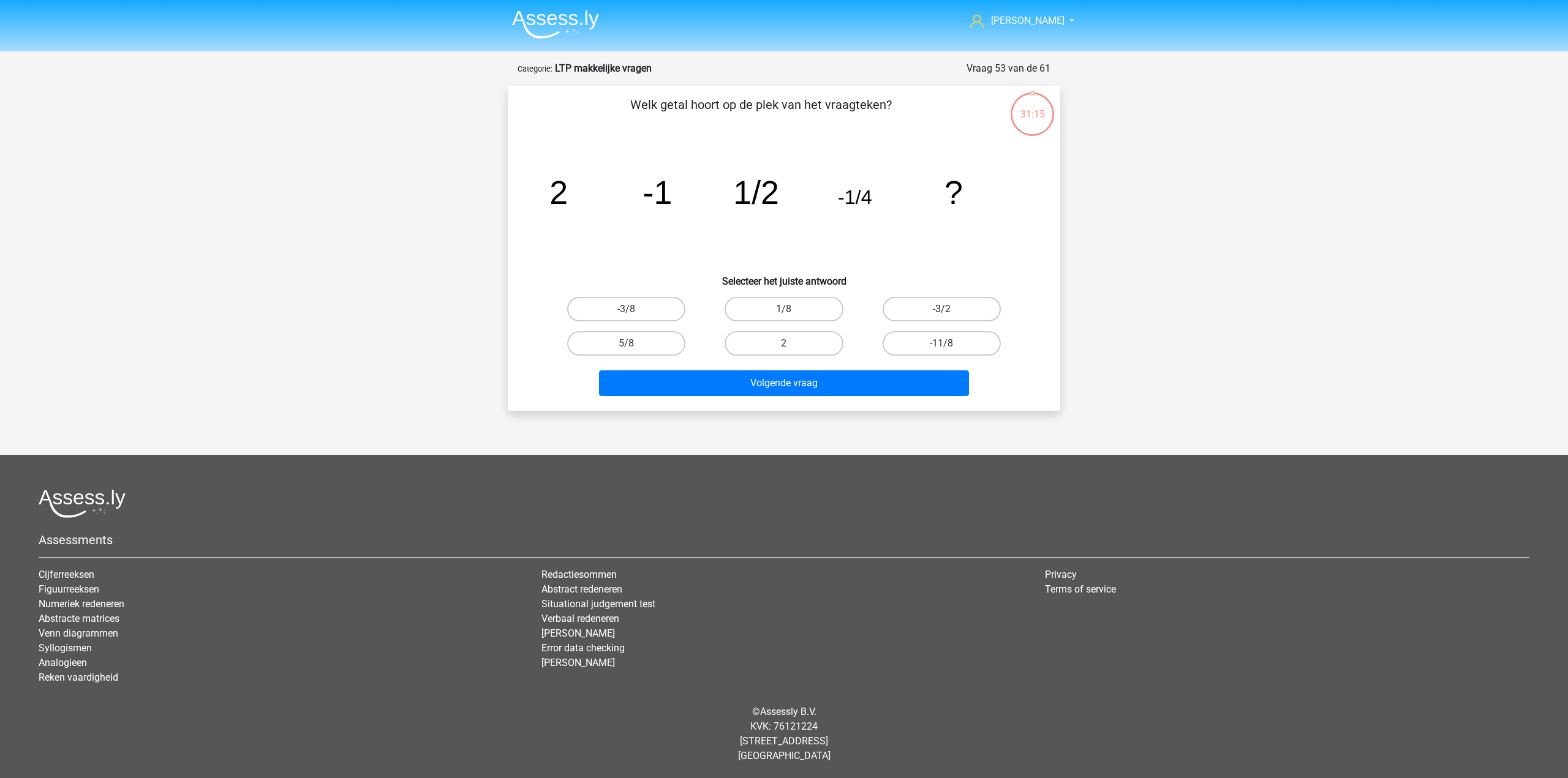
click at [942, 301] on label "-3/2" at bounding box center [942, 309] width 118 height 25
click at [942, 309] on input "-3/2" at bounding box center [945, 313] width 8 height 8
radio input "true"
click at [873, 419] on div "Lindsey lindseyvrolijk@gmail.com" at bounding box center [784, 382] width 1568 height 763
click at [871, 415] on div "Lindsey lindseyvrolijk@gmail.com" at bounding box center [784, 382] width 1568 height 763
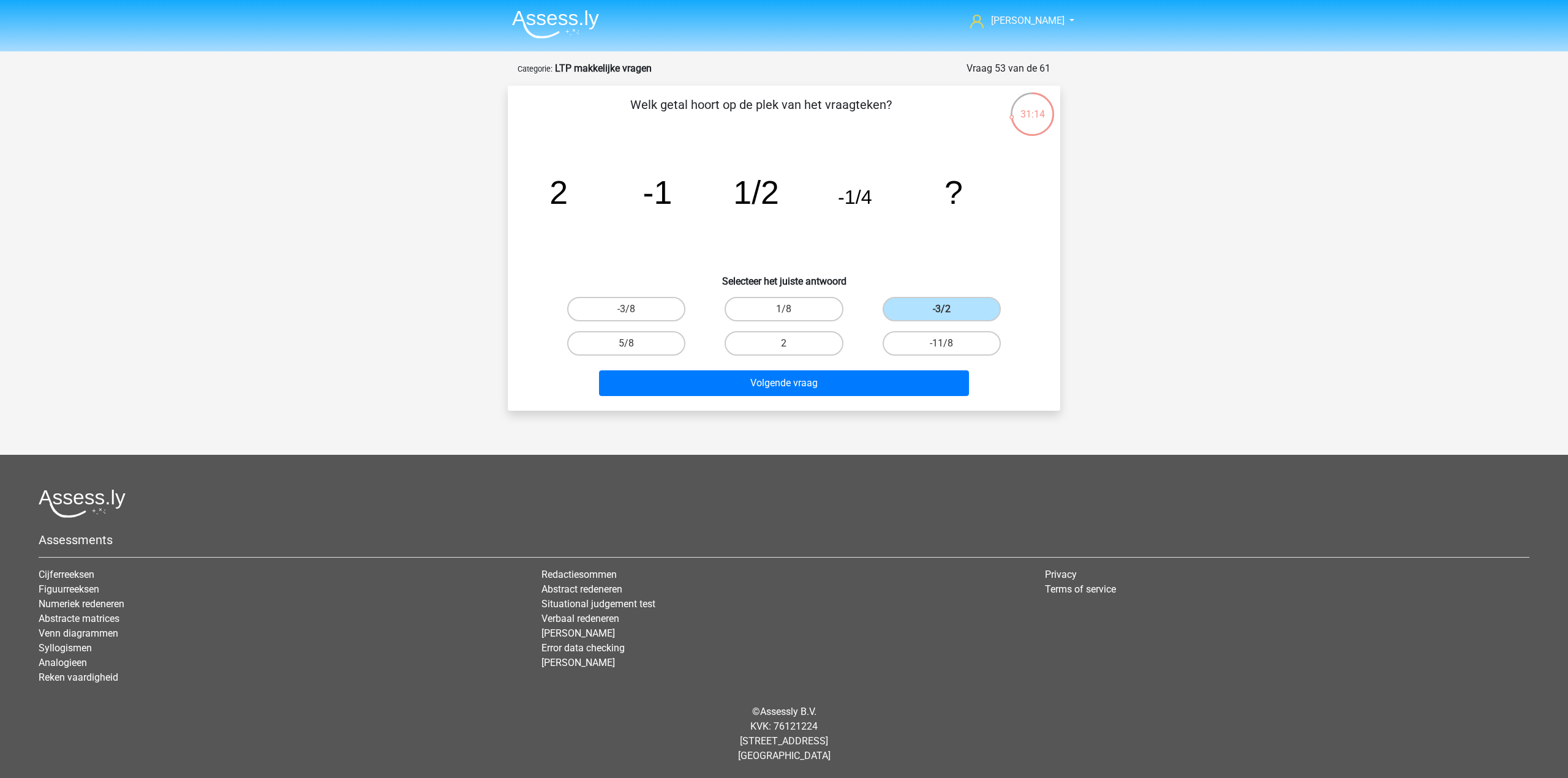
click at [866, 399] on div "Volgende vraag" at bounding box center [784, 386] width 473 height 31
click at [855, 383] on button "Volgende vraag" at bounding box center [784, 383] width 371 height 26
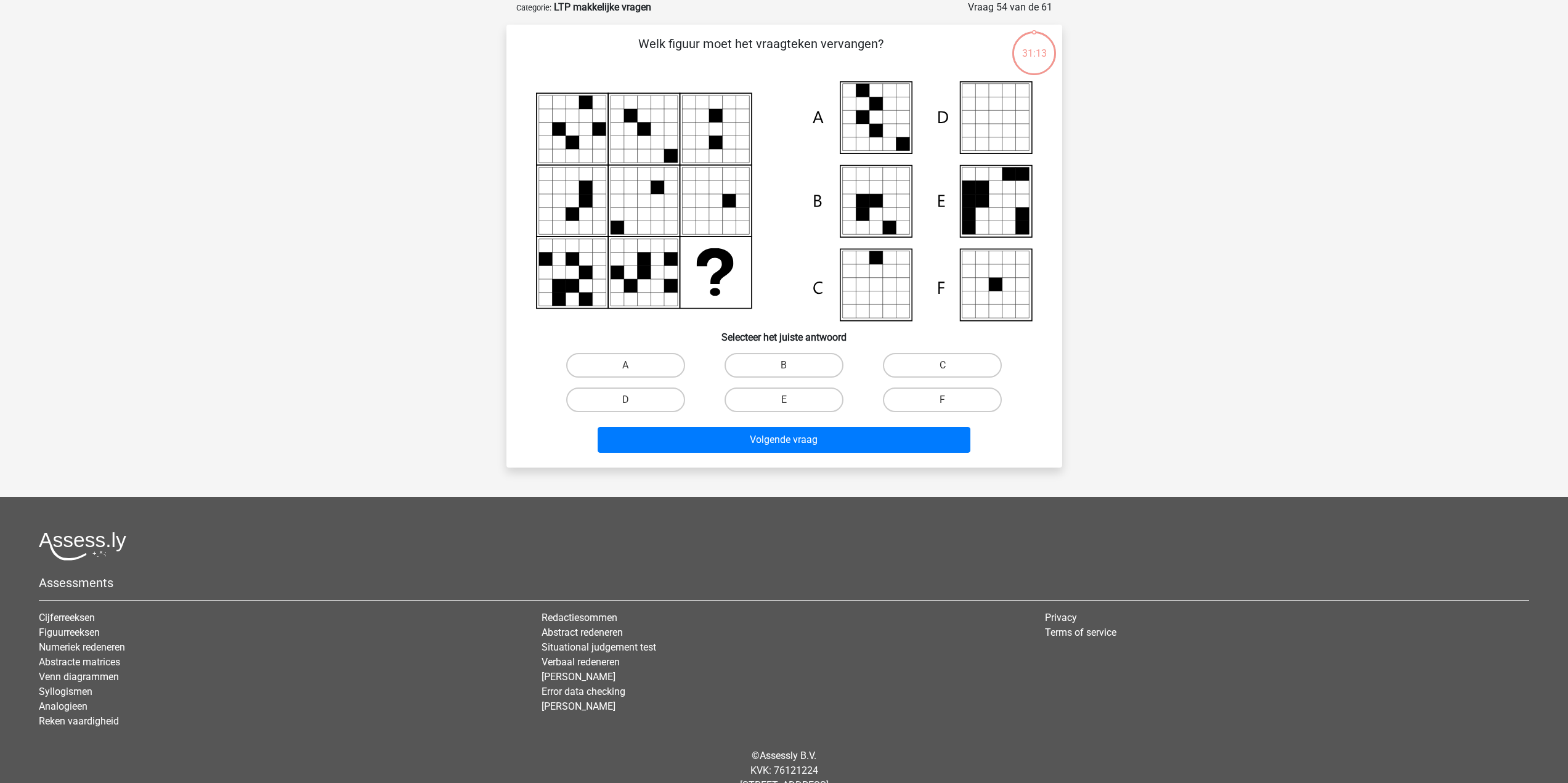
click at [598, 378] on div "A" at bounding box center [626, 366] width 158 height 35
click at [603, 401] on label "D" at bounding box center [626, 400] width 119 height 25
click at [625, 401] on input "D" at bounding box center [629, 404] width 8 height 8
radio input "true"
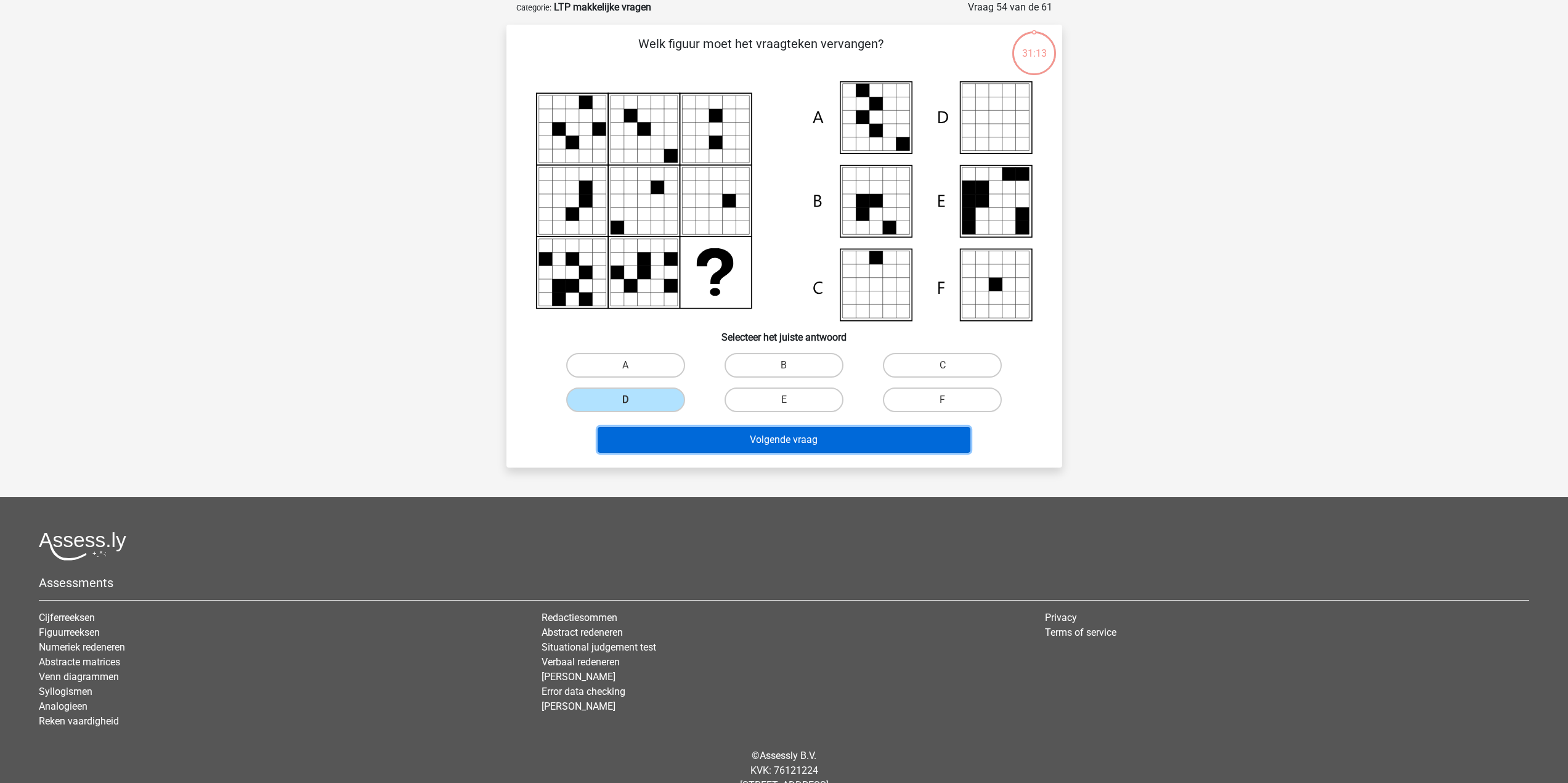
click at [682, 433] on button "Volgende vraag" at bounding box center [784, 440] width 373 height 26
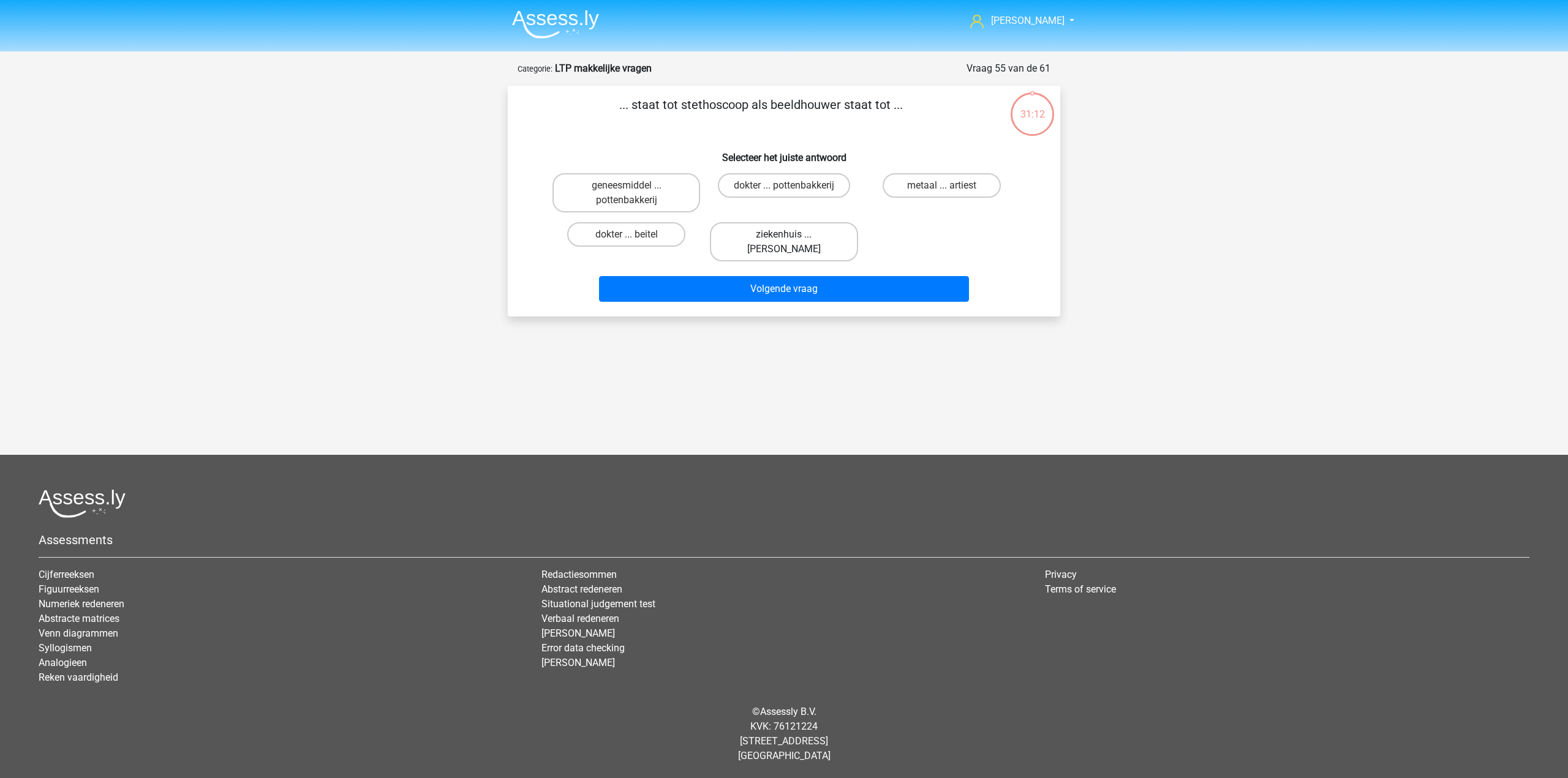
click at [802, 259] on label "ziekenhuis ... michelangelo" at bounding box center [784, 242] width 148 height 39
click at [792, 243] on input "ziekenhuis ... michelangelo" at bounding box center [788, 238] width 8 height 8
radio input "true"
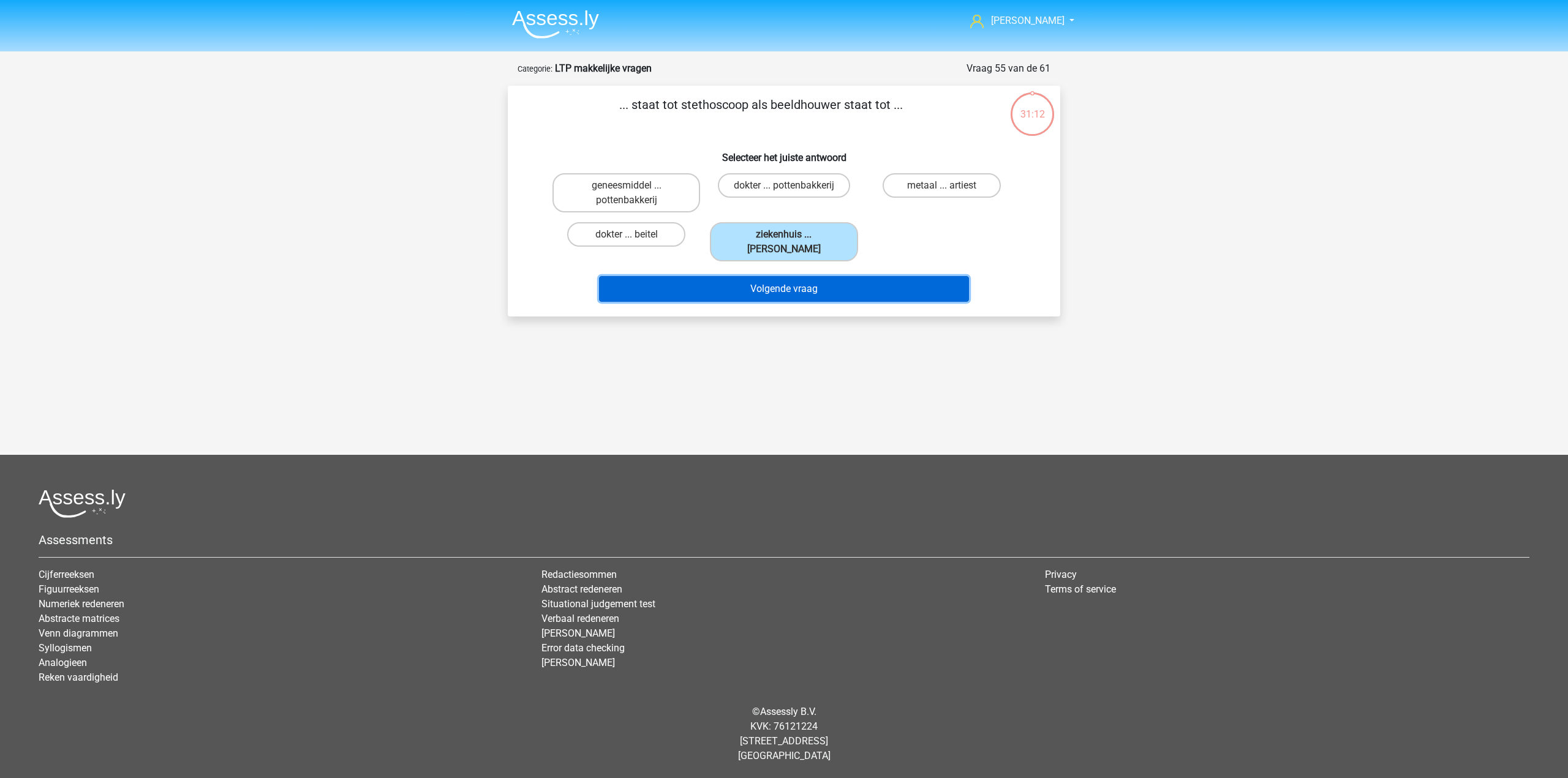
click at [777, 285] on button "Volgende vraag" at bounding box center [784, 289] width 371 height 26
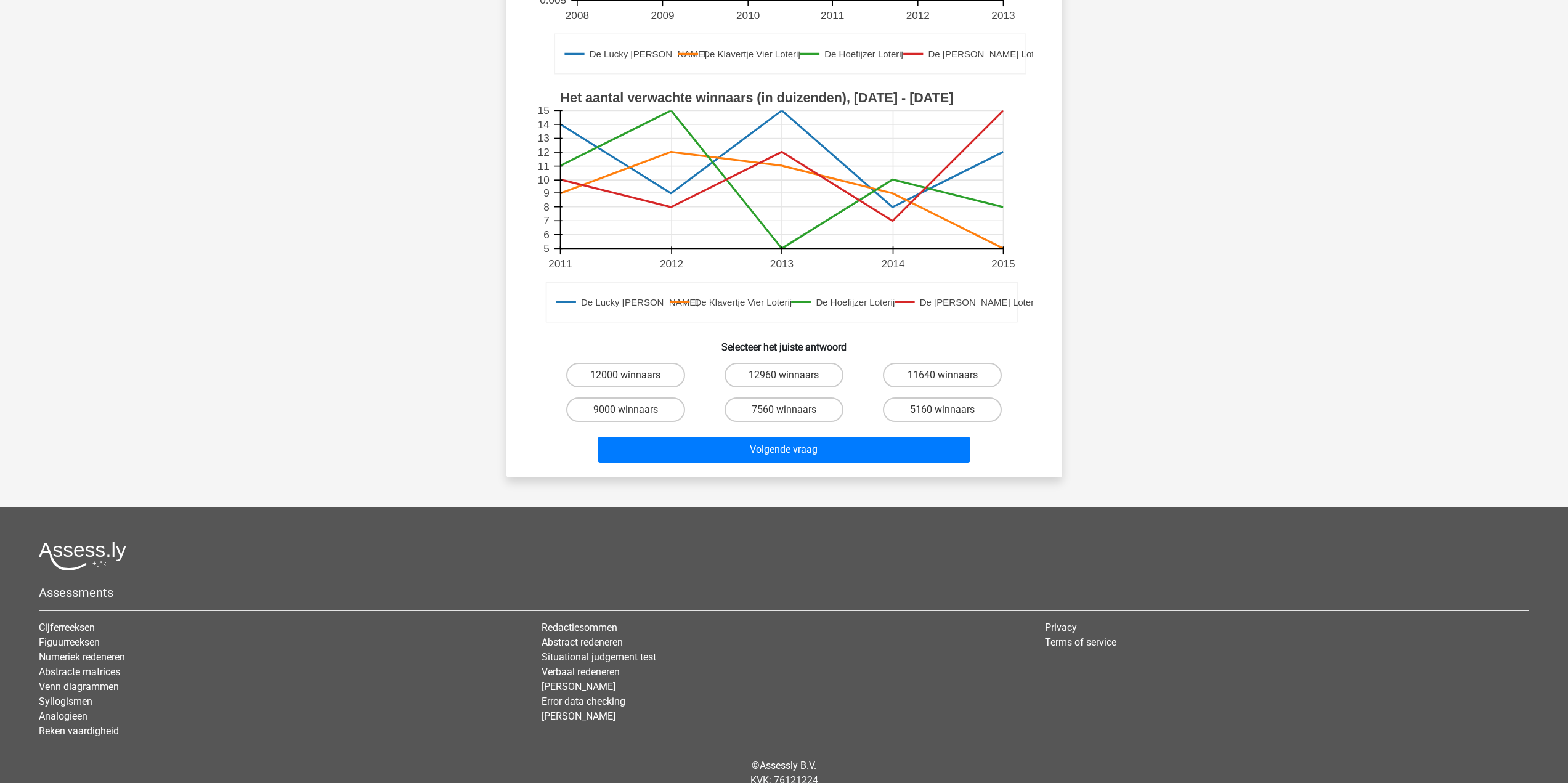
click at [647, 397] on div "9000 winnaars" at bounding box center [626, 410] width 158 height 35
click at [676, 410] on label "9000 winnaars" at bounding box center [626, 410] width 119 height 25
click at [633, 410] on input "9000 winnaars" at bounding box center [629, 413] width 8 height 8
radio input "true"
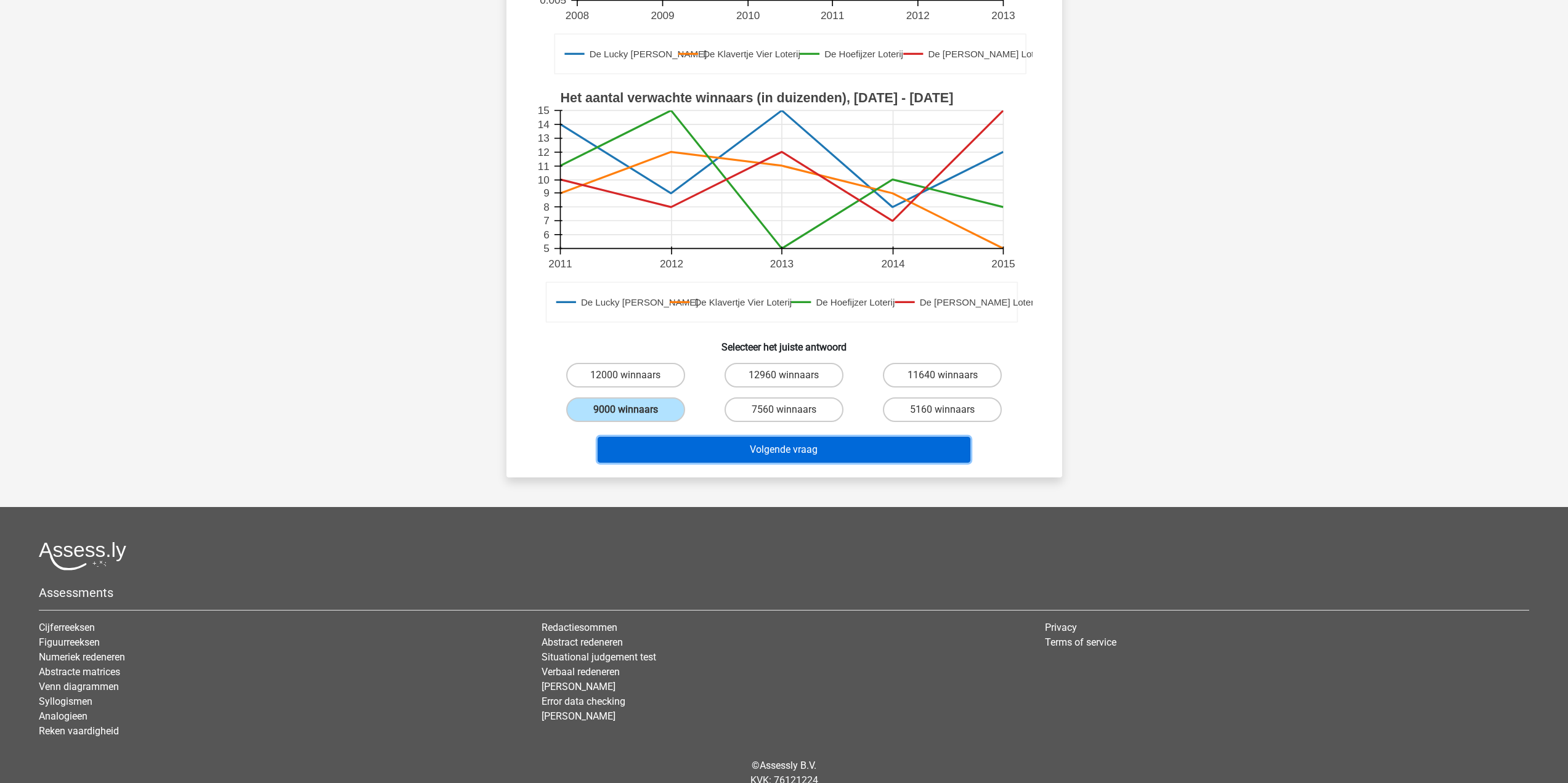
click at [807, 441] on button "Volgende vraag" at bounding box center [784, 450] width 373 height 26
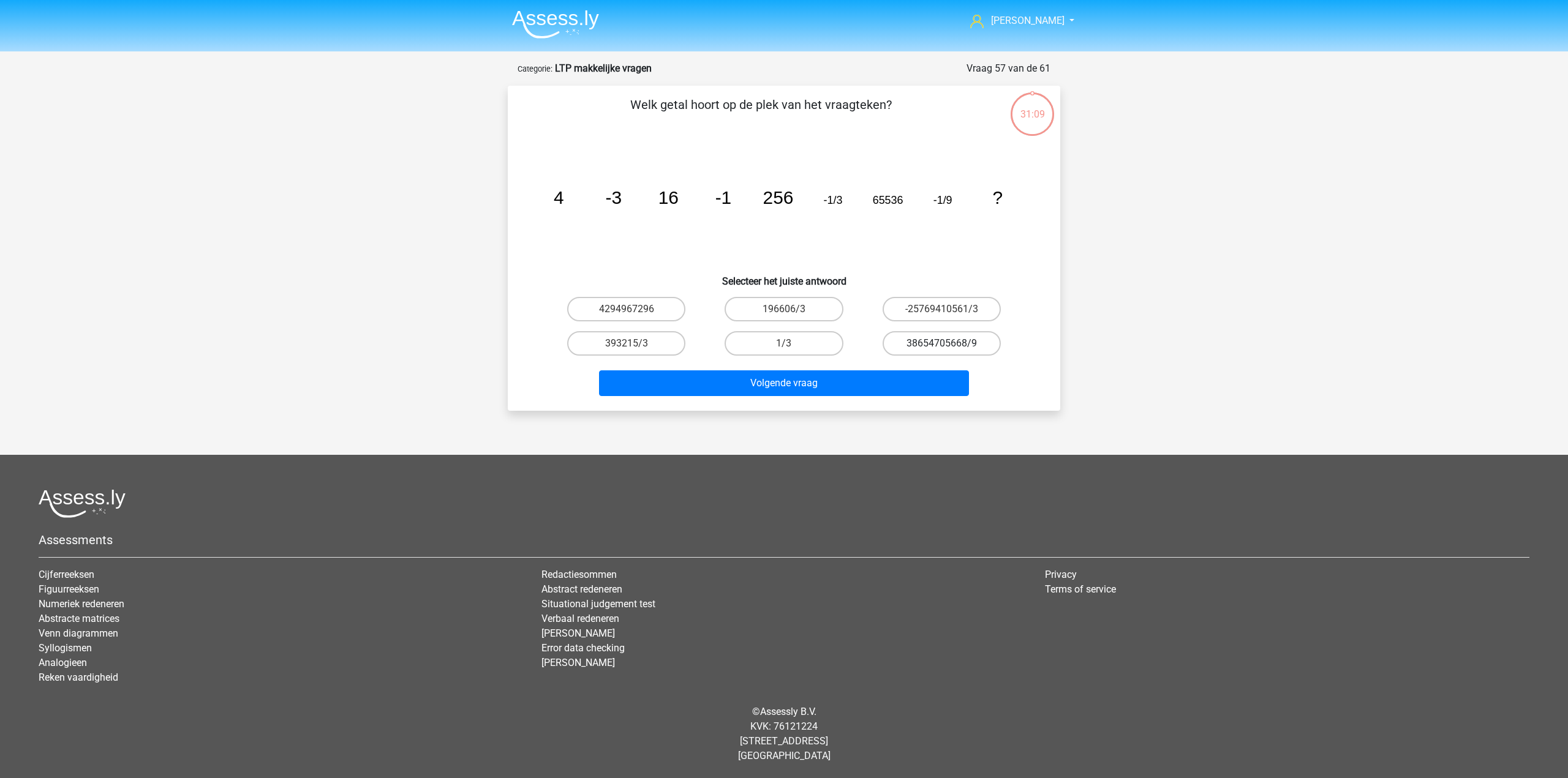
click at [936, 344] on label "38654705668/9" at bounding box center [942, 344] width 118 height 25
click at [941, 344] on input "38654705668/9" at bounding box center [945, 347] width 8 height 8
radio input "true"
click at [881, 398] on div "Volgende vraag" at bounding box center [784, 386] width 473 height 31
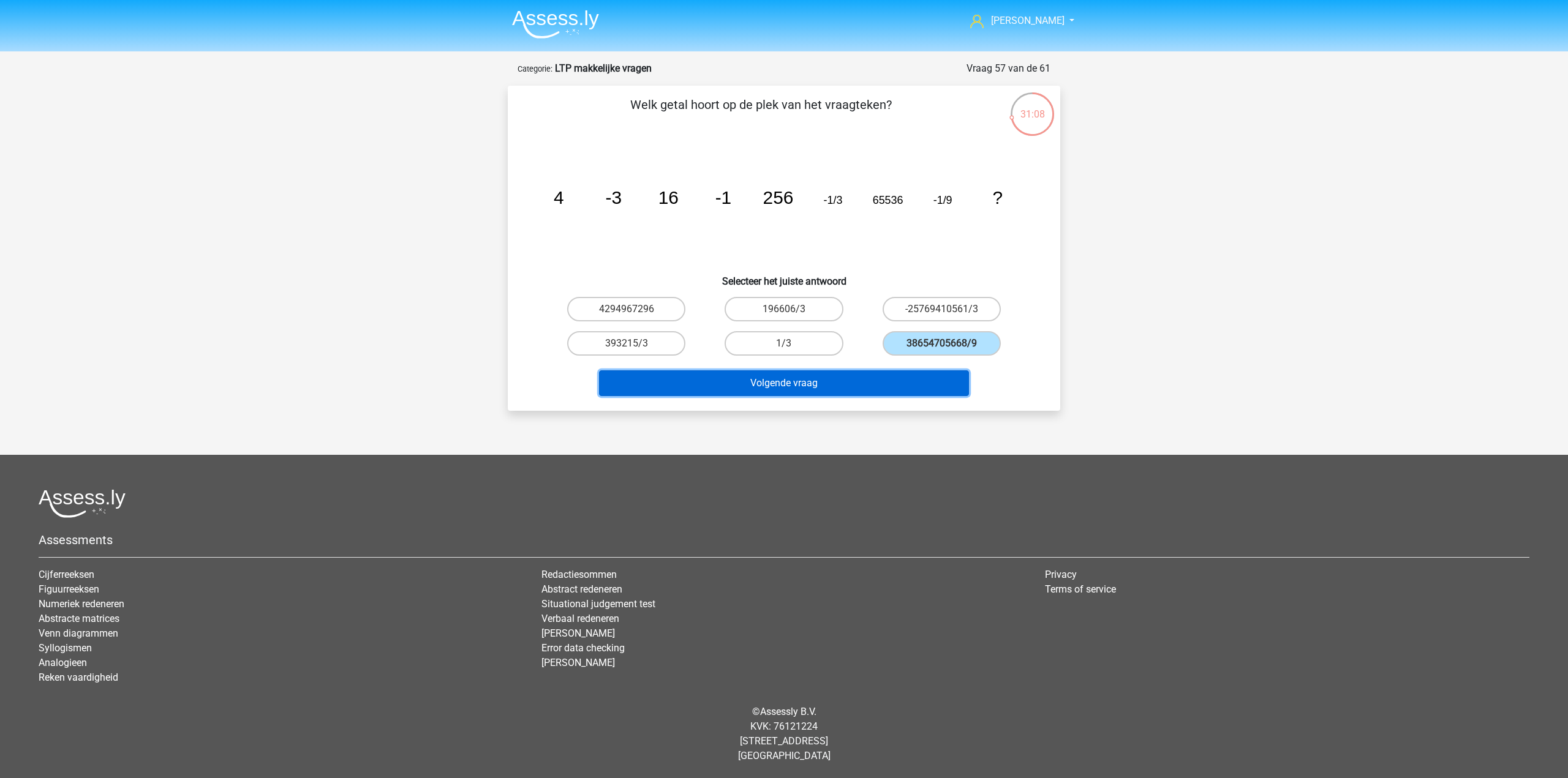
click at [855, 390] on button "Volgende vraag" at bounding box center [784, 383] width 371 height 26
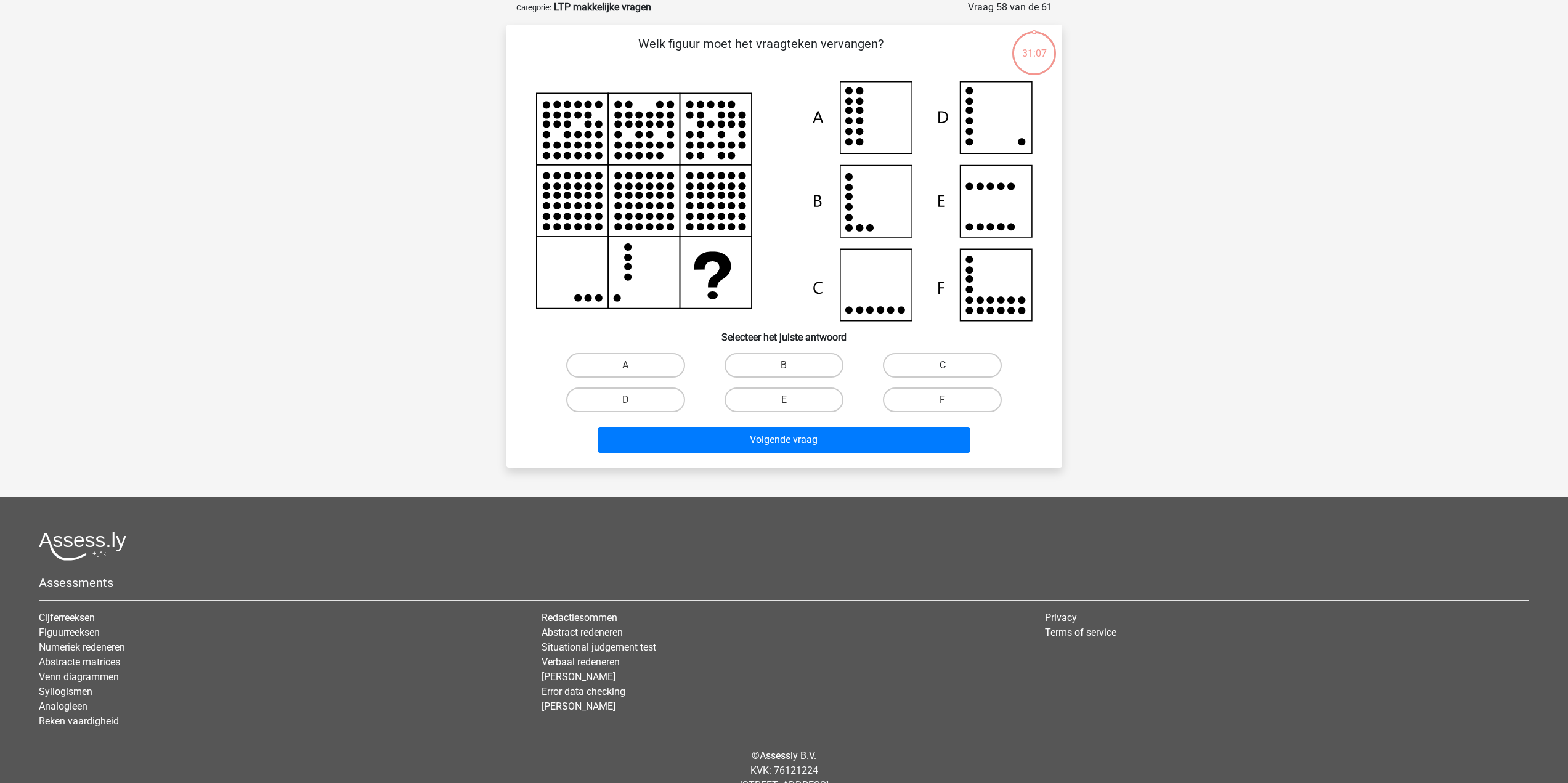
drag, startPoint x: 896, startPoint y: 359, endPoint x: 867, endPoint y: 393, distance: 44.7
click at [896, 360] on label "C" at bounding box center [943, 366] width 119 height 25
click at [943, 366] on input "C" at bounding box center [946, 369] width 8 height 8
radio input "true"
click at [803, 447] on button "Volgende vraag" at bounding box center [784, 440] width 373 height 26
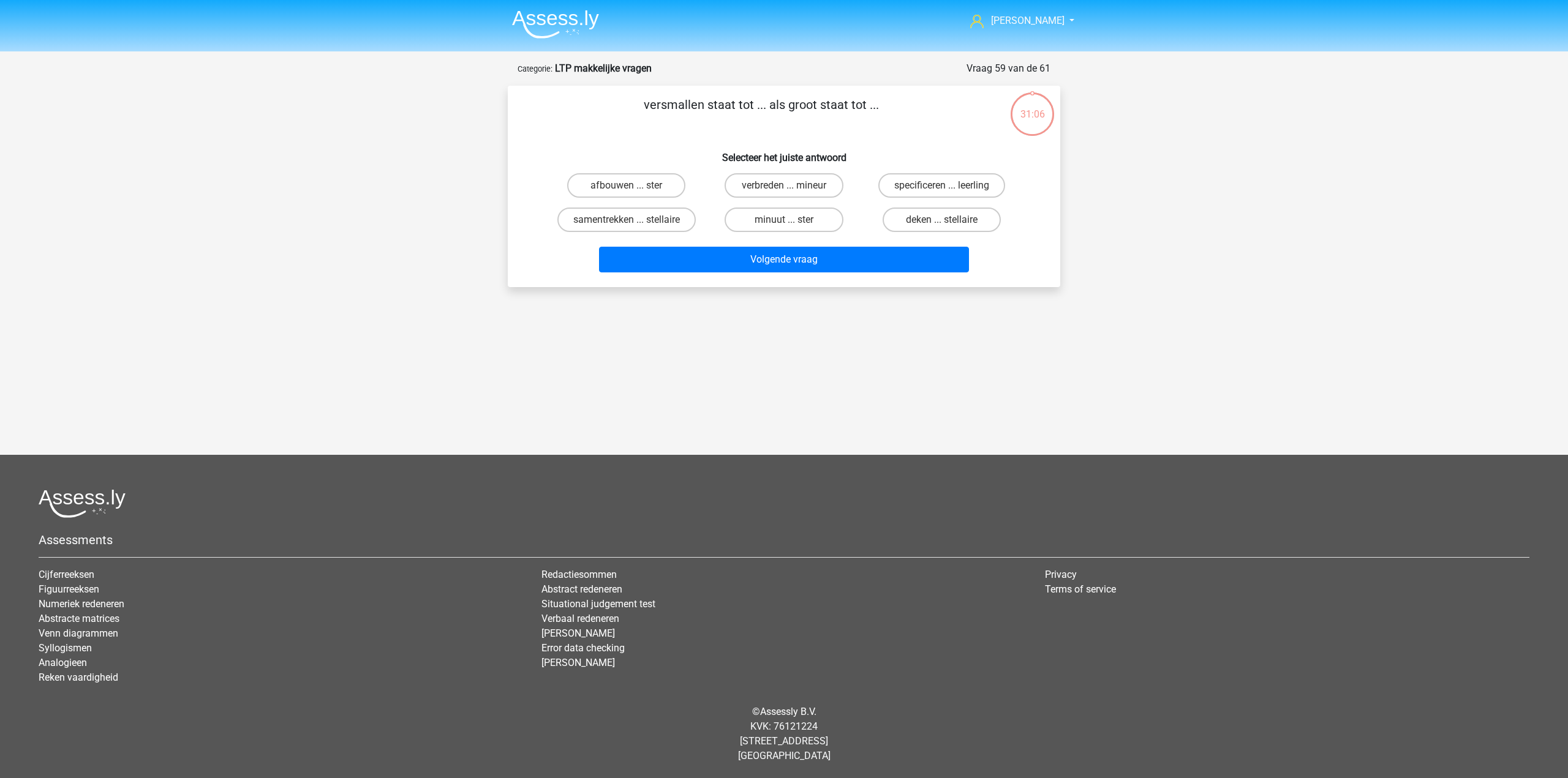
click at [671, 204] on div "samentrekken ... stellaire" at bounding box center [627, 220] width 157 height 34
click at [660, 187] on label "afbouwen ... ster" at bounding box center [627, 186] width 118 height 25
click at [635, 187] on input "afbouwen ... ster" at bounding box center [630, 189] width 8 height 8
radio input "true"
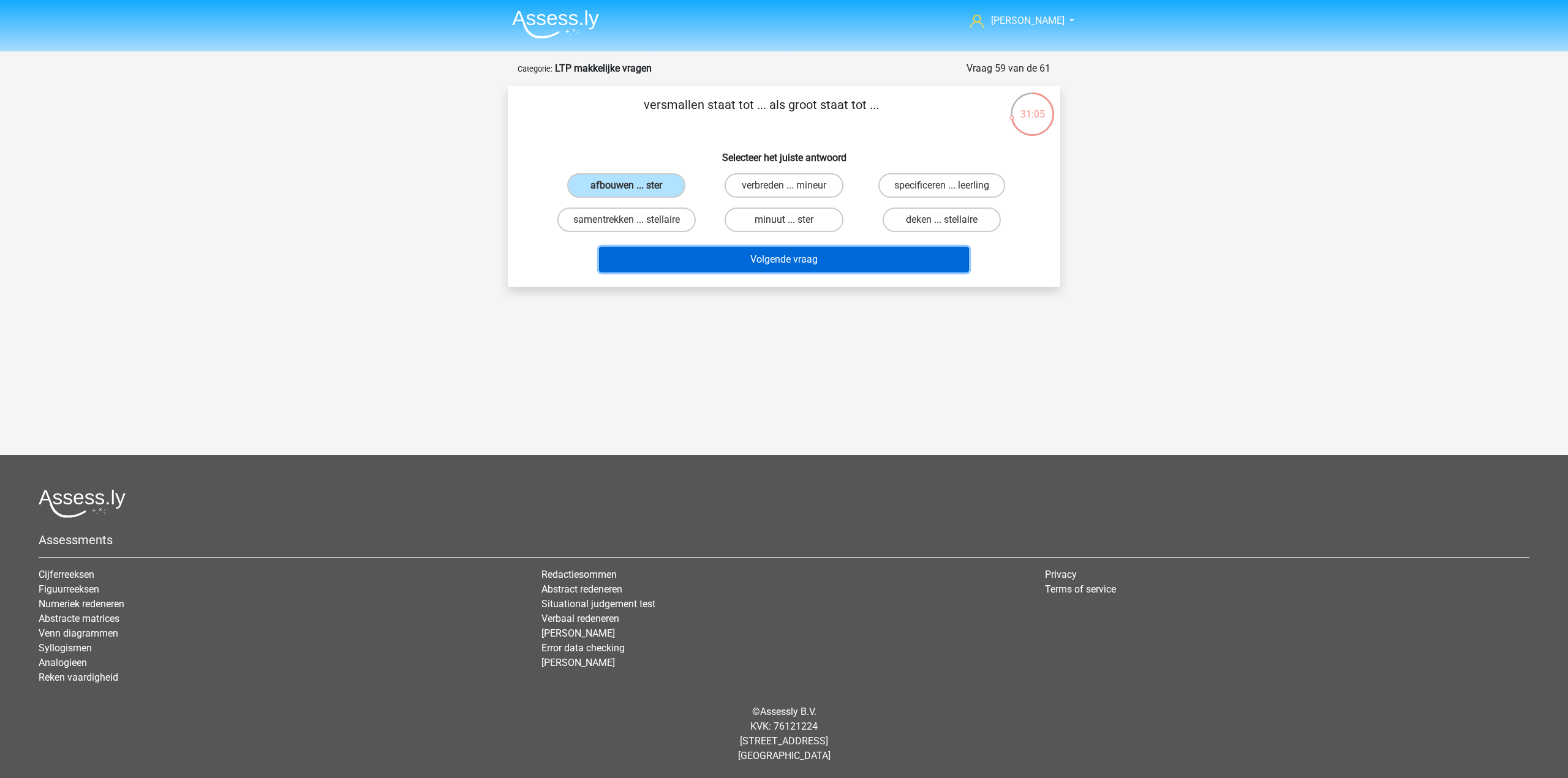
click at [675, 254] on button "Volgende vraag" at bounding box center [784, 259] width 371 height 26
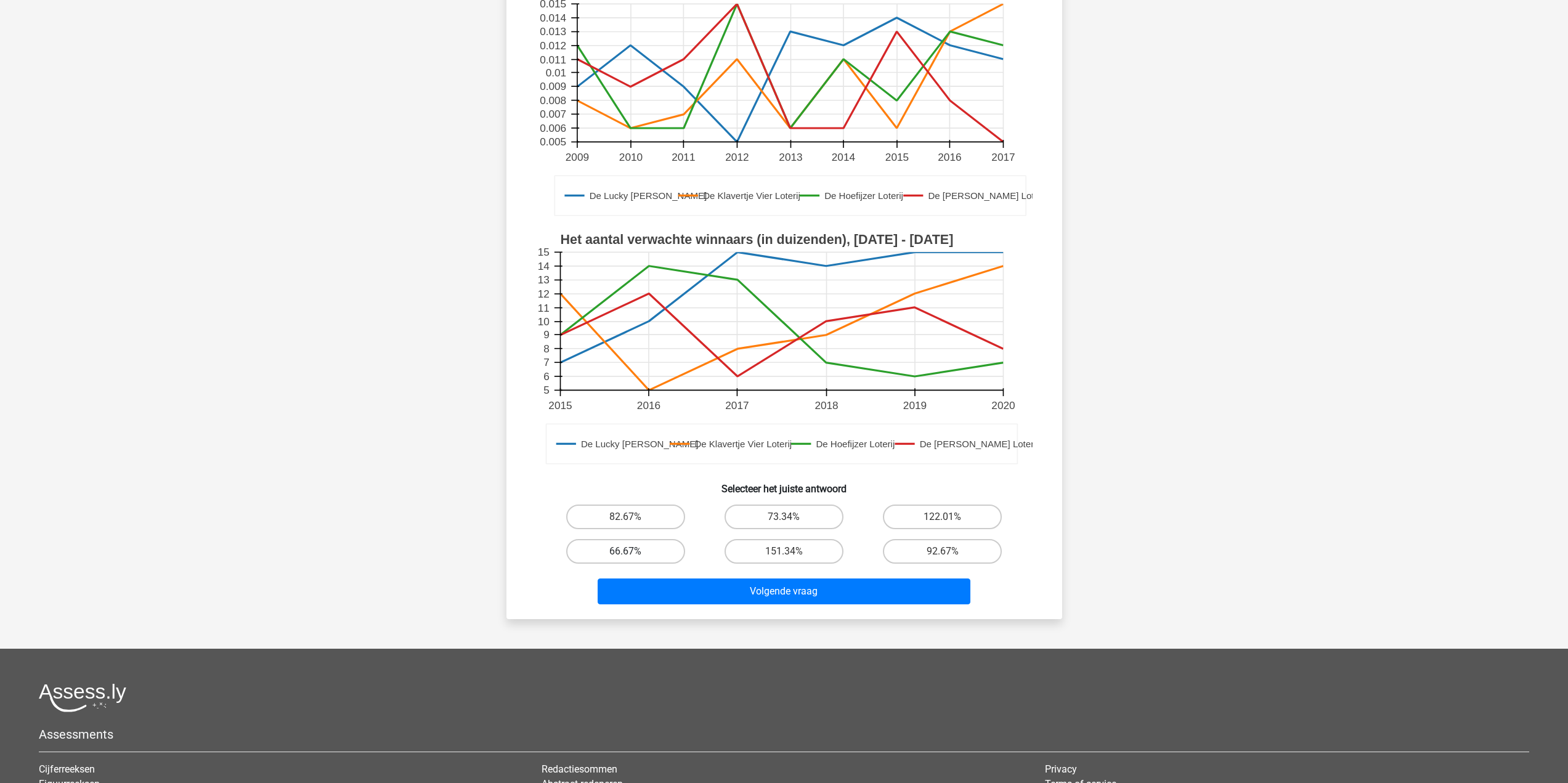
click at [651, 546] on label "66.67%" at bounding box center [626, 552] width 119 height 25
click at [633, 552] on input "66.67%" at bounding box center [629, 555] width 8 height 8
radio input "true"
click at [681, 578] on button "Volgende vraag" at bounding box center [784, 591] width 373 height 26
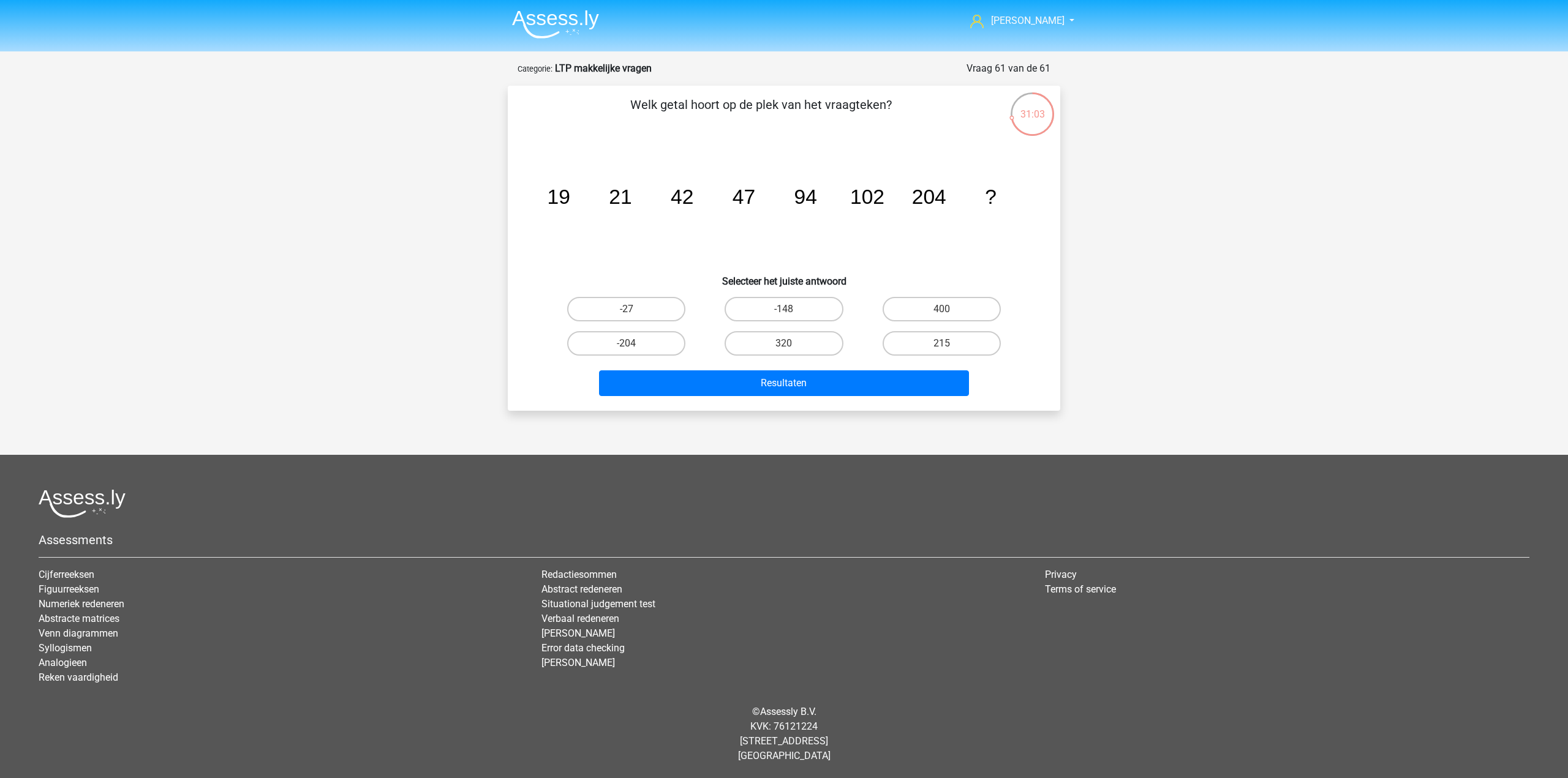
click at [679, 559] on div "Assessments Cijferreeksen Figuurreeksen Numeriek redeneren Abstracte matrices V…" at bounding box center [784, 592] width 1510 height 206
click at [967, 297] on label "400" at bounding box center [942, 309] width 118 height 25
click at [949, 309] on input "400" at bounding box center [945, 313] width 8 height 8
radio input "true"
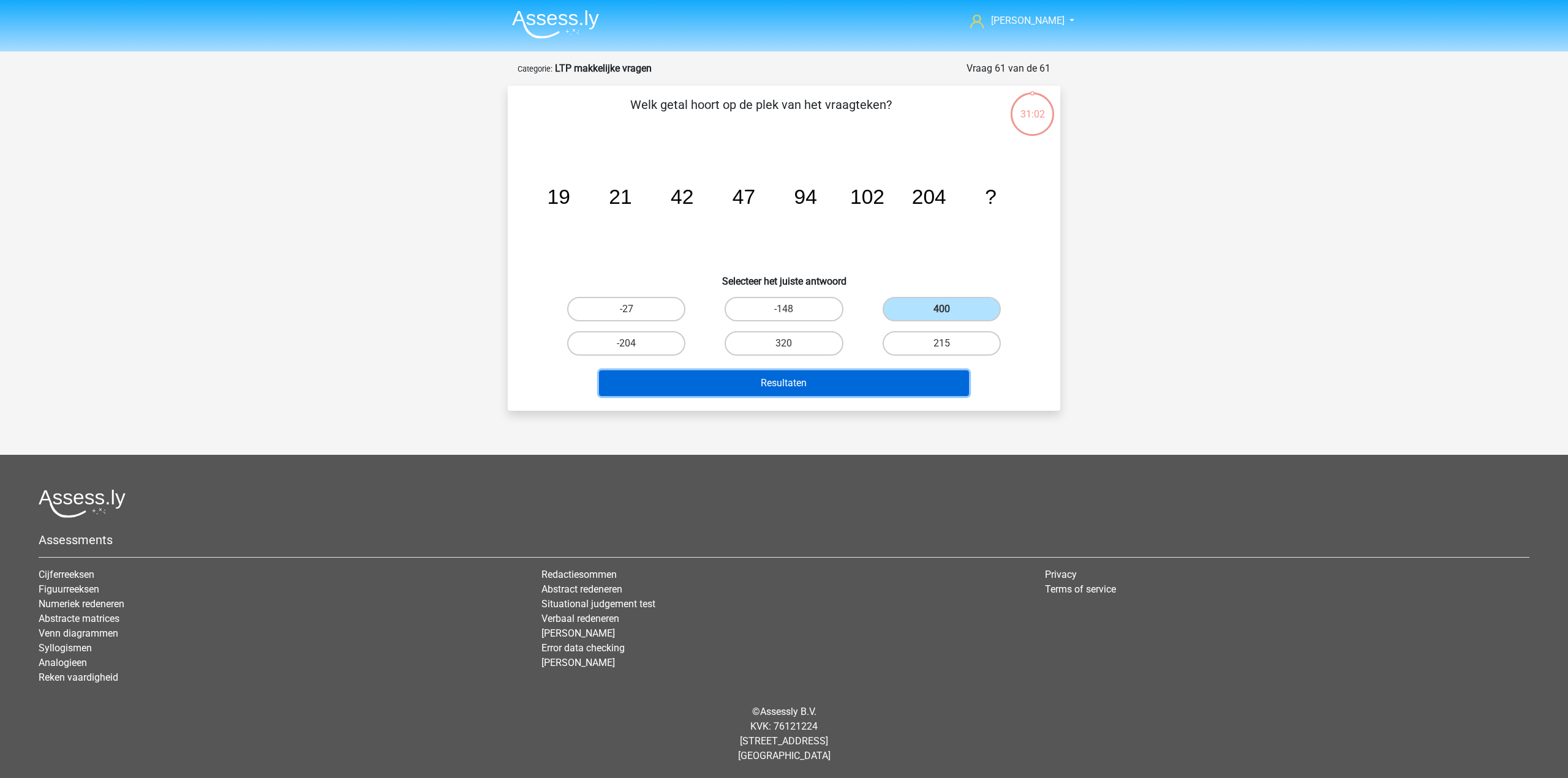
click at [842, 390] on button "Resultaten" at bounding box center [784, 383] width 371 height 26
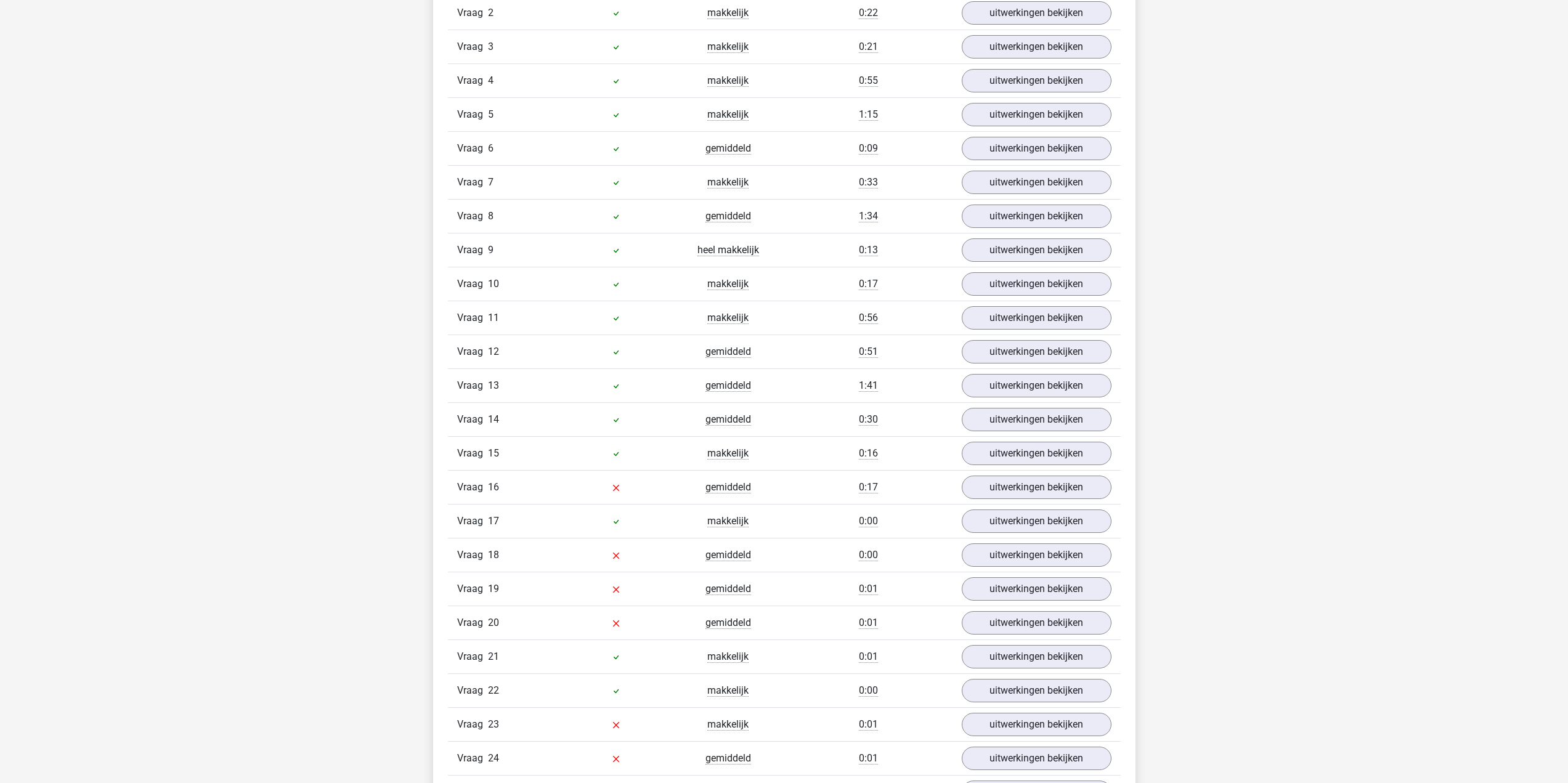
scroll to position [986, 0]
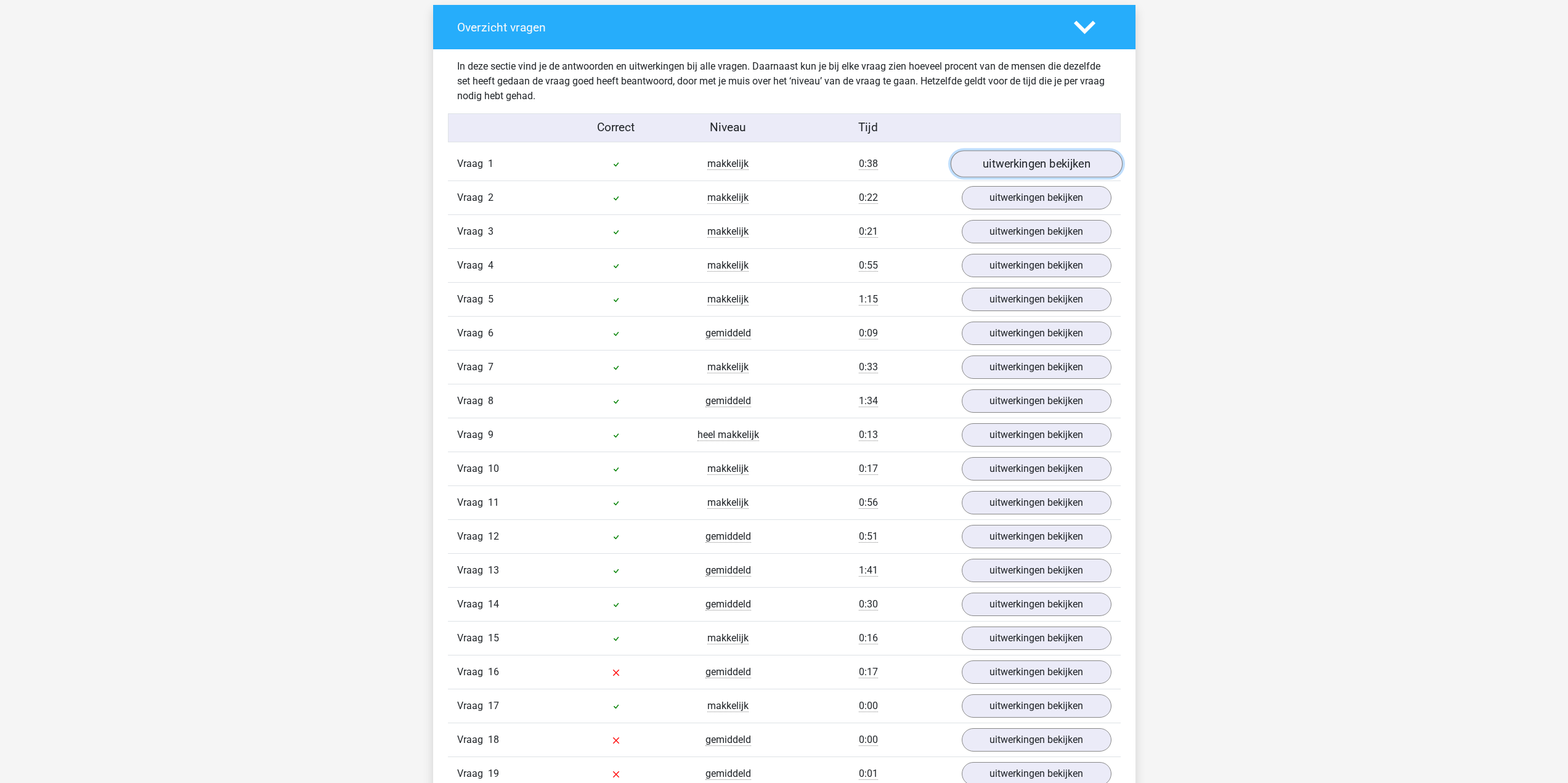
click at [963, 166] on link "uitwerkingen bekijken" at bounding box center [1036, 164] width 172 height 27
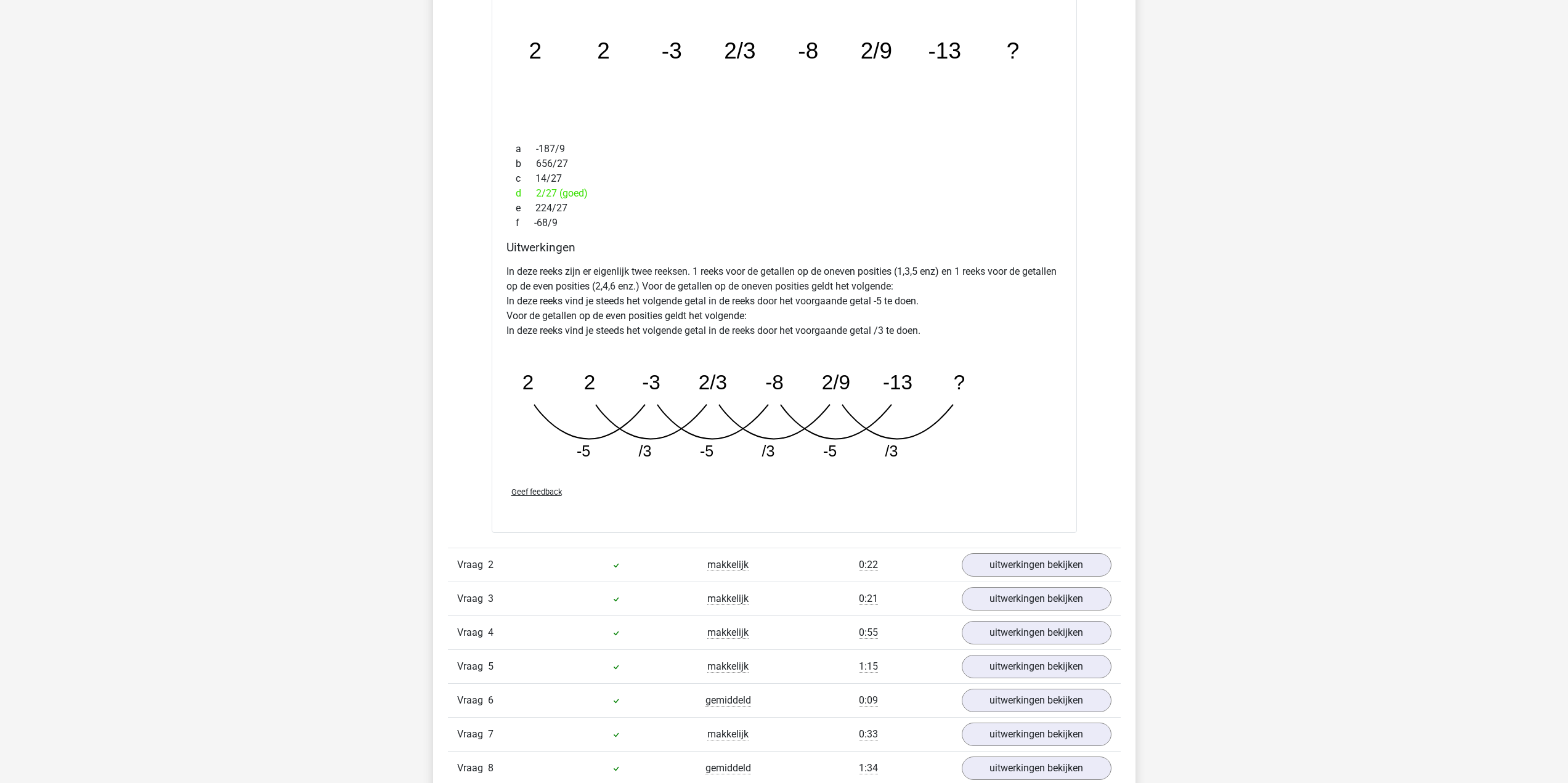
scroll to position [1294, 0]
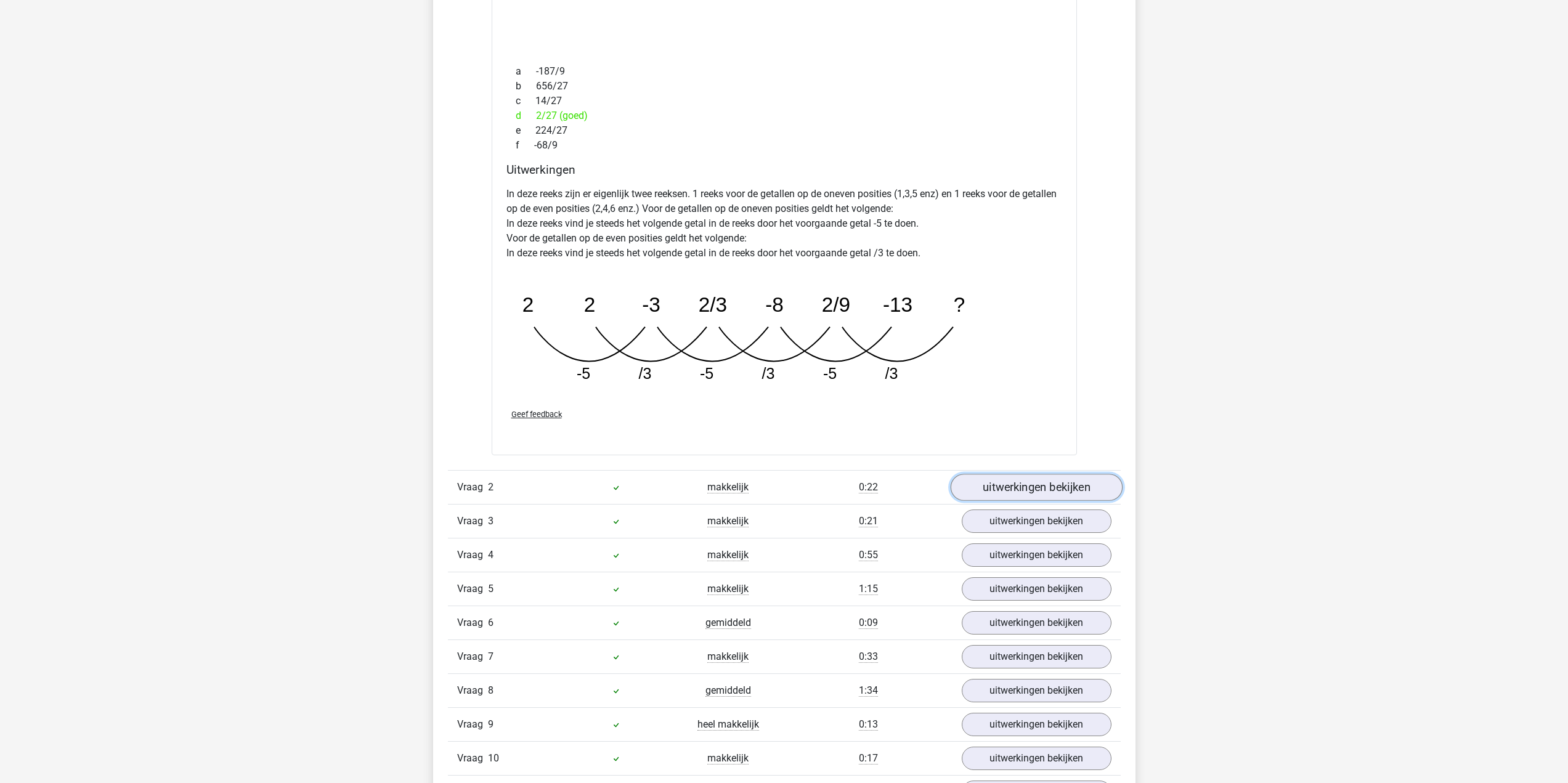
click at [1040, 477] on link "uitwerkingen bekijken" at bounding box center [1036, 487] width 172 height 27
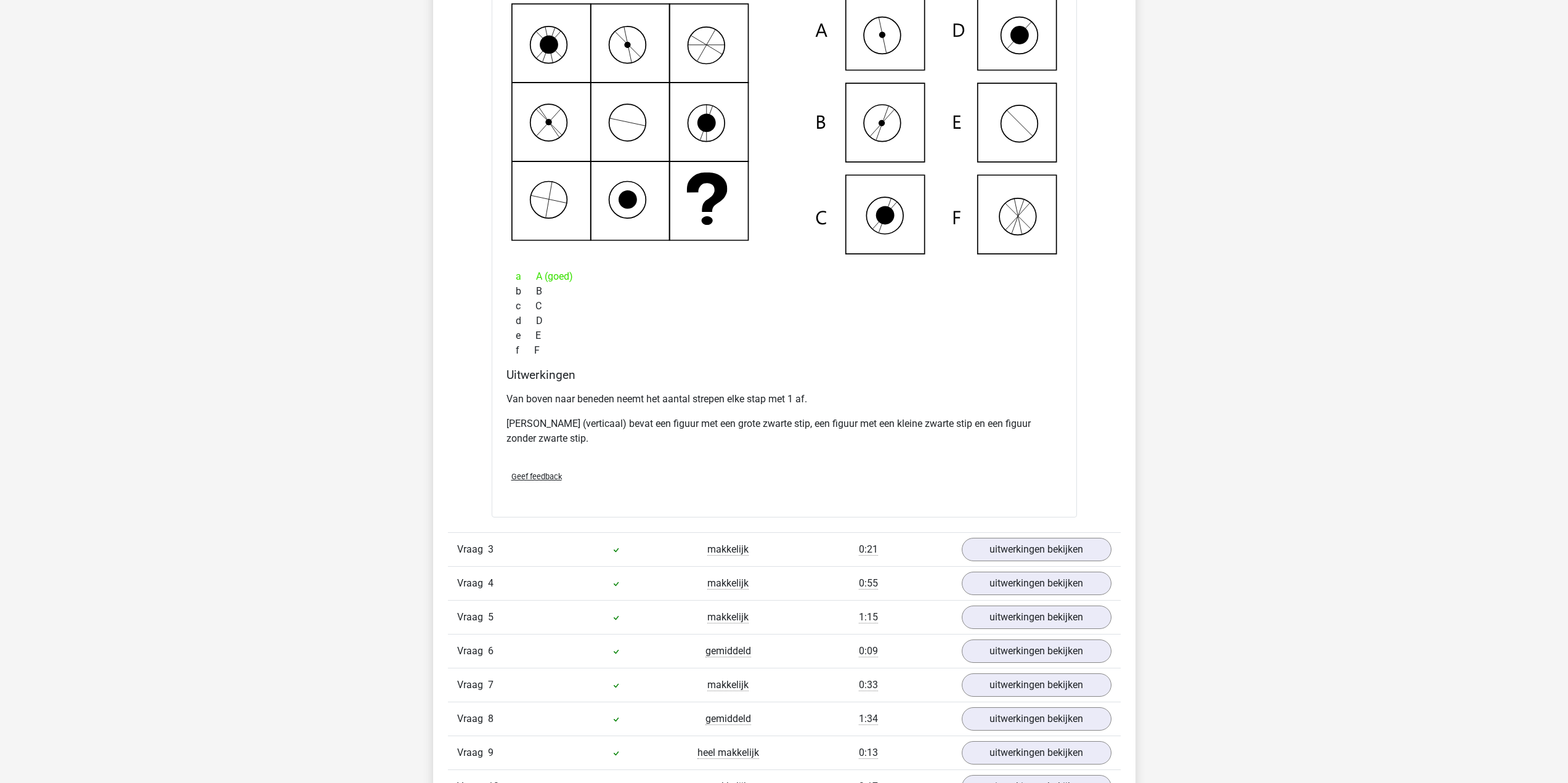
scroll to position [1849, 0]
click at [1012, 533] on div "Vraag 3 makkelijk 0:21 uitwerkingen bekijken" at bounding box center [784, 548] width 673 height 34
click at [1013, 537] on link "uitwerkingen bekijken" at bounding box center [1036, 549] width 172 height 27
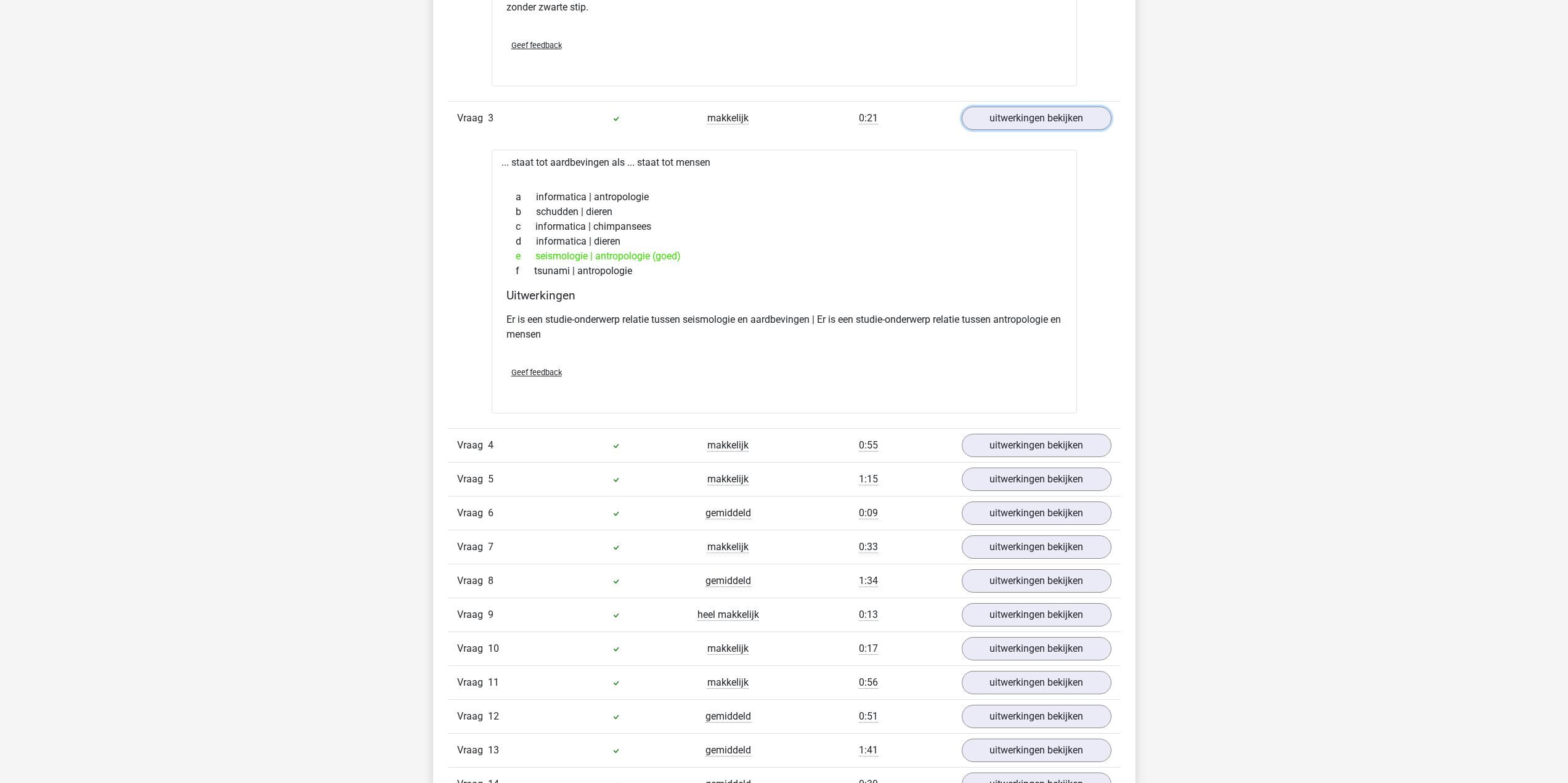
scroll to position [2280, 0]
click at [1047, 442] on link "uitwerkingen bekijken" at bounding box center [1036, 445] width 172 height 27
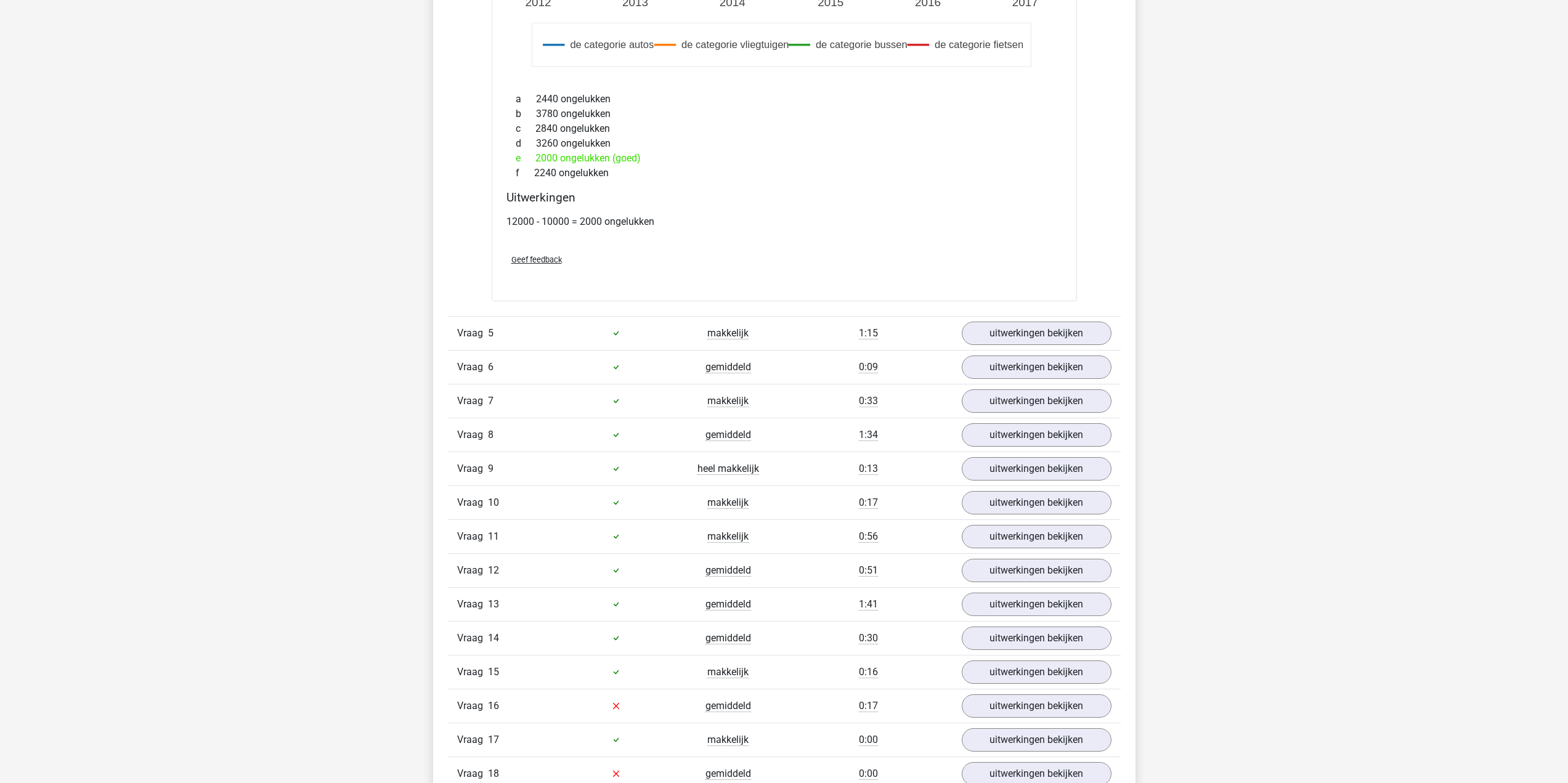
scroll to position [3266, 0]
click at [1031, 337] on link "uitwerkingen bekijken" at bounding box center [1036, 332] width 172 height 27
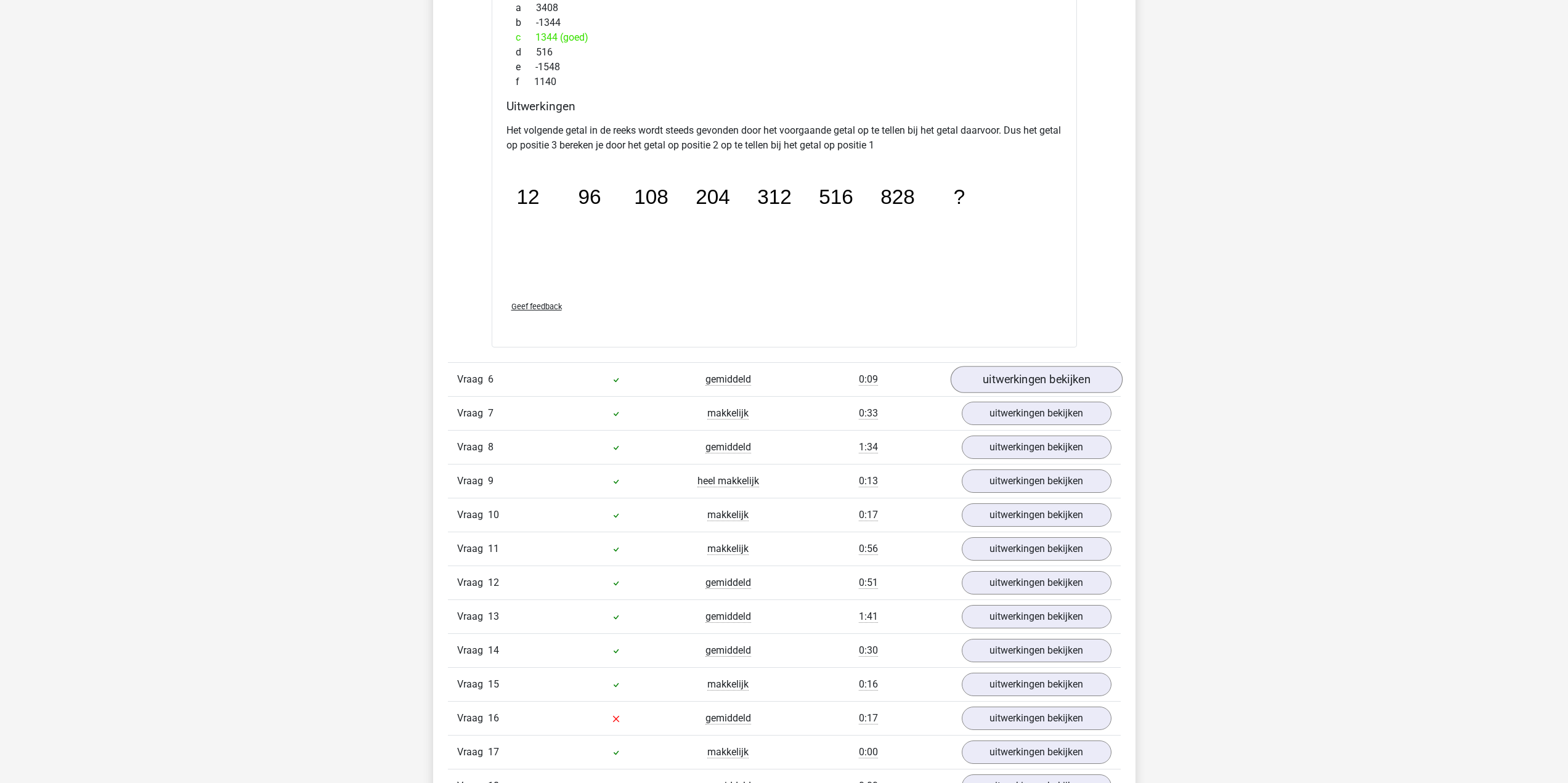
scroll to position [3820, 0]
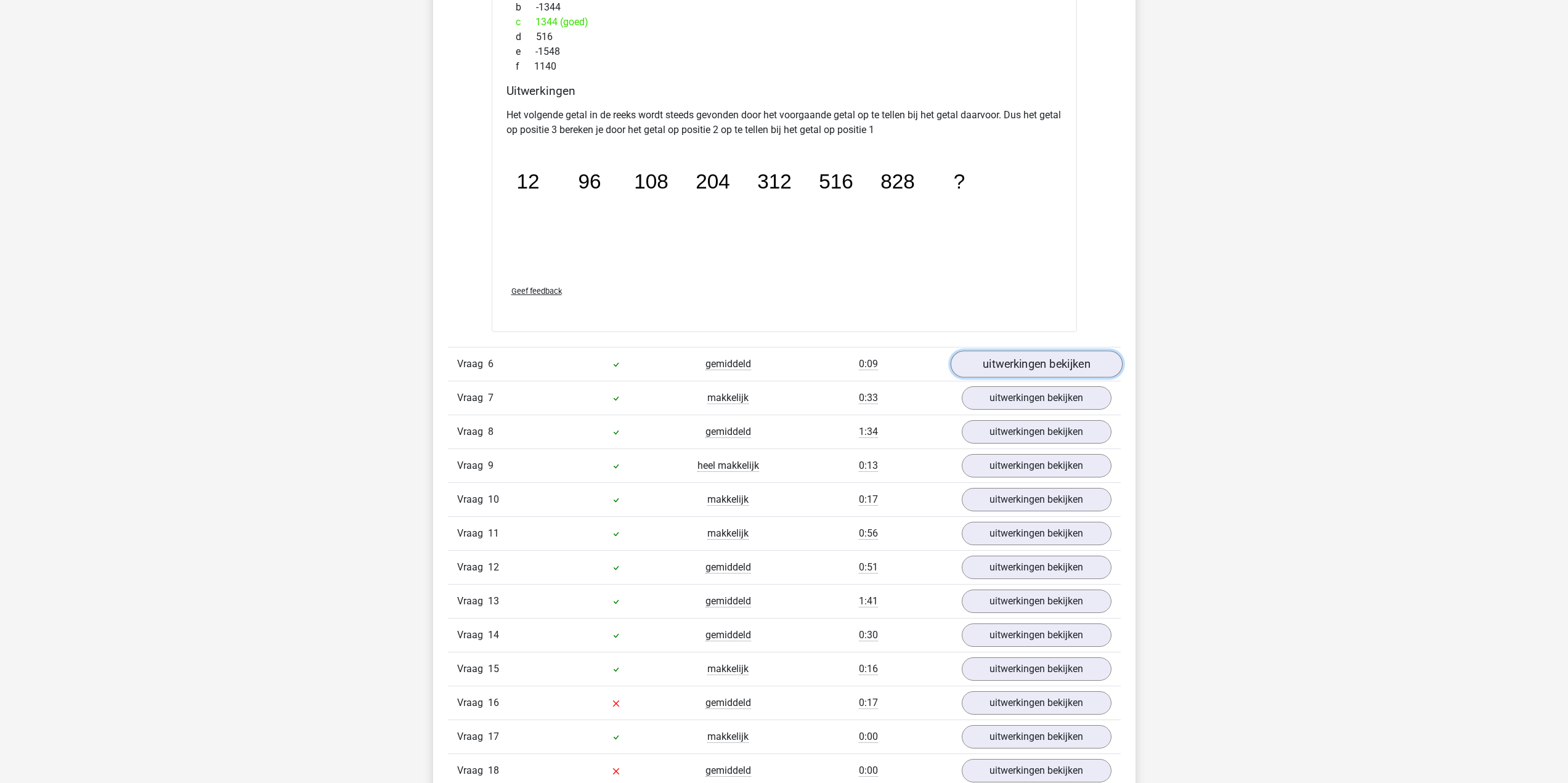
click at [1026, 372] on link "uitwerkingen bekijken" at bounding box center [1036, 364] width 172 height 27
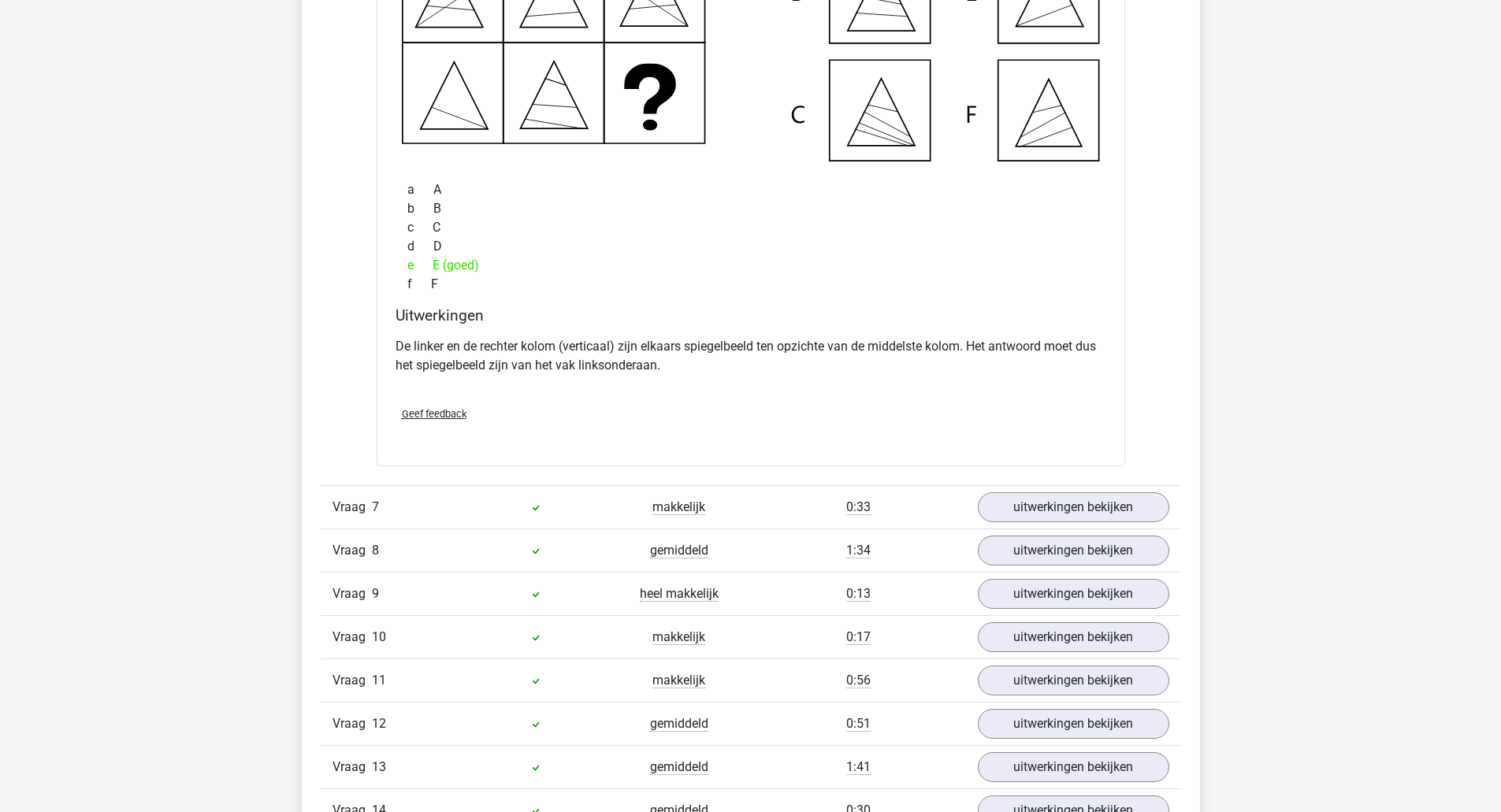
scroll to position [5908, 0]
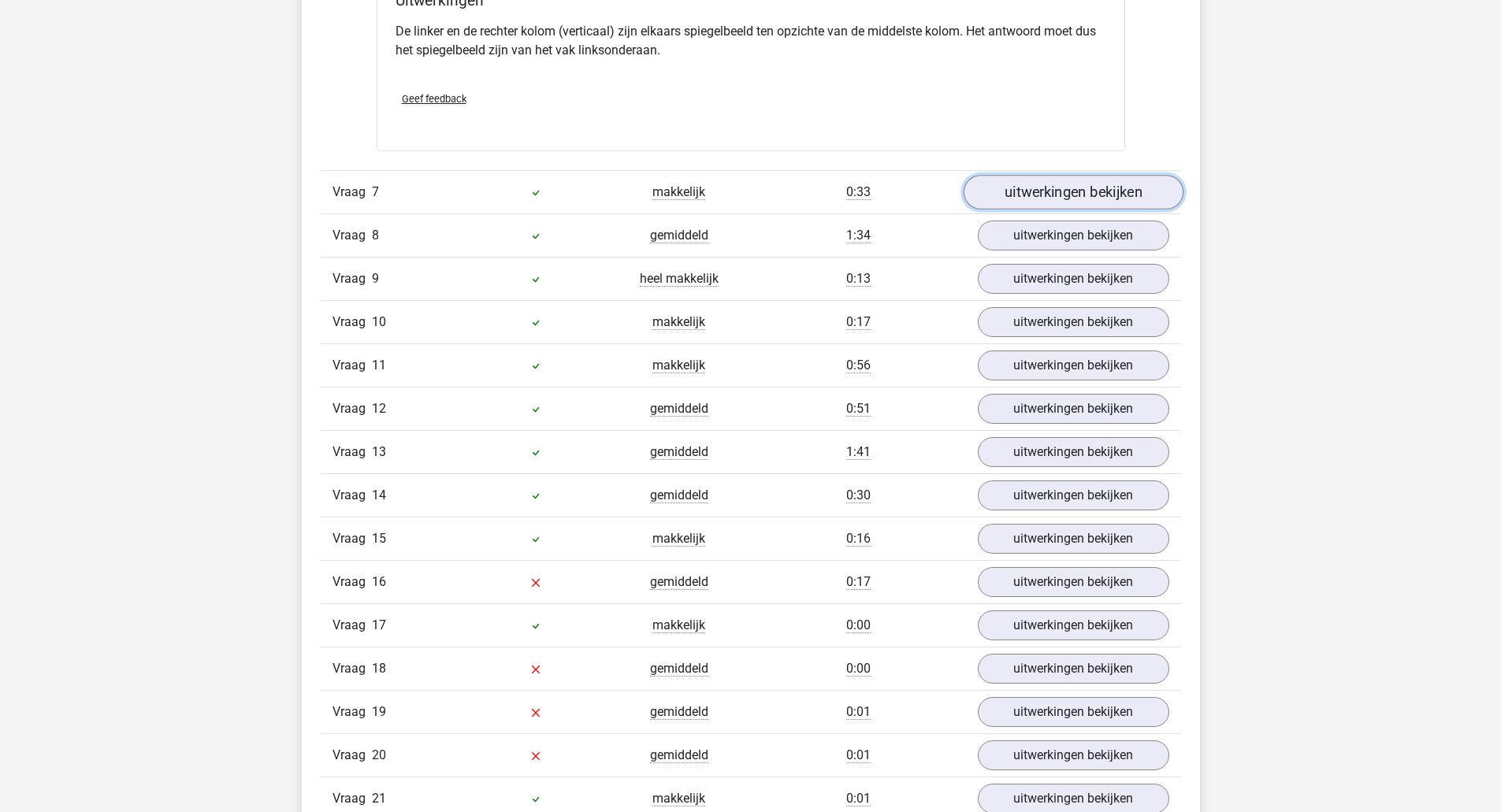
click at [1049, 206] on link "uitwerkingen bekijken" at bounding box center [1072, 192] width 220 height 35
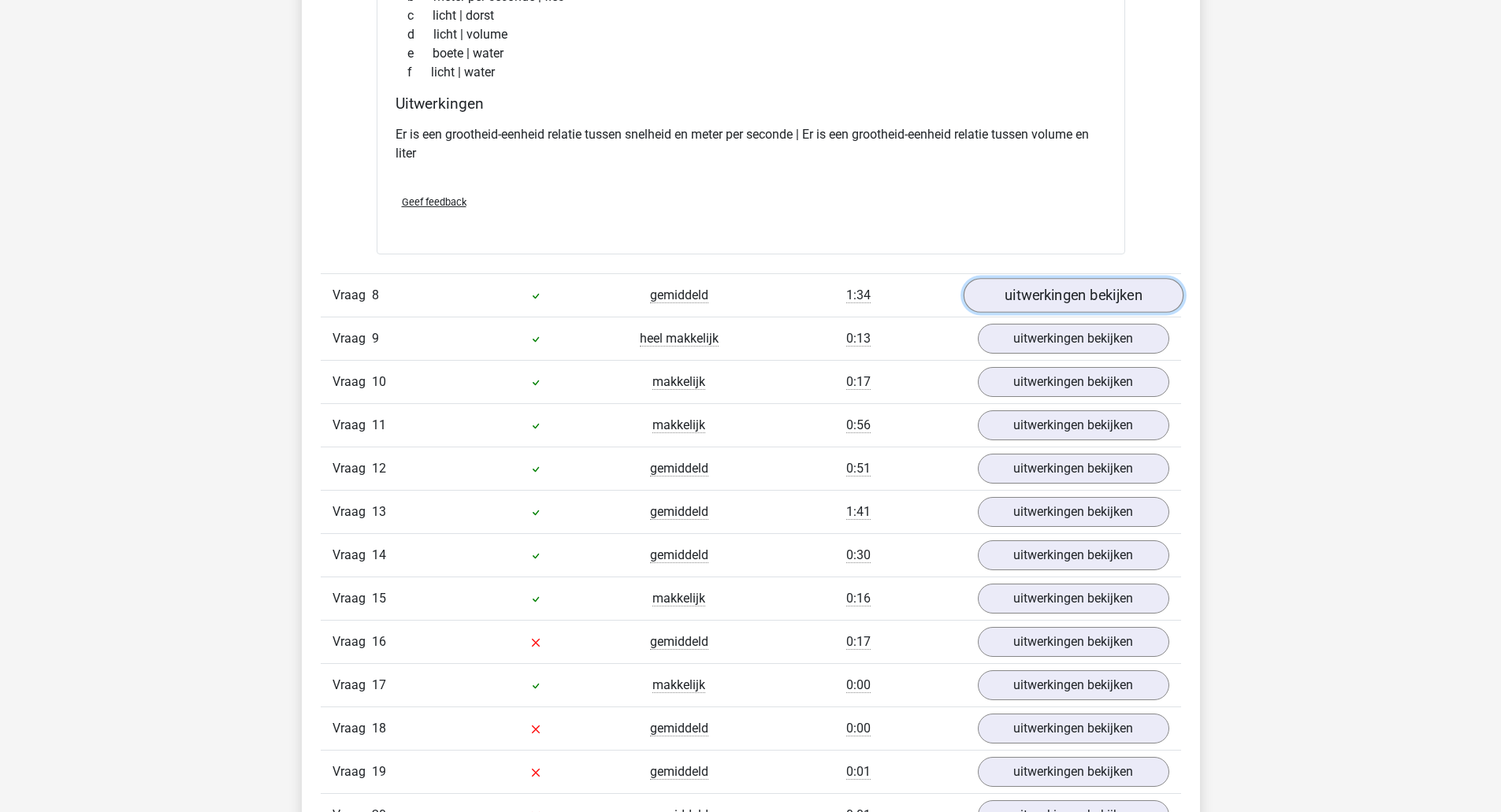
click at [1033, 297] on link "uitwerkingen bekijken" at bounding box center [1072, 296] width 220 height 35
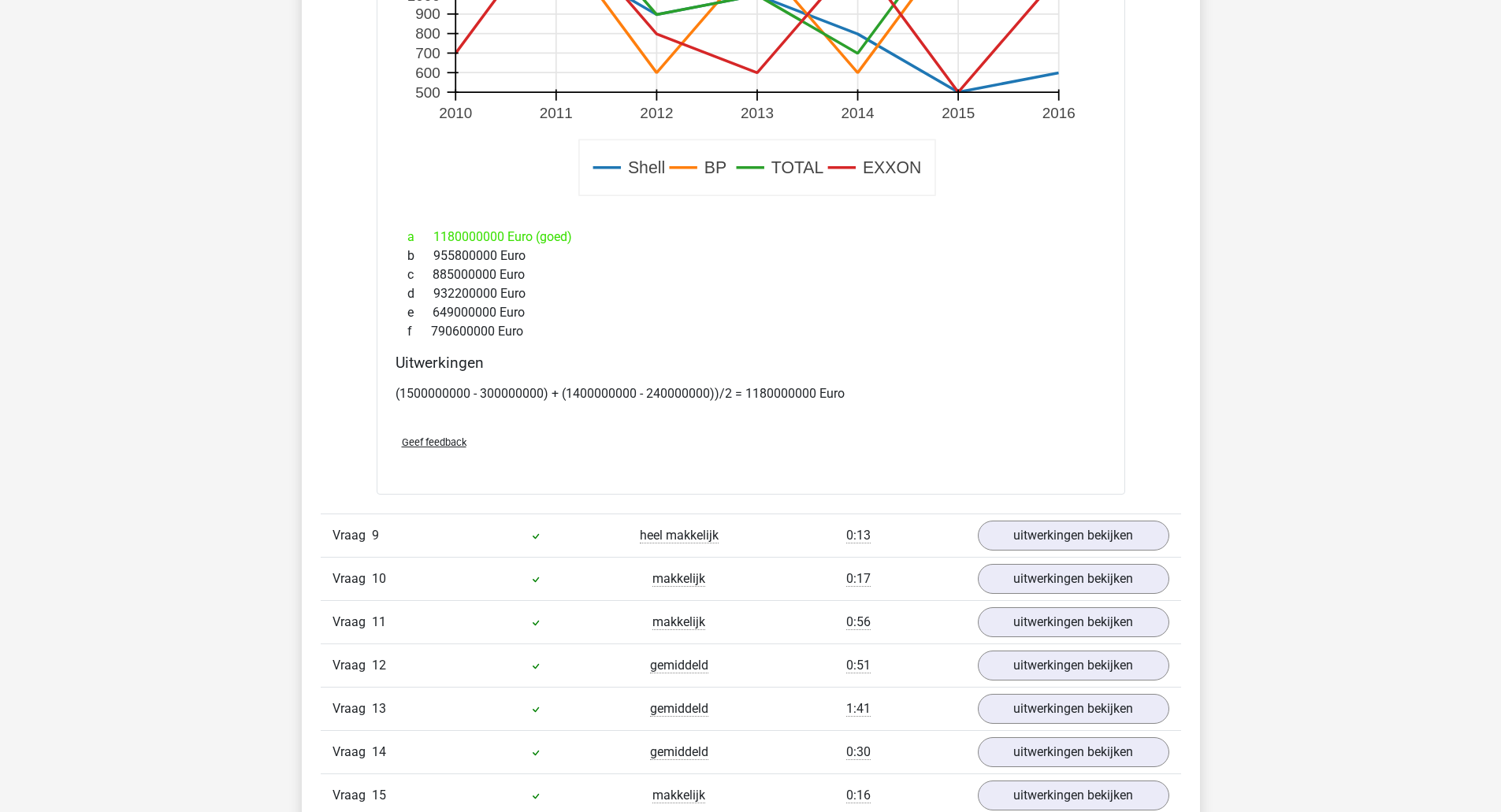
scroll to position [7325, 0]
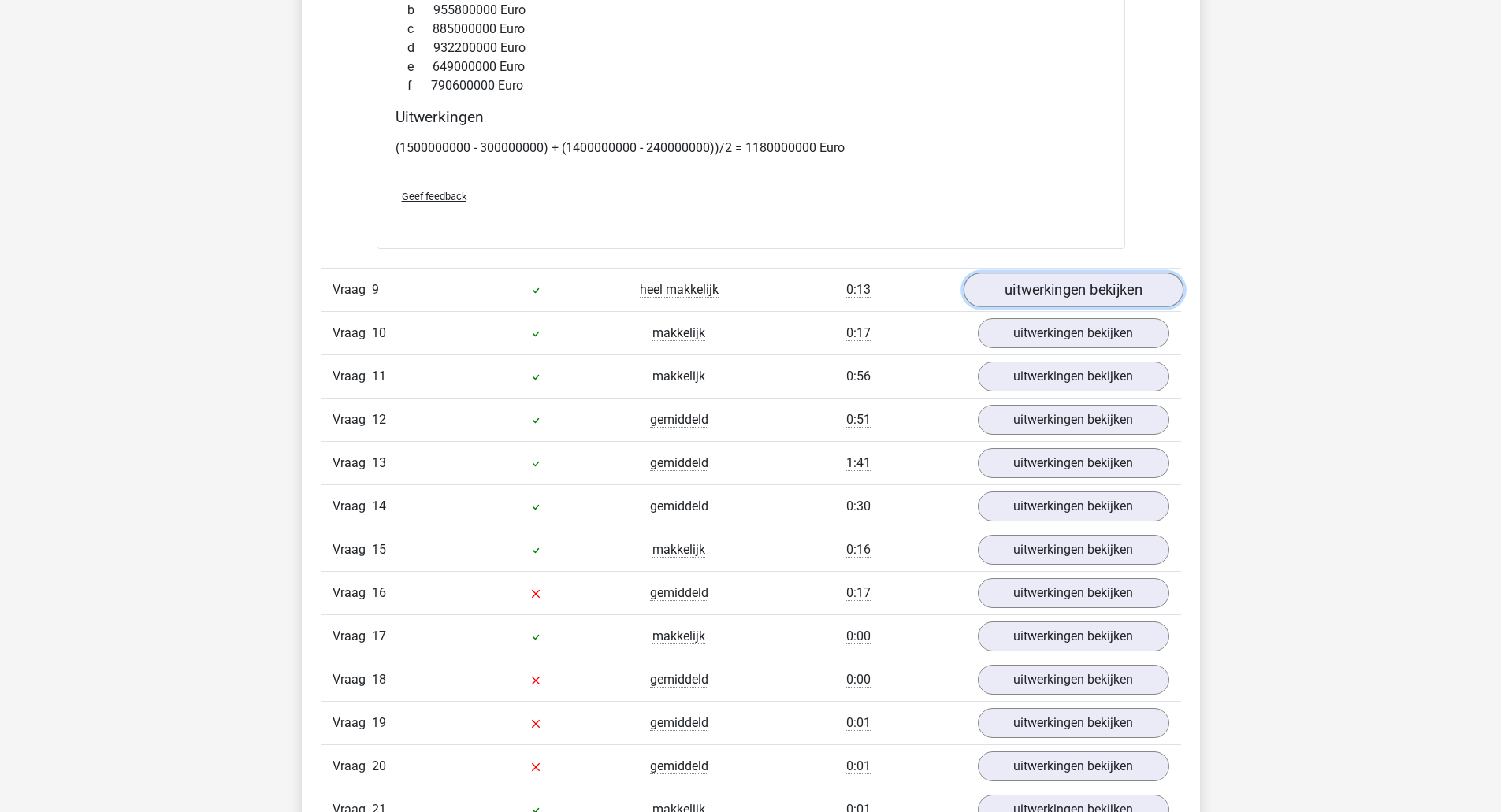
click at [1082, 305] on link "uitwerkingen bekijken" at bounding box center [1072, 291] width 220 height 35
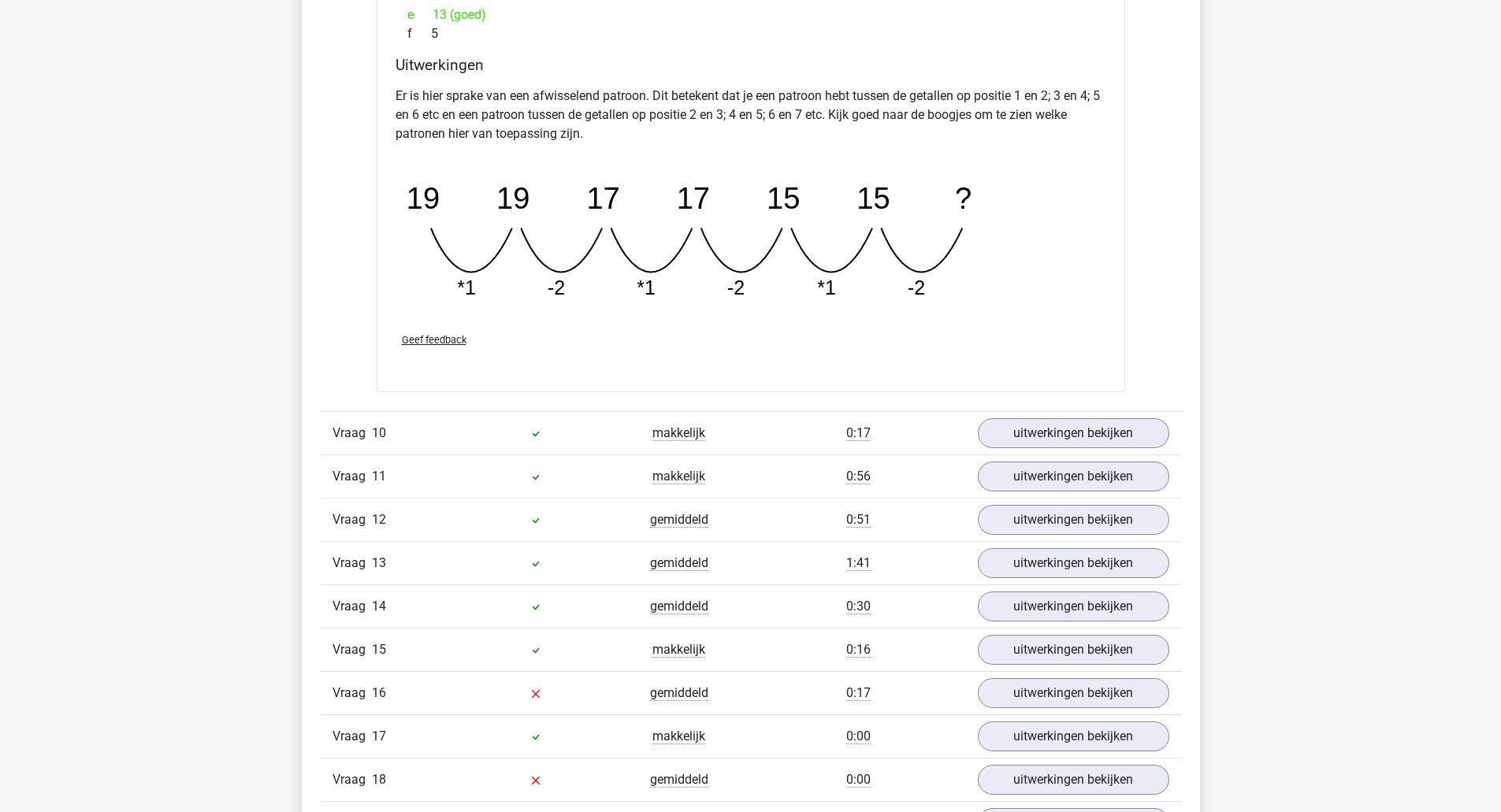
scroll to position [7956, 0]
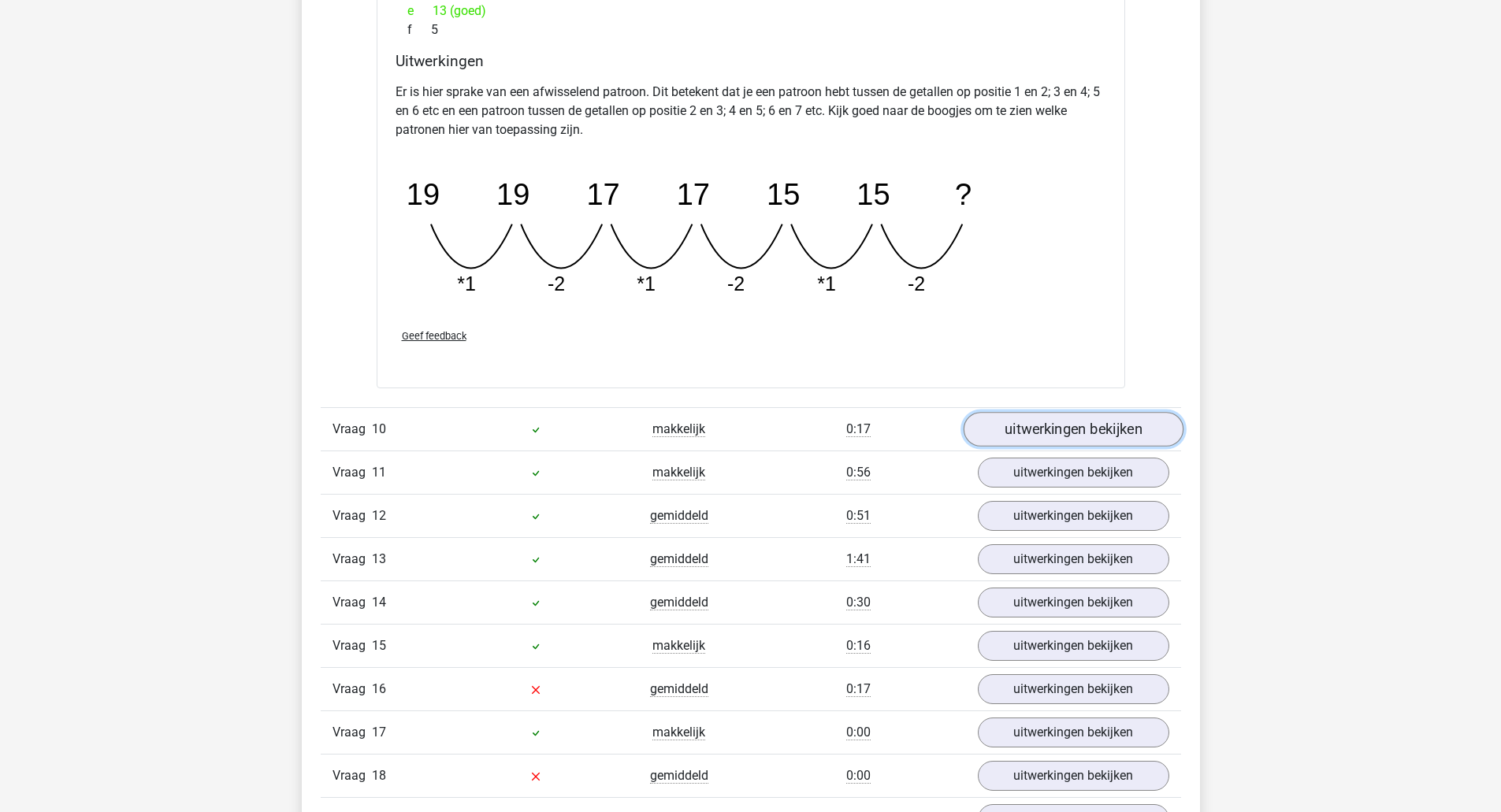
click at [1057, 434] on link "uitwerkingen bekijken" at bounding box center [1072, 429] width 220 height 35
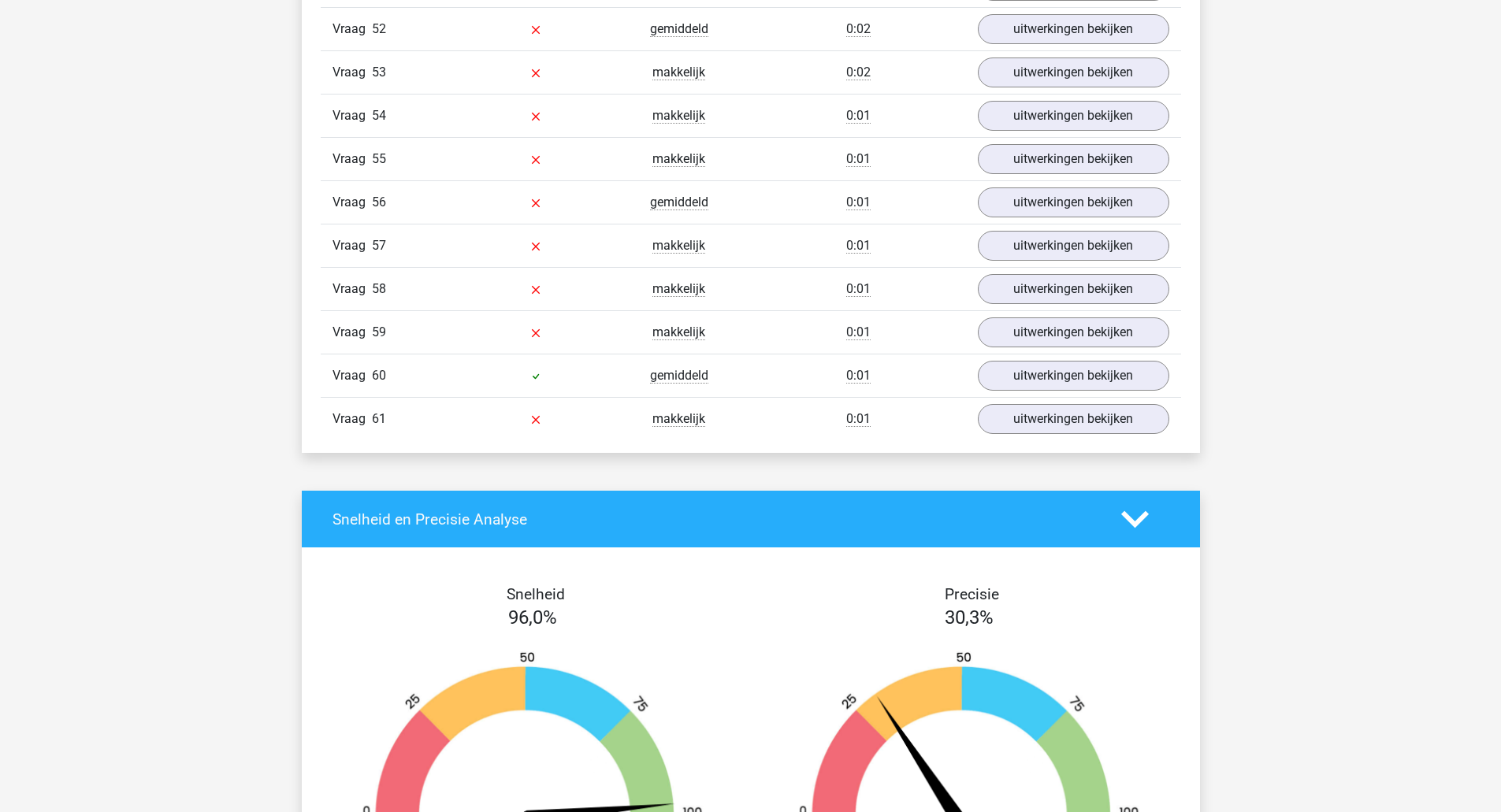
scroll to position [10870, 0]
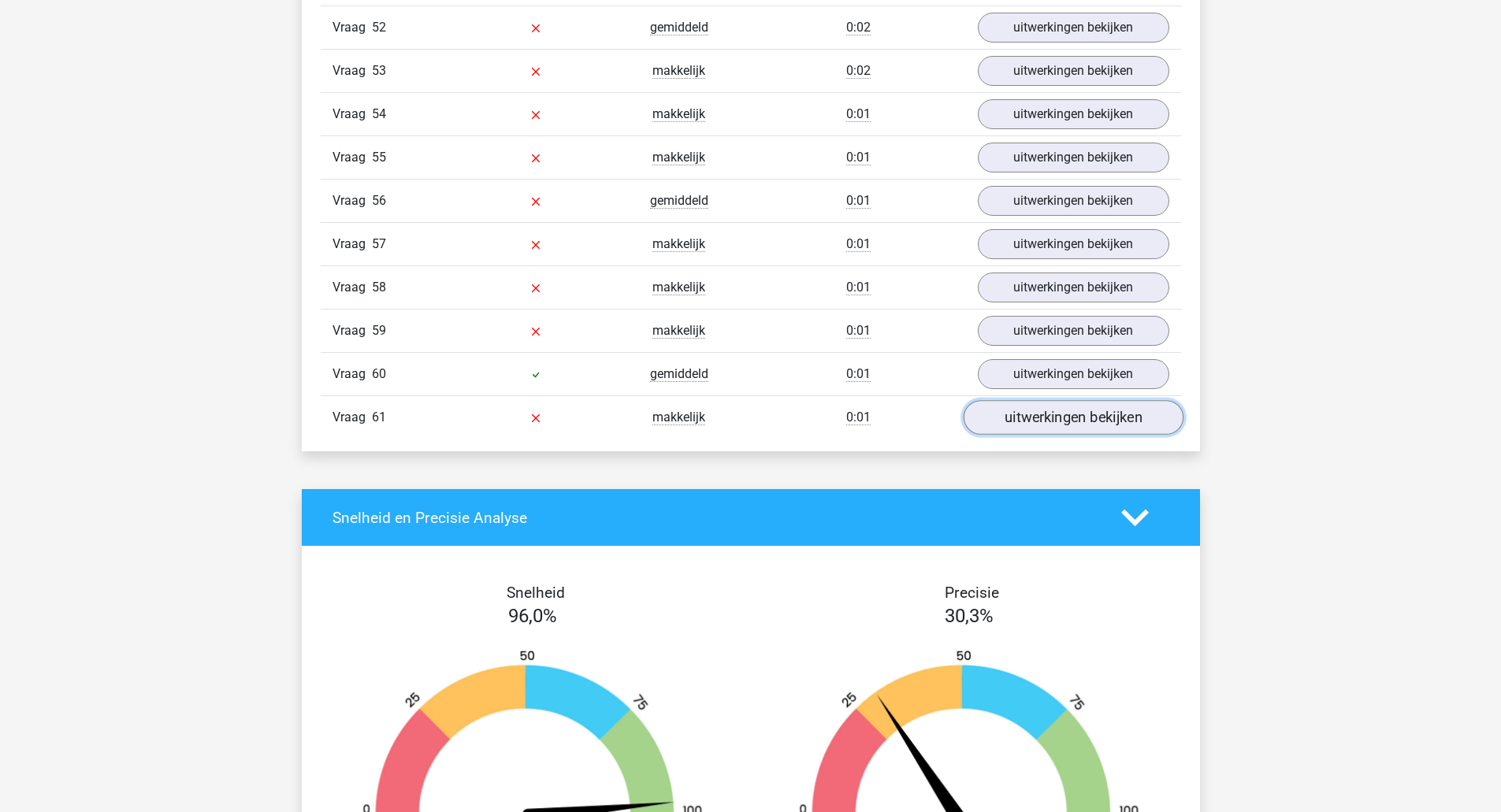
click at [1100, 411] on link "uitwerkingen bekijken" at bounding box center [1072, 418] width 220 height 35
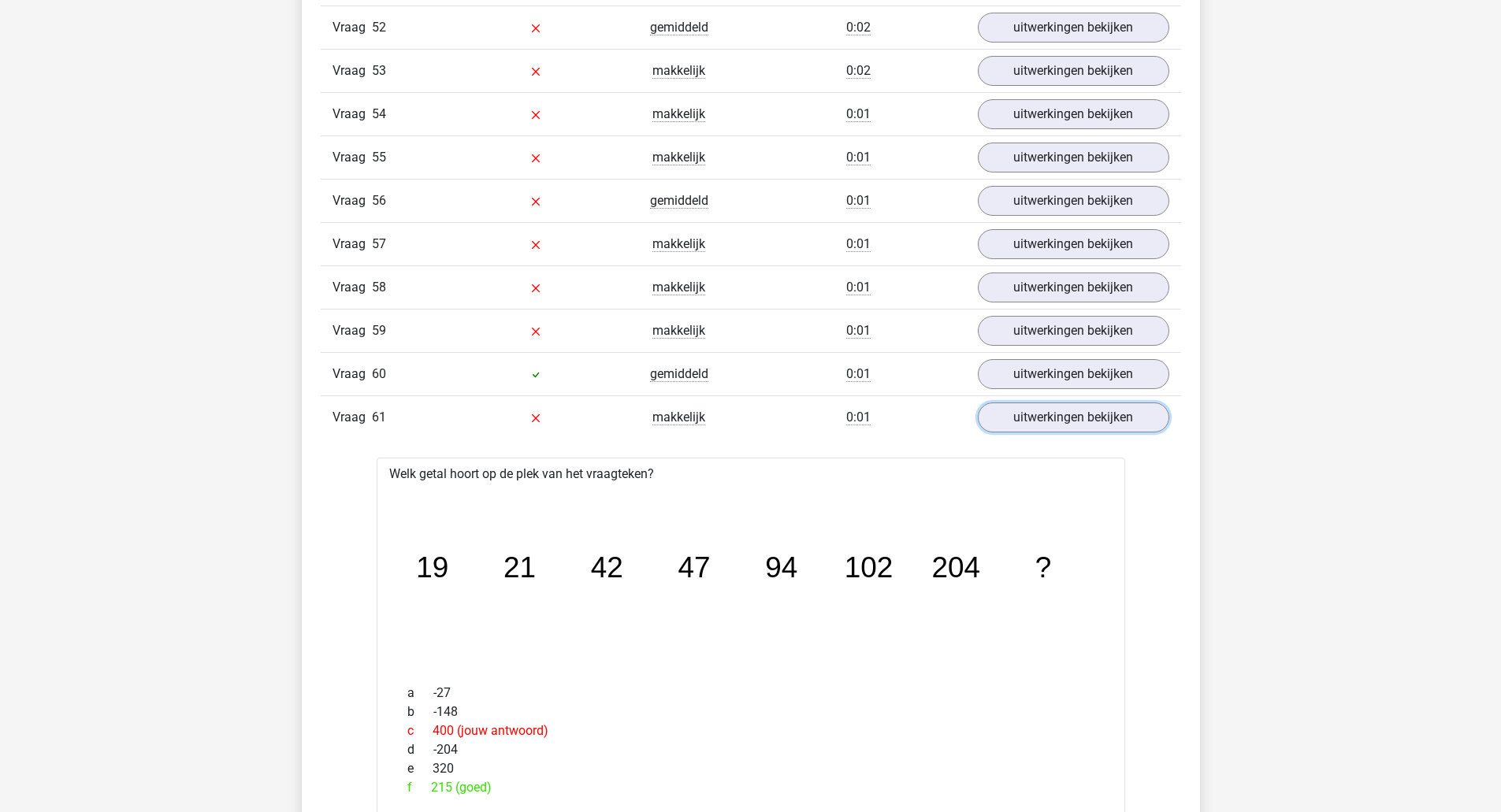
scroll to position [10713, 0]
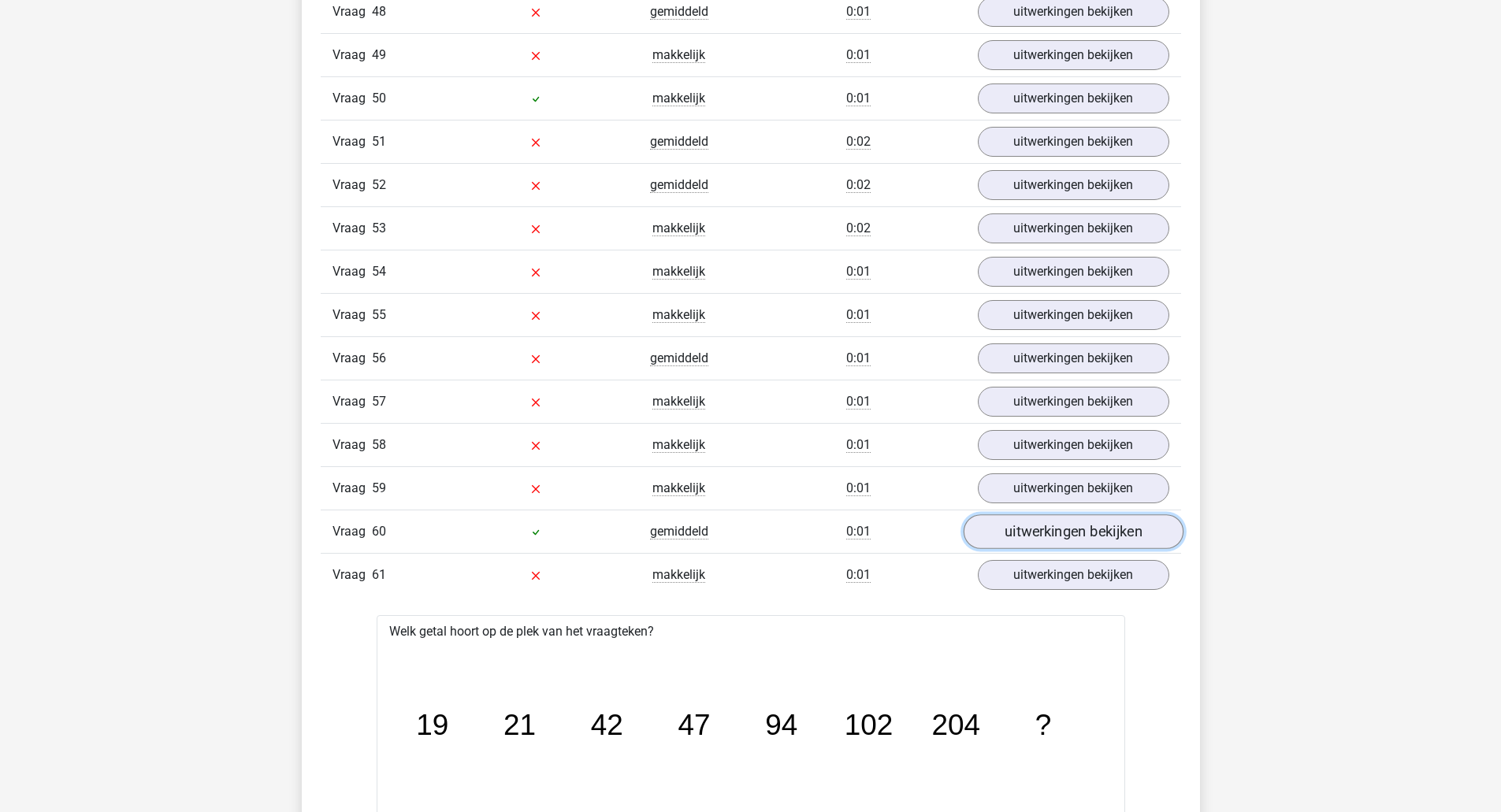
click at [1036, 537] on link "uitwerkingen bekijken" at bounding box center [1072, 533] width 220 height 35
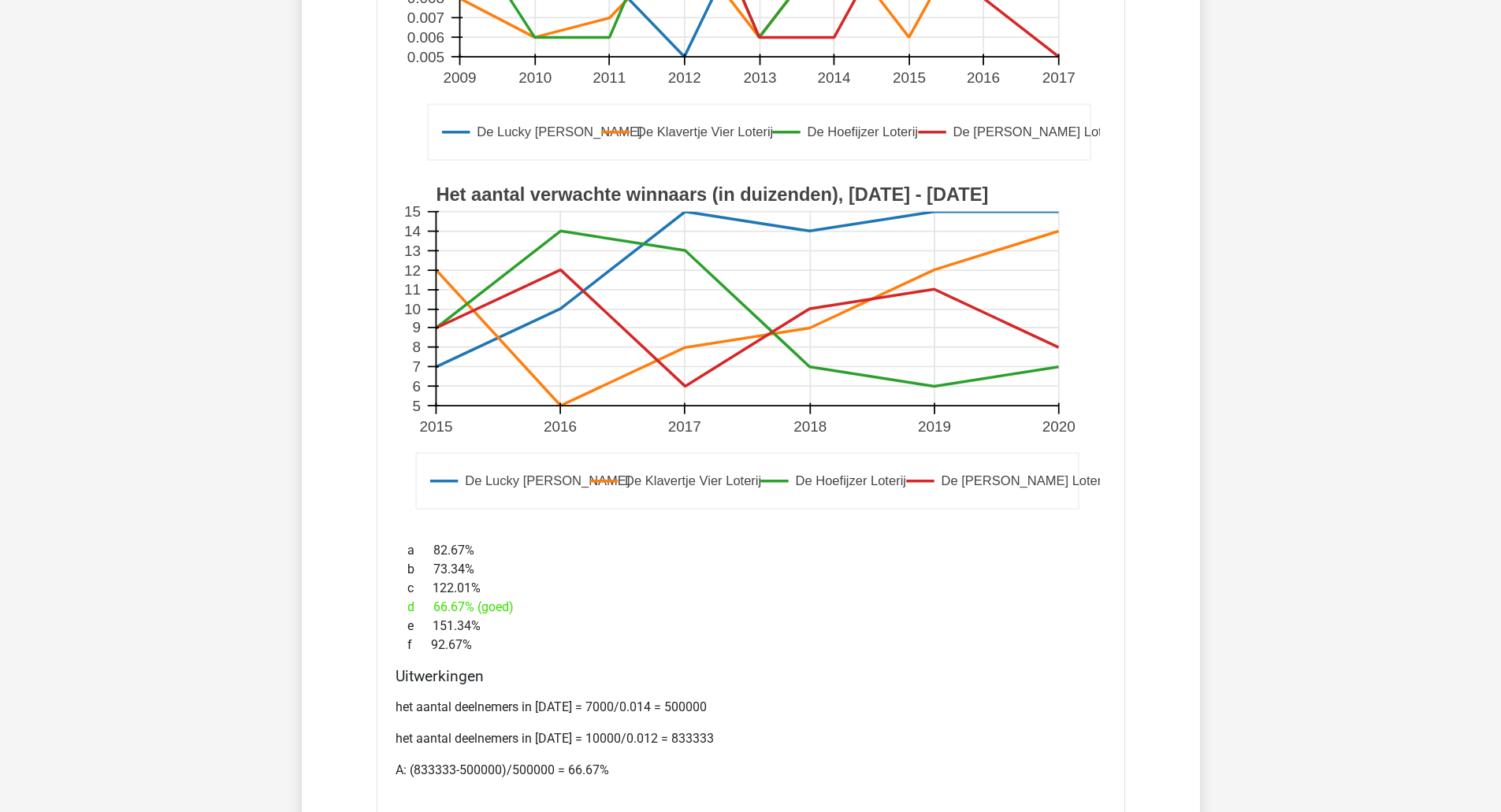
scroll to position [11657, 0]
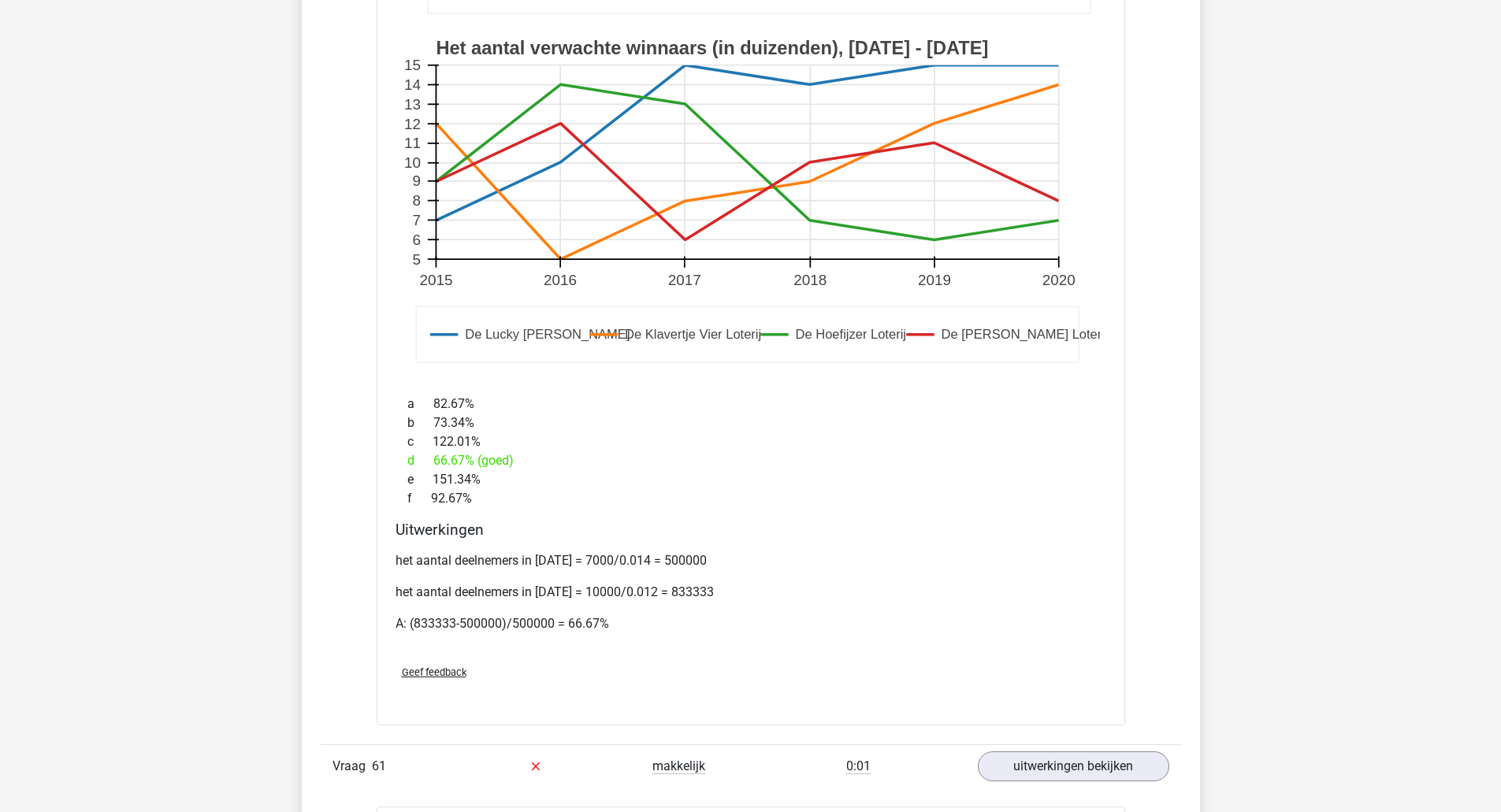
drag, startPoint x: 1036, startPoint y: 537, endPoint x: 845, endPoint y: 504, distance: 193.8
click at [845, 504] on div "f 92.67%" at bounding box center [750, 499] width 711 height 19
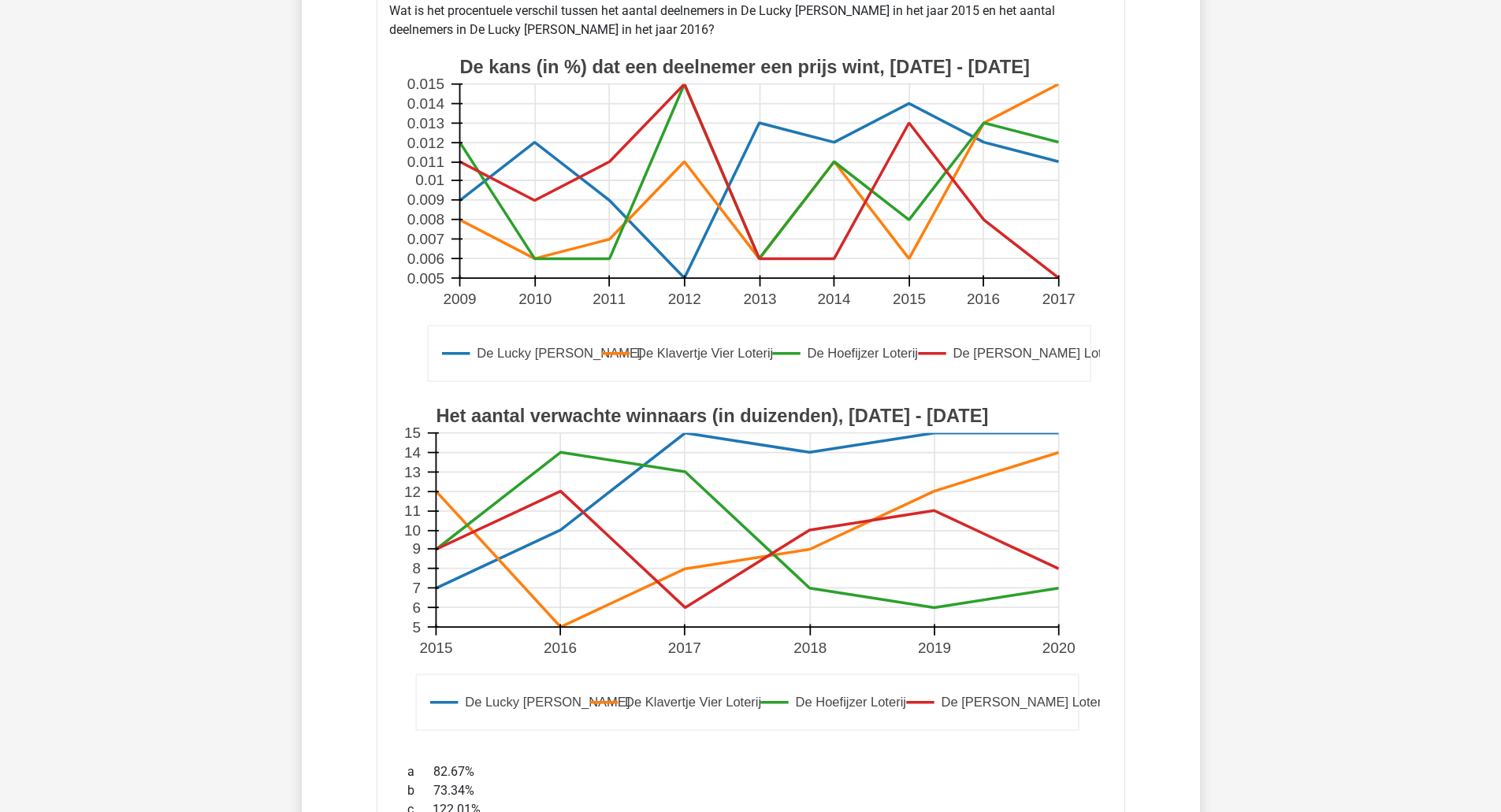
scroll to position [11264, 0]
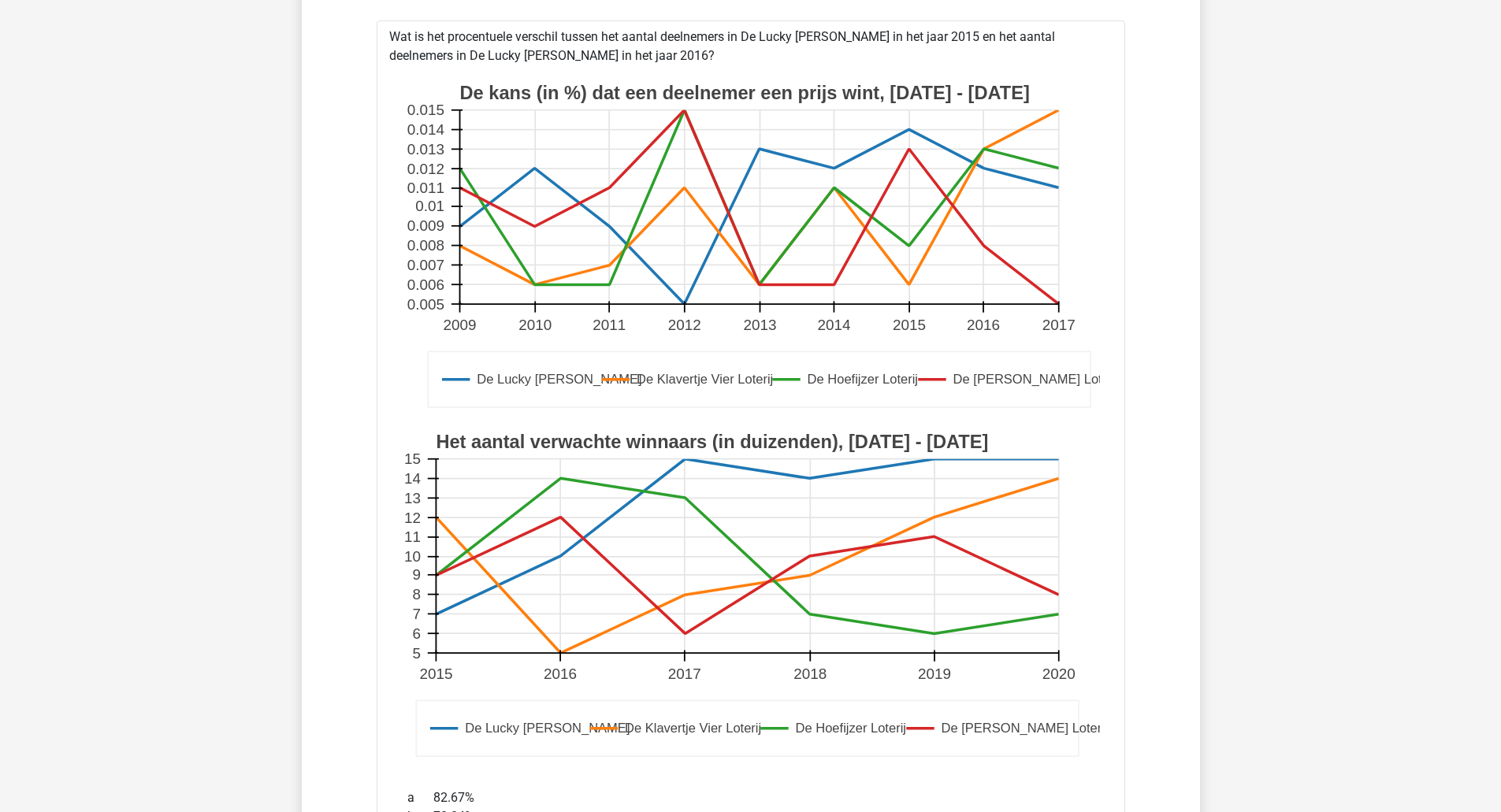
drag, startPoint x: 845, startPoint y: 504, endPoint x: 522, endPoint y: 479, distance: 324.0
click at [522, 479] on icon at bounding box center [747, 479] width 622 height 0
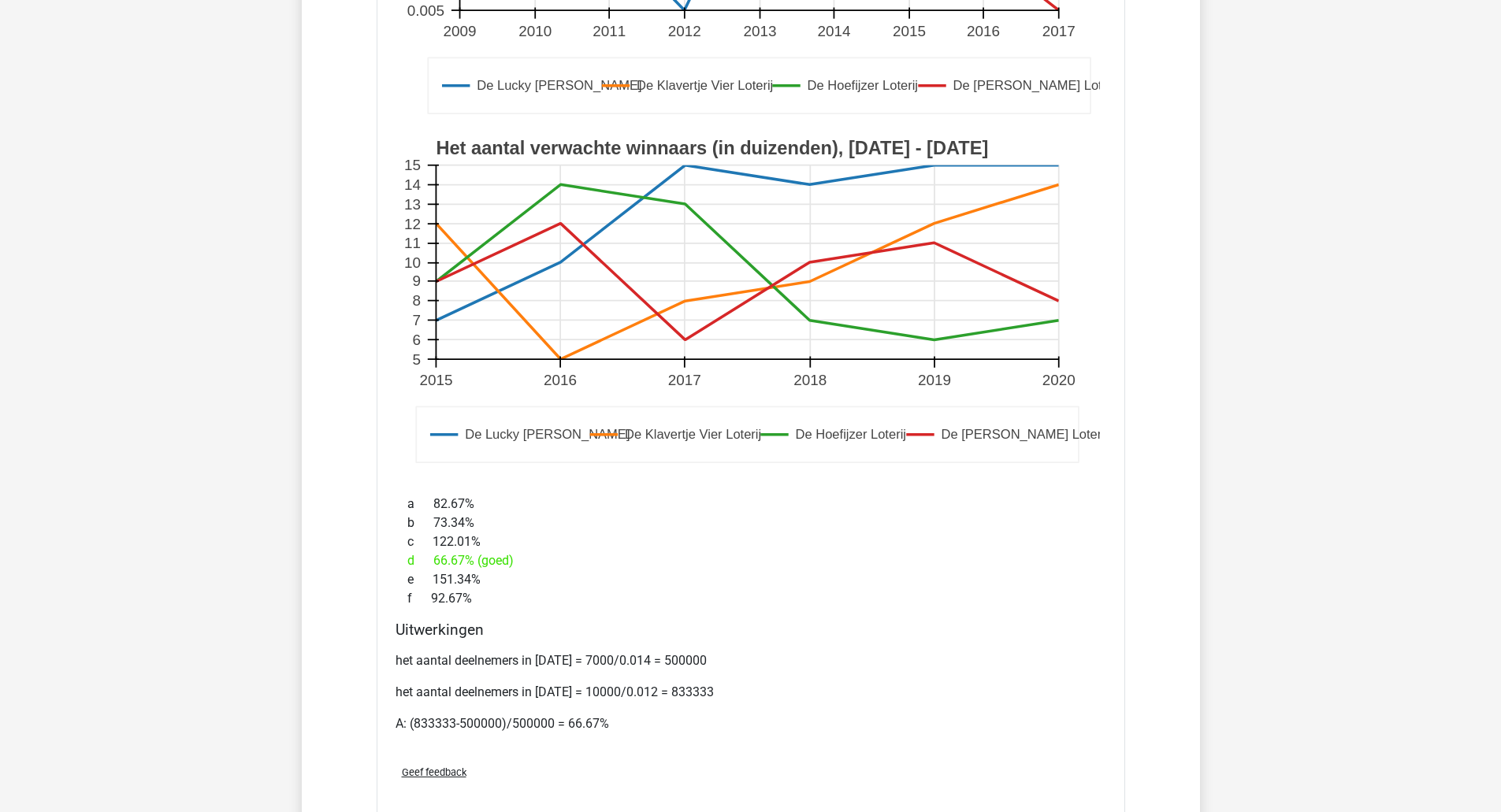
scroll to position [11579, 0]
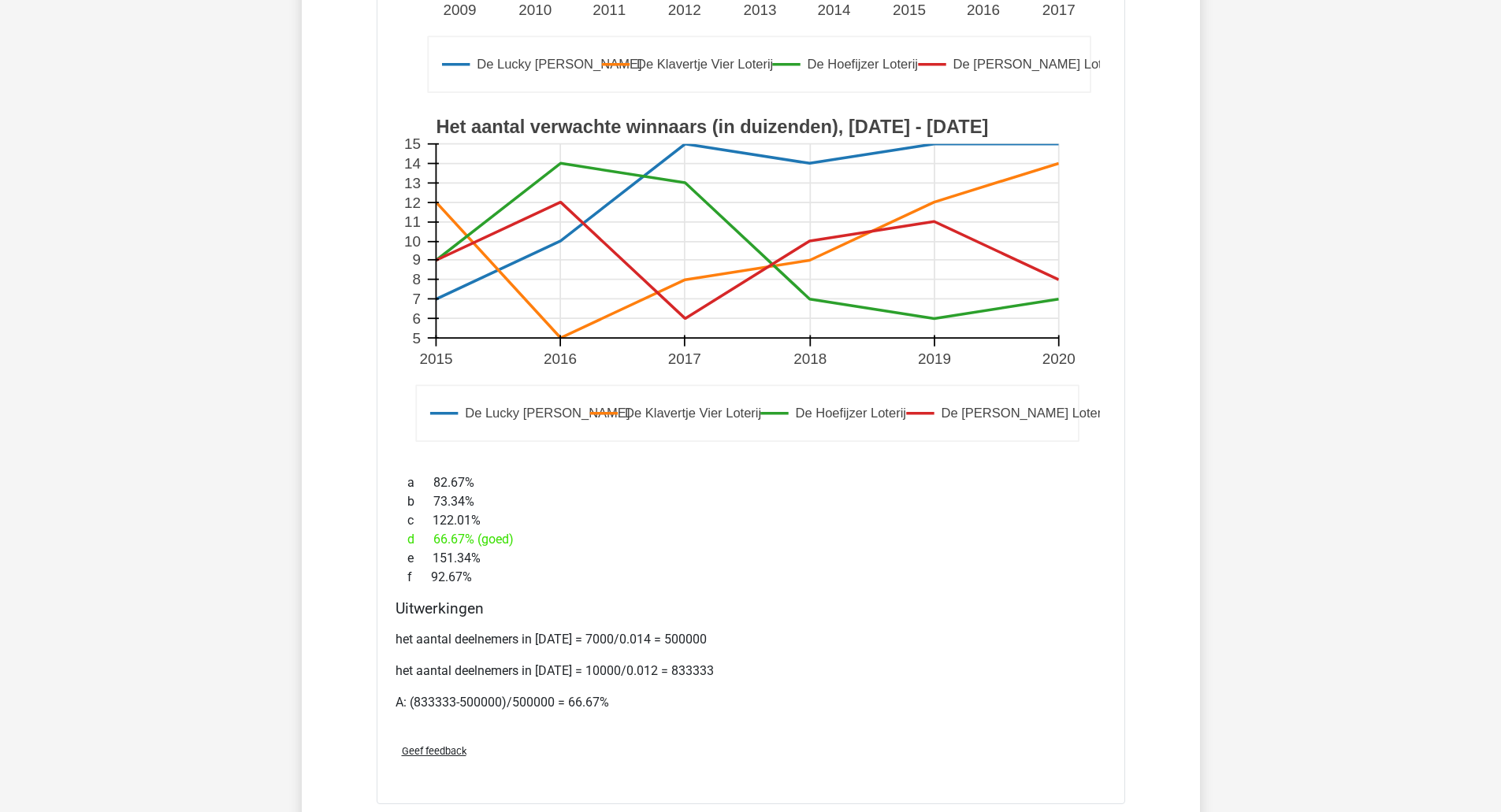
click at [441, 696] on p "A: (833333-500000)/500000 = 66.67%" at bounding box center [750, 703] width 711 height 19
click at [498, 695] on p "A: (833333-500000)/500000 = 66.67%" at bounding box center [750, 703] width 711 height 19
drag, startPoint x: 557, startPoint y: 695, endPoint x: 663, endPoint y: 697, distance: 106.0
click at [663, 697] on p "A: (833333-500000)/500000 = 66.67%" at bounding box center [750, 703] width 711 height 19
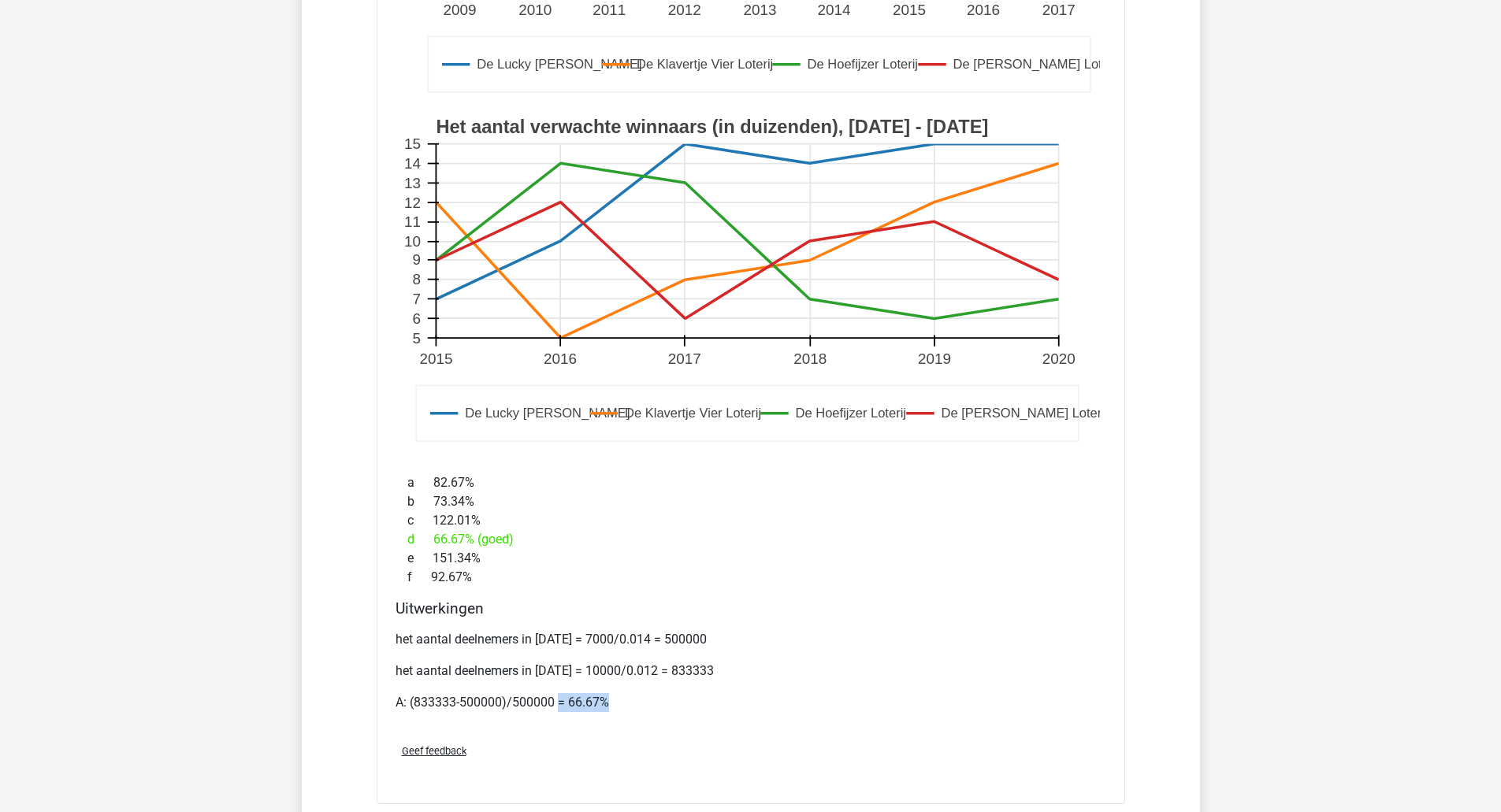
click at [663, 697] on p "A: (833333-500000)/500000 = 66.67%" at bounding box center [750, 703] width 711 height 19
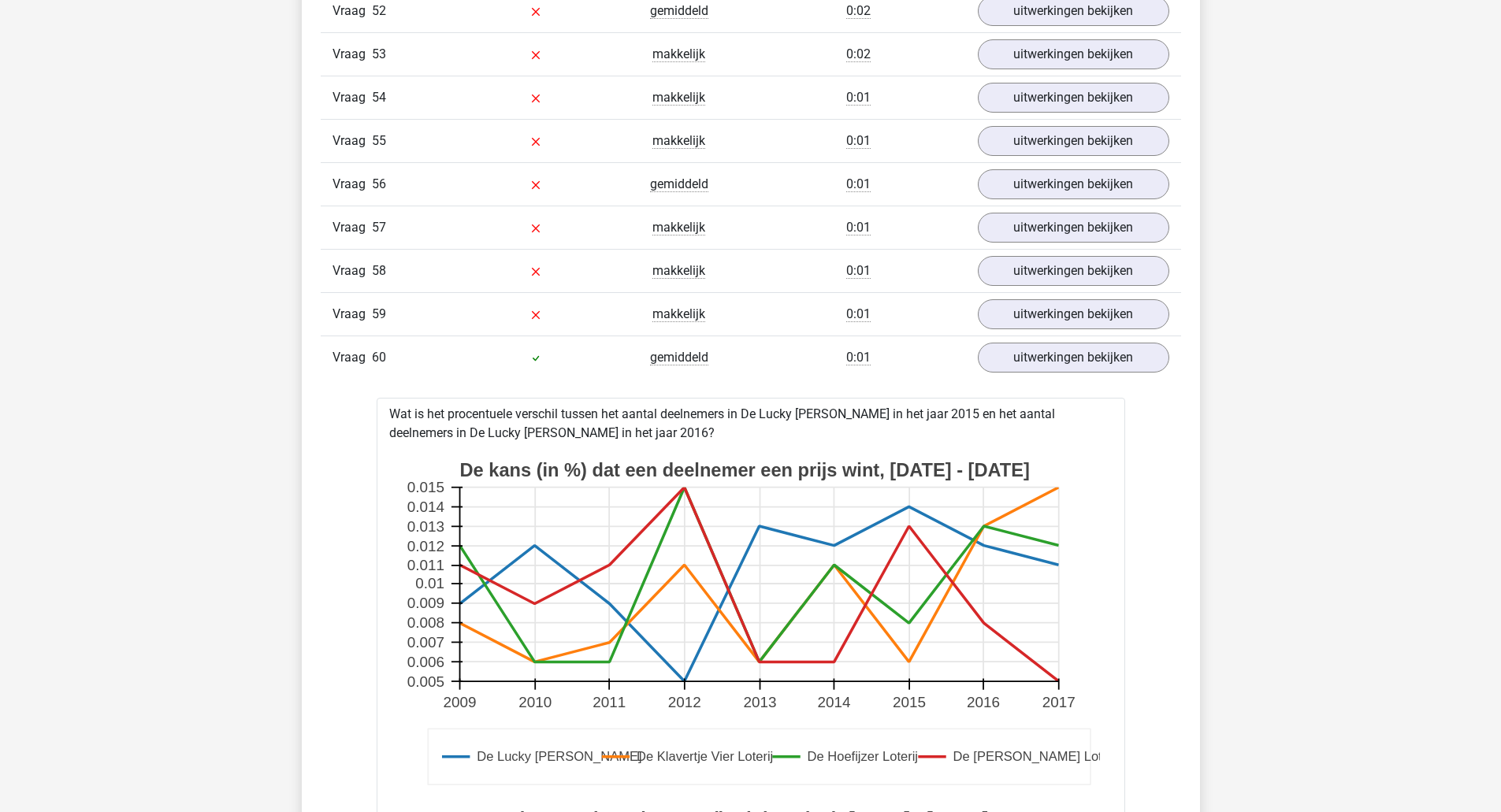
scroll to position [10791, 0]
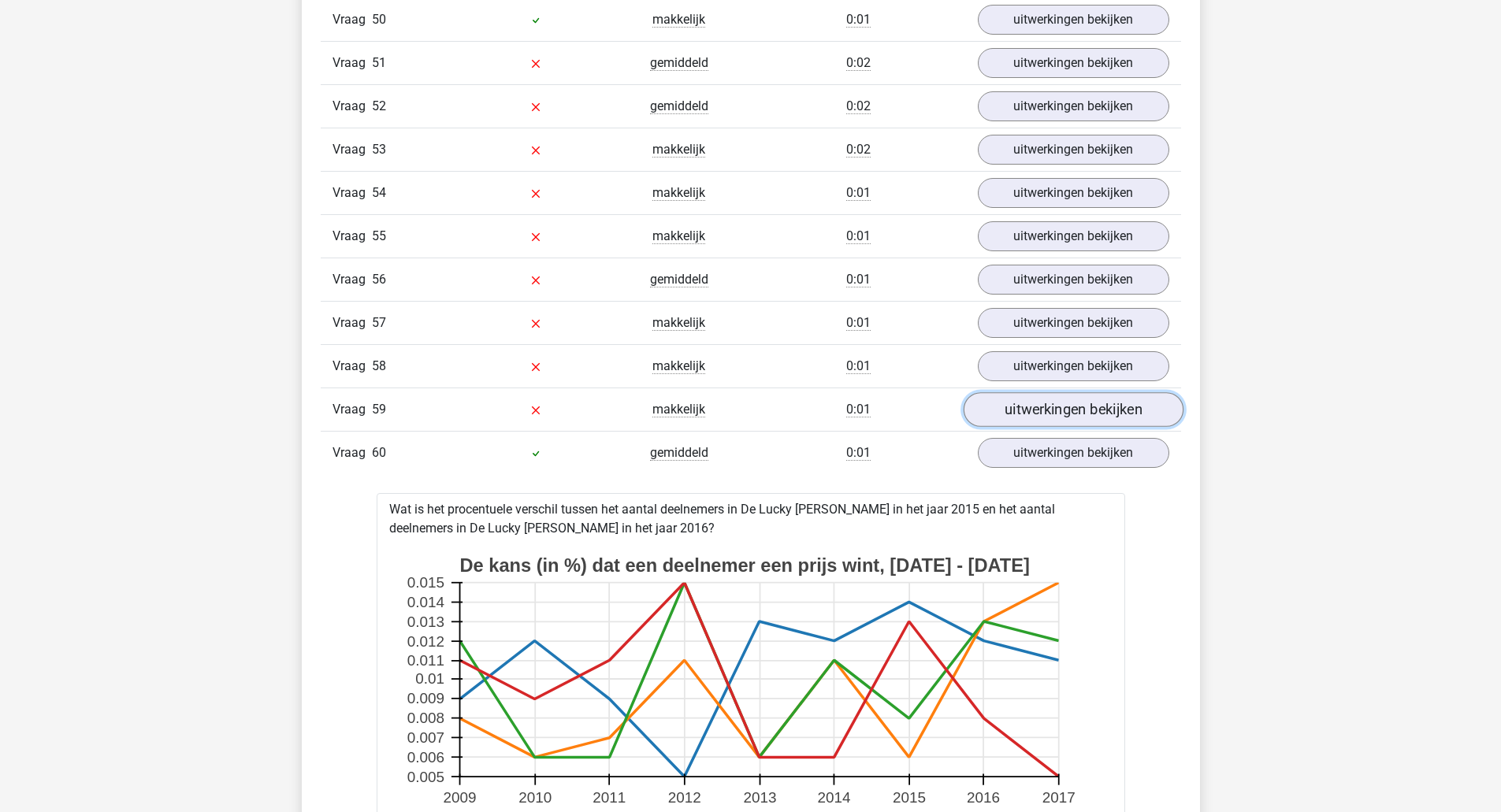
click at [992, 406] on link "uitwerkingen bekijken" at bounding box center [1072, 410] width 220 height 35
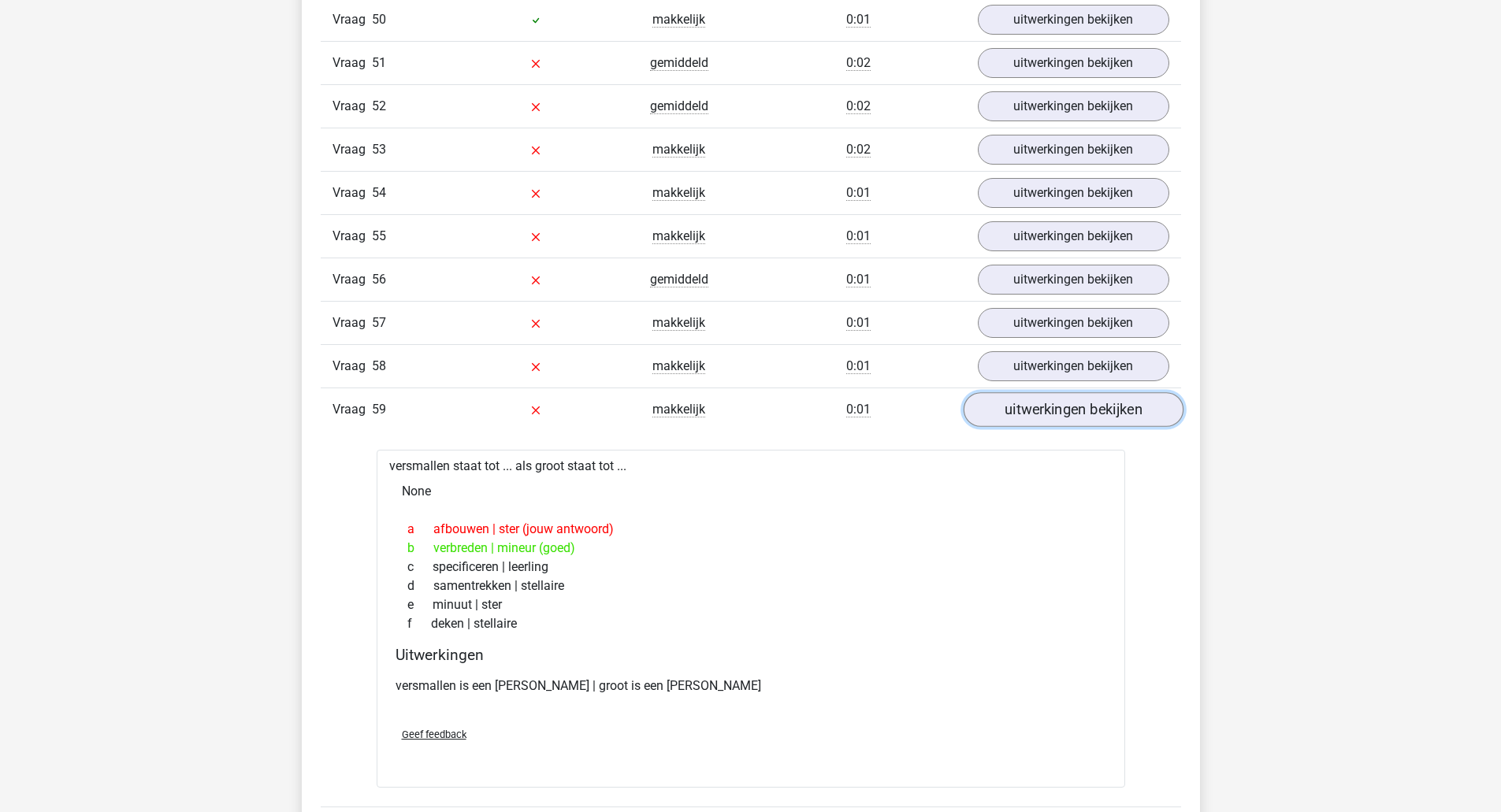
scroll to position [10713, 0]
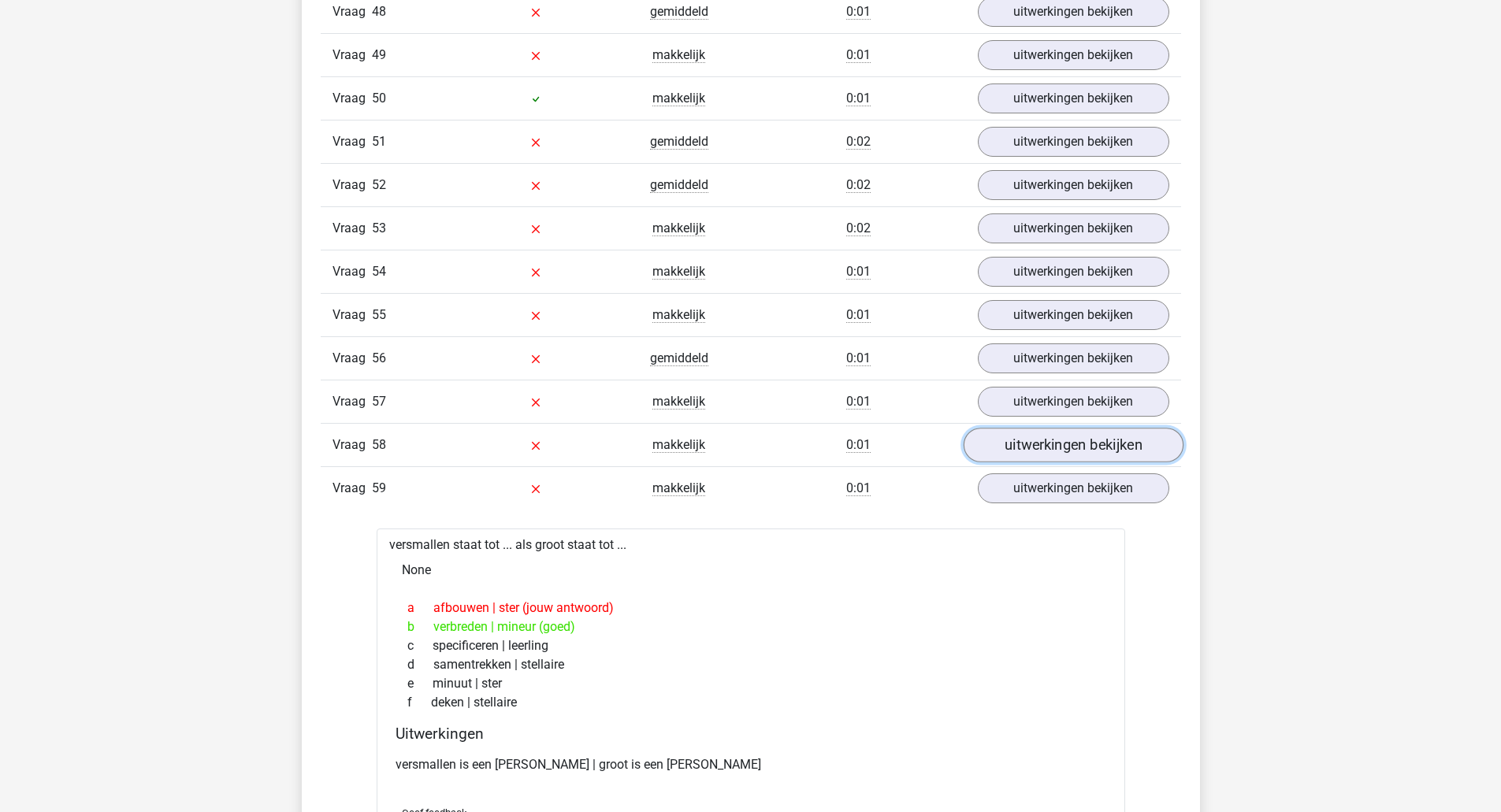
click at [999, 450] on link "uitwerkingen bekijken" at bounding box center [1072, 446] width 220 height 35
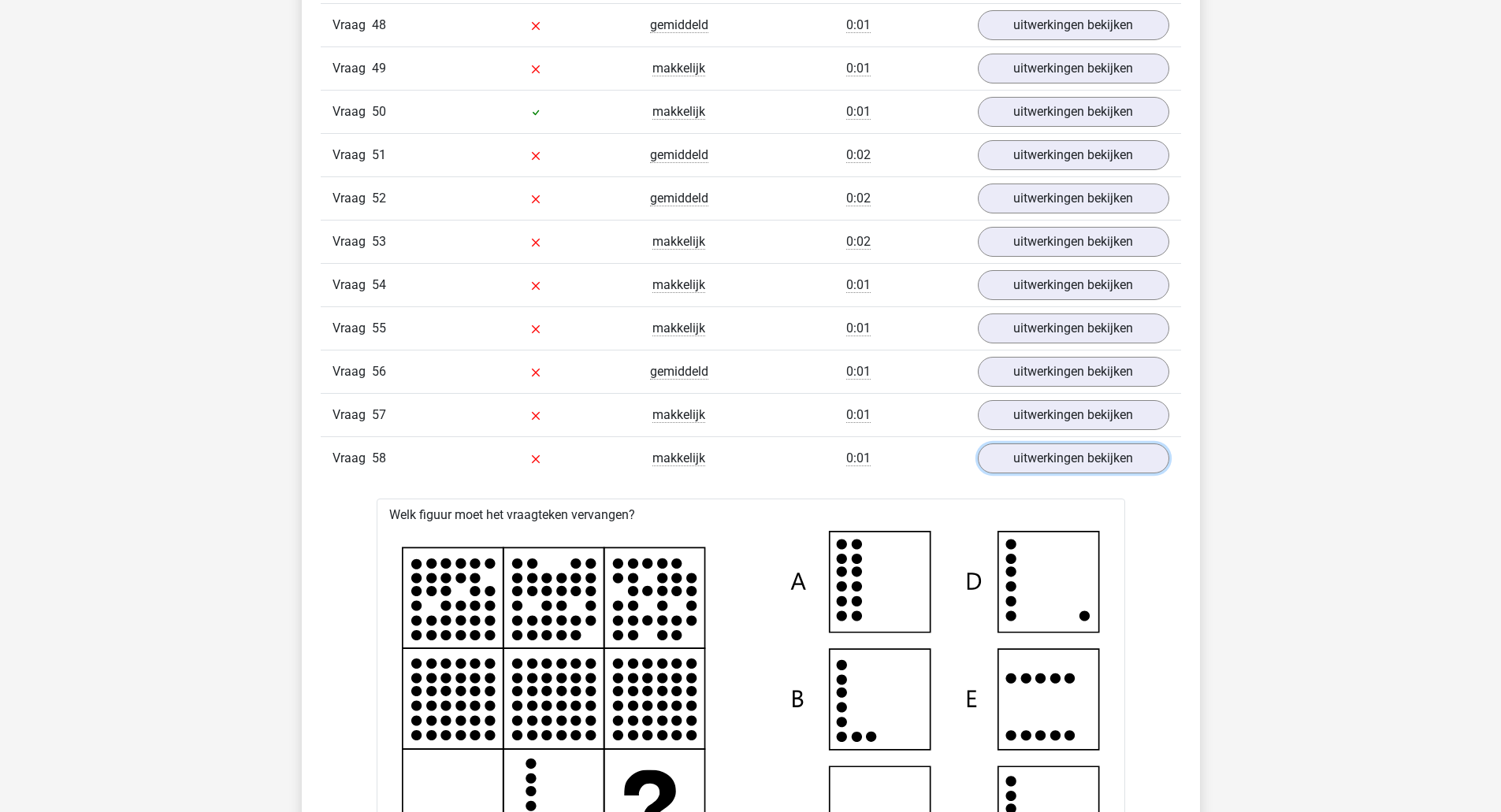
scroll to position [10633, 0]
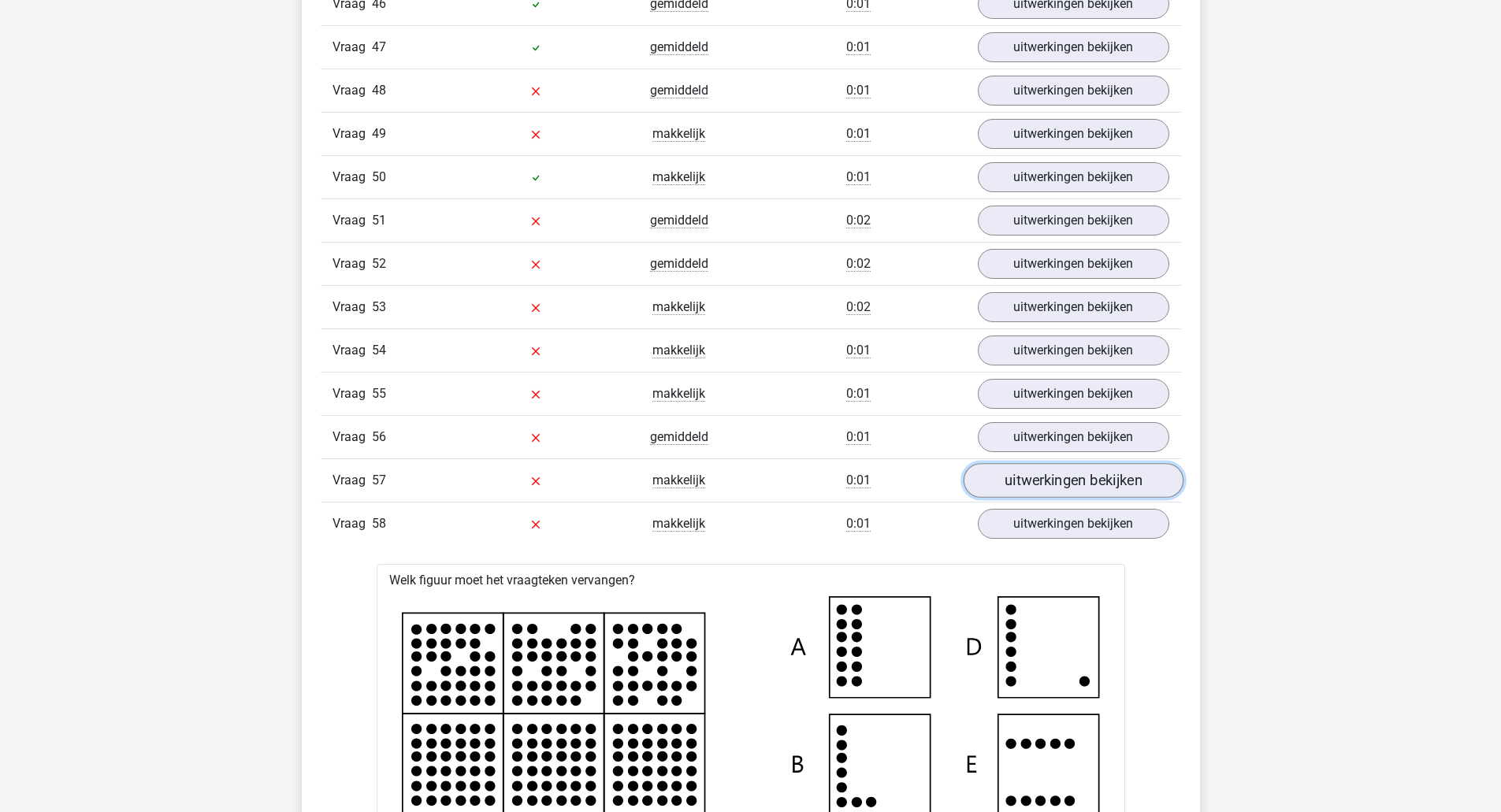
click at [997, 485] on link "uitwerkingen bekijken" at bounding box center [1072, 482] width 220 height 35
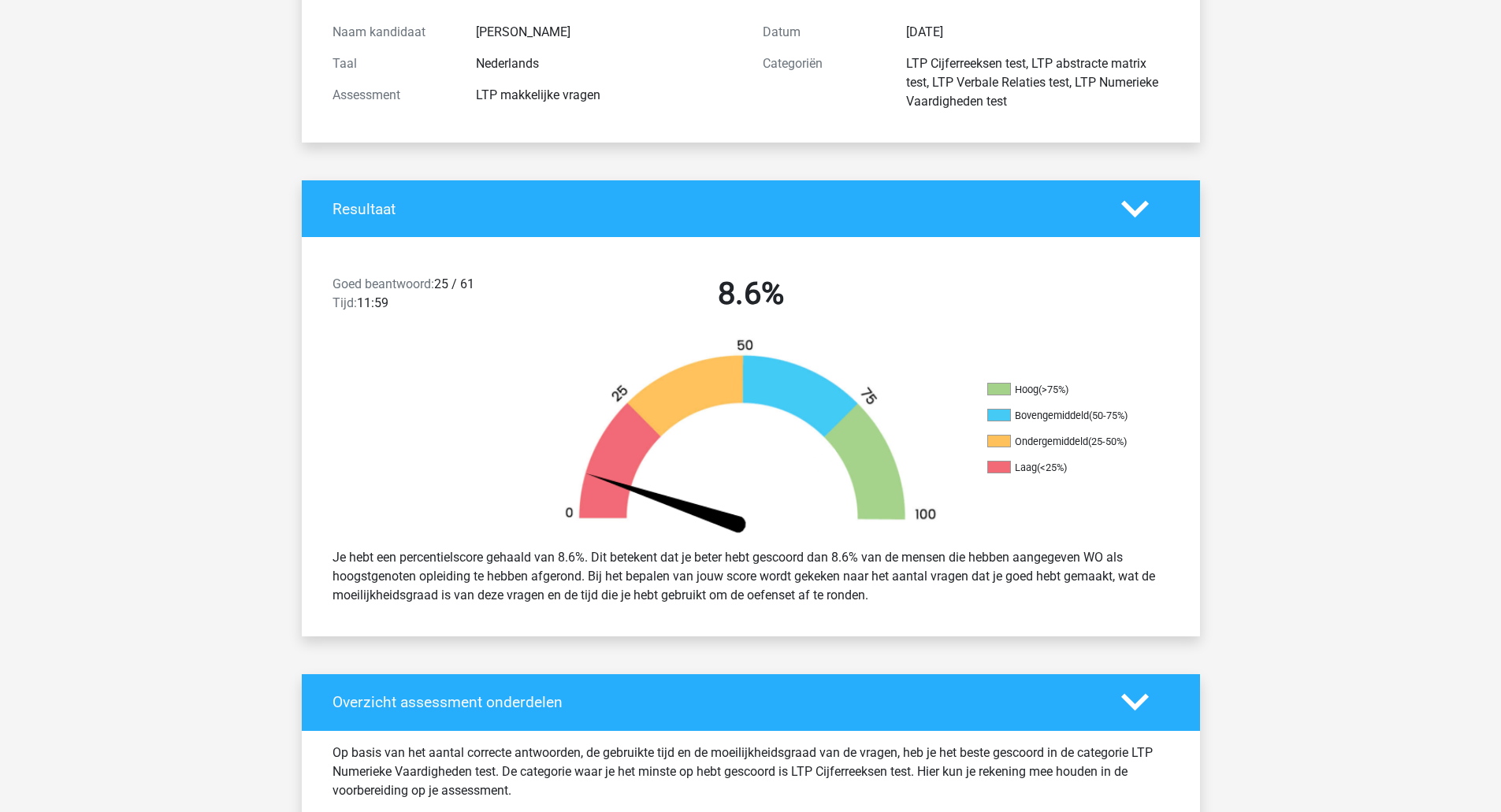
scroll to position [0, 0]
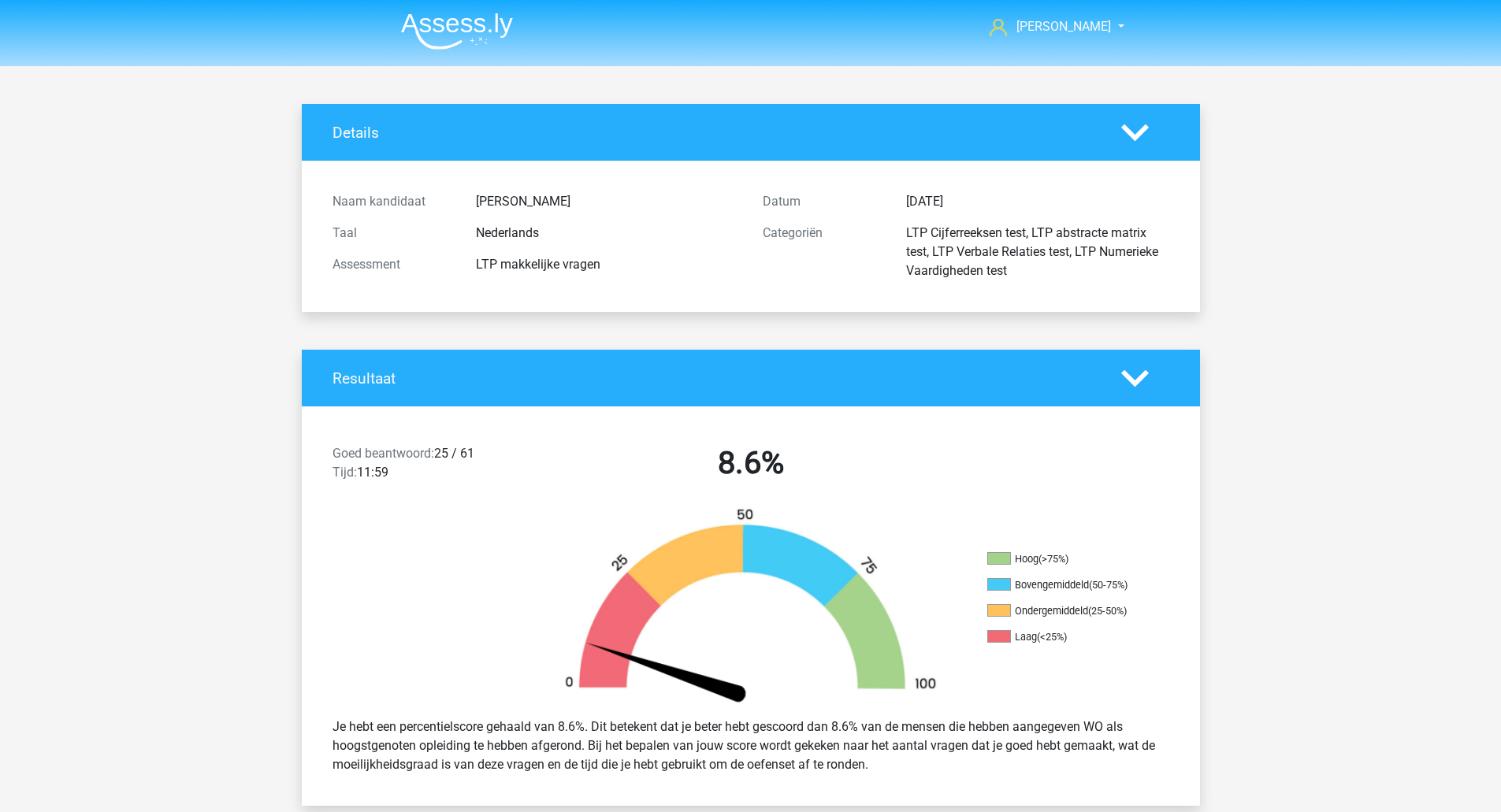
click at [432, 40] on img at bounding box center [456, 31] width 112 height 37
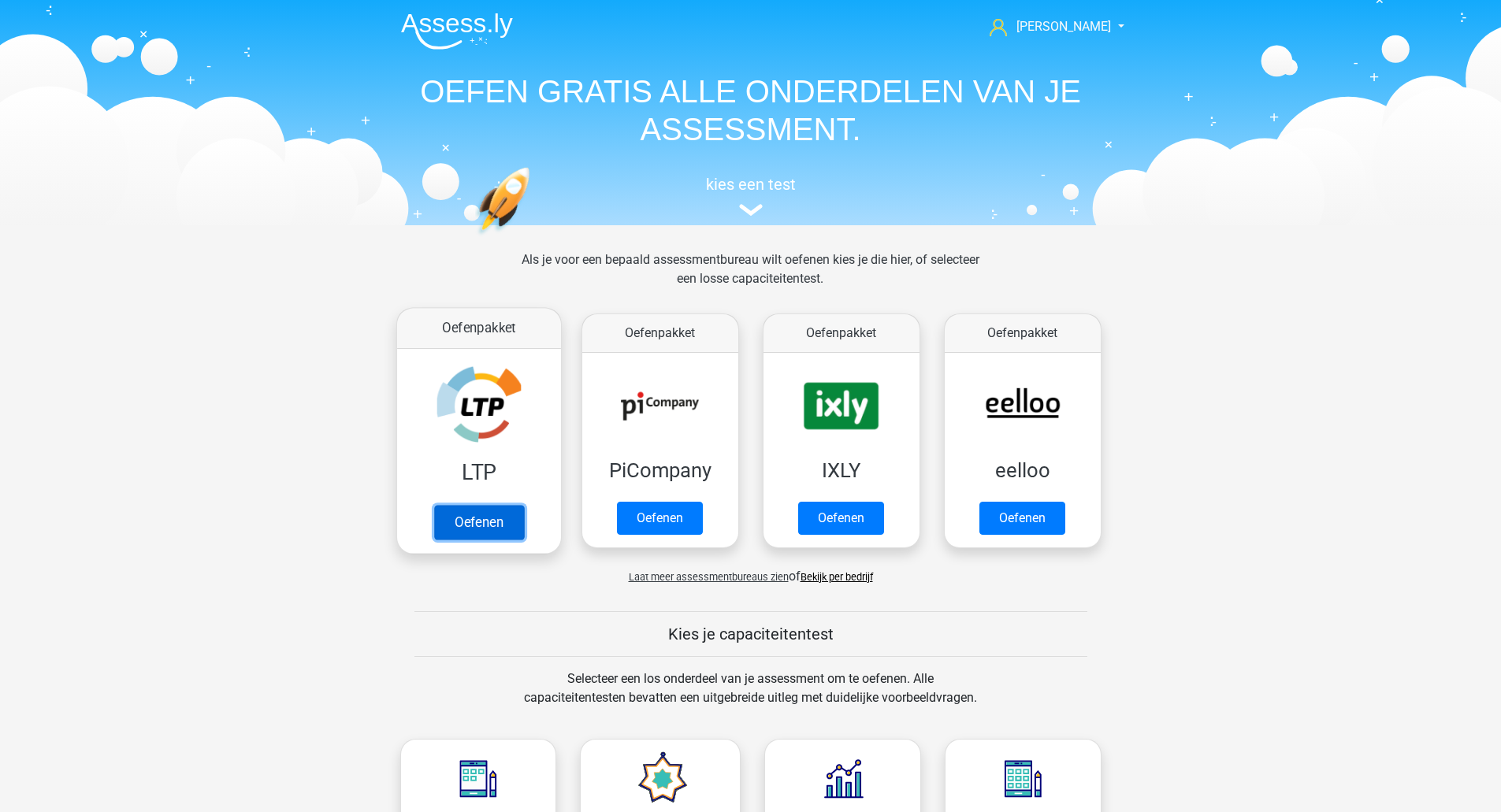
click at [482, 505] on link "Oefenen" at bounding box center [478, 523] width 90 height 35
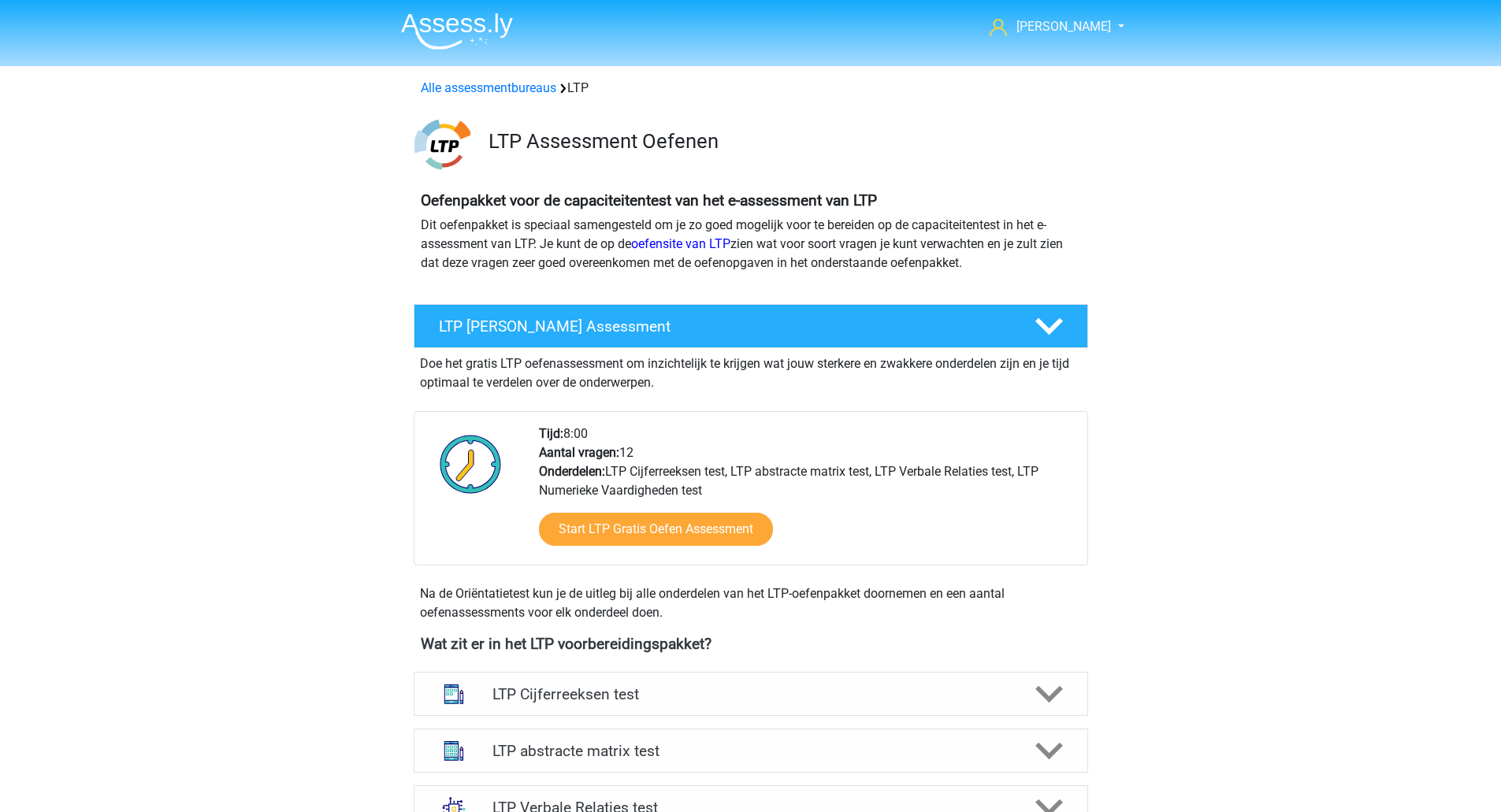
click at [429, 135] on img at bounding box center [442, 144] width 56 height 56
click at [437, 103] on div "Alle assessmentbureaus LTP" at bounding box center [750, 85] width 748 height 38
click at [438, 101] on div "Alle assessmentbureaus LTP" at bounding box center [750, 85] width 748 height 38
click at [438, 89] on link "Alle assessmentbureaus" at bounding box center [488, 88] width 135 height 15
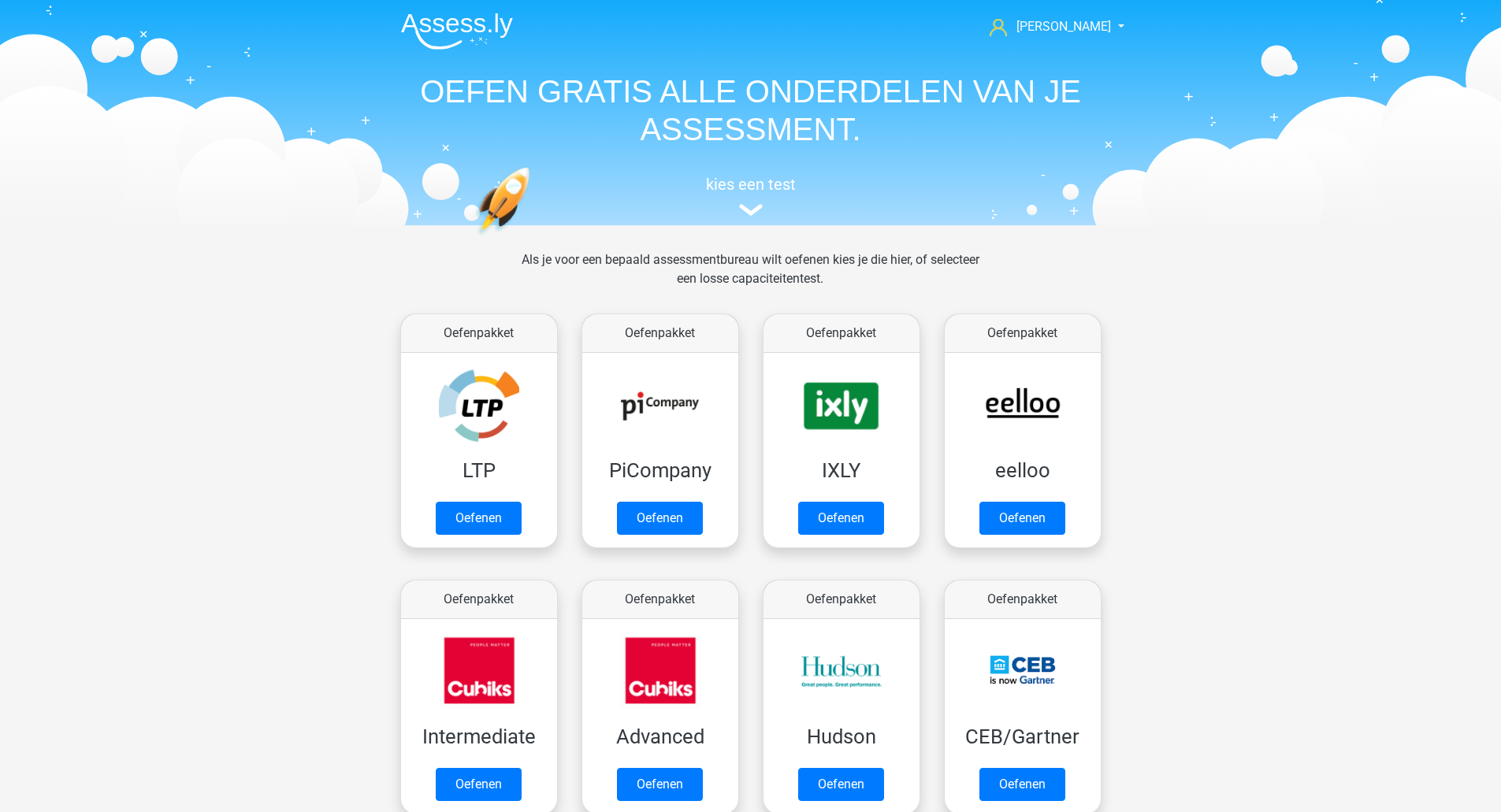
scroll to position [251, 0]
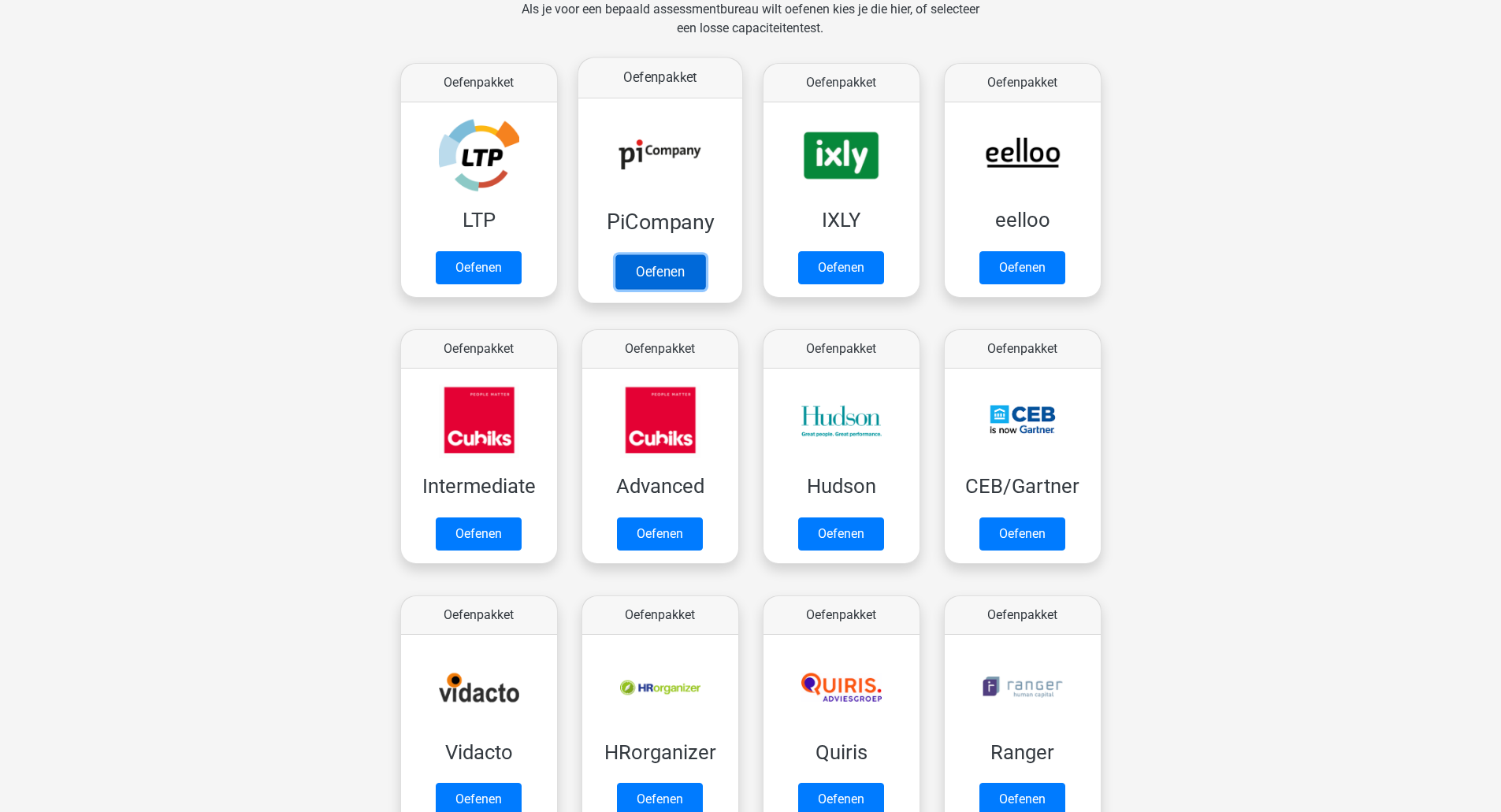
click at [624, 255] on link "Oefenen" at bounding box center [660, 272] width 90 height 35
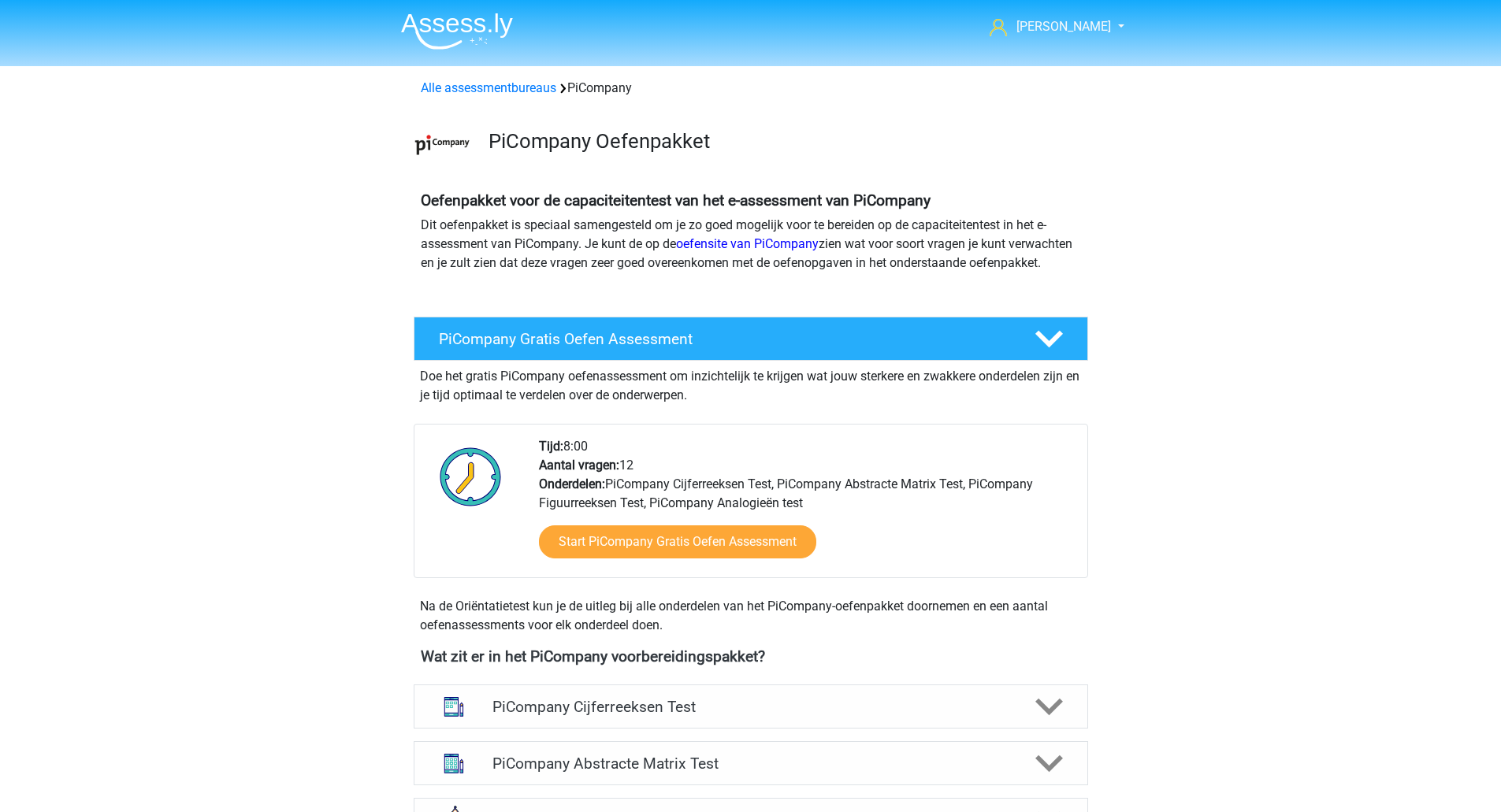
click at [452, 72] on div "Alle assessmentbureaus PiCompany" at bounding box center [750, 85] width 748 height 38
click at [460, 86] on link "Alle assessmentbureaus" at bounding box center [488, 88] width 135 height 15
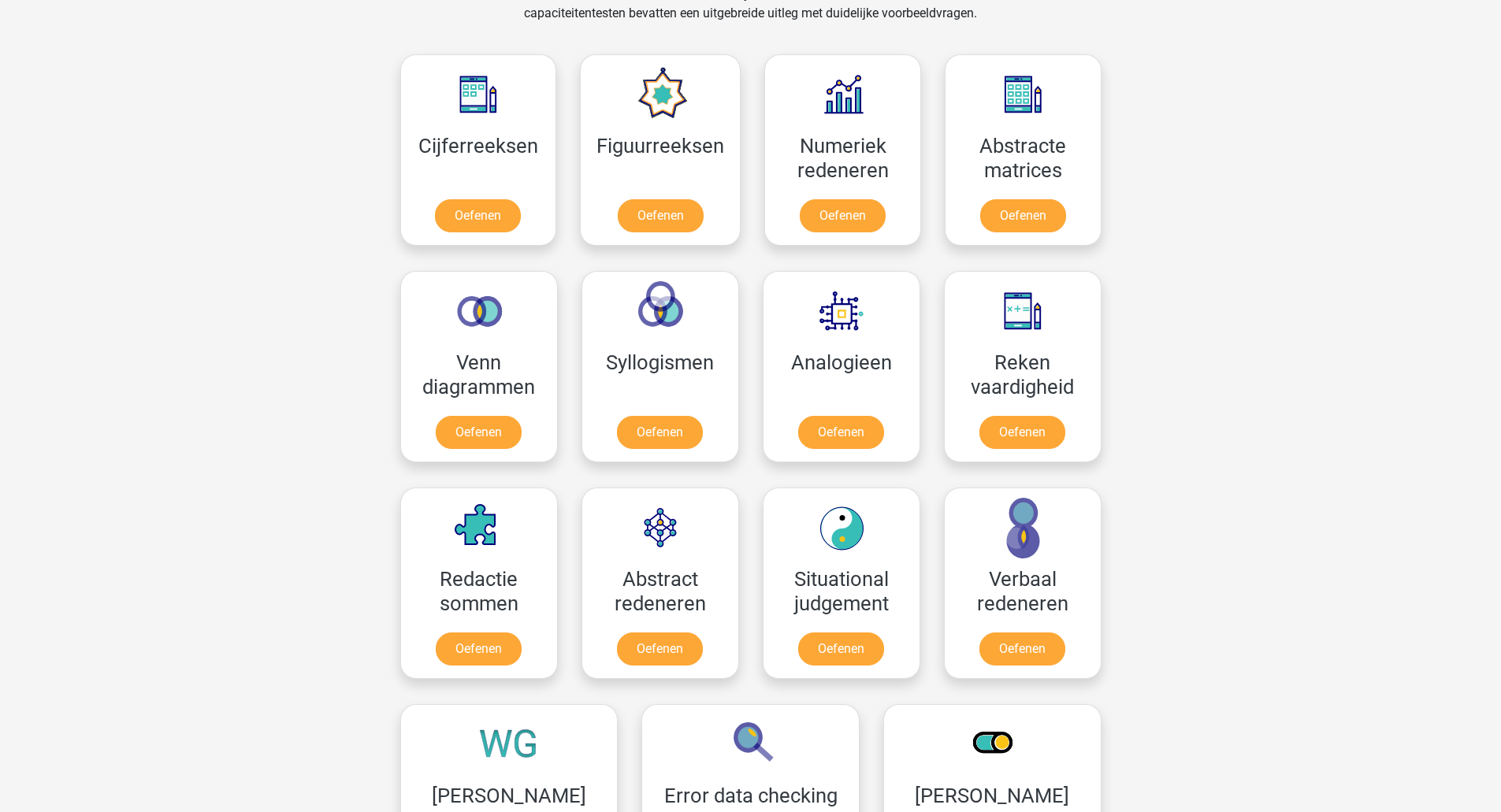
scroll to position [1511, 0]
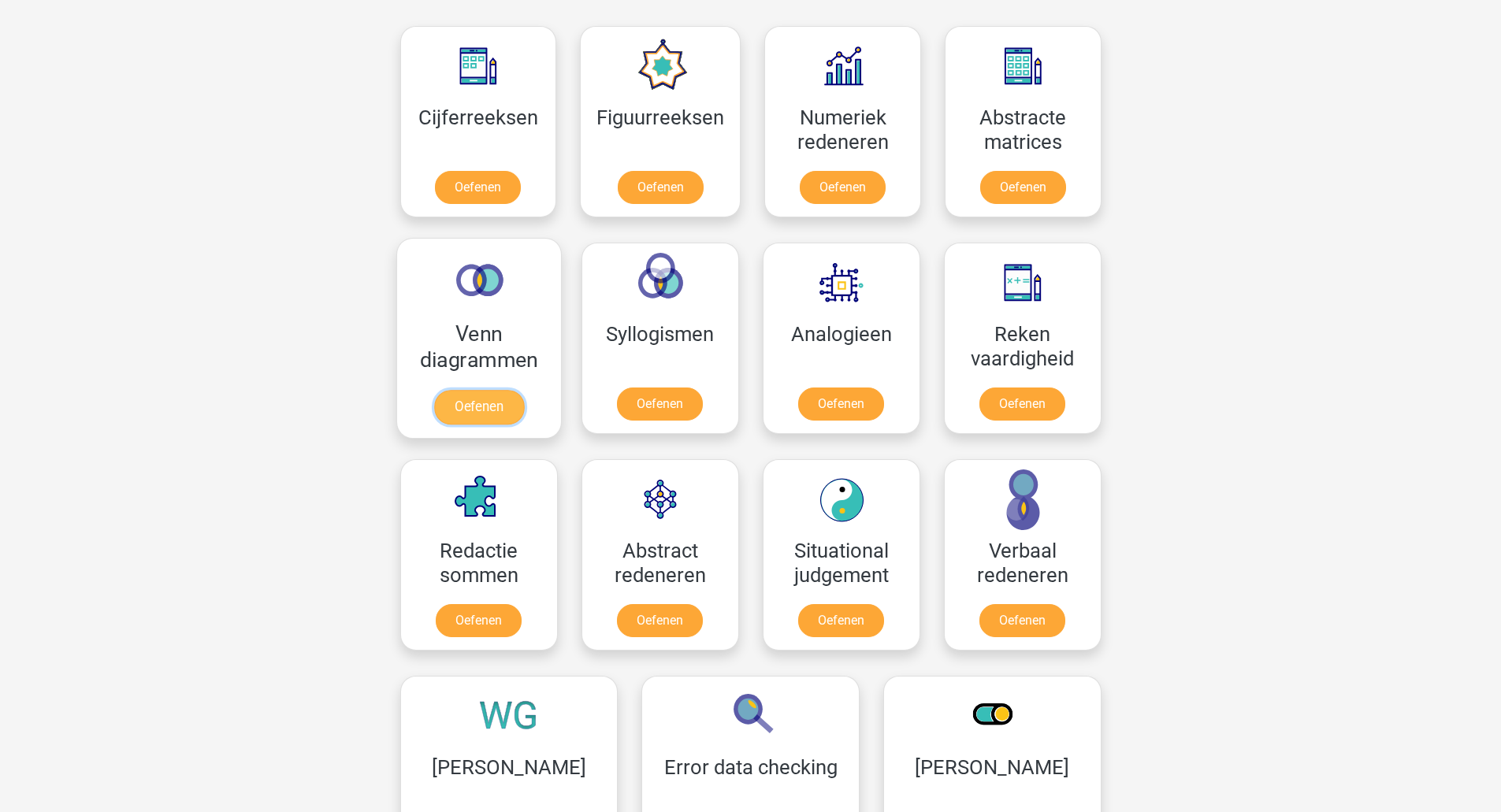
click at [523, 390] on link "Oefenen" at bounding box center [478, 407] width 90 height 35
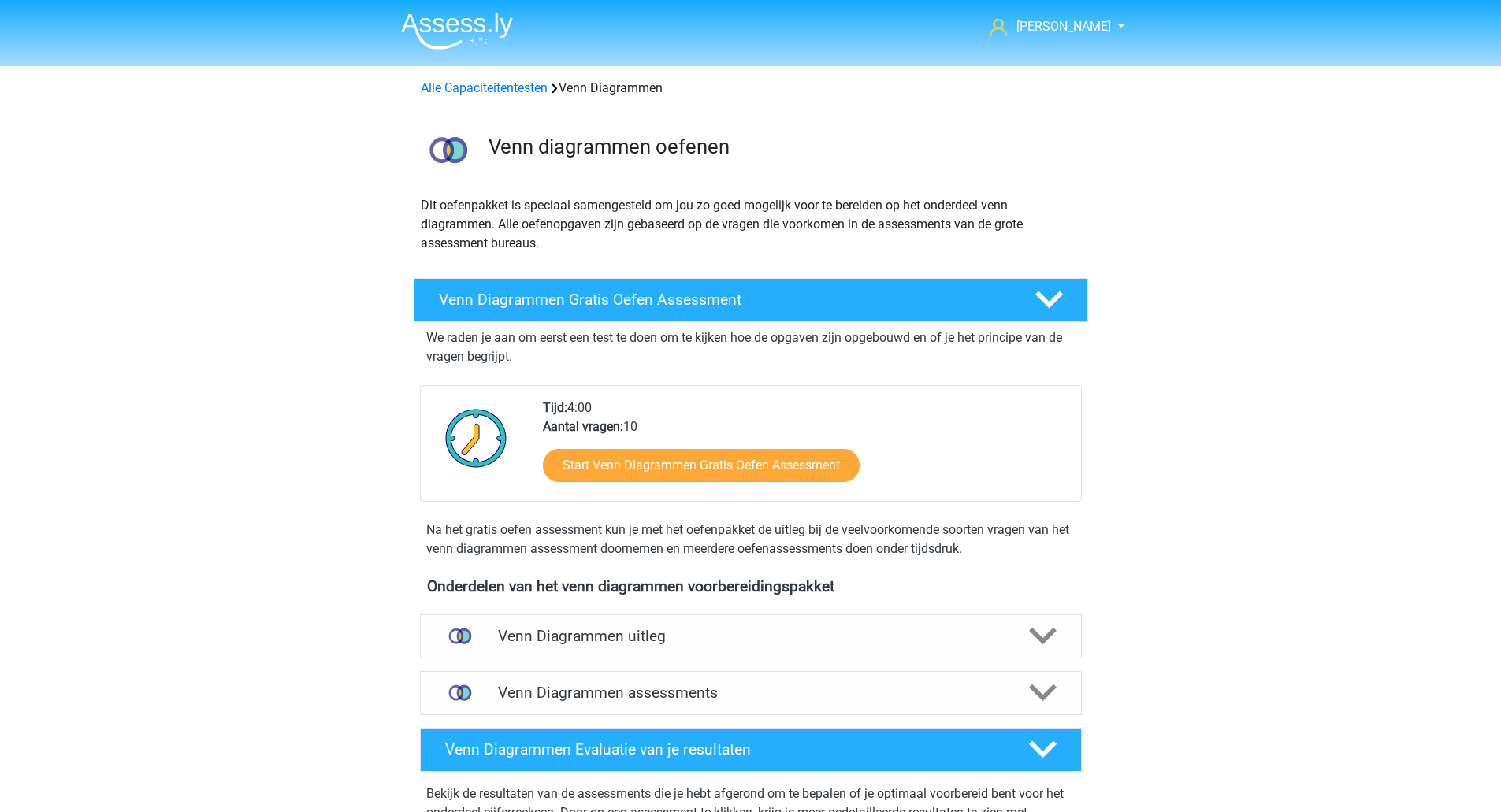
click at [545, 357] on p "We raden je aan om eerst een test te doen om te kijken hoe de opgaven zijn opge…" at bounding box center [750, 347] width 649 height 38
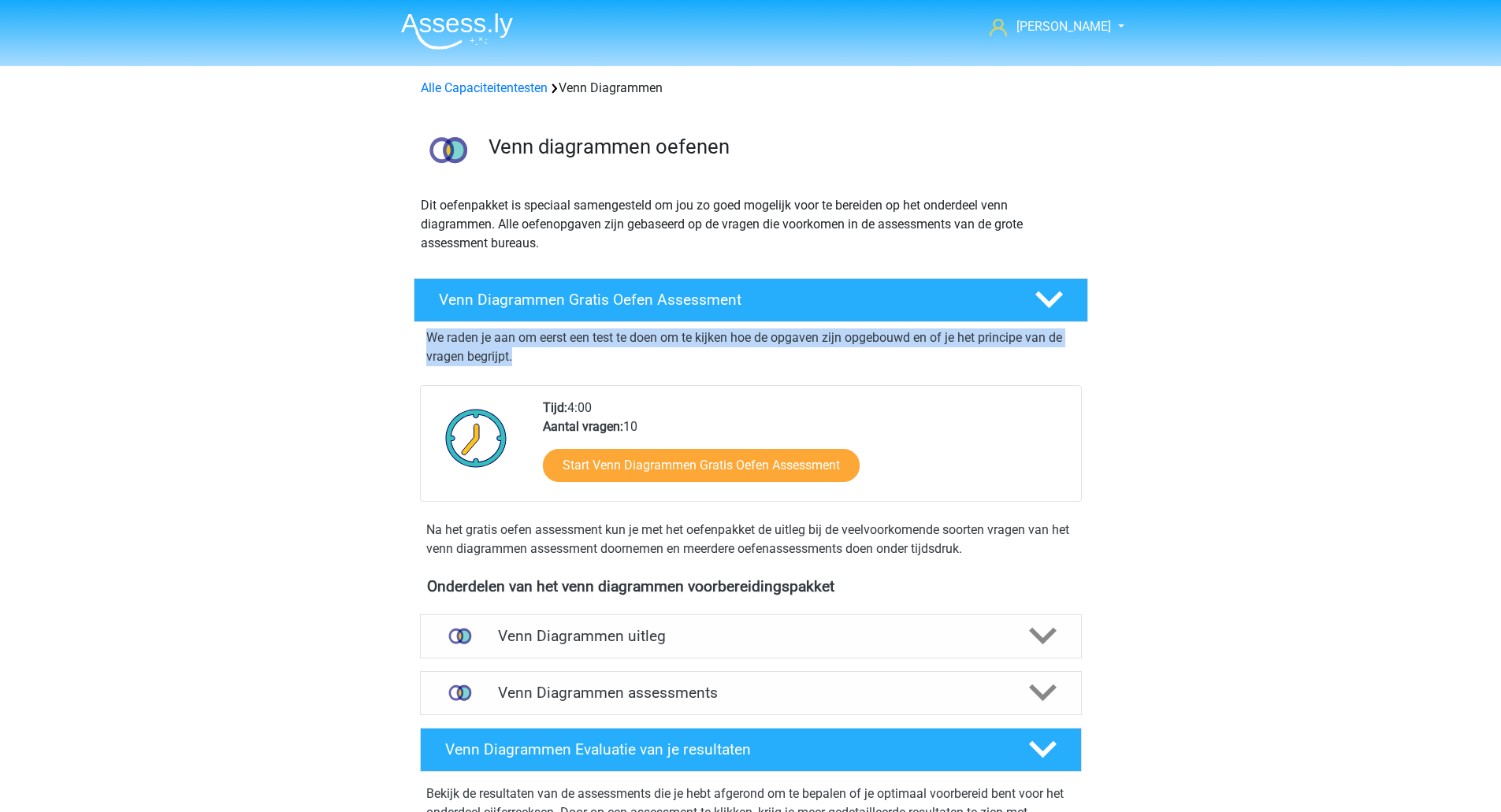
click at [545, 357] on p "We raden je aan om eerst een test te doen om te kijken hoe de opgaven zijn opge…" at bounding box center [750, 347] width 649 height 38
click at [547, 353] on p "We raden je aan om eerst een test te doen om te kijken hoe de opgaven zijn opge…" at bounding box center [750, 347] width 649 height 38
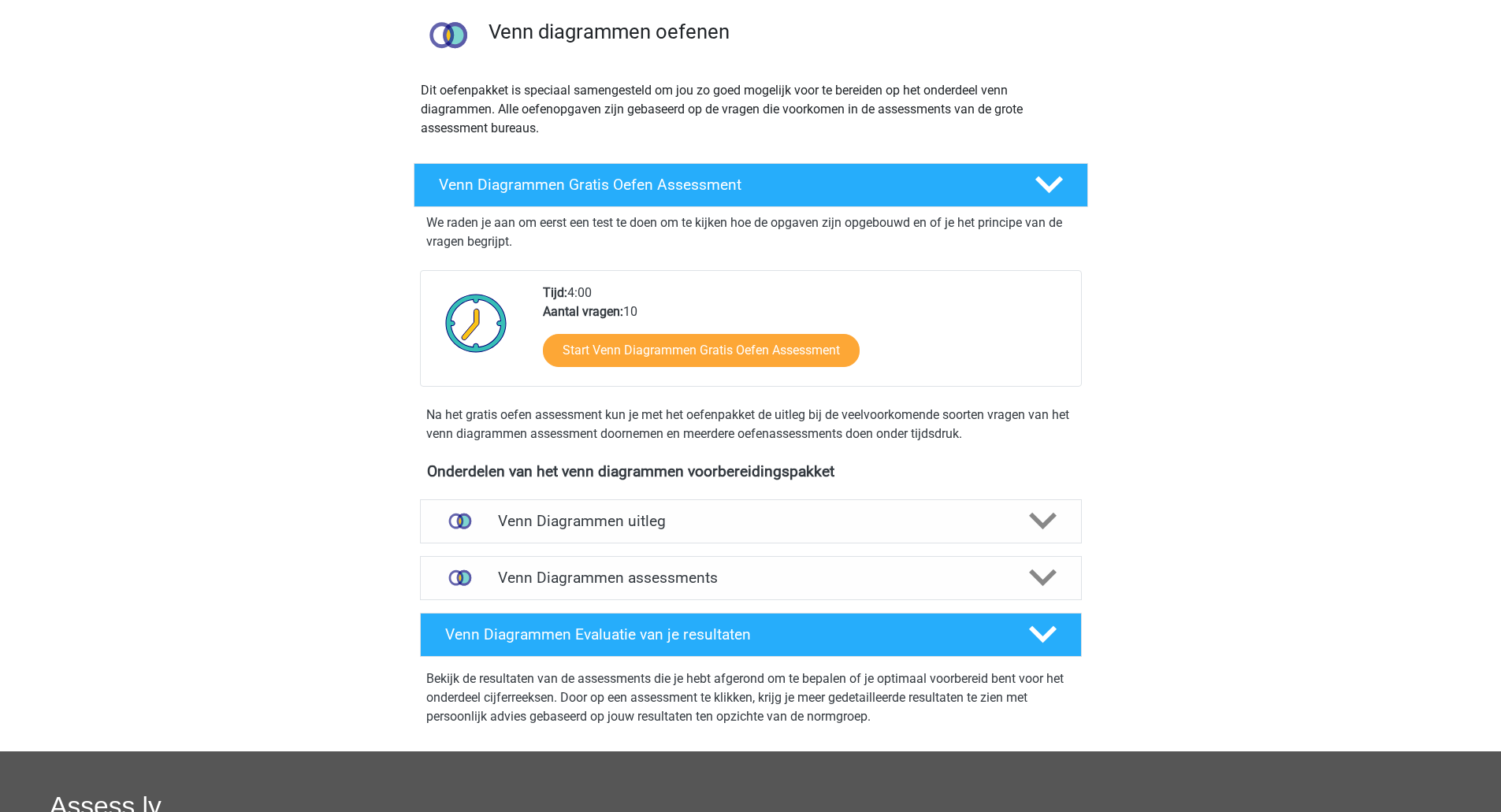
scroll to position [315, 0]
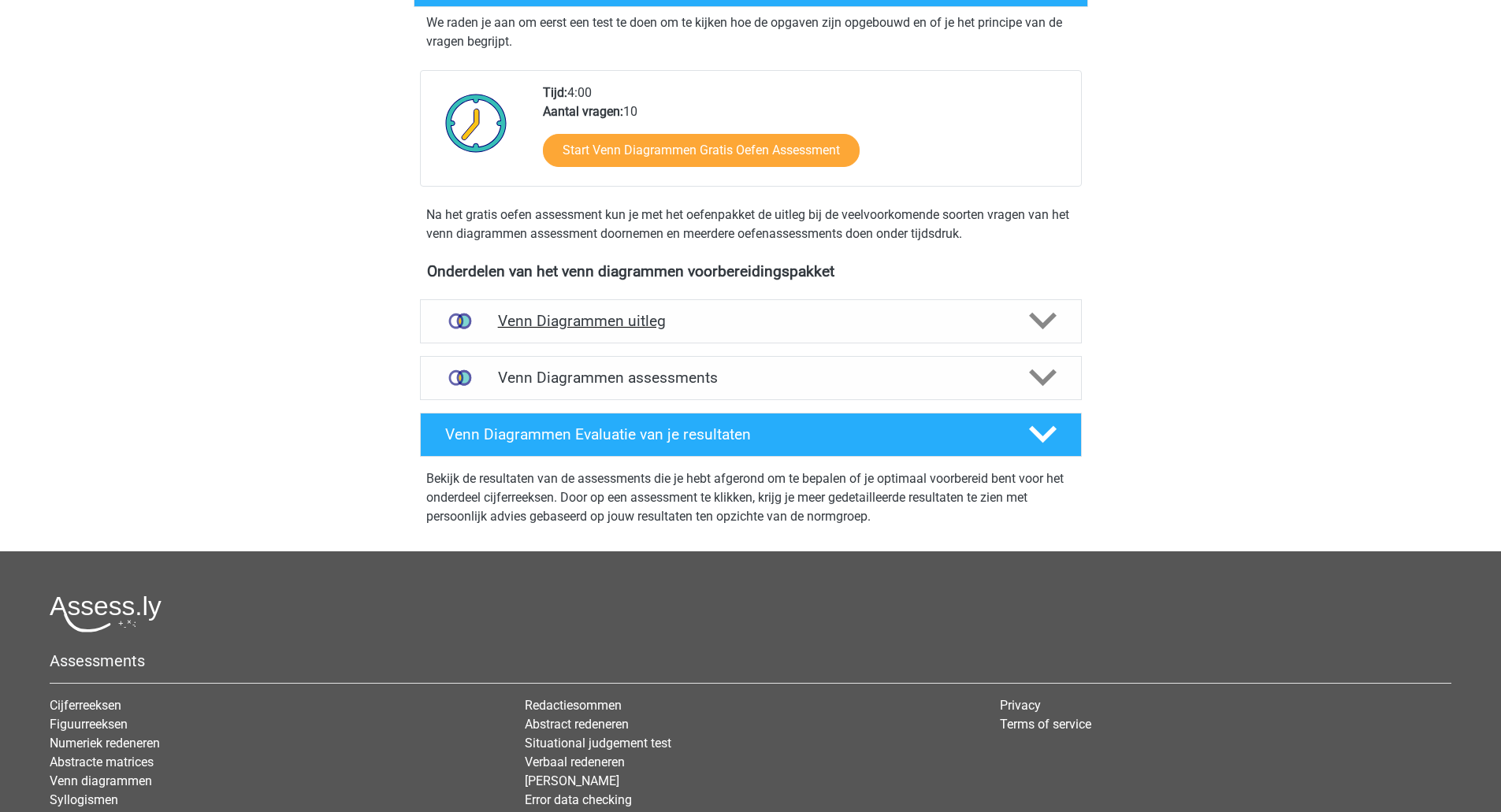
click at [584, 334] on div "Venn Diagrammen uitleg" at bounding box center [750, 322] width 662 height 44
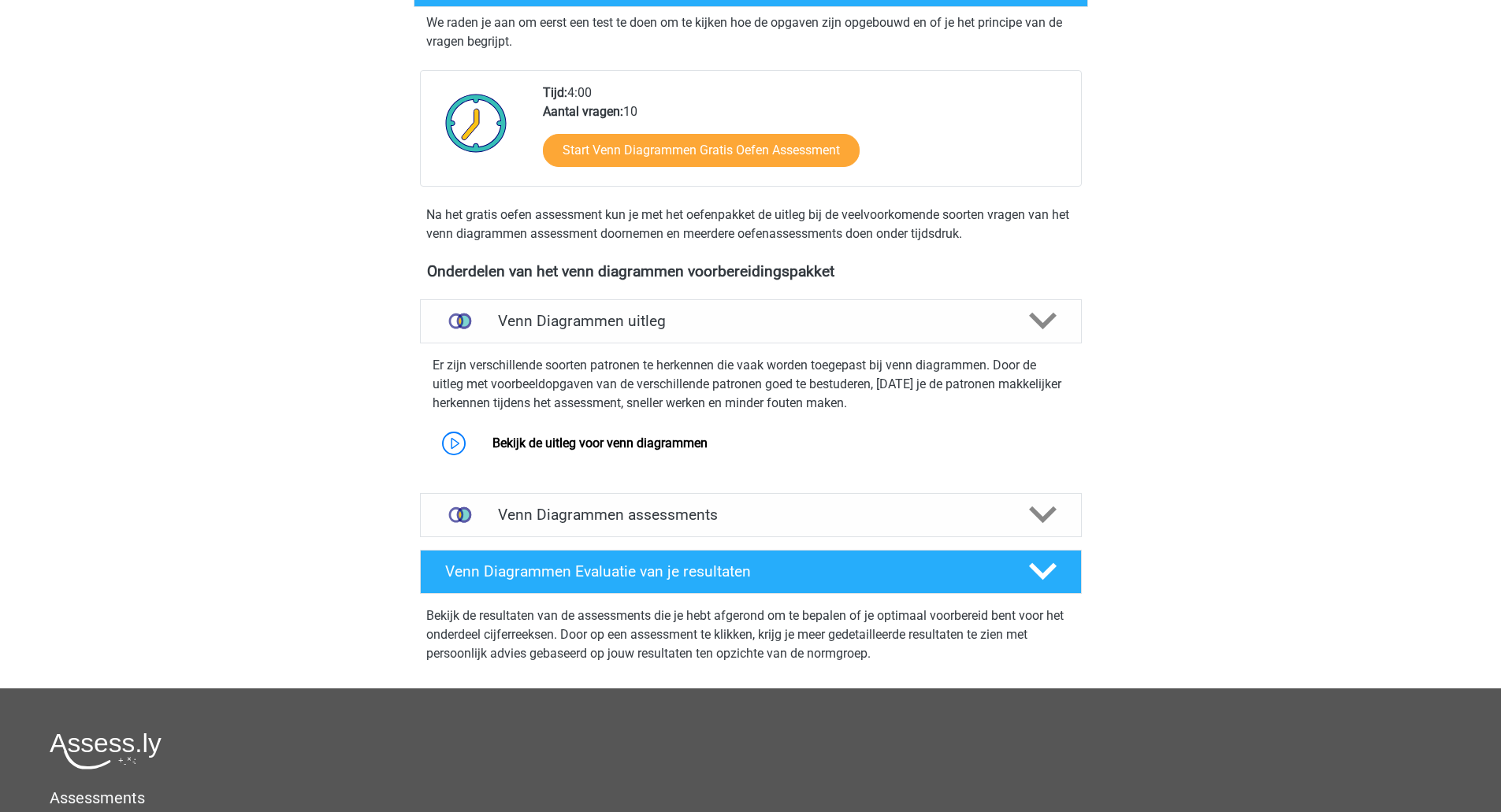
click at [586, 372] on p "Er zijn verschillende soorten patronen te herkennen die vaak worden toegepast b…" at bounding box center [750, 384] width 637 height 57
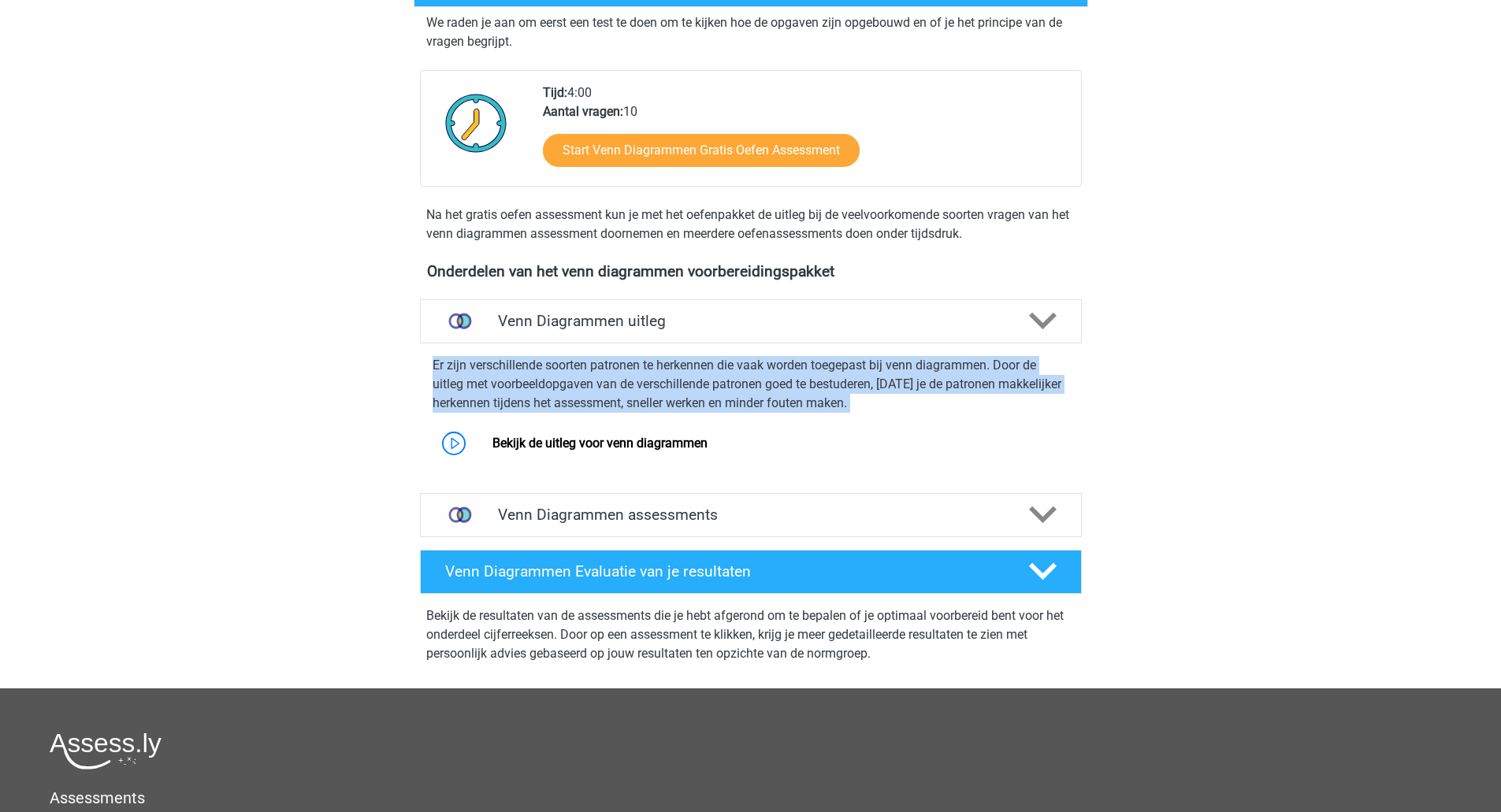
click at [586, 372] on p "Er zijn verschillende soorten patronen te herkennen die vaak worden toegepast b…" at bounding box center [750, 384] width 637 height 57
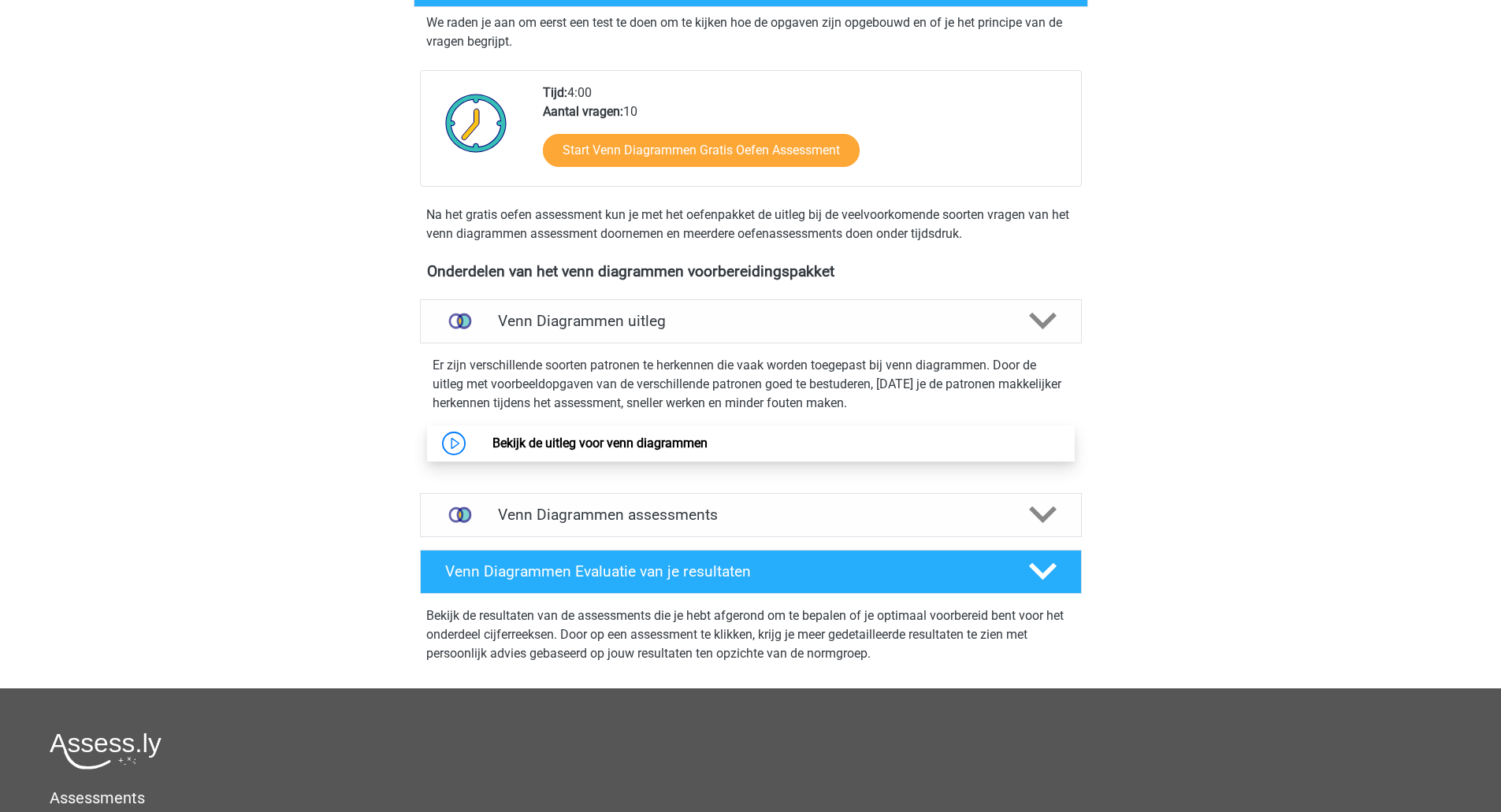
click at [607, 438] on link "Bekijk de uitleg voor venn diagrammen" at bounding box center [600, 443] width 215 height 15
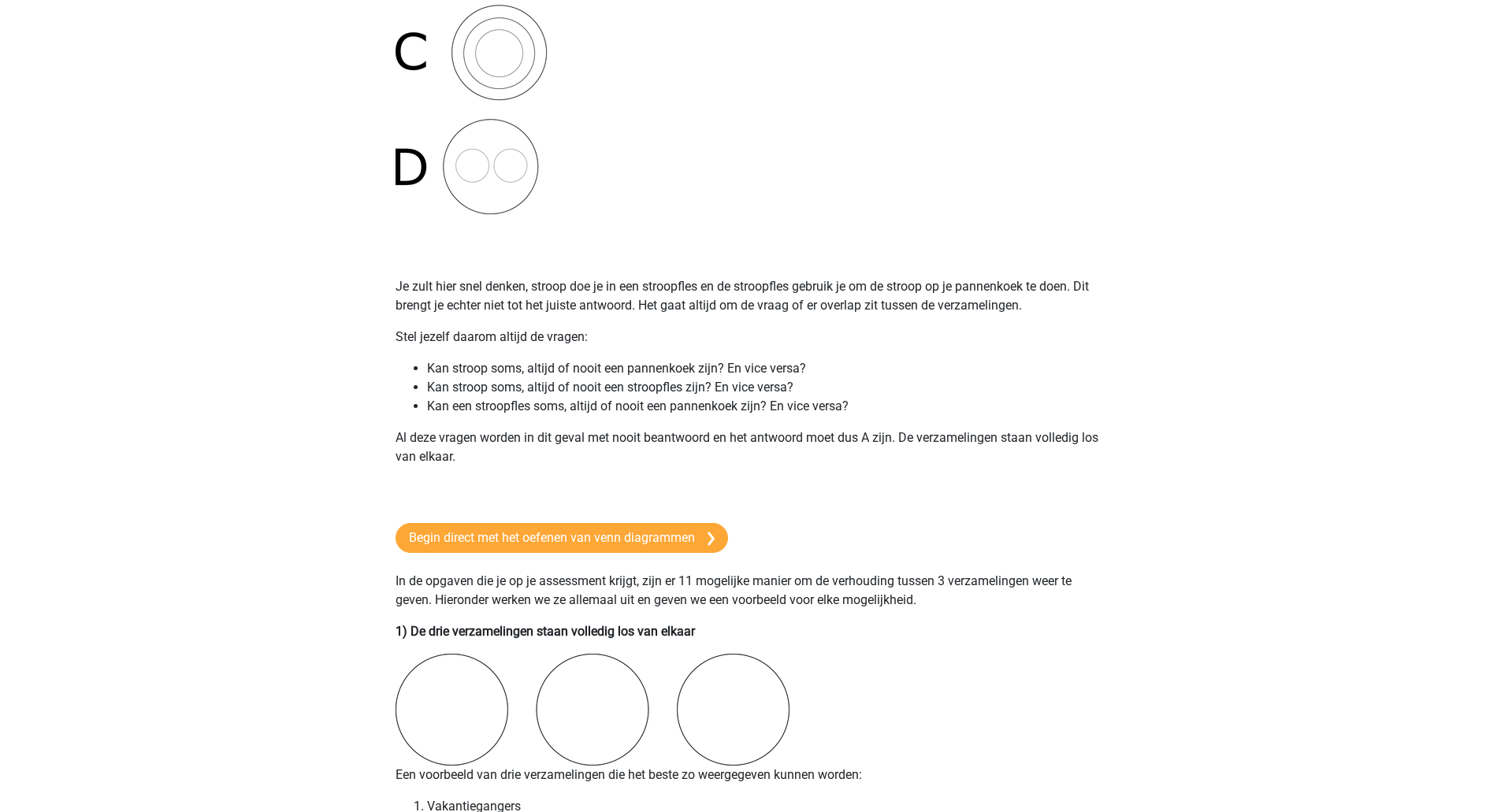
scroll to position [630, 0]
click at [614, 411] on li "Kan een stroopfles soms, altijd of nooit een pannenkoek zijn? En vice versa?" at bounding box center [766, 406] width 679 height 19
click at [613, 434] on p "Al deze vragen worden in dit geval met nooit beantwoord en het antwoord moet du…" at bounding box center [750, 447] width 711 height 38
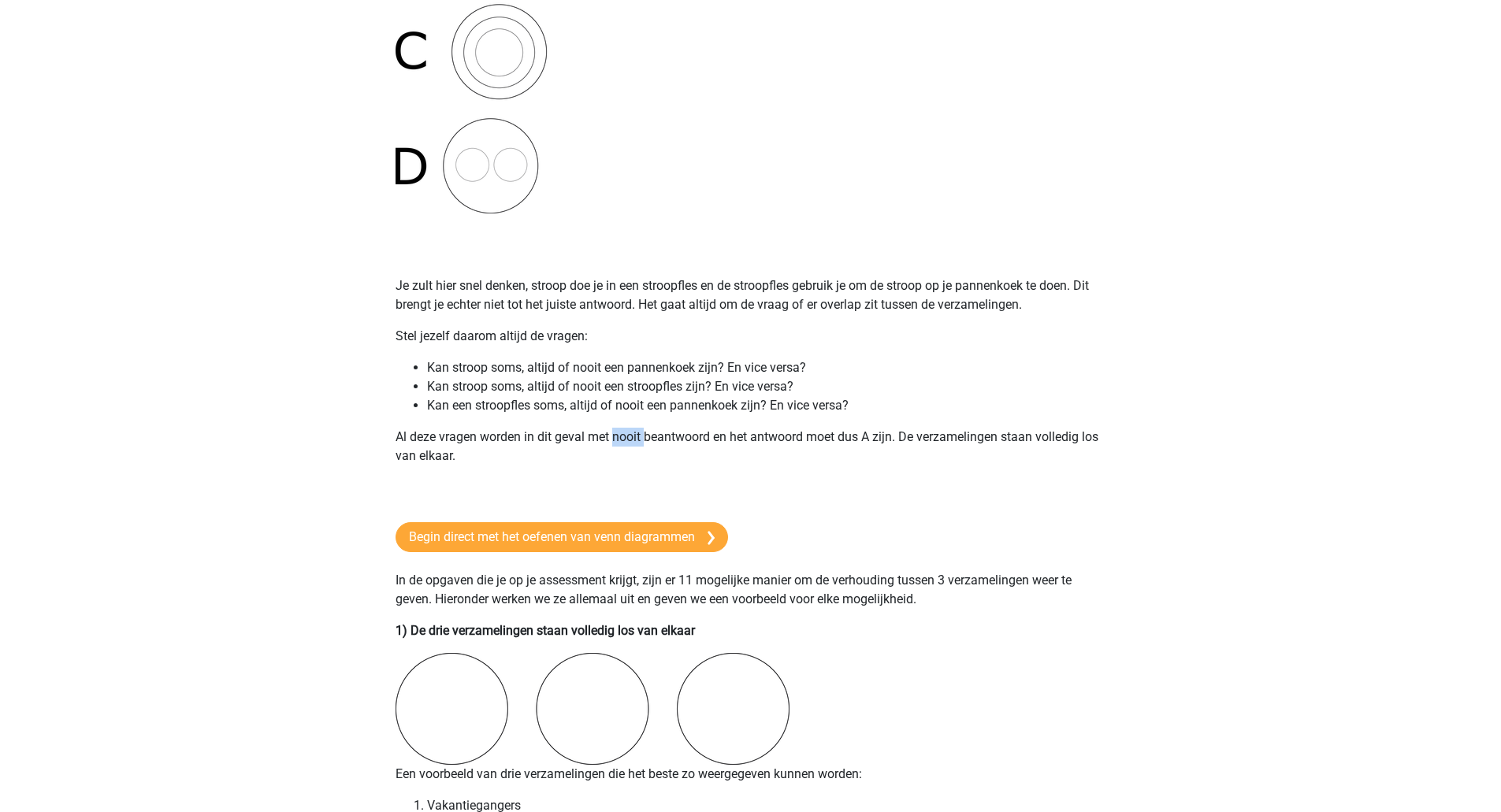
click at [613, 434] on p "Al deze vragen worden in dit geval met nooit beantwoord en het antwoord moet du…" at bounding box center [750, 447] width 711 height 38
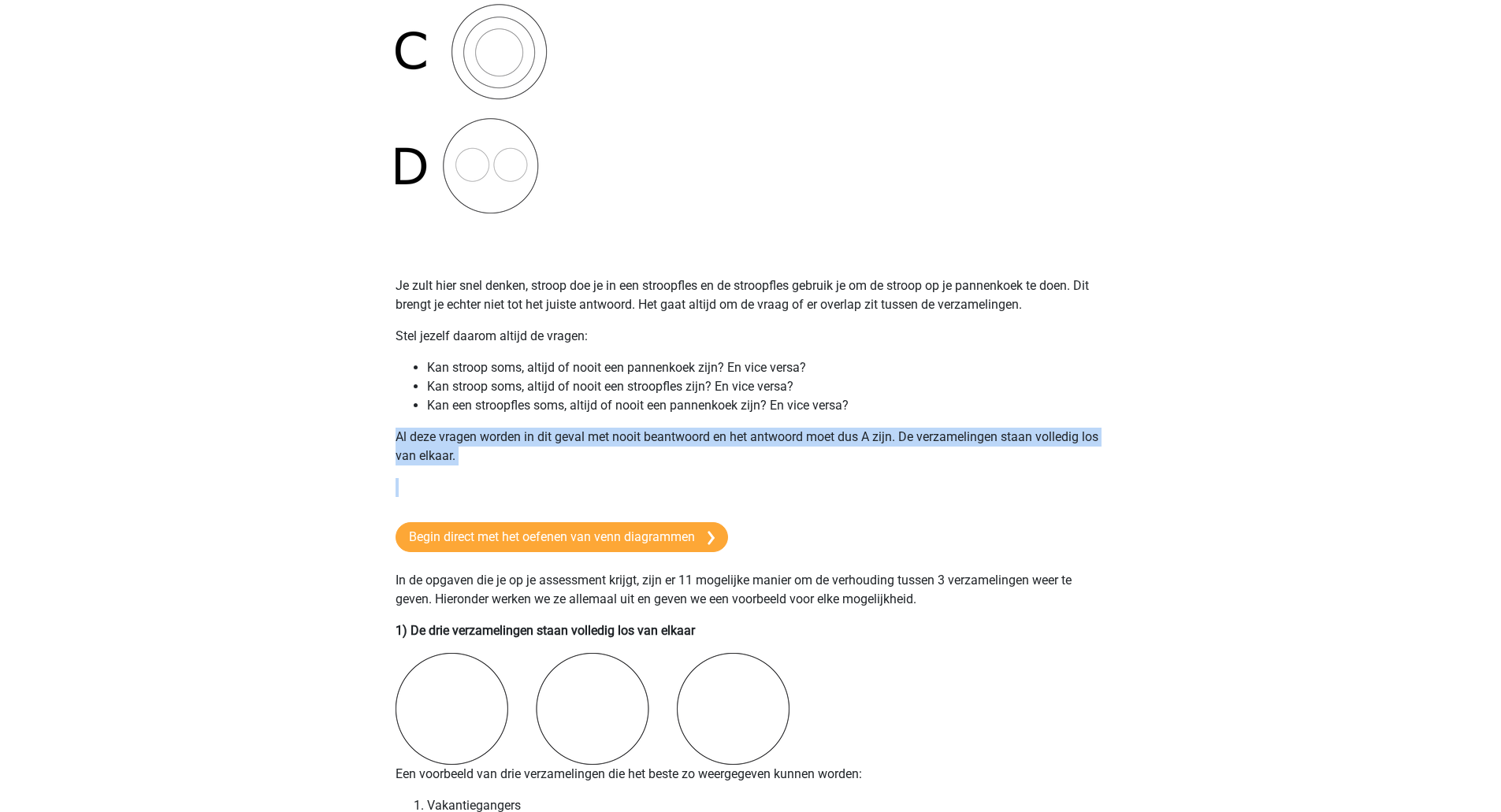
click at [613, 434] on p "Al deze vragen worden in dit geval met nooit beantwoord en het antwoord moet du…" at bounding box center [750, 447] width 711 height 38
click at [603, 459] on p "Al deze vragen worden in dit geval met nooit beantwoord en het antwoord moet du…" at bounding box center [750, 447] width 711 height 38
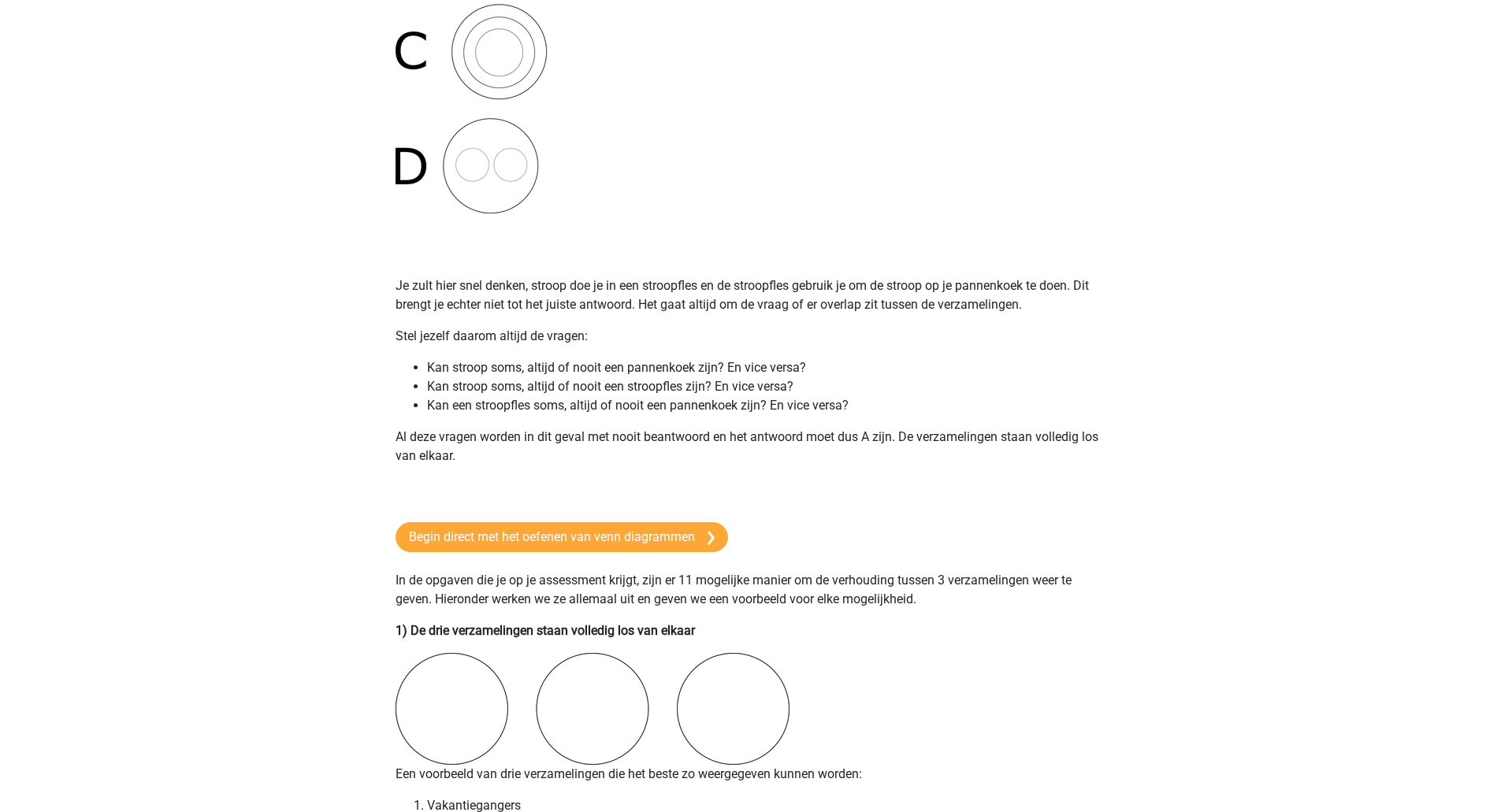
click at [588, 313] on p "Je zult hier snel denken, stroop doe je in een stroopfles en de stroopfles gebr…" at bounding box center [750, 296] width 711 height 38
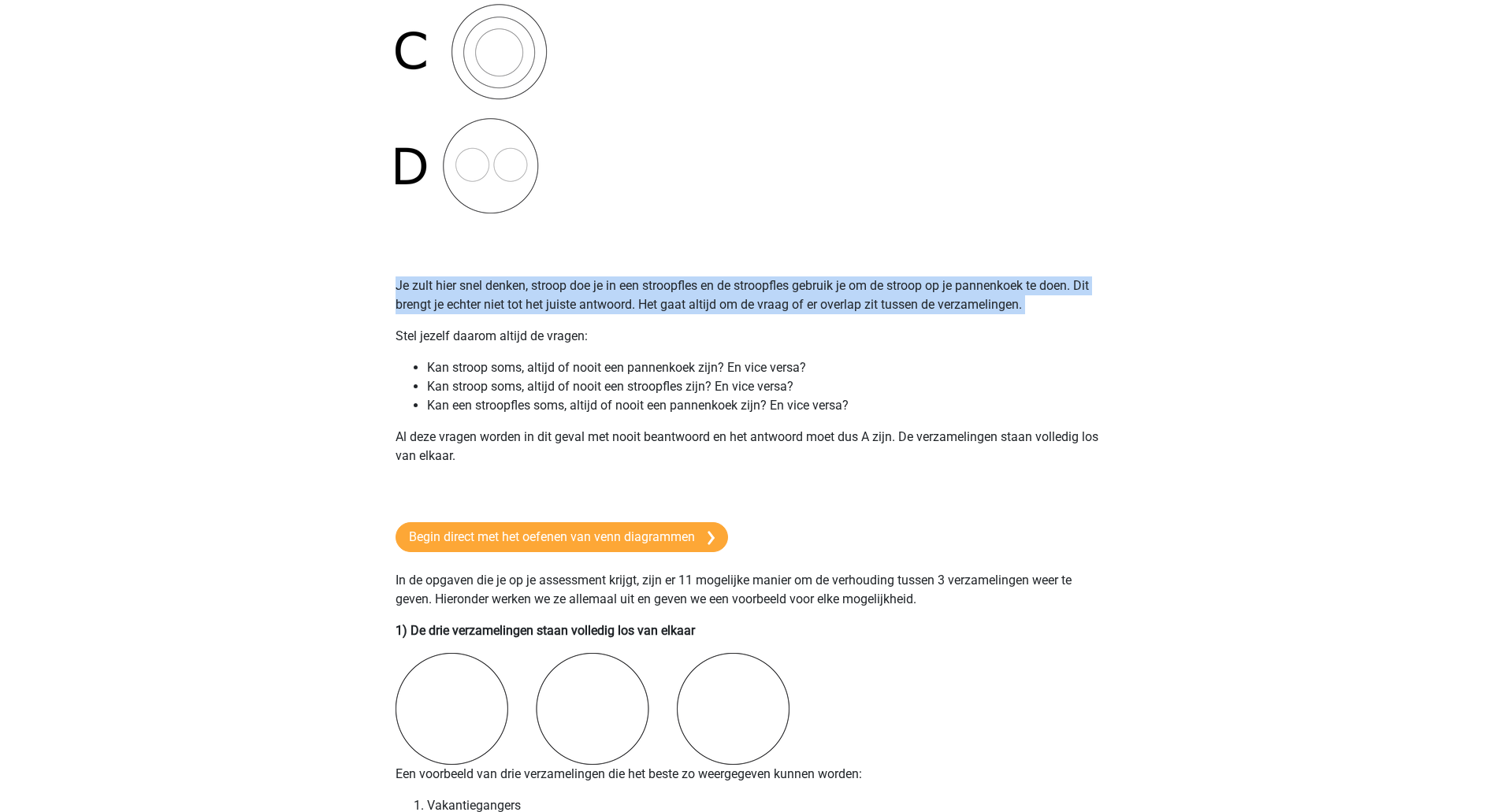
click at [588, 313] on p "Je zult hier snel denken, stroop doe je in een stroopfles en de stroopfles gebr…" at bounding box center [750, 296] width 711 height 38
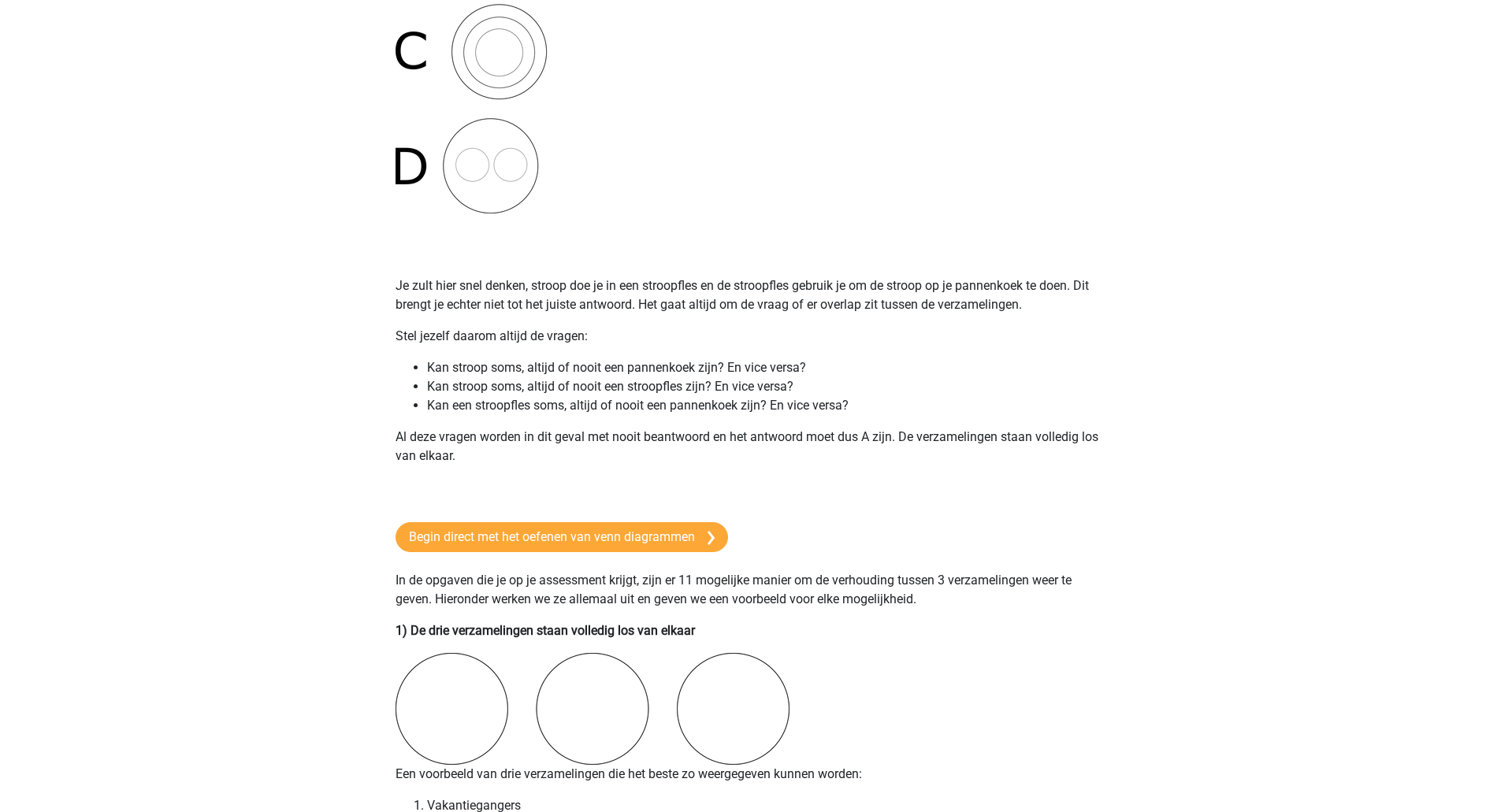
click at [606, 363] on li "Kan stroop soms, altijd of nooit een pannenkoek zijn? En vice versa?" at bounding box center [766, 368] width 679 height 19
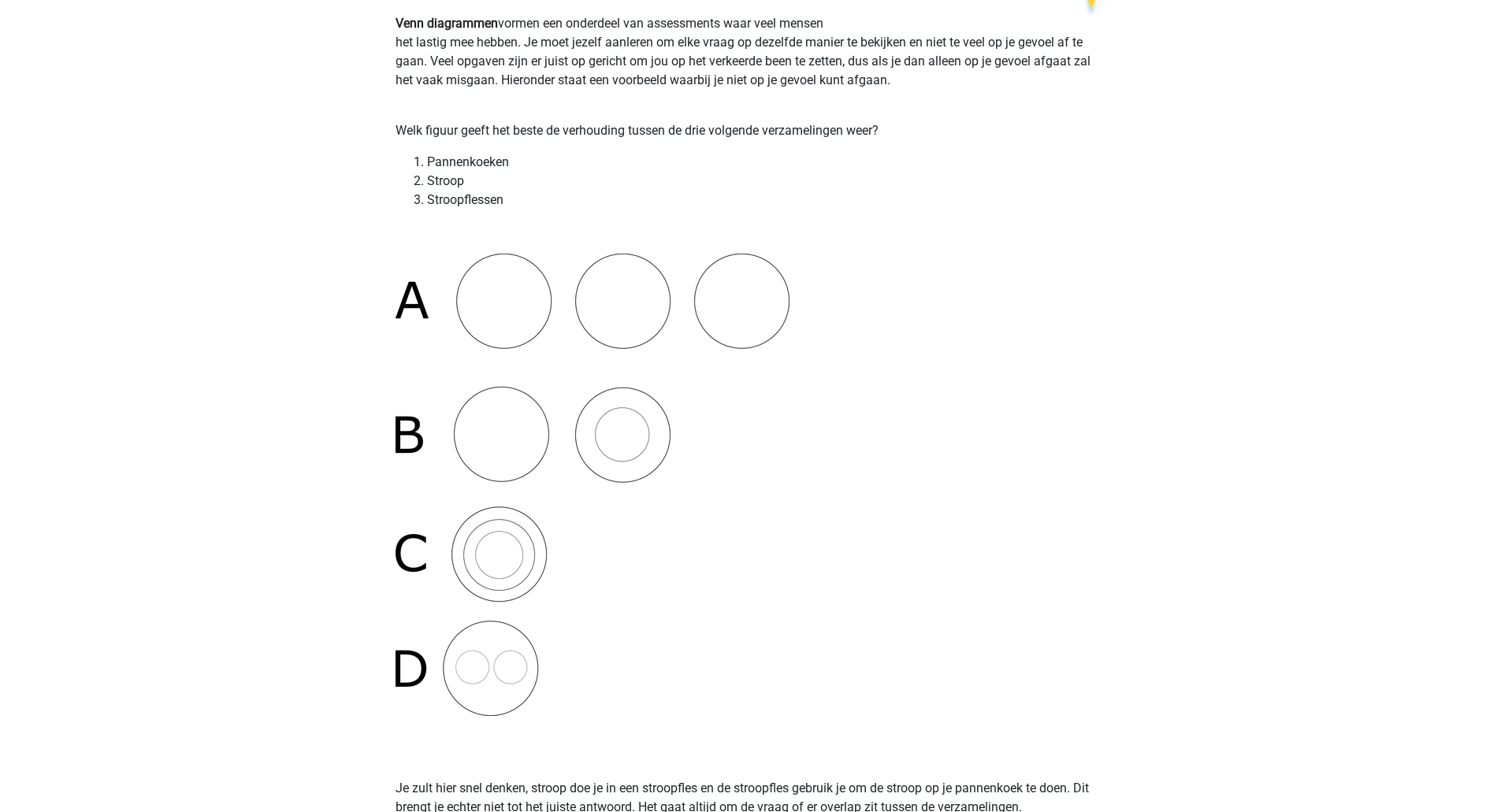
scroll to position [79, 0]
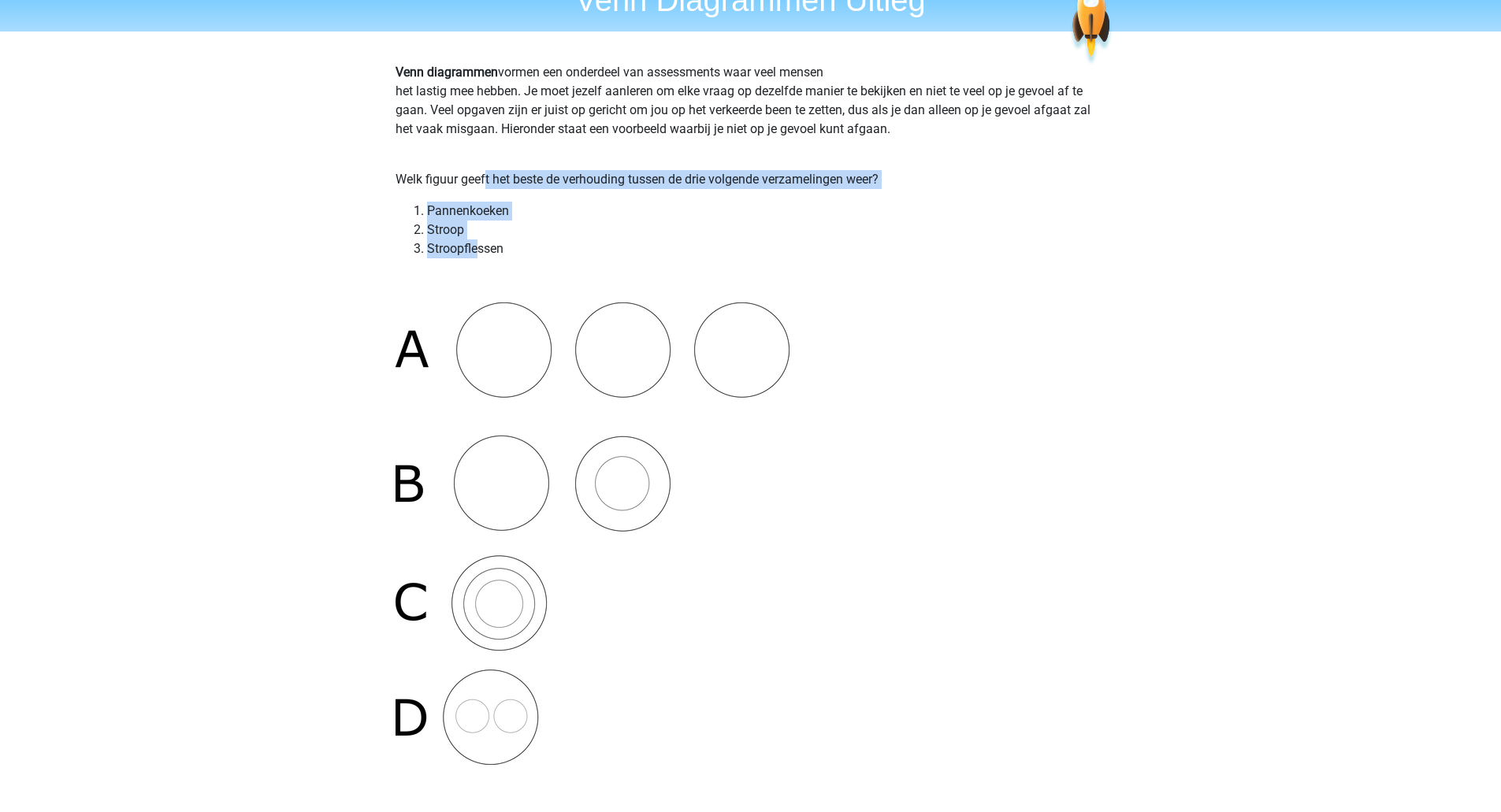
drag, startPoint x: 486, startPoint y: 184, endPoint x: 476, endPoint y: 243, distance: 59.8
click at [476, 243] on li "Stroopflessen" at bounding box center [766, 249] width 679 height 19
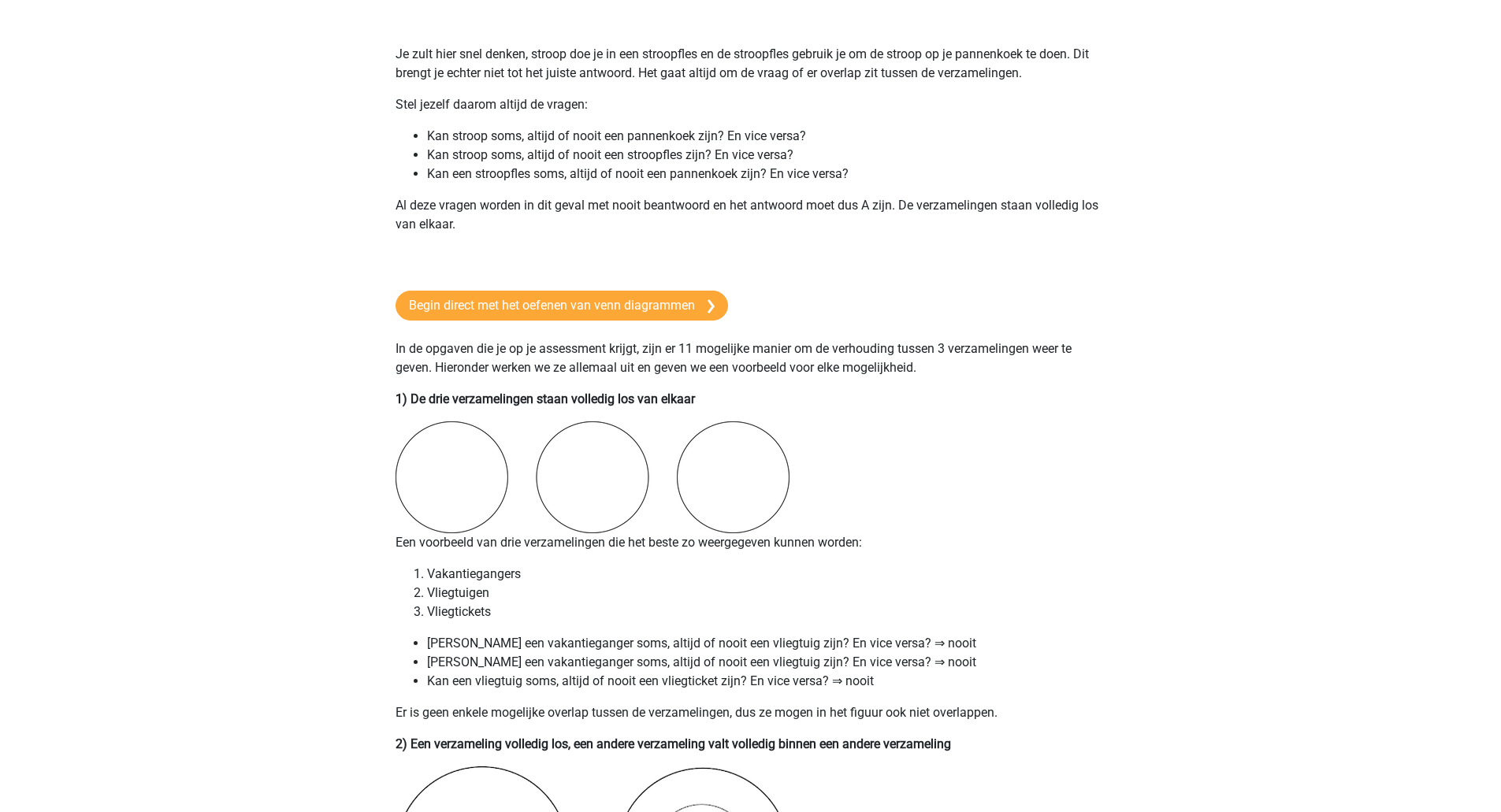
scroll to position [867, 0]
